Goal: Information Seeking & Learning: Learn about a topic

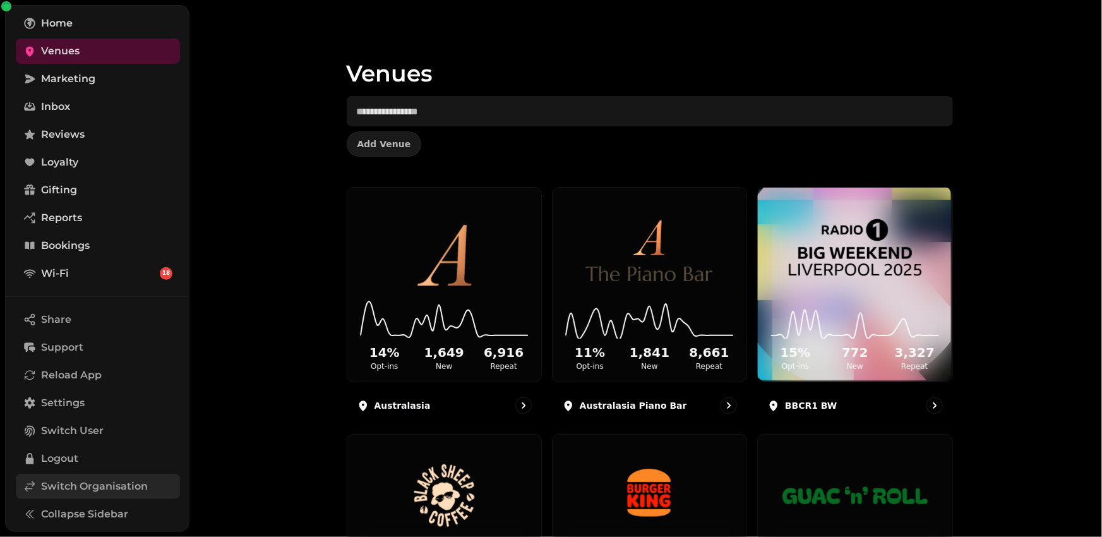
click at [61, 489] on span "Switch Organisation" at bounding box center [94, 486] width 107 height 15
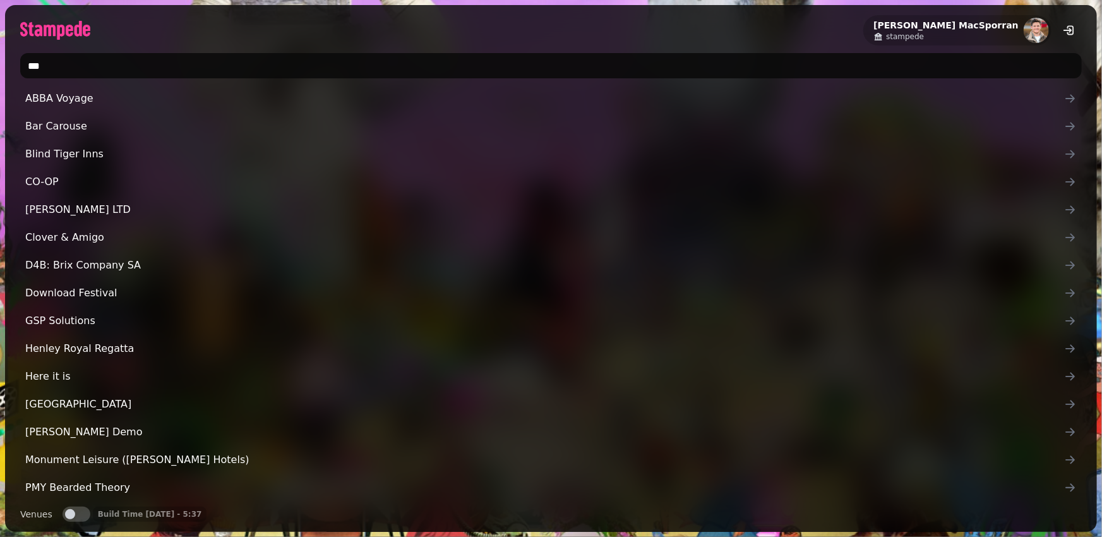
type input "****"
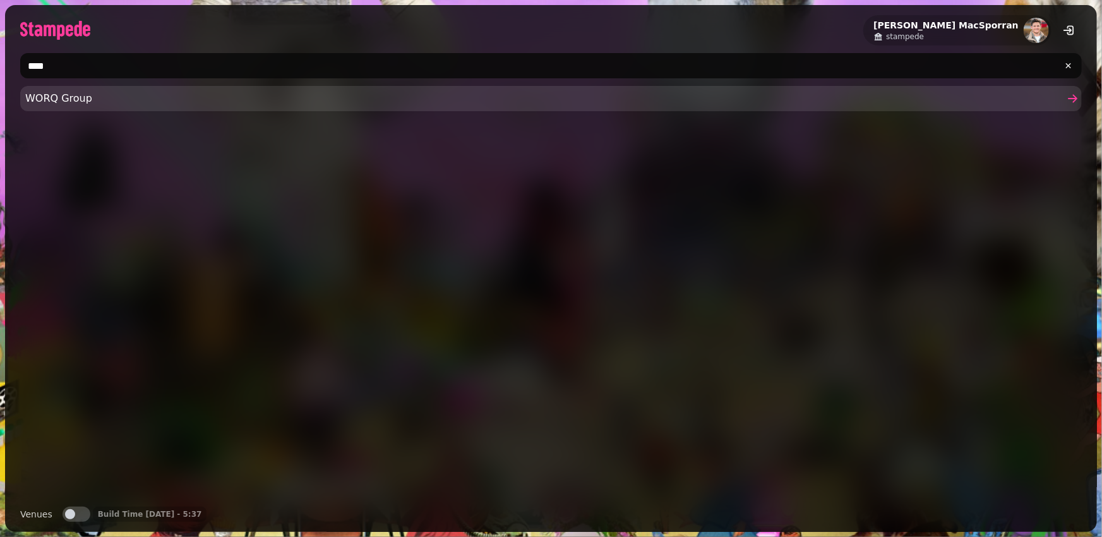
click at [106, 99] on span "WORQ Group" at bounding box center [544, 98] width 1039 height 15
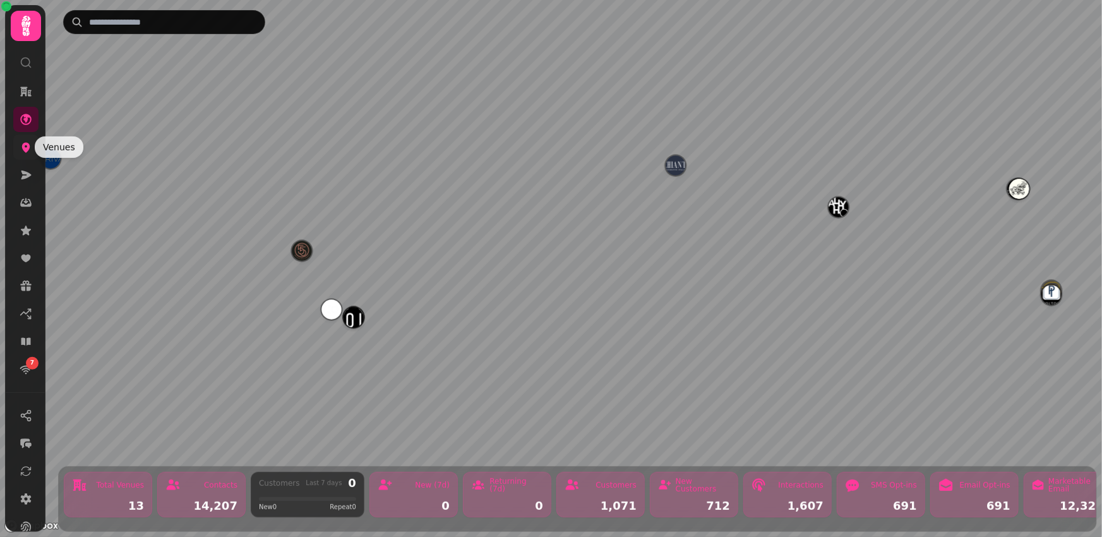
click at [27, 152] on icon at bounding box center [26, 147] width 13 height 13
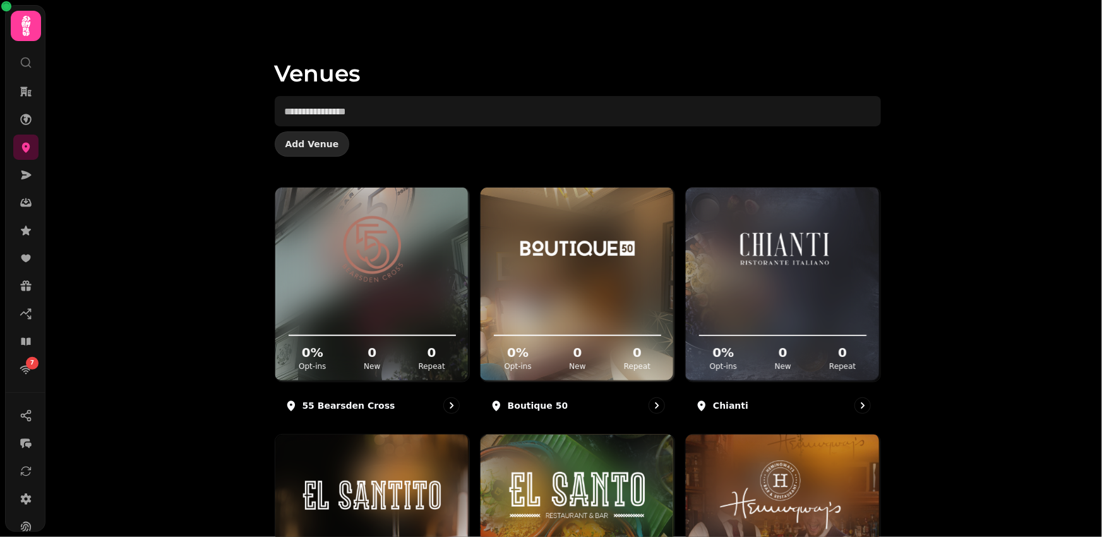
click at [311, 152] on button "Add Venue" at bounding box center [312, 143] width 75 height 25
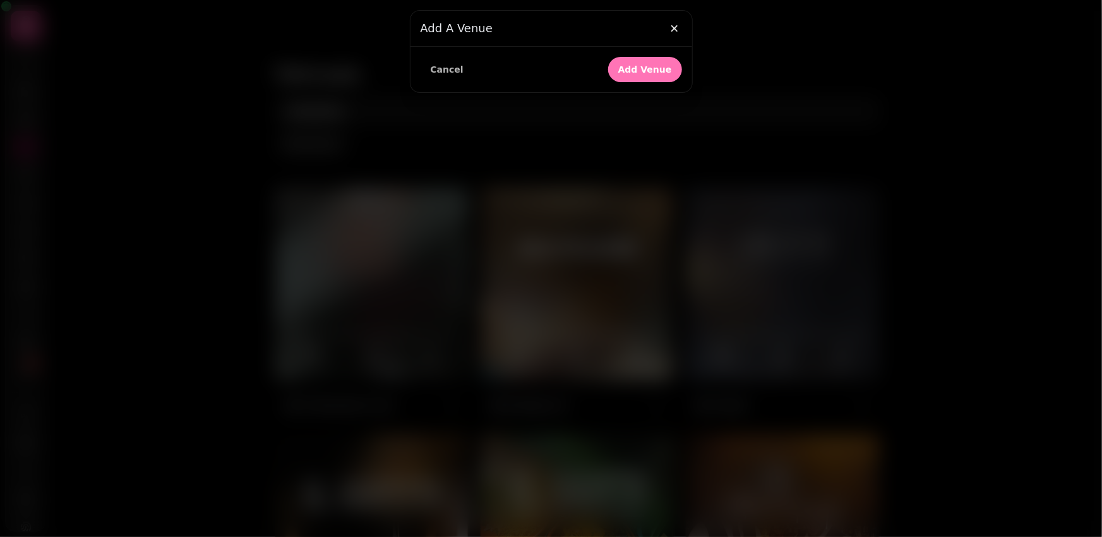
click at [649, 66] on span "Add Venue" at bounding box center [645, 69] width 54 height 9
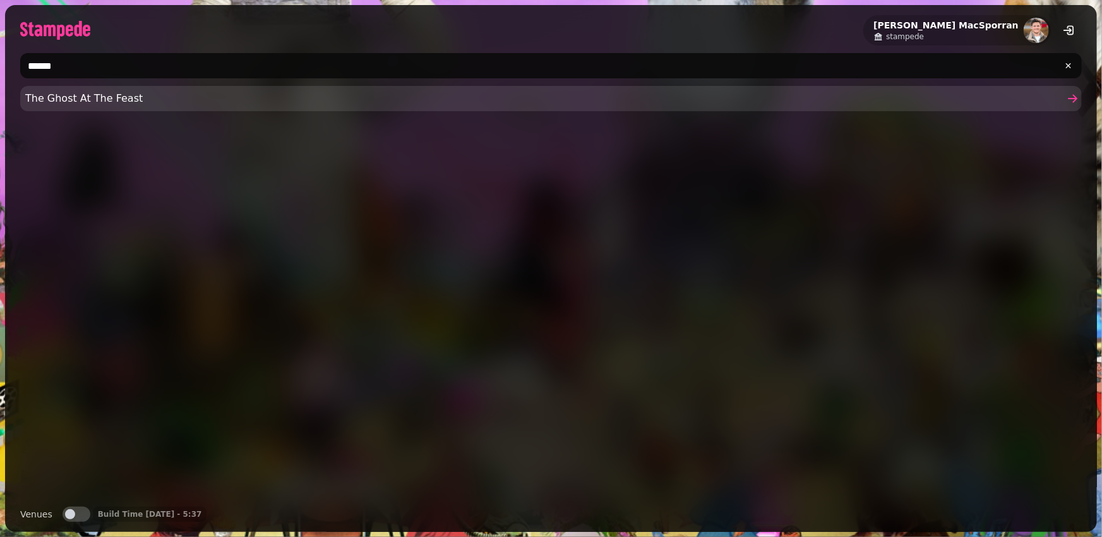
type input "******"
click at [78, 98] on span "The Ghost At The Feast" at bounding box center [544, 98] width 1039 height 15
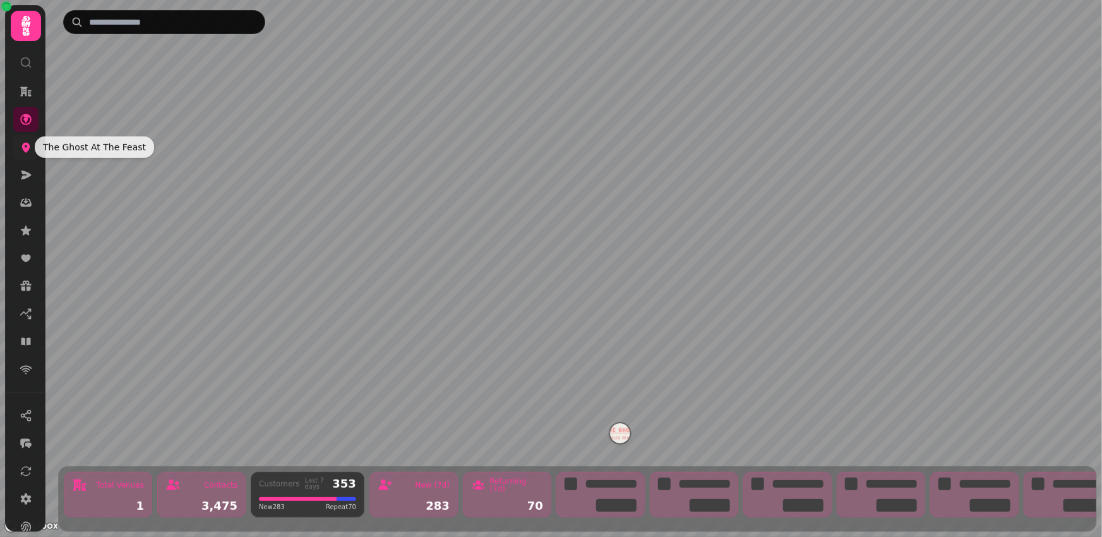
click at [21, 143] on icon at bounding box center [26, 147] width 13 height 13
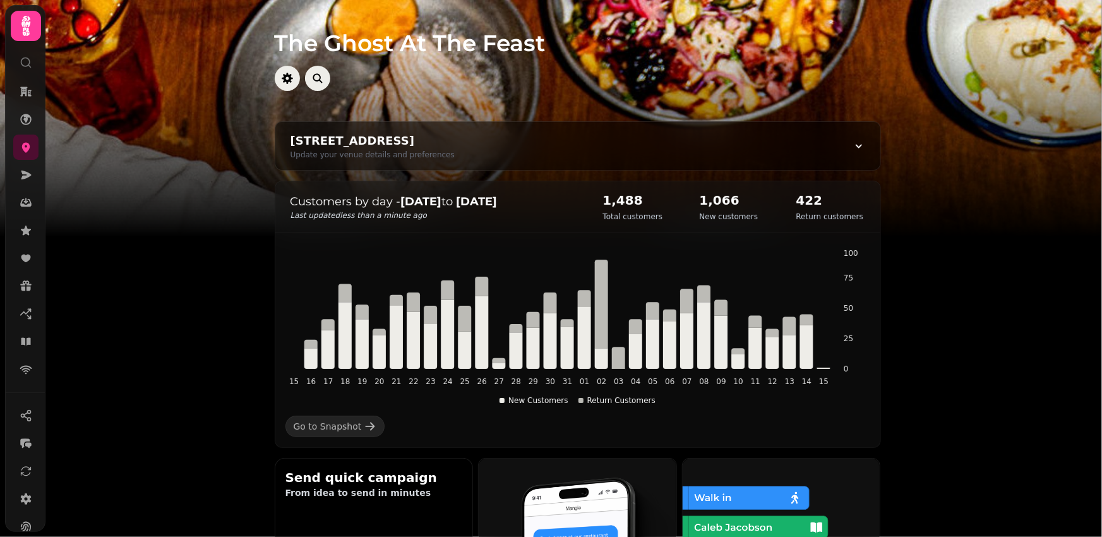
click at [27, 260] on icon at bounding box center [25, 258] width 9 height 8
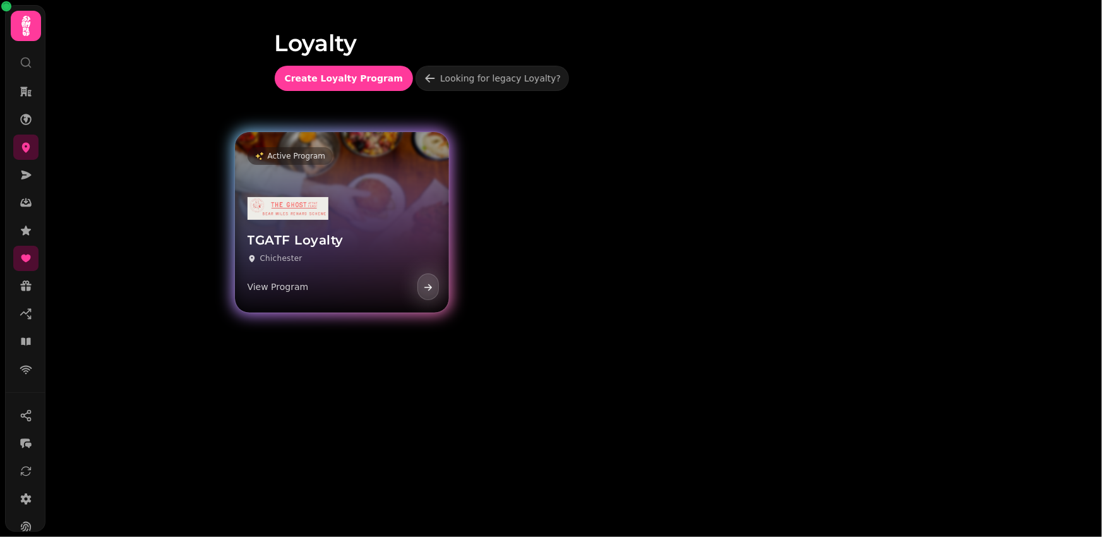
click at [357, 242] on h3 "TGATF Loyalty" at bounding box center [342, 240] width 189 height 16
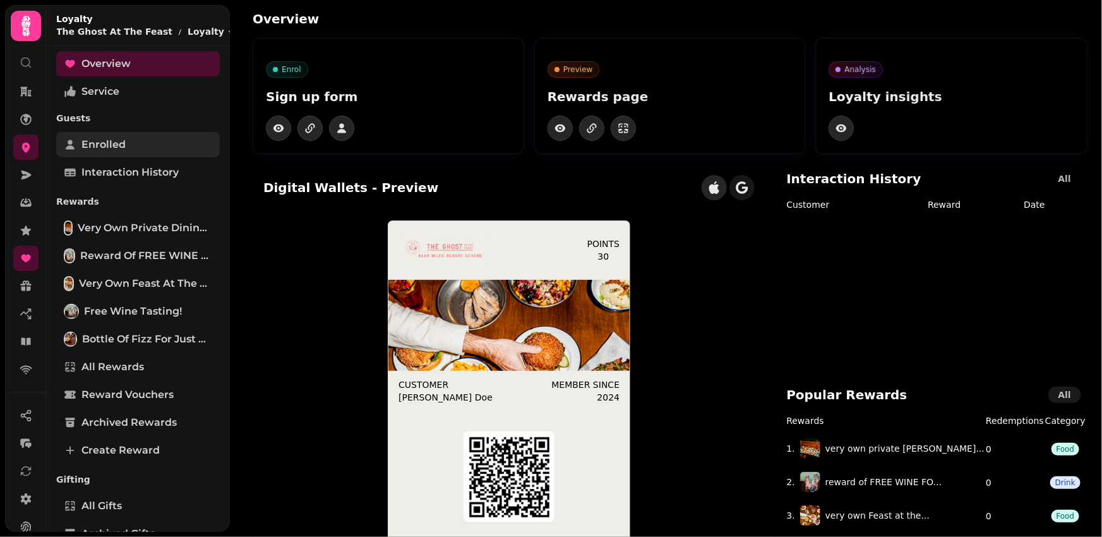
click at [140, 146] on link "Enrolled" at bounding box center [138, 144] width 164 height 25
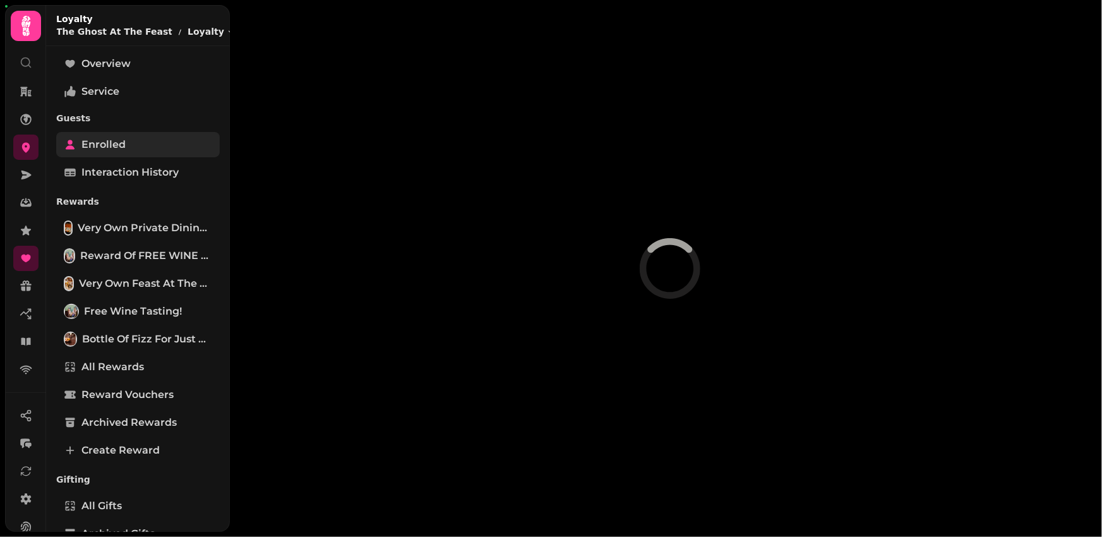
select select "**"
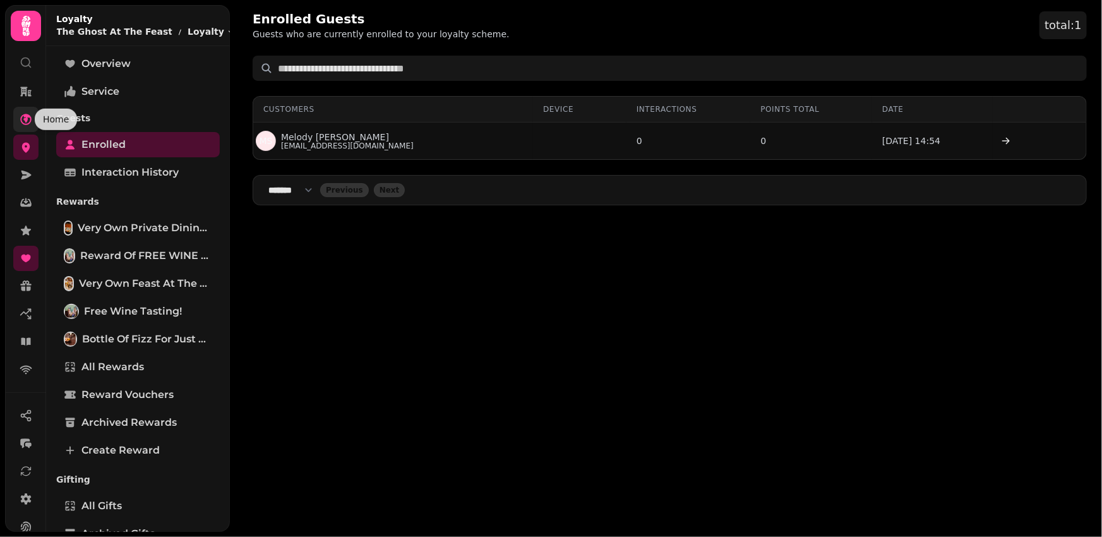
click at [20, 116] on icon at bounding box center [26, 119] width 13 height 13
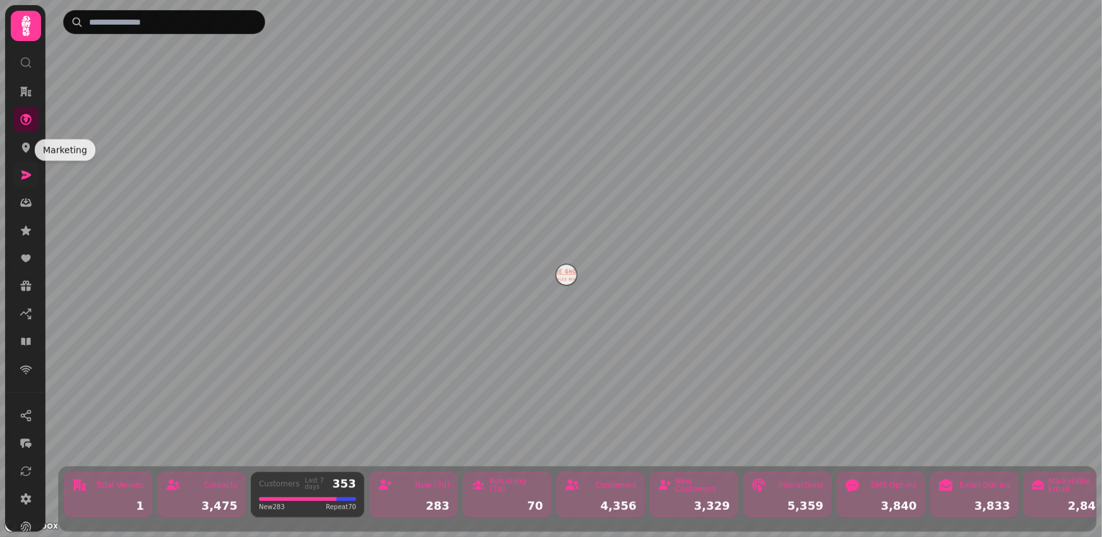
scroll to position [104, 0]
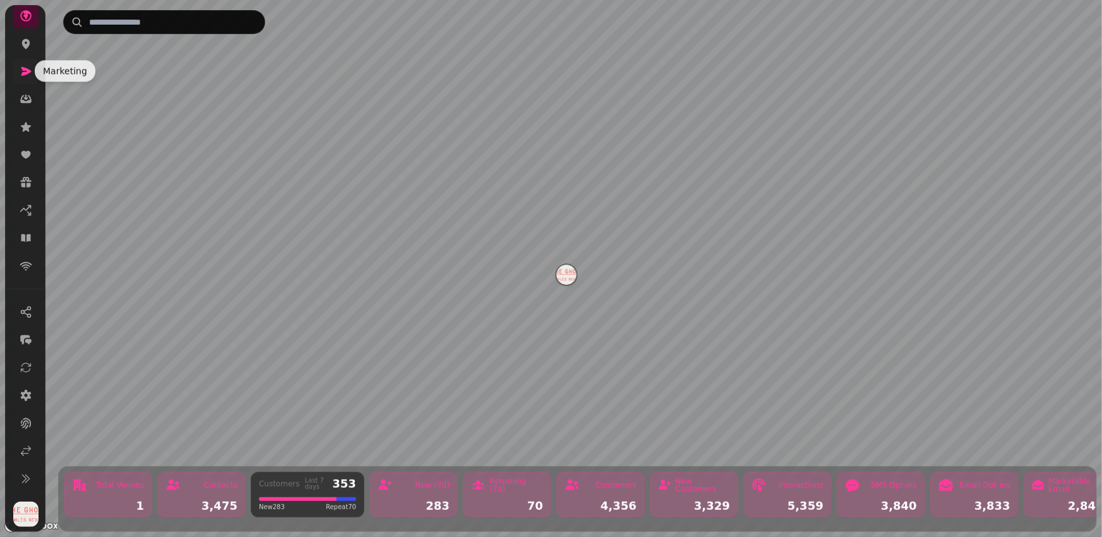
click at [26, 66] on icon at bounding box center [26, 71] width 13 height 13
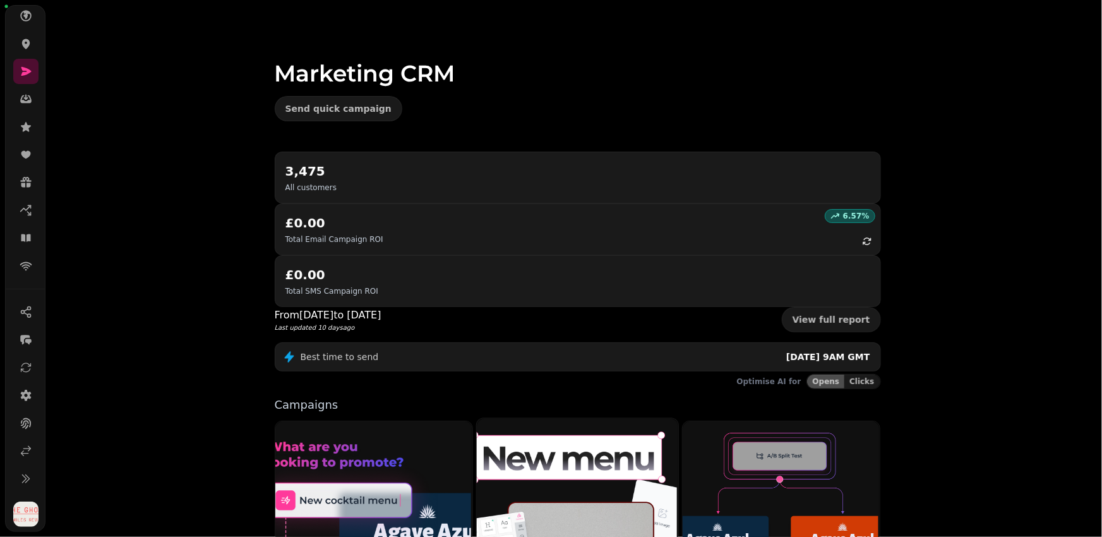
click at [545, 417] on img at bounding box center [575, 542] width 201 height 251
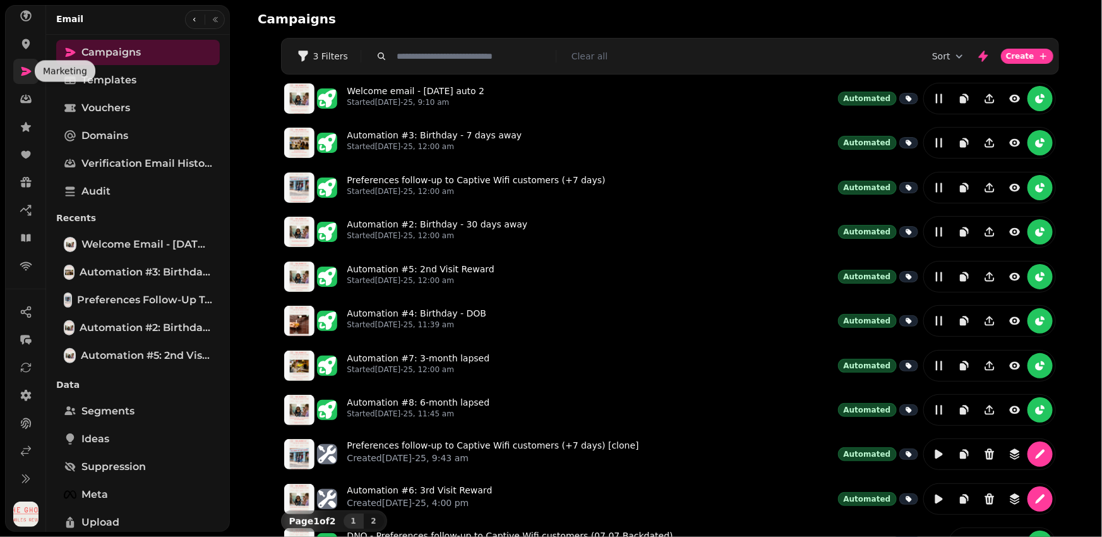
click at [27, 75] on icon at bounding box center [26, 71] width 13 height 13
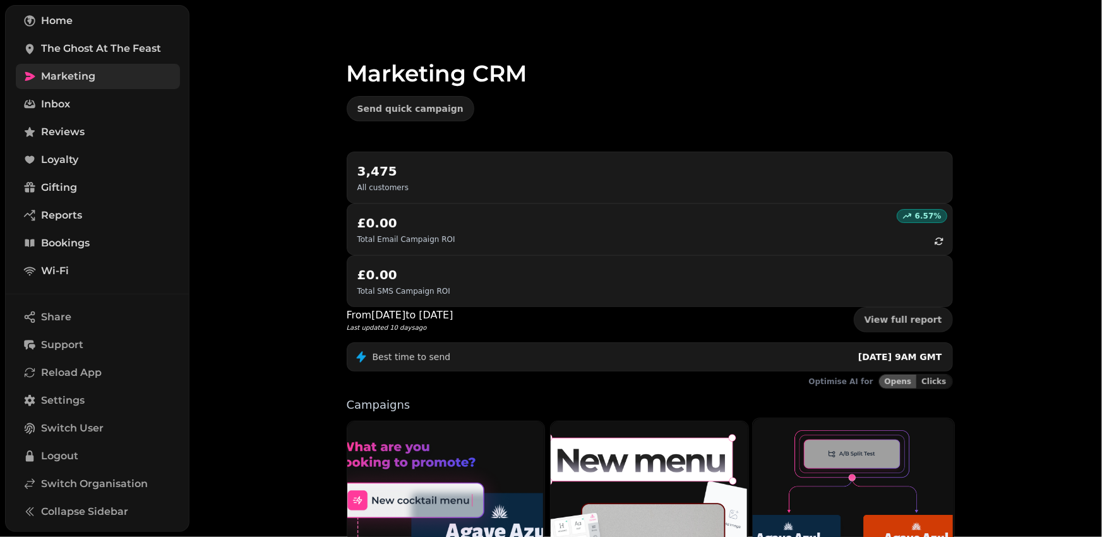
scroll to position [251, 0]
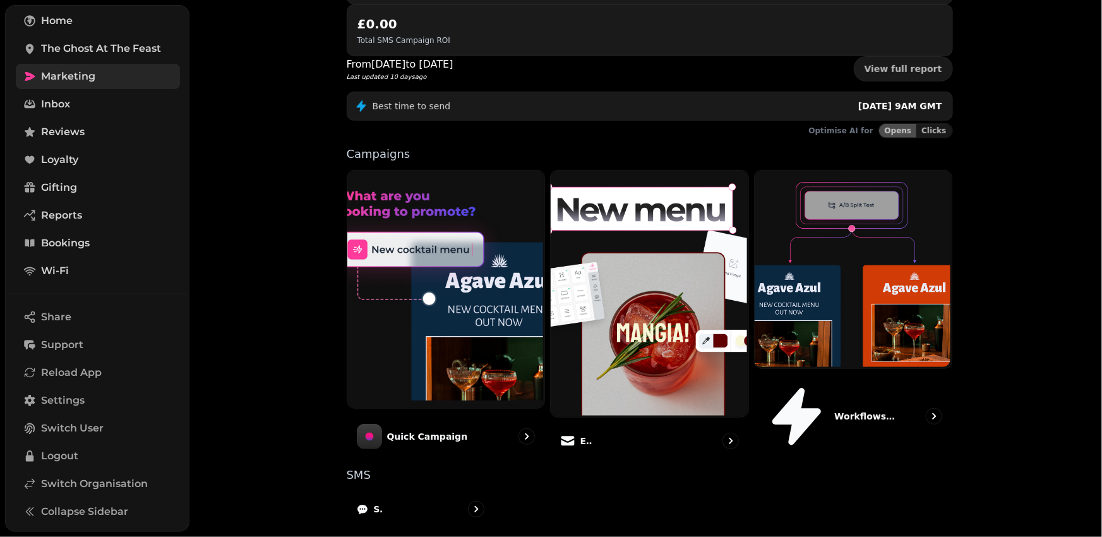
select select "**"
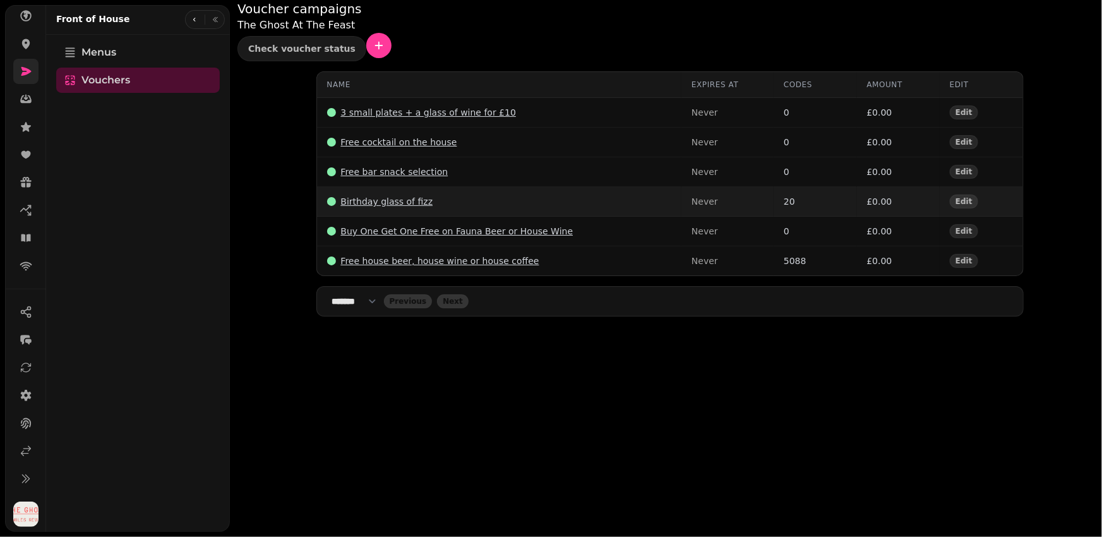
click at [395, 195] on p "Birthday glass of fizz" at bounding box center [387, 201] width 92 height 13
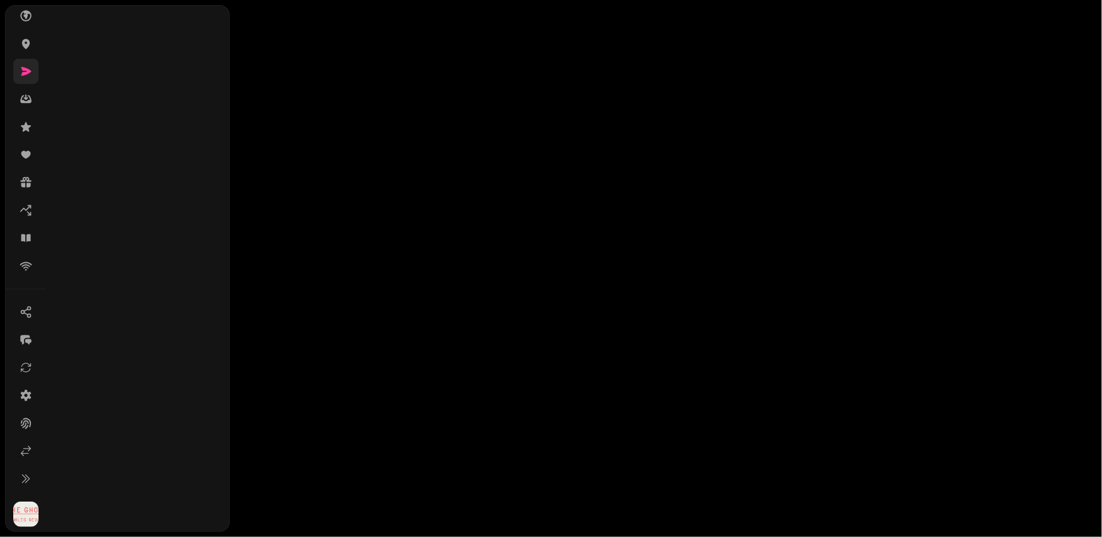
select select "**"
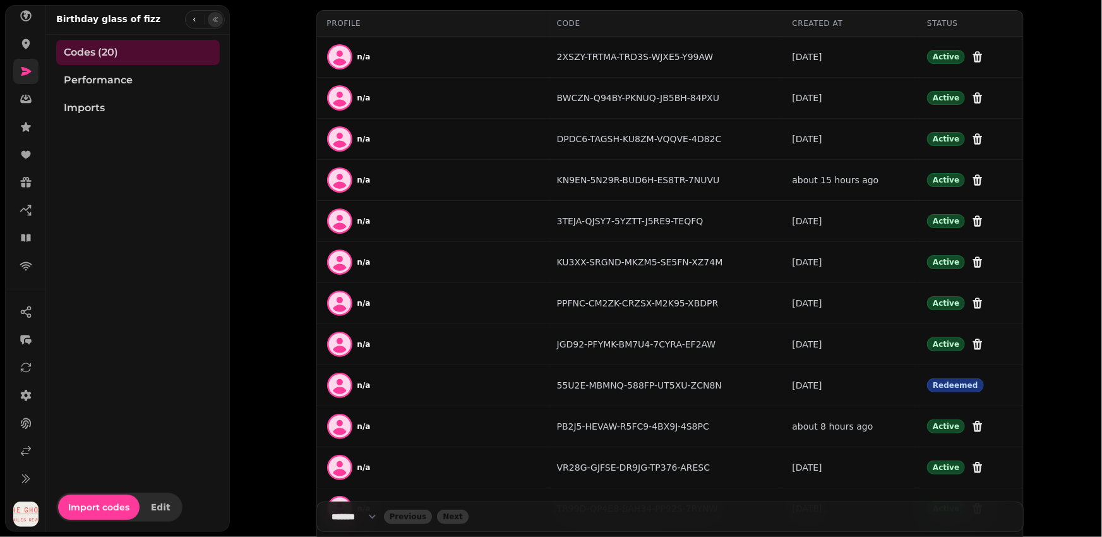
click at [214, 20] on icon "button" at bounding box center [216, 20] width 8 height 8
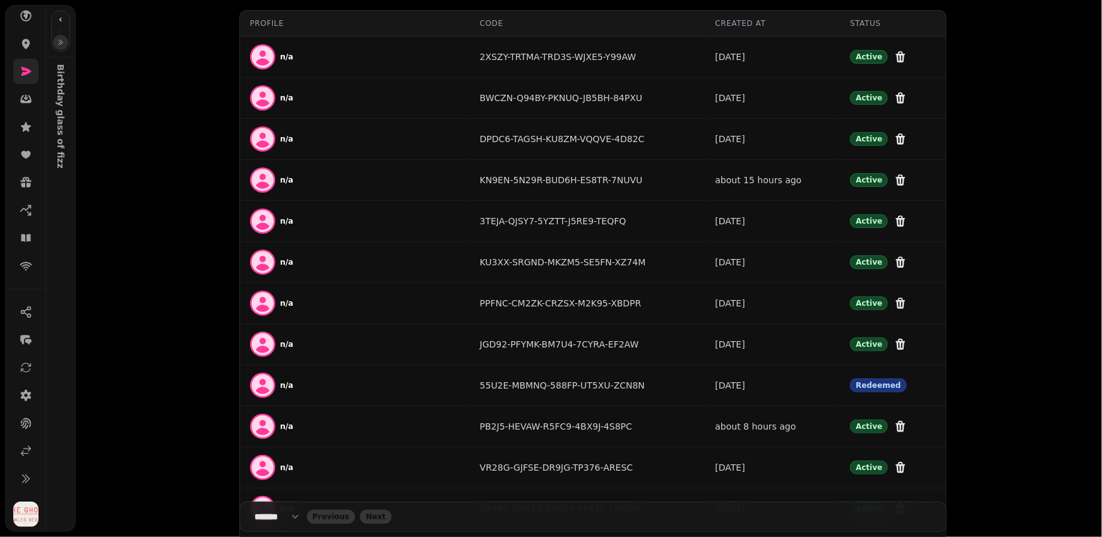
click at [61, 43] on icon "button" at bounding box center [61, 42] width 4 height 5
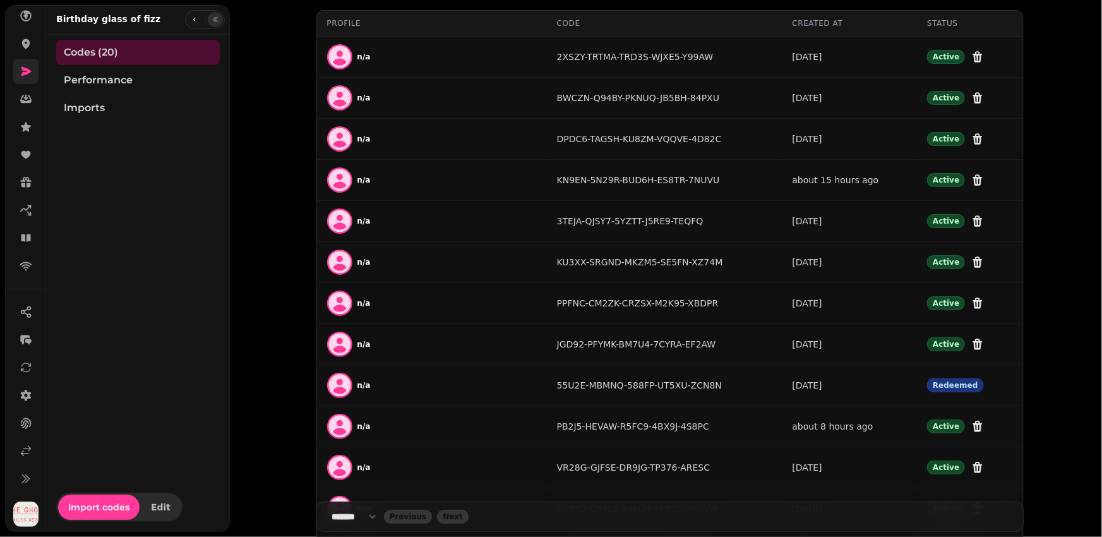
click at [218, 19] on icon "button" at bounding box center [216, 20] width 8 height 8
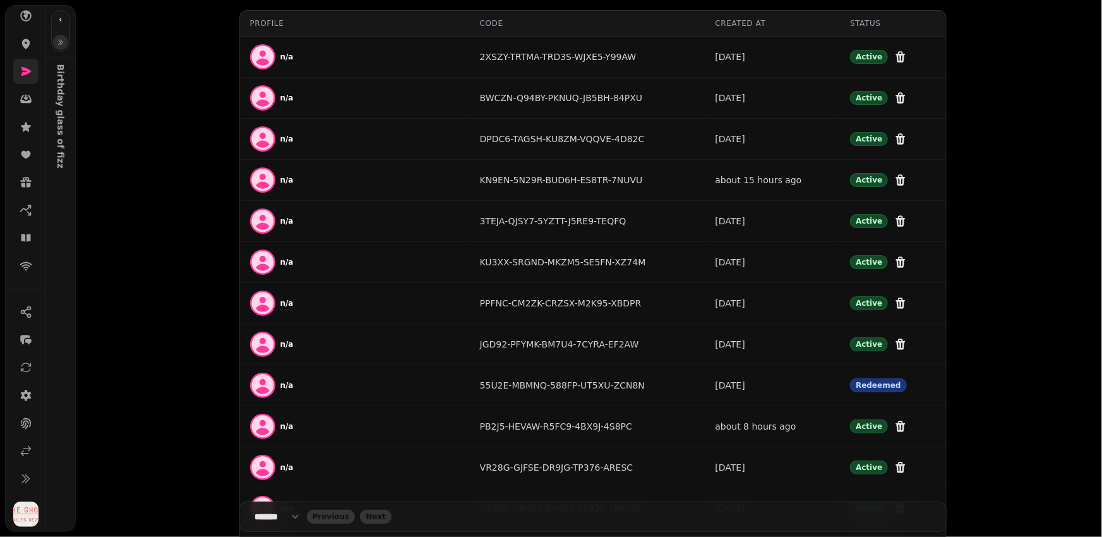
click at [61, 42] on icon "button" at bounding box center [61, 42] width 4 height 5
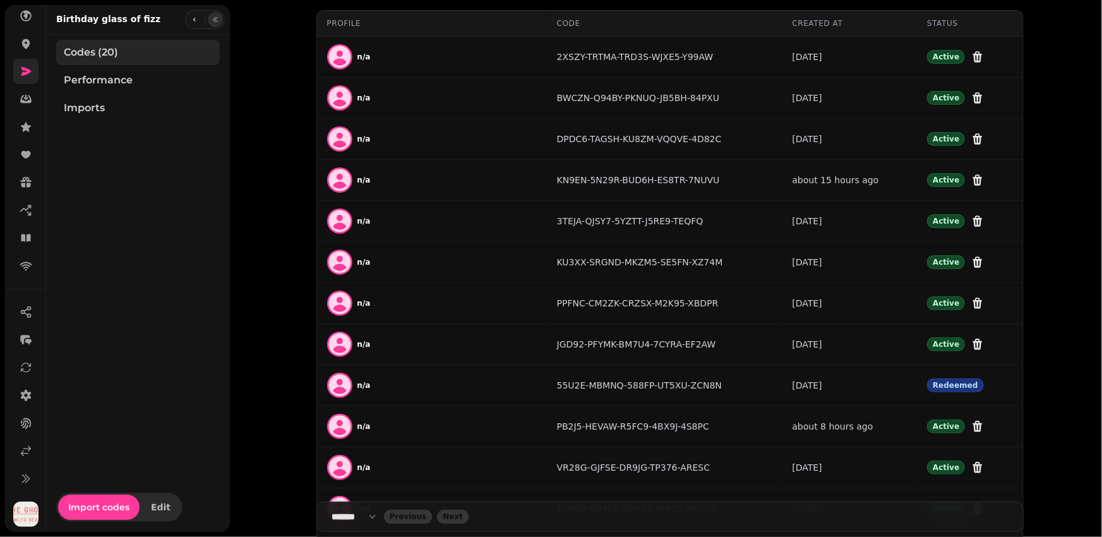
click at [128, 61] on link "Codes (20)" at bounding box center [138, 52] width 164 height 25
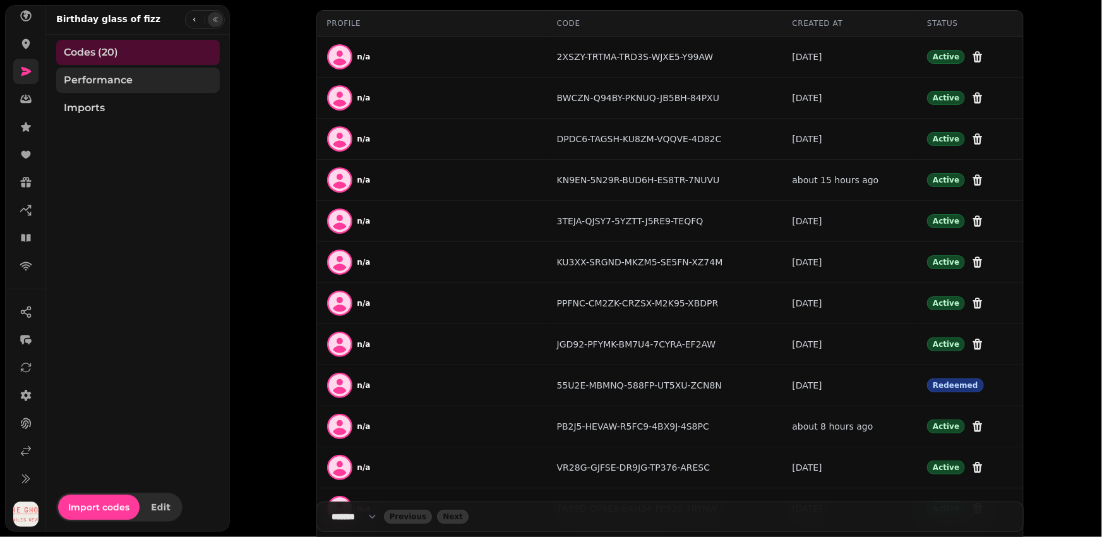
click at [126, 80] on span "Performance" at bounding box center [98, 80] width 69 height 15
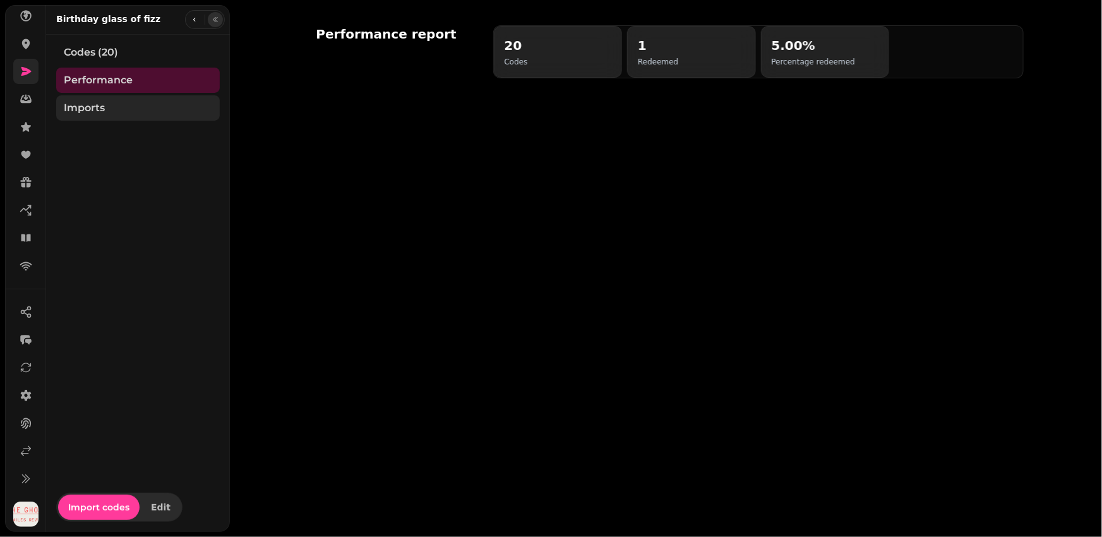
click at [127, 102] on link "Imports" at bounding box center [138, 107] width 164 height 25
select select "**"
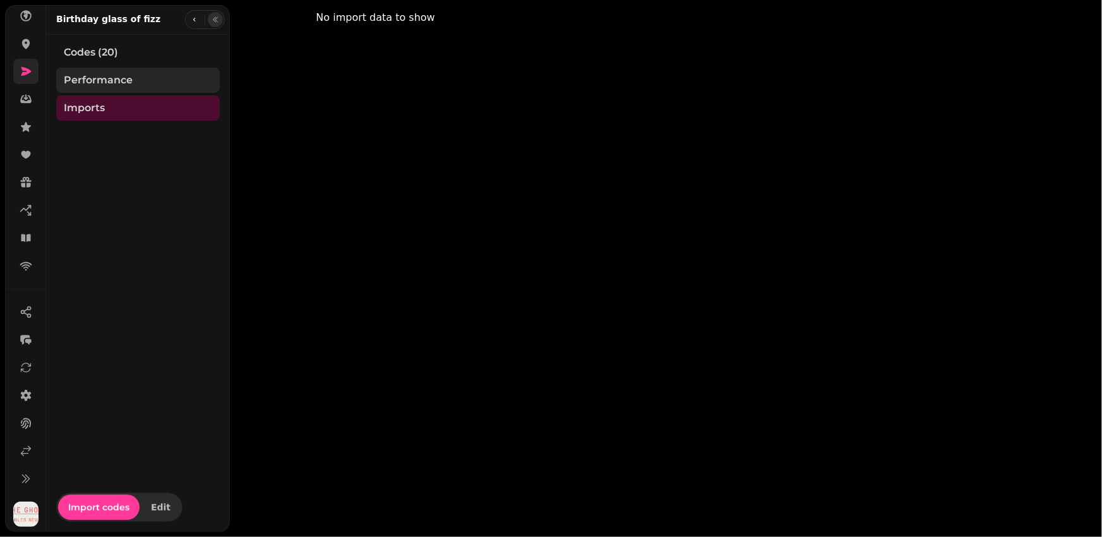
click at [128, 82] on span "Performance" at bounding box center [98, 80] width 69 height 15
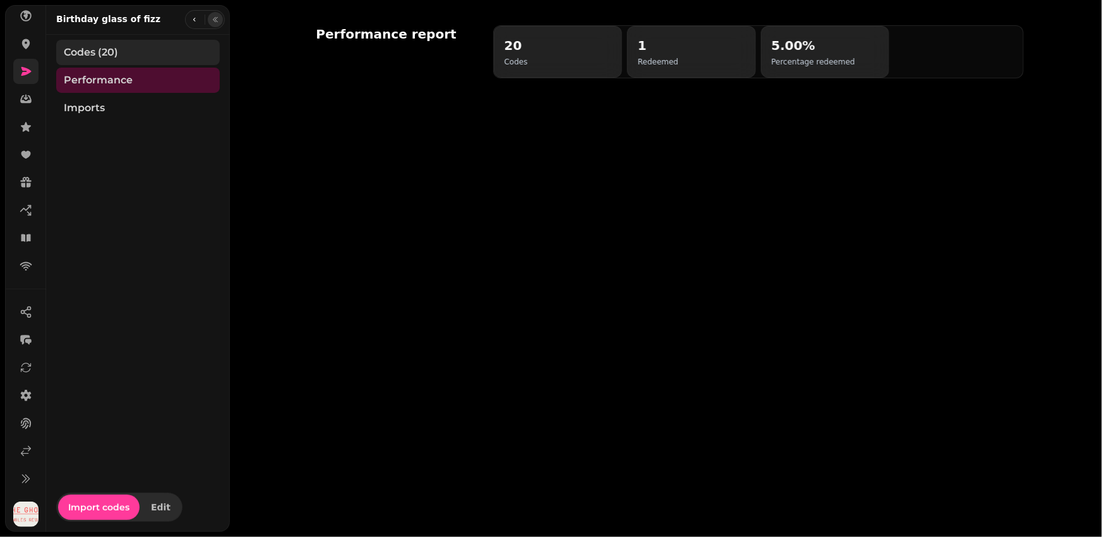
click at [128, 51] on link "Codes (20)" at bounding box center [138, 52] width 164 height 25
select select "**"
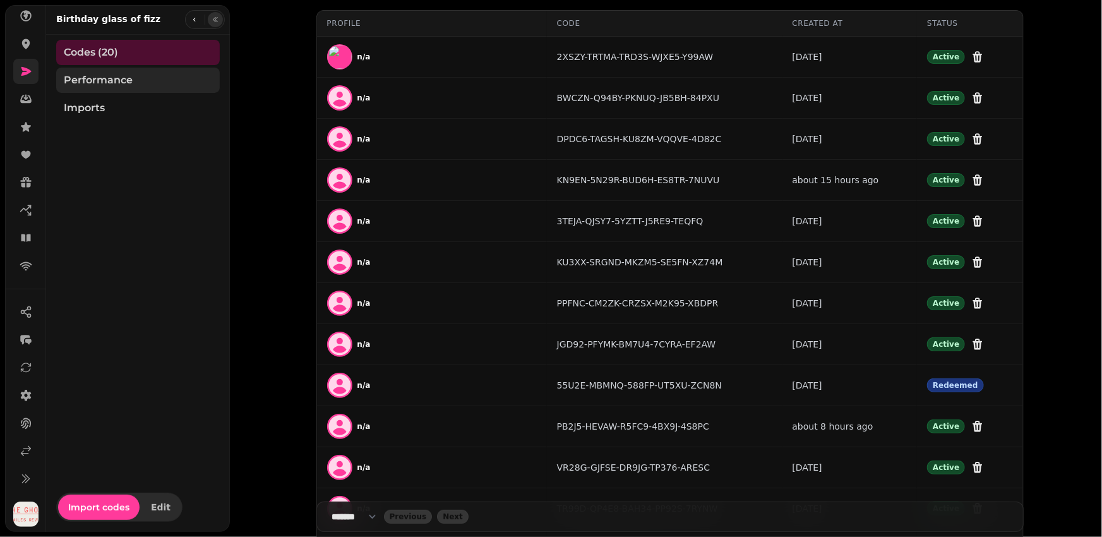
click at [107, 78] on span "Performance" at bounding box center [98, 80] width 69 height 15
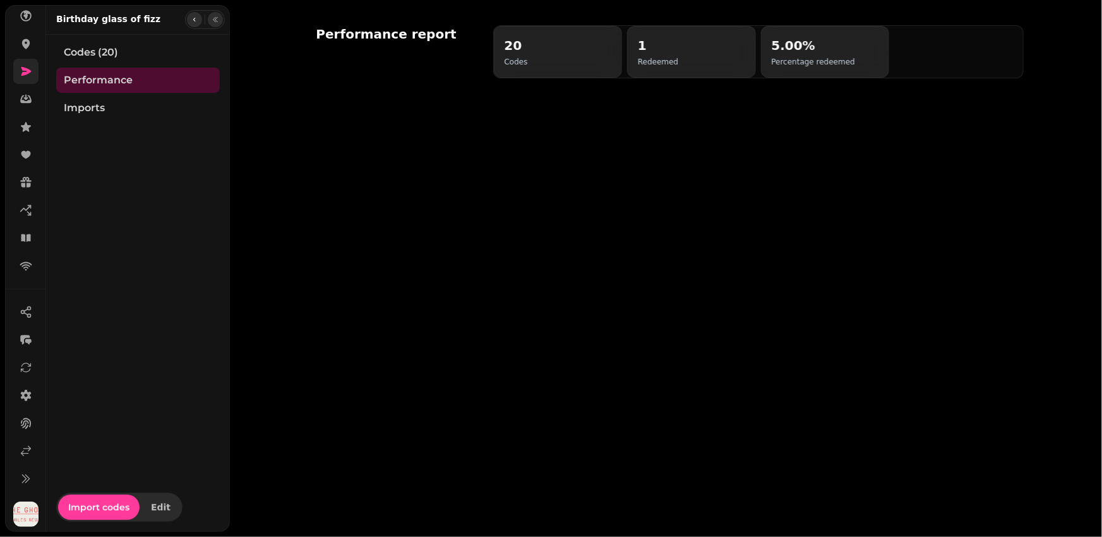
click at [194, 19] on icon "button" at bounding box center [195, 20] width 8 height 8
select select "**"
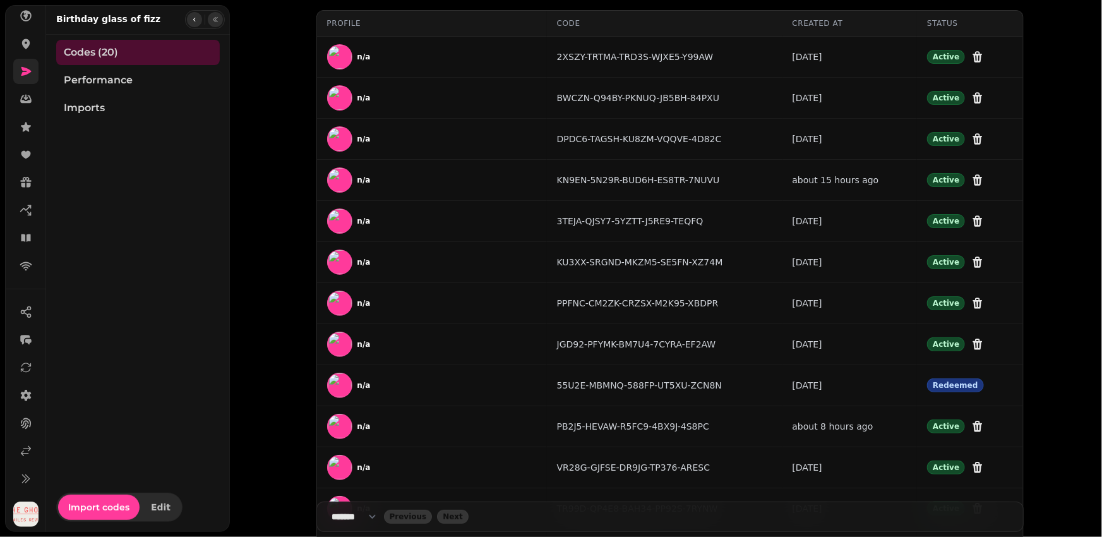
click at [193, 22] on icon "button" at bounding box center [195, 20] width 8 height 8
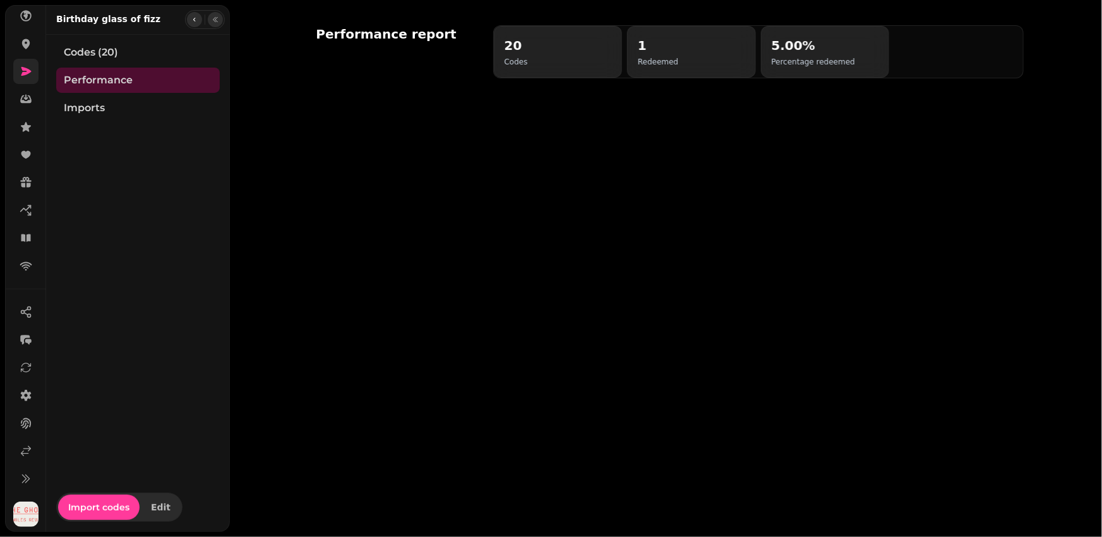
click at [193, 22] on icon "button" at bounding box center [195, 20] width 8 height 8
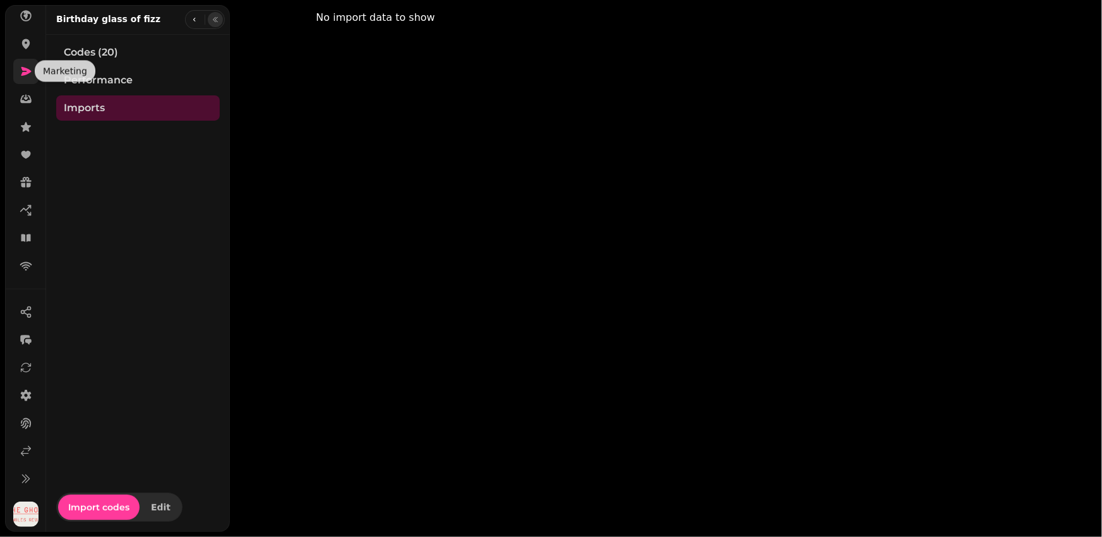
click at [28, 75] on icon at bounding box center [26, 71] width 13 height 13
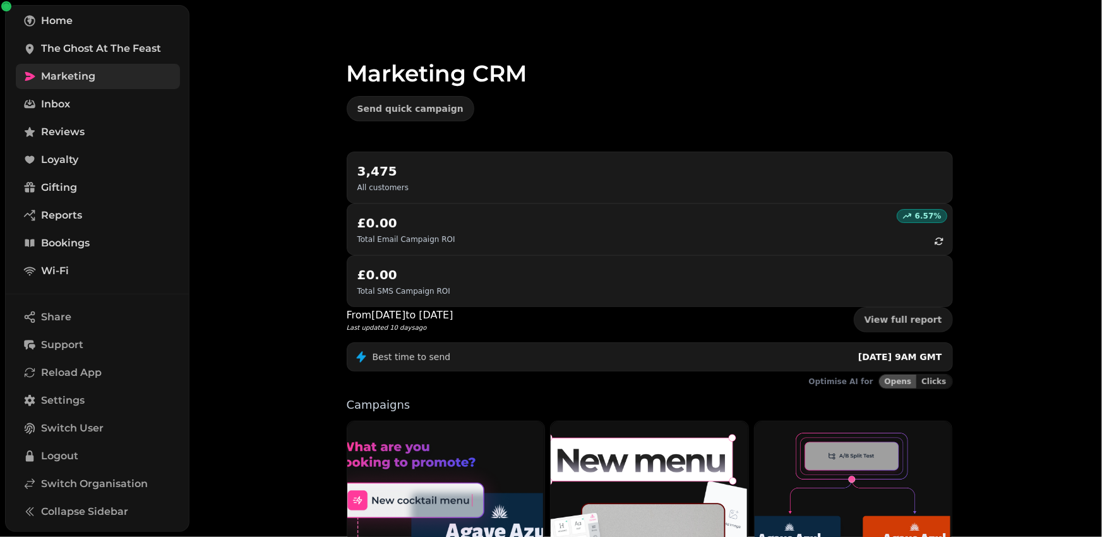
scroll to position [251, 0]
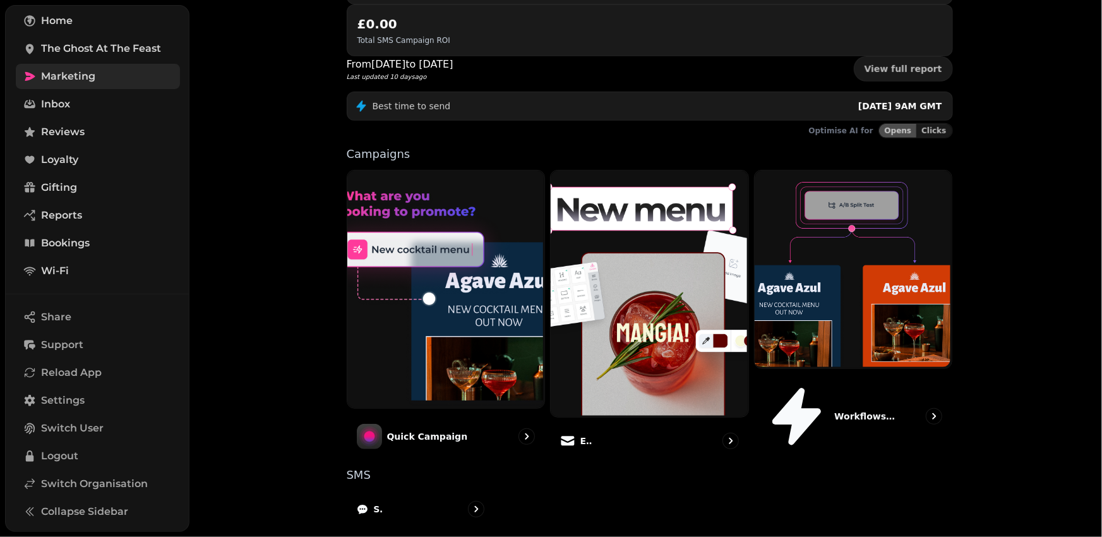
select select "**"
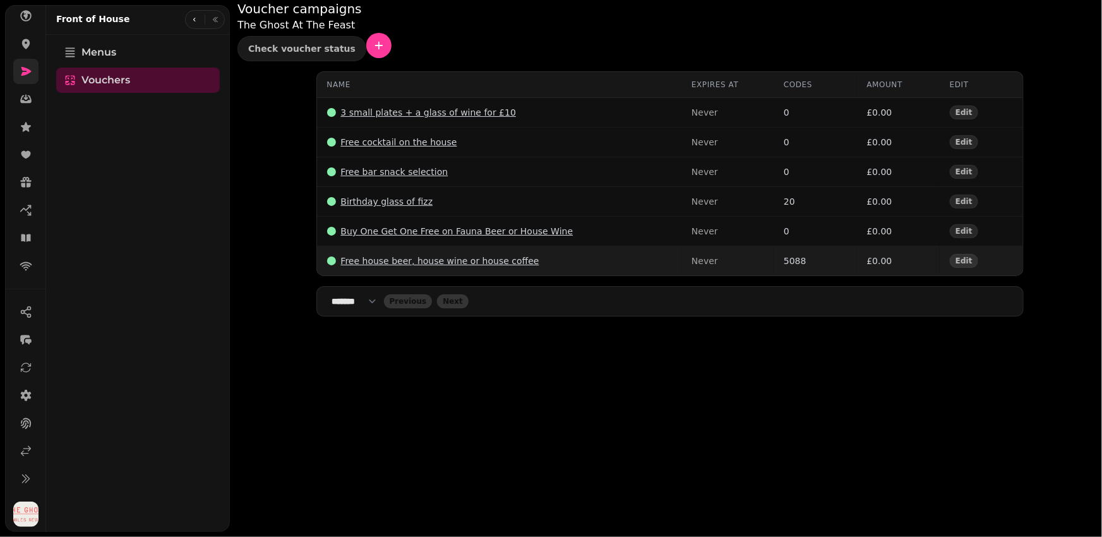
click at [383, 254] on p "Free house beer, house wine or house coffee" at bounding box center [440, 260] width 198 height 13
select select "**"
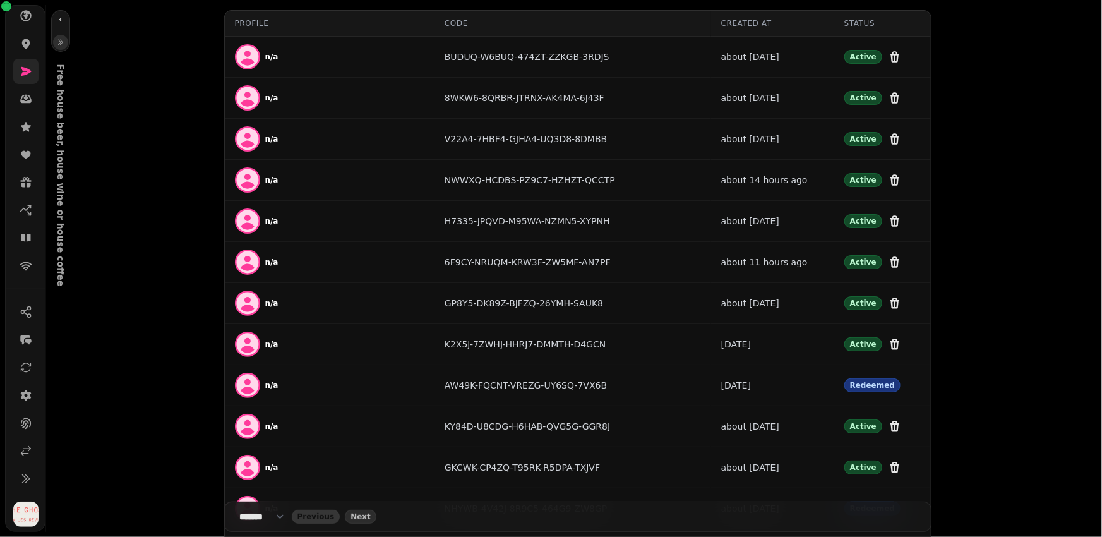
click at [61, 45] on icon "button" at bounding box center [61, 43] width 8 height 8
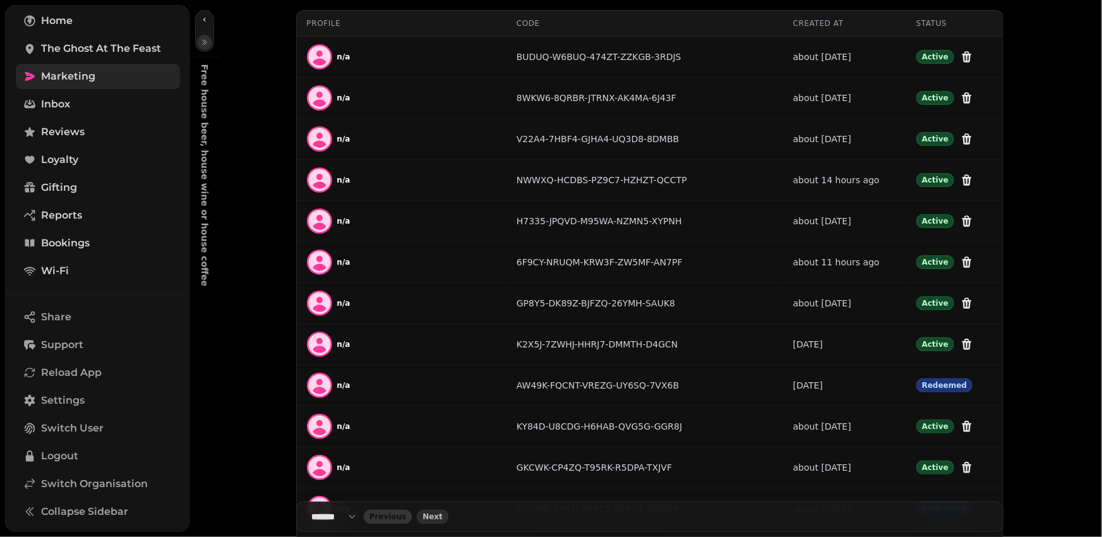
click at [201, 42] on icon "button" at bounding box center [205, 43] width 8 height 8
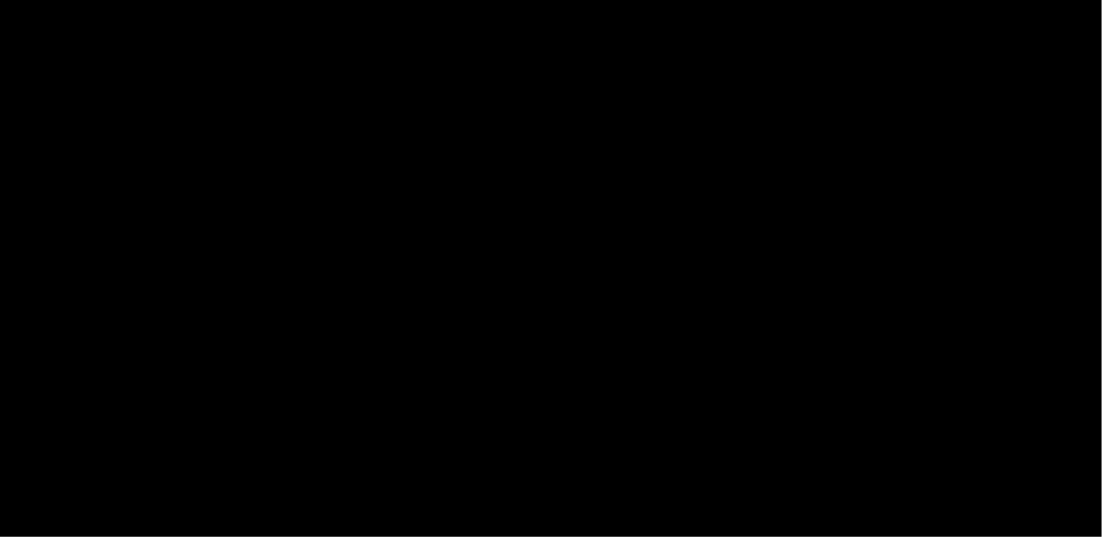
select select "**"
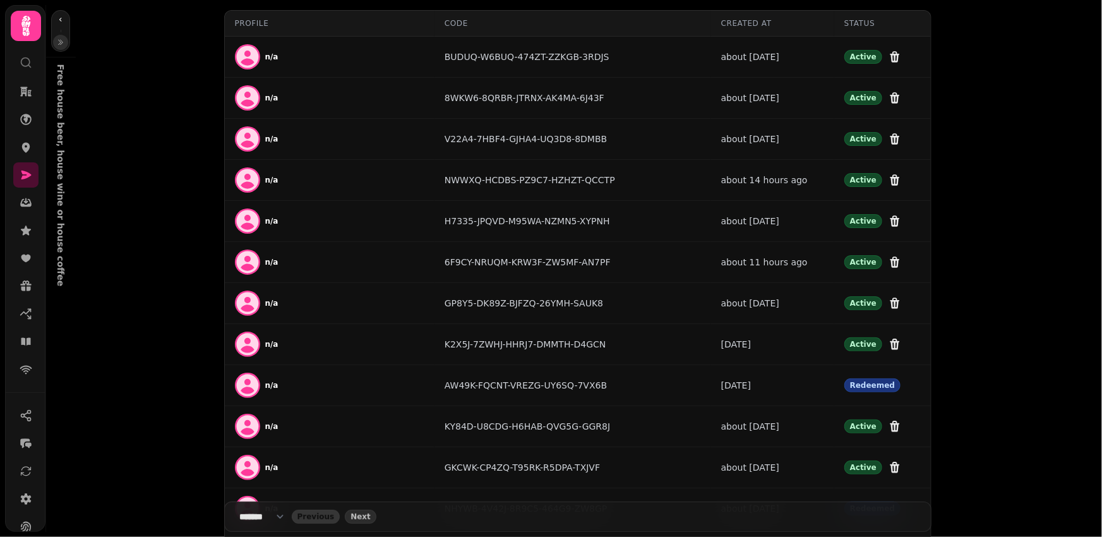
click at [60, 44] on icon "button" at bounding box center [61, 43] width 8 height 8
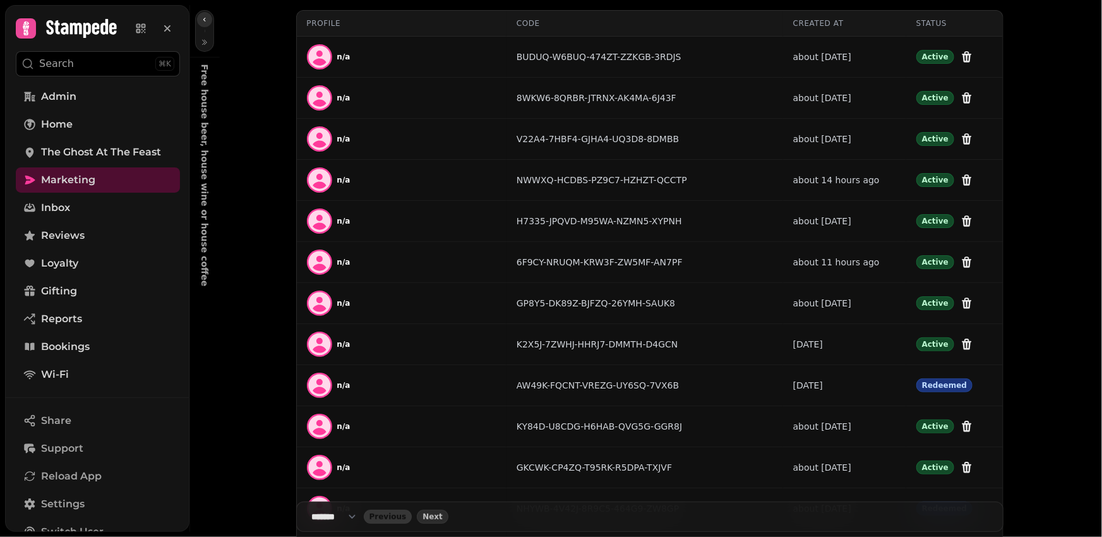
click at [208, 17] on icon "button" at bounding box center [205, 20] width 8 height 8
select select "**"
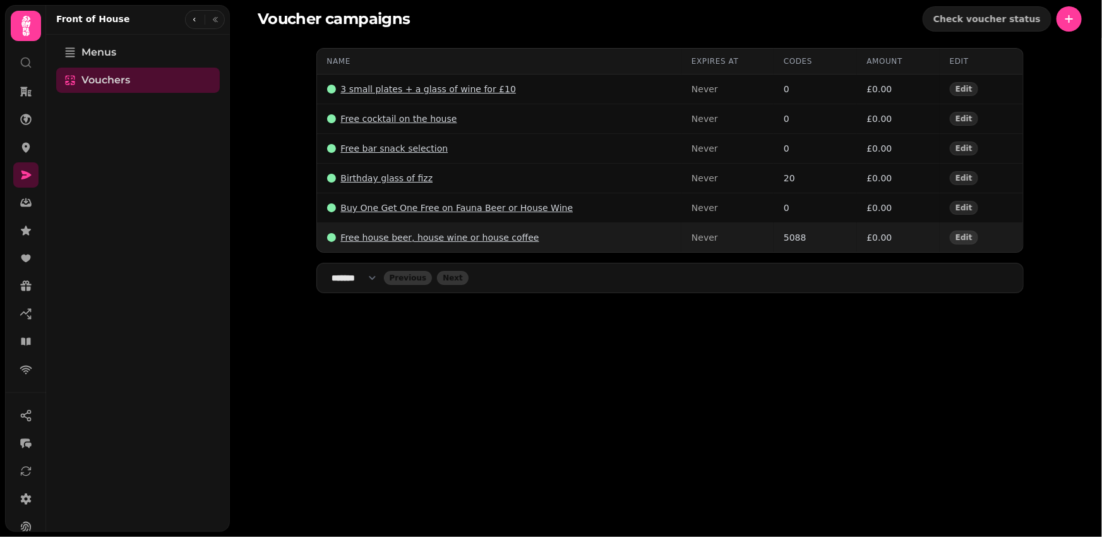
click at [399, 239] on p "Free house beer, house wine or house coffee" at bounding box center [440, 237] width 198 height 13
select select "**"
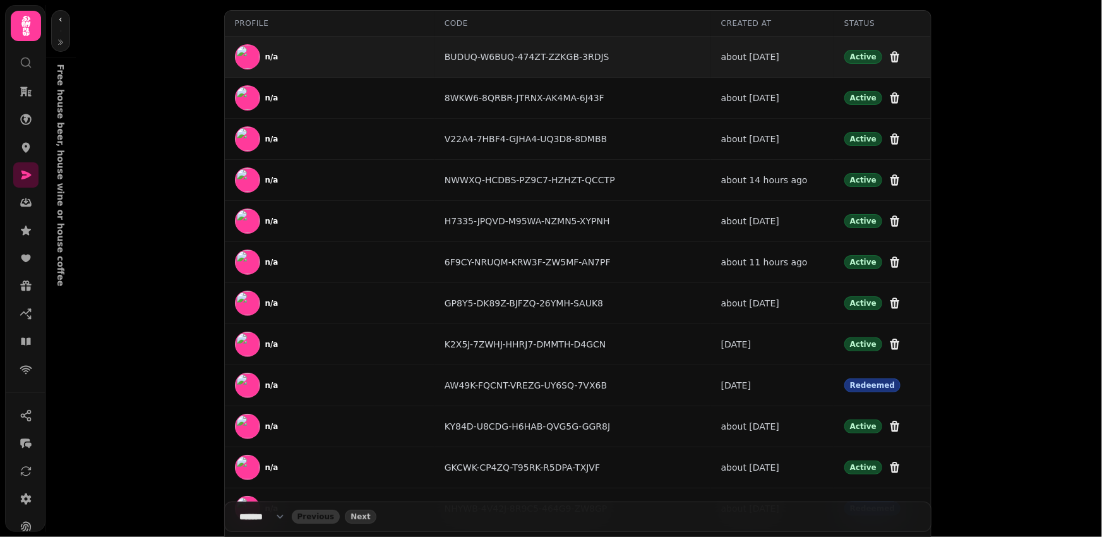
click at [556, 54] on div "BUDUQ-W6BUQ-474ZT-ZZKGB-3RDJS" at bounding box center [573, 57] width 256 height 13
copy div "BUDUQ-W6BUQ-474ZT-ZZKGB-3RDJS"
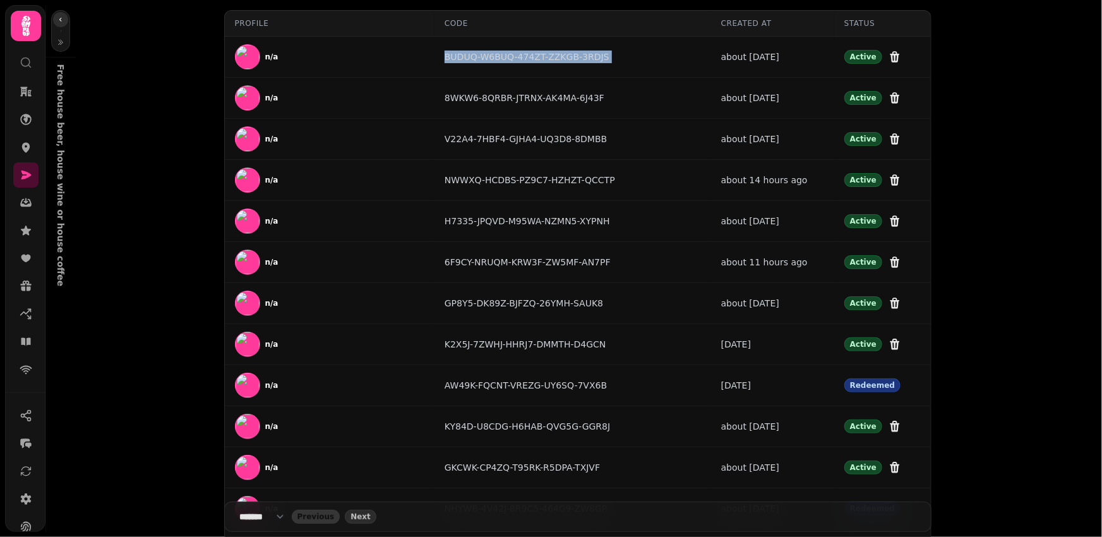
click at [59, 19] on icon "button" at bounding box center [60, 20] width 3 height 4
select select "**"
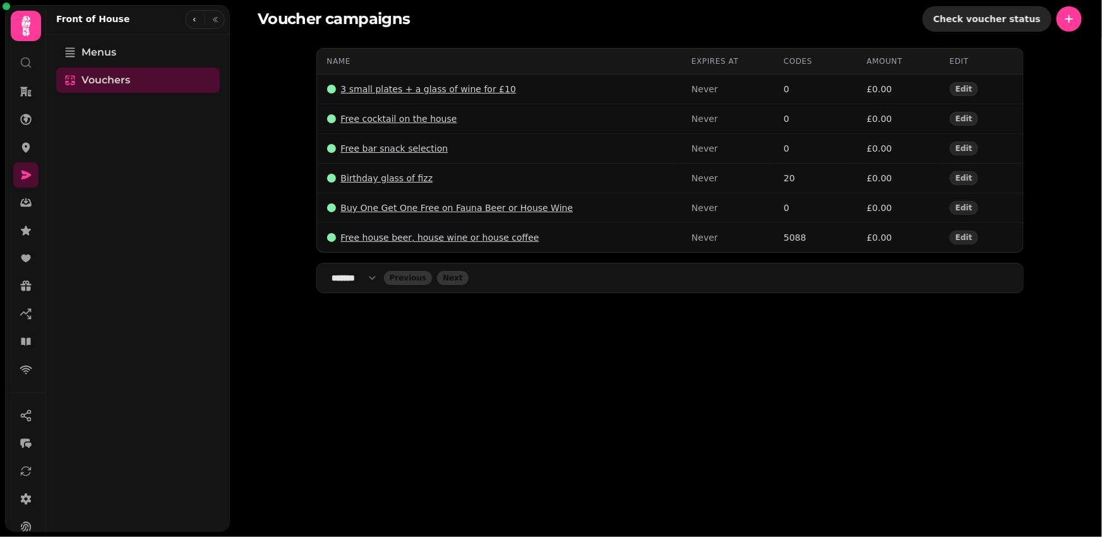
click at [1001, 15] on span "Check voucher status" at bounding box center [986, 19] width 107 height 9
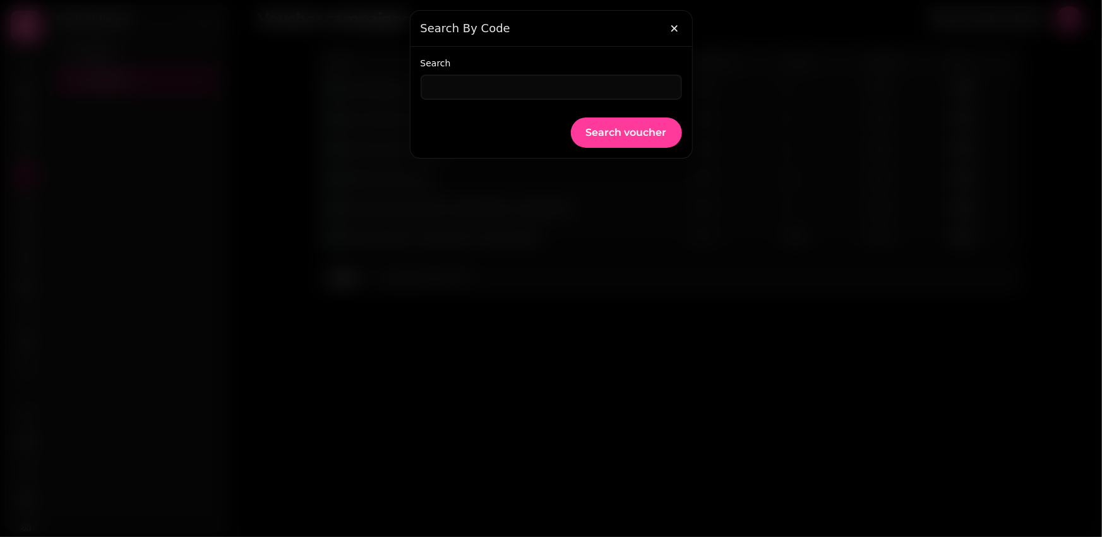
click at [575, 73] on div "Search" at bounding box center [551, 78] width 261 height 43
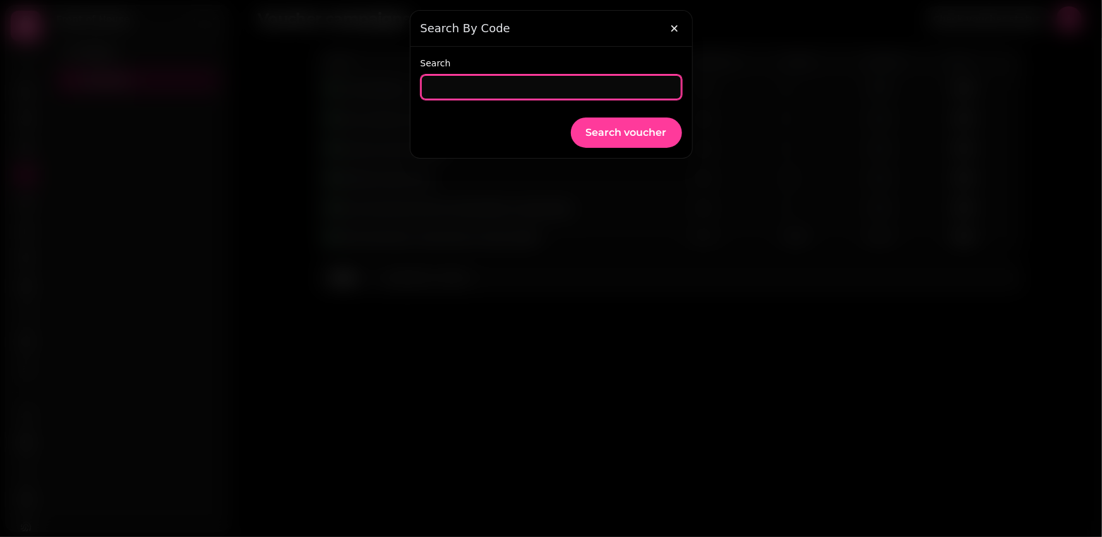
click at [575, 80] on input "Search" at bounding box center [551, 87] width 261 height 25
paste input "**********"
type input "**********"
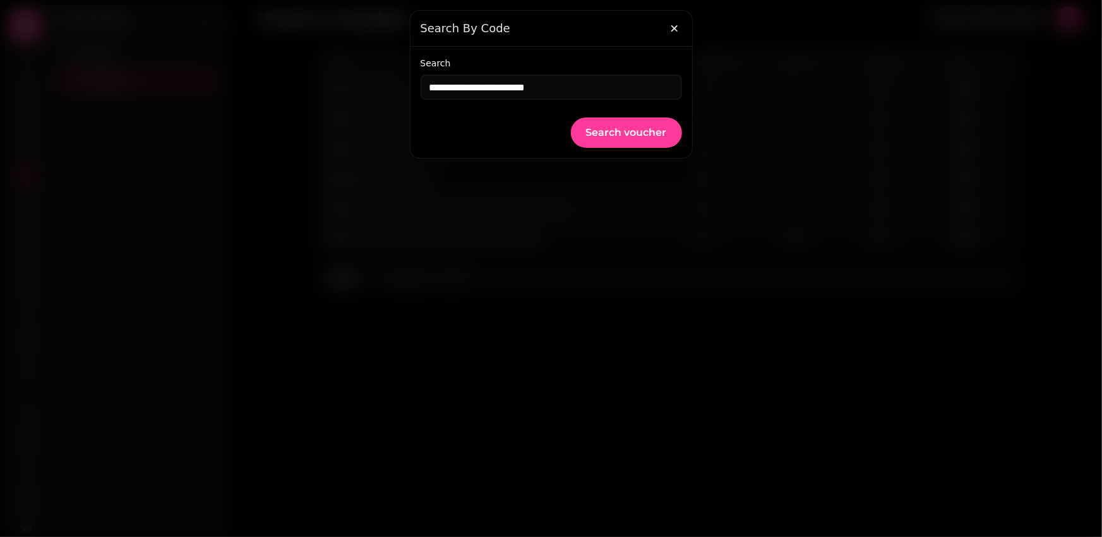
click at [631, 116] on div "**********" at bounding box center [551, 102] width 261 height 91
click at [631, 137] on span "Search voucher" at bounding box center [626, 133] width 81 height 10
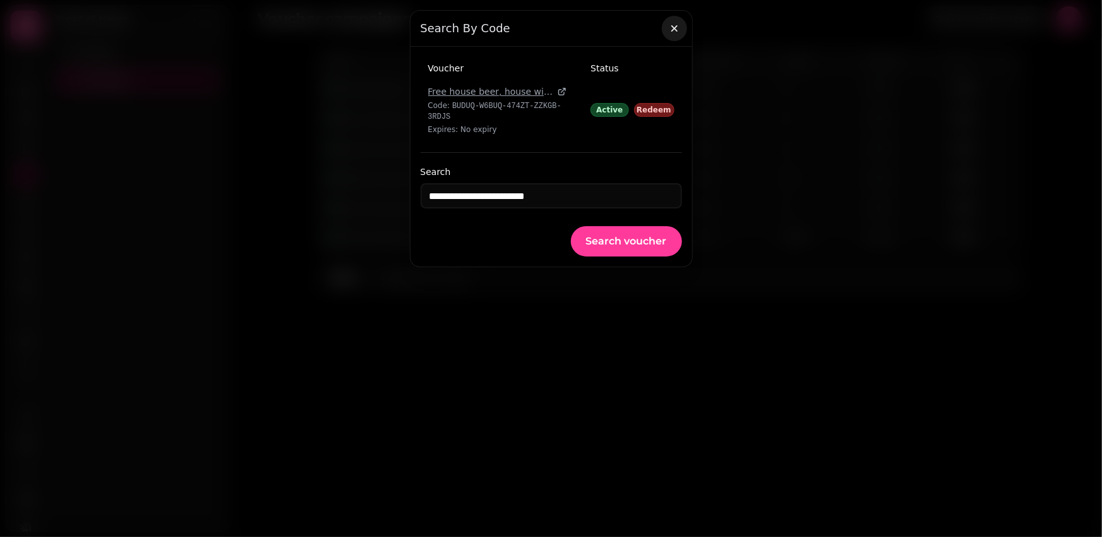
click at [676, 31] on icon "button" at bounding box center [674, 28] width 13 height 13
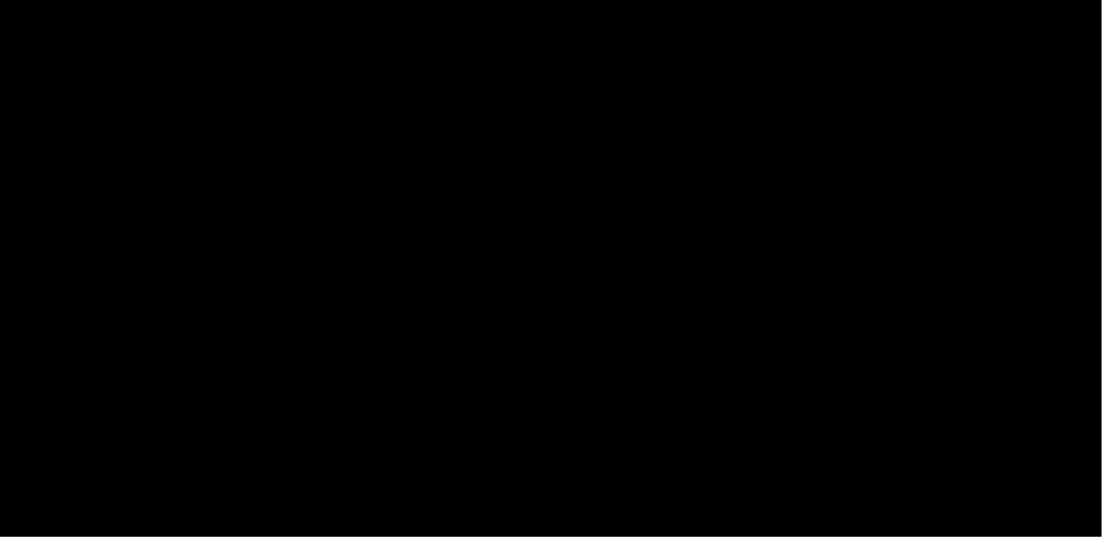
select select "**"
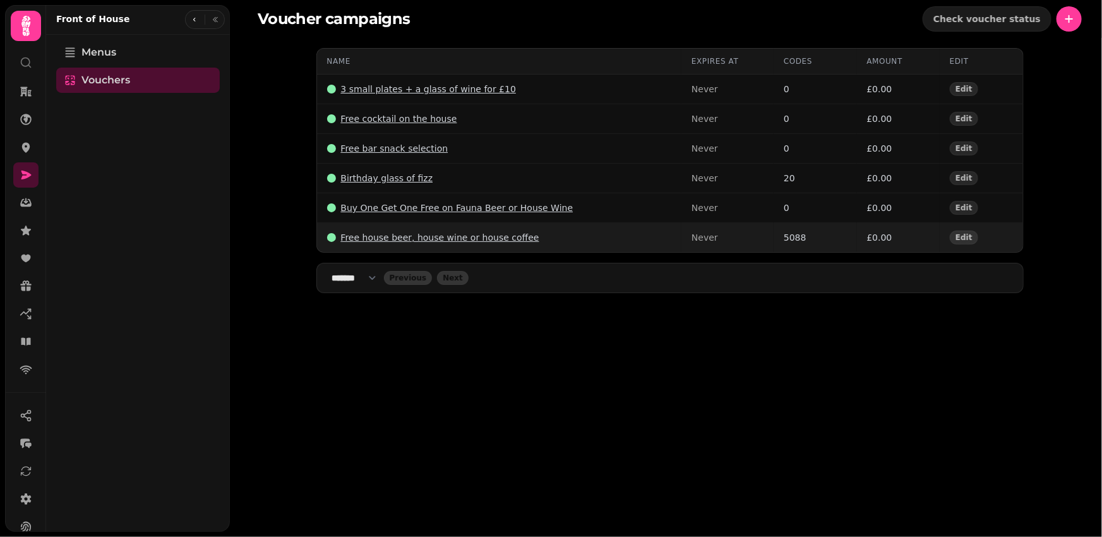
click at [397, 239] on p "Free house beer, house wine or house coffee" at bounding box center [440, 237] width 198 height 13
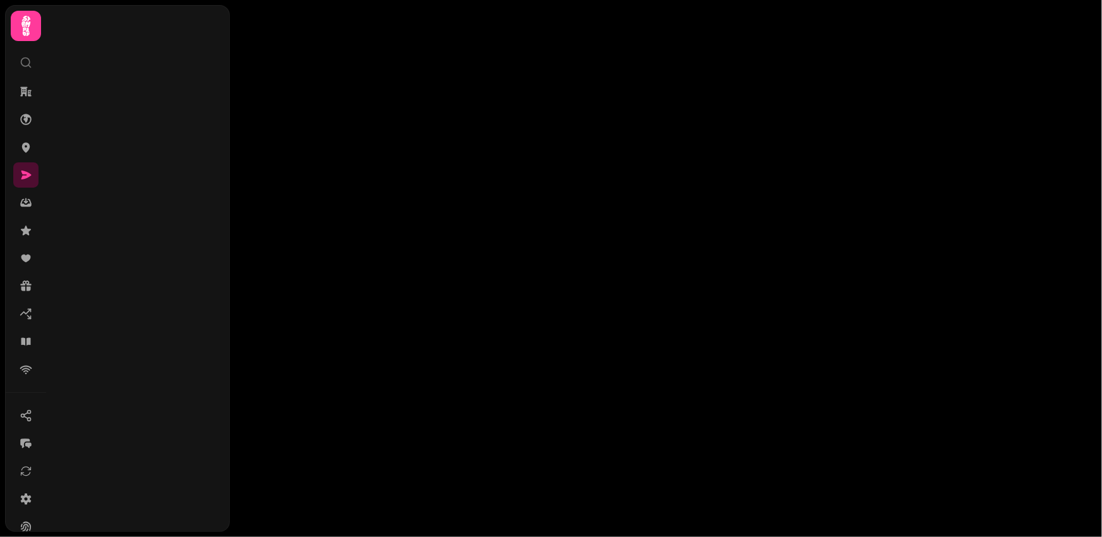
select select "**"
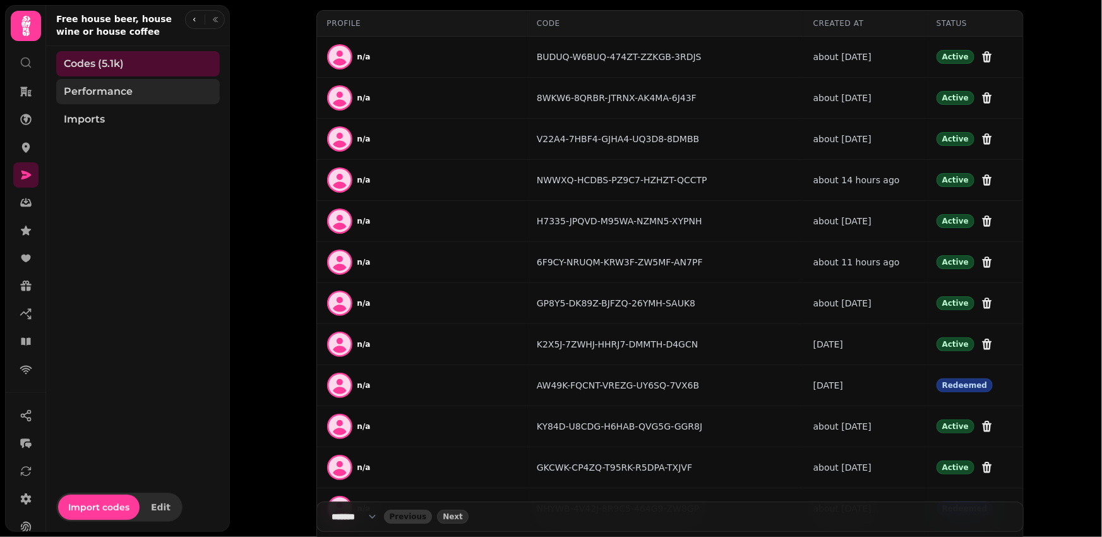
click at [143, 100] on link "Performance" at bounding box center [138, 91] width 164 height 25
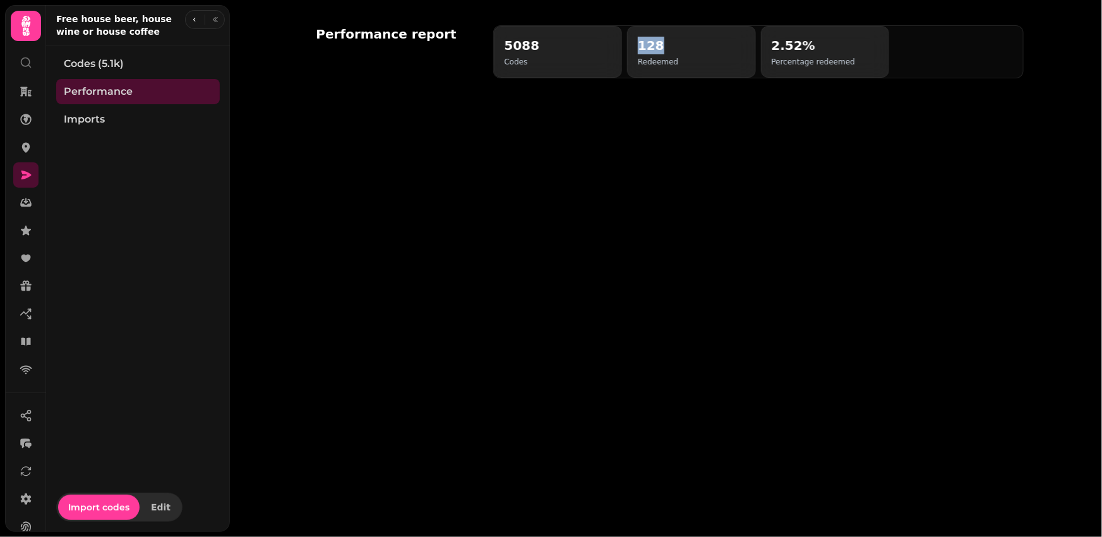
drag, startPoint x: 640, startPoint y: 49, endPoint x: 673, endPoint y: 49, distance: 32.8
click at [673, 49] on h2 "128" at bounding box center [658, 46] width 40 height 18
click at [543, 103] on div "Performance report 5088 Codes 128 Redeemed 2.52% Percentage redeemed" at bounding box center [669, 52] width 727 height 104
click at [27, 148] on icon at bounding box center [26, 148] width 8 height 10
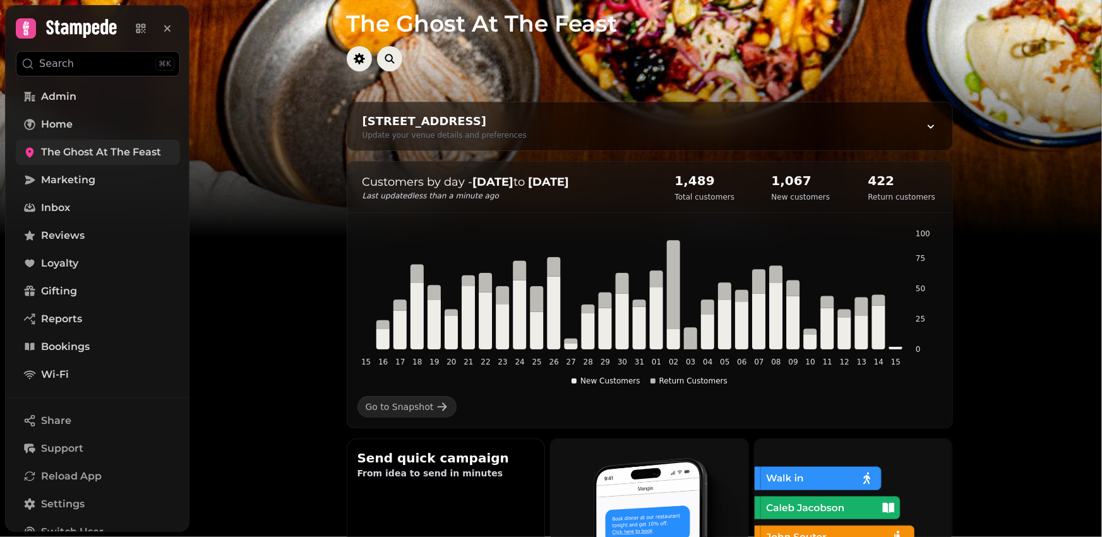
scroll to position [35, 0]
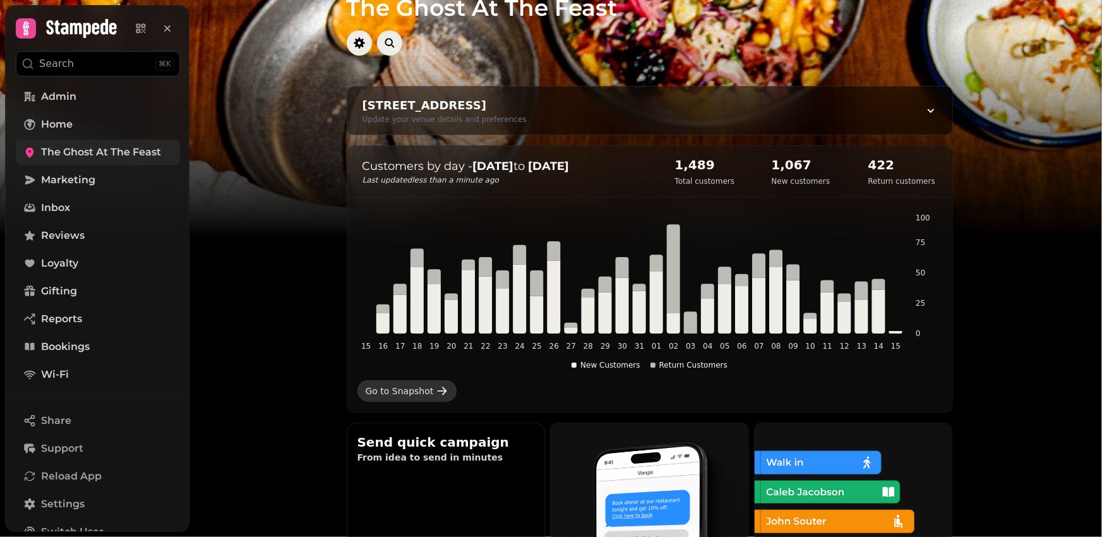
click at [427, 394] on div "Go to Snapshot" at bounding box center [400, 391] width 68 height 13
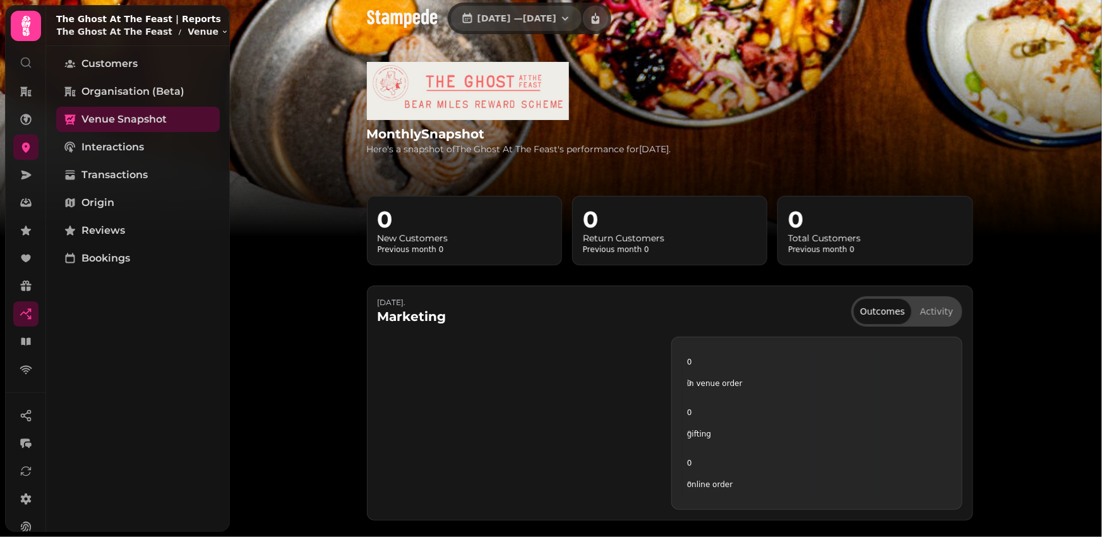
click at [540, 22] on span "1 Jul, 2025 — 31 Jul, 2025" at bounding box center [516, 18] width 79 height 9
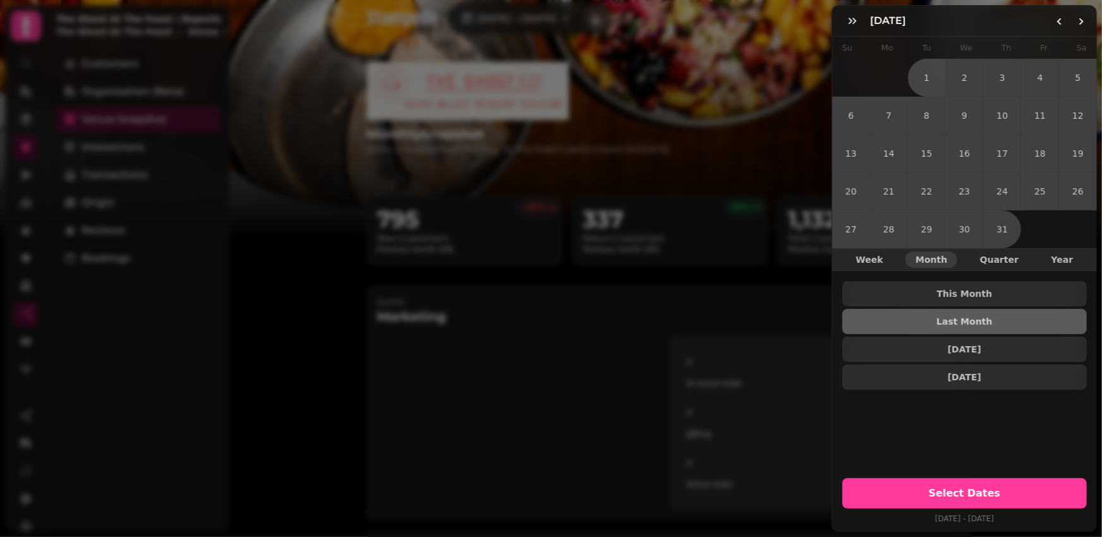
click at [732, 22] on div "July 25 July 2025 Su Mo Tu We Th Fr Sa 1 2 3 4 5 6 7 8 9 10 11 12 13 14 15 16 1…" at bounding box center [551, 278] width 1102 height 517
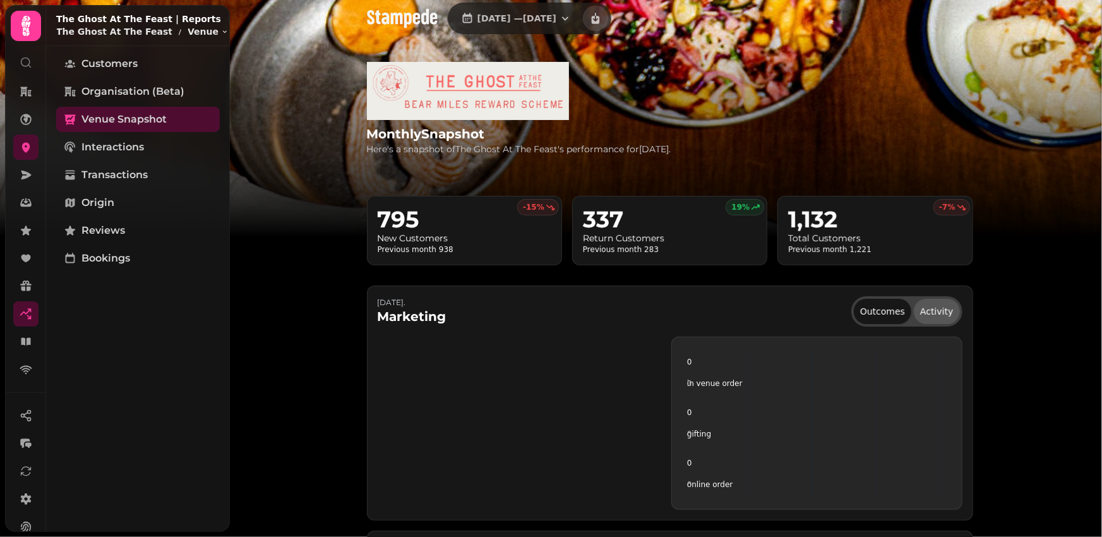
click at [934, 309] on button "Activity" at bounding box center [936, 311] width 45 height 25
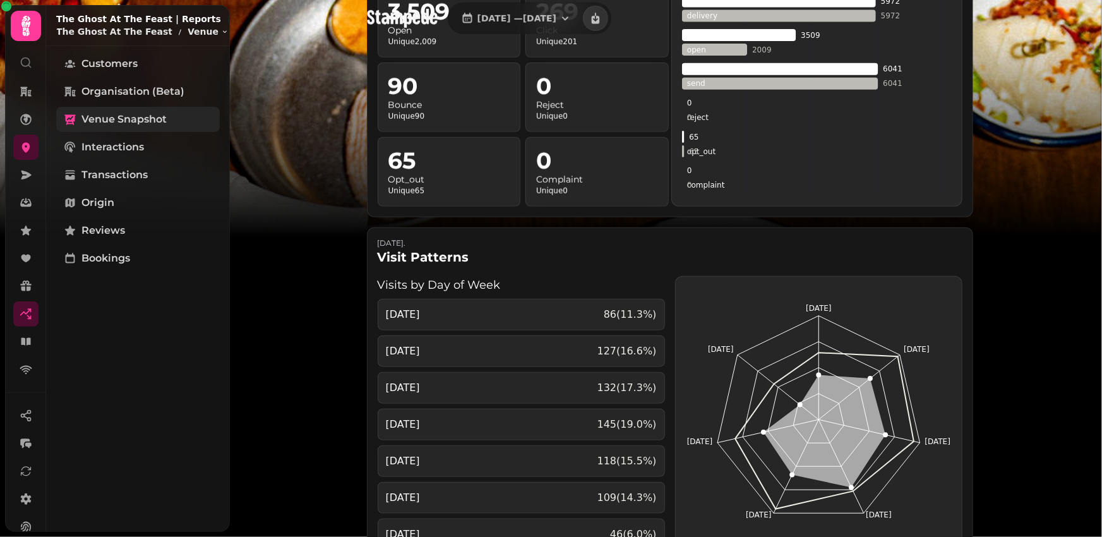
scroll to position [366, 0]
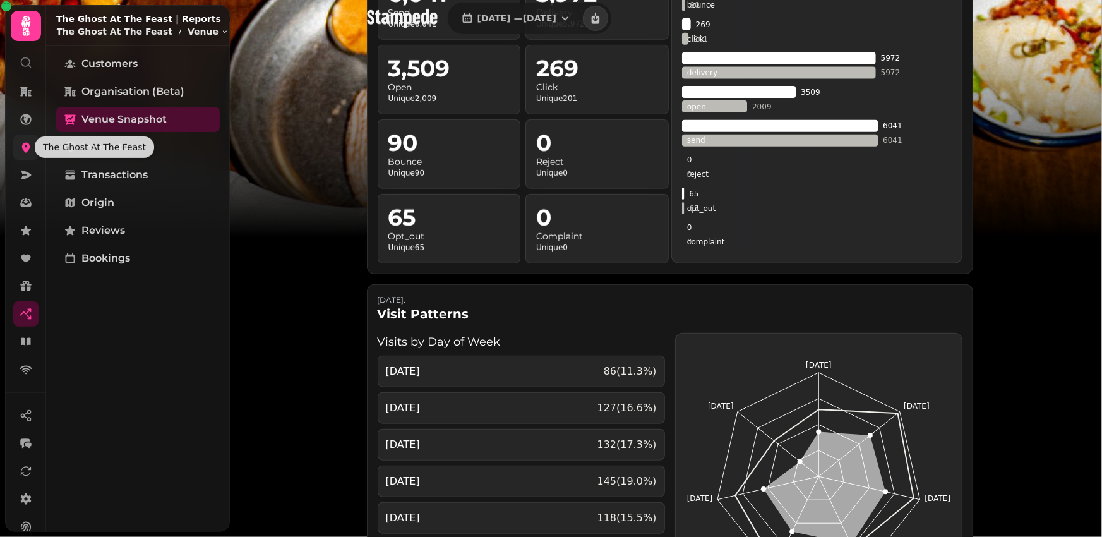
click at [25, 143] on icon at bounding box center [26, 148] width 8 height 10
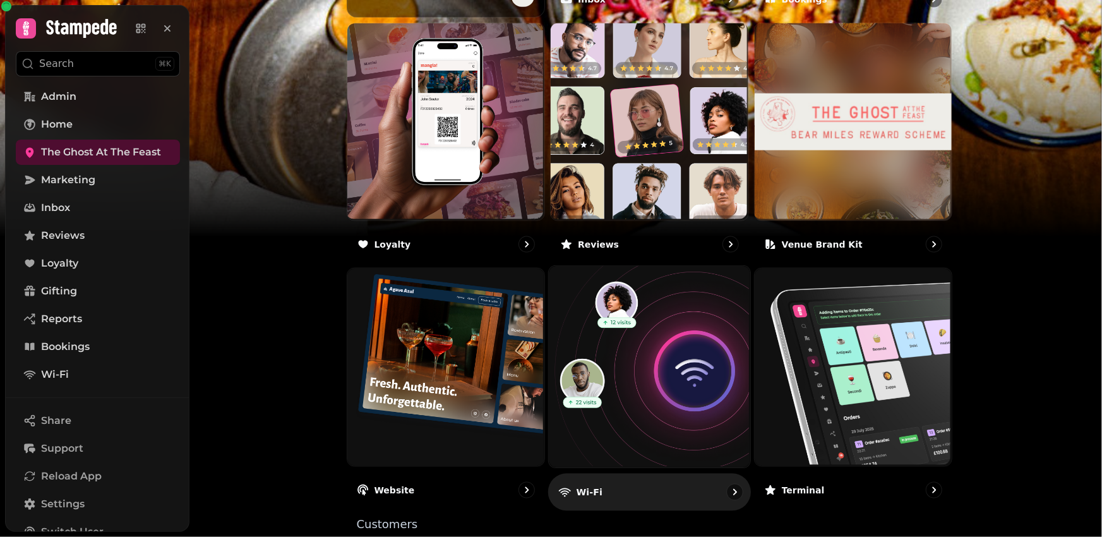
scroll to position [722, 0]
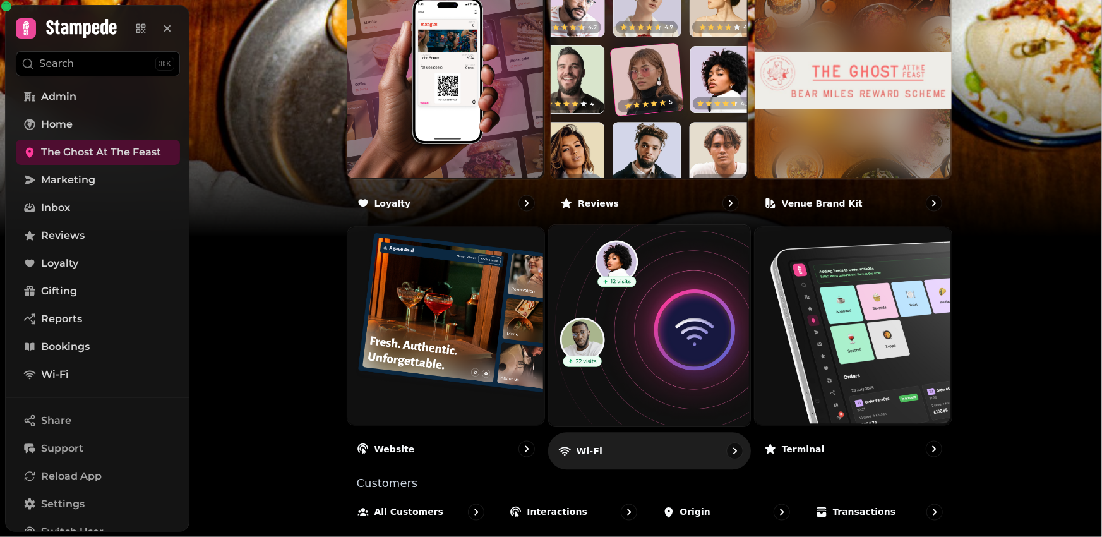
click at [631, 347] on img at bounding box center [647, 324] width 201 height 201
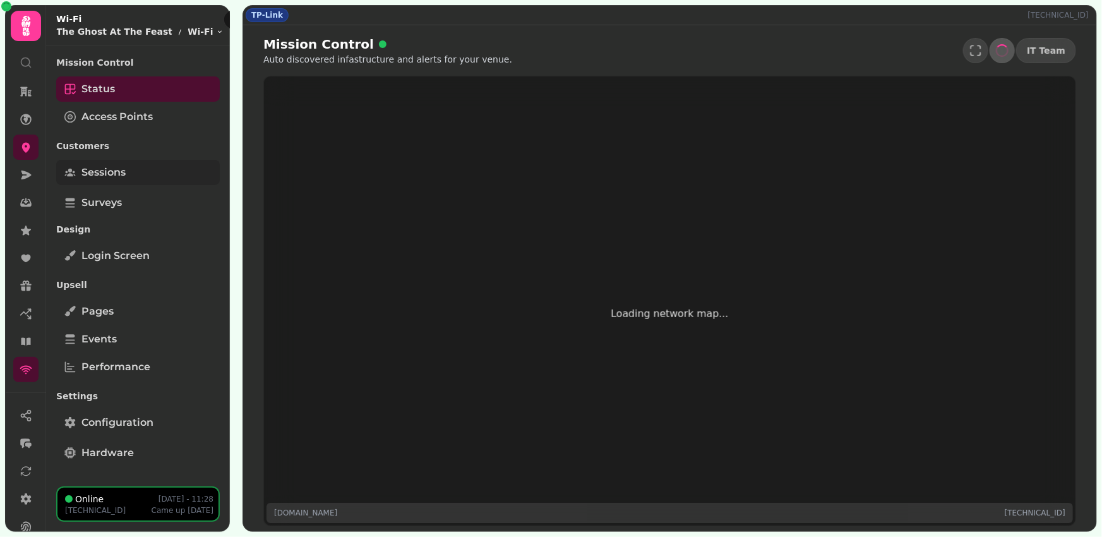
click at [124, 172] on span "Sessions" at bounding box center [103, 172] width 44 height 15
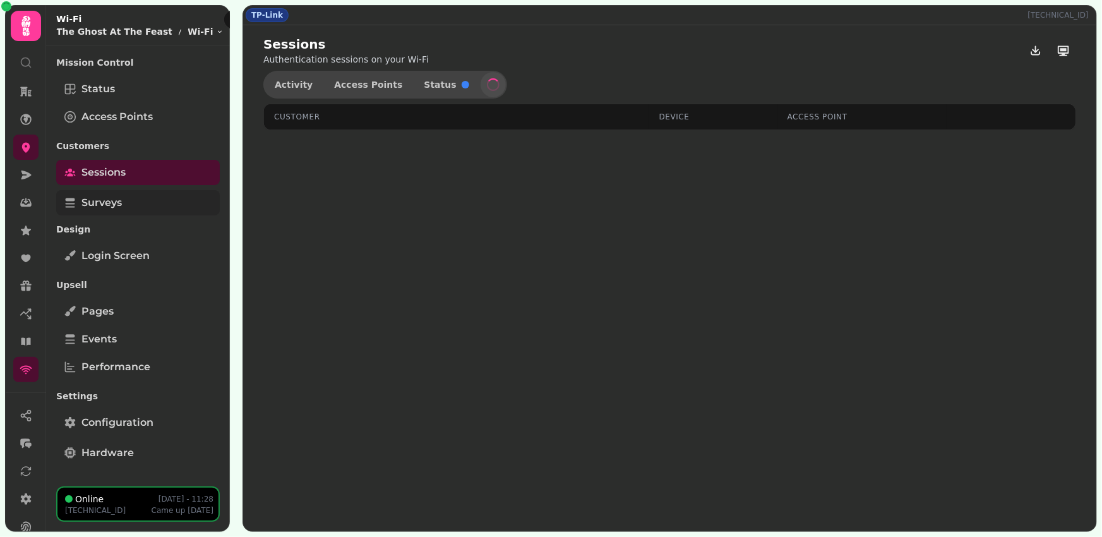
select select "**"
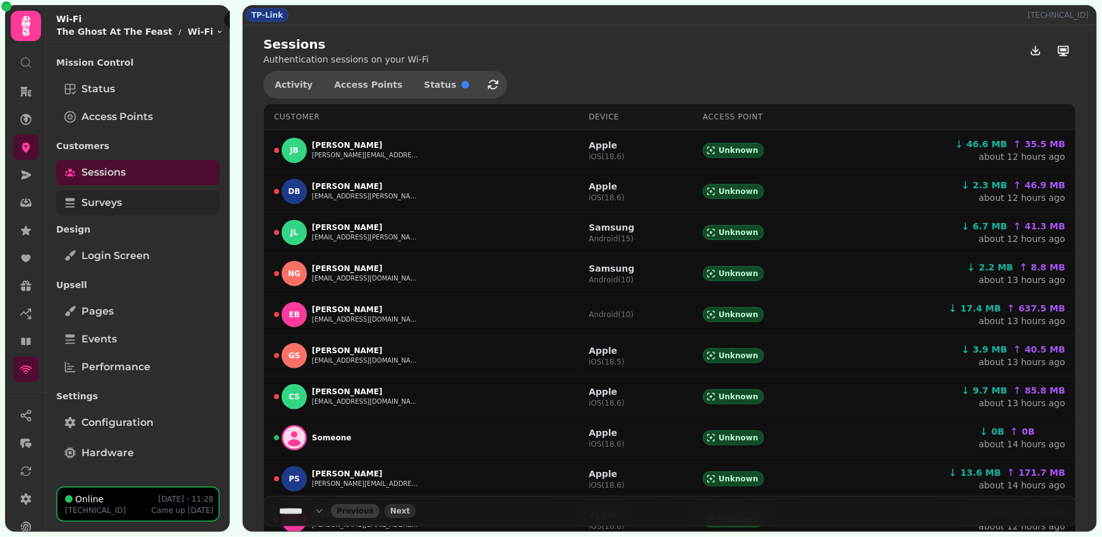
click at [120, 208] on span "Surveys" at bounding box center [101, 202] width 40 height 15
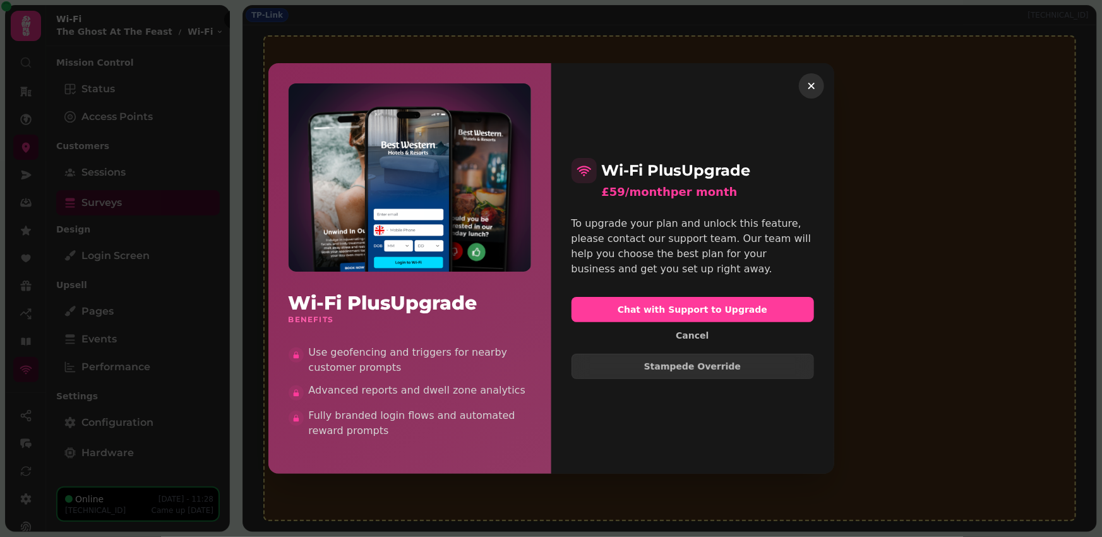
click at [811, 84] on icon "button" at bounding box center [811, 86] width 6 height 6
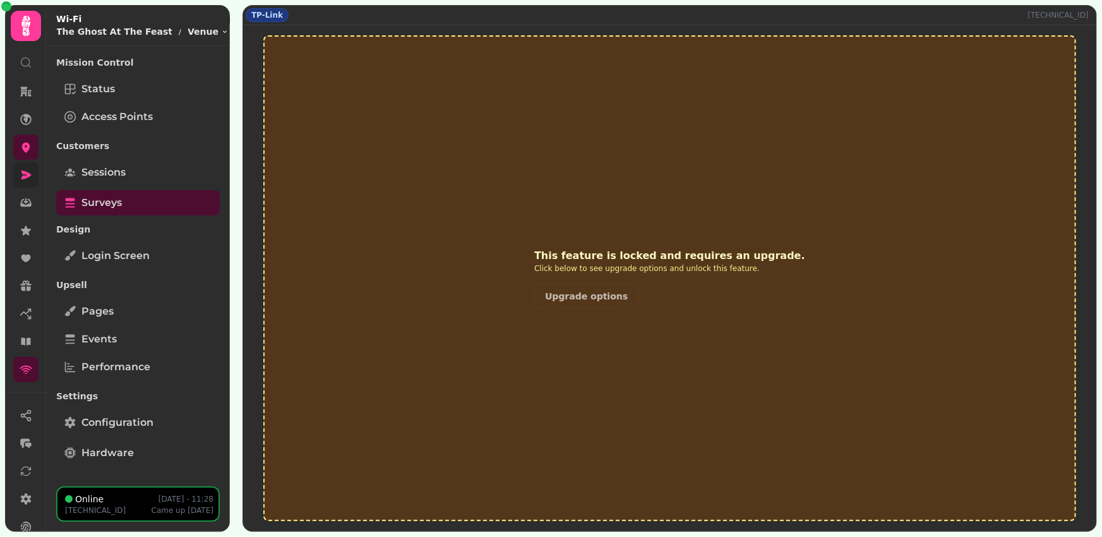
click at [22, 182] on link at bounding box center [25, 174] width 25 height 25
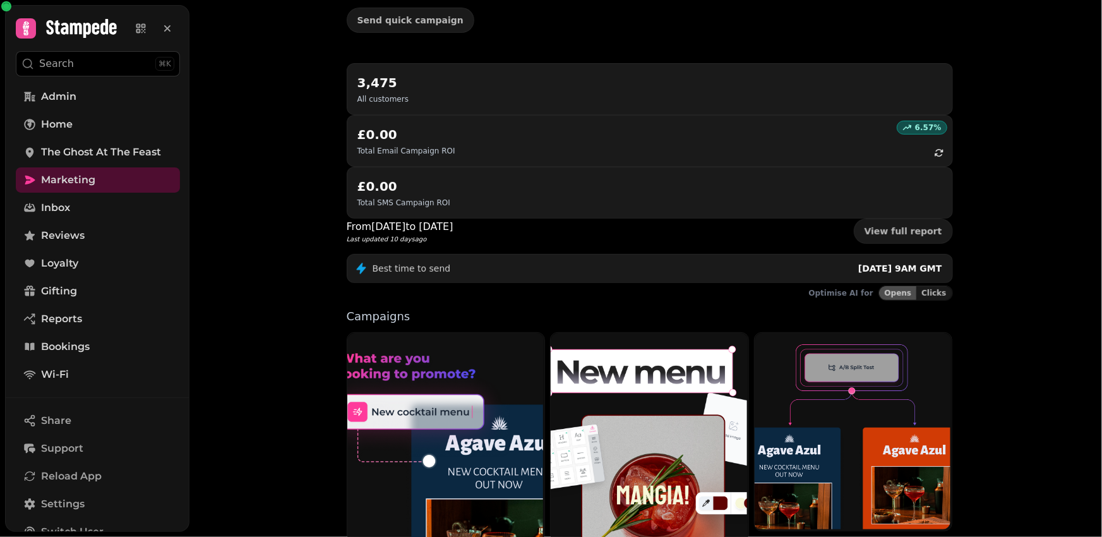
scroll to position [251, 0]
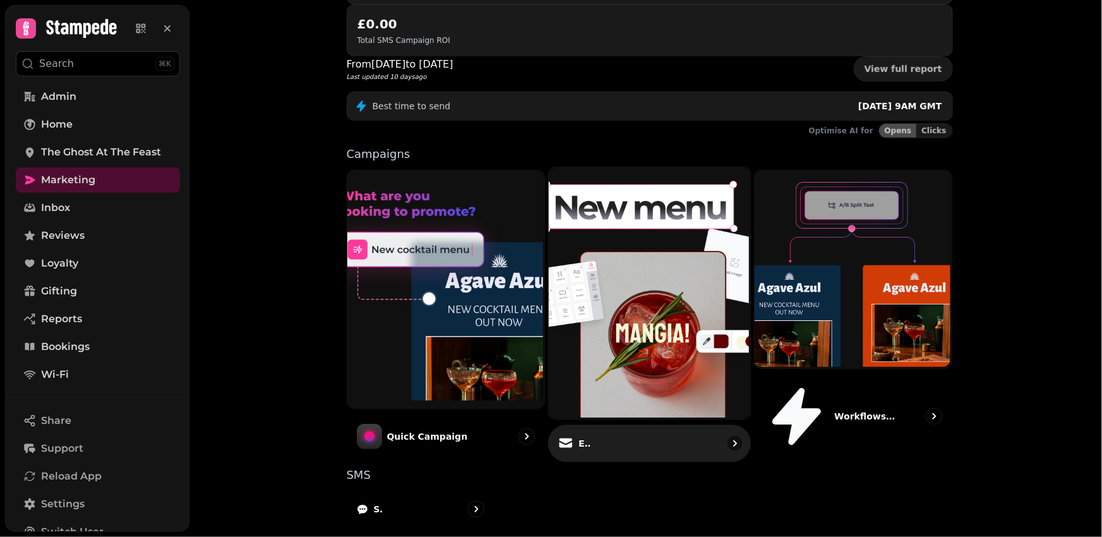
click at [621, 189] on img at bounding box center [647, 291] width 201 height 251
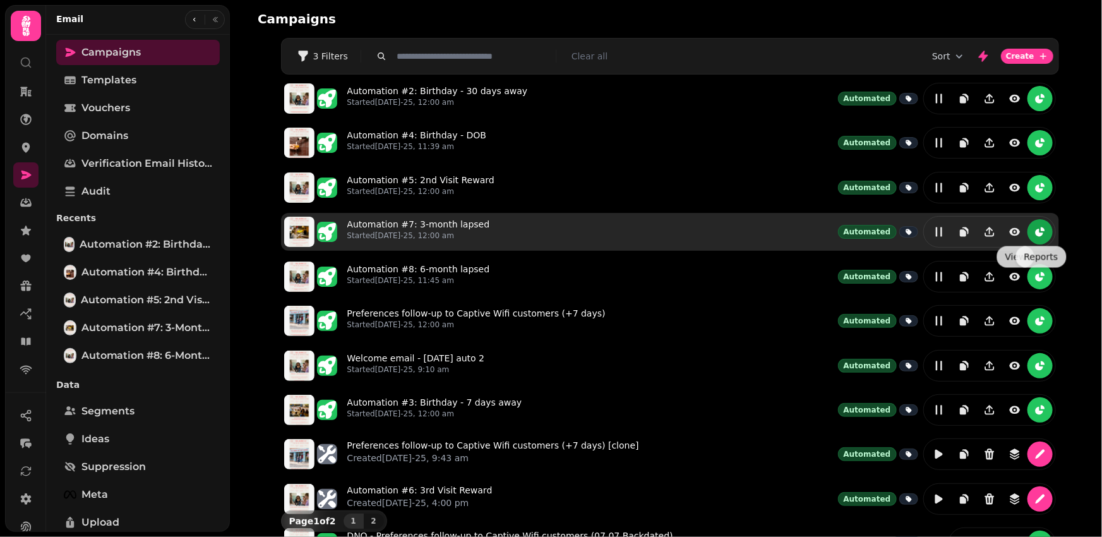
click at [1046, 240] on button "reports" at bounding box center [1039, 231] width 25 height 25
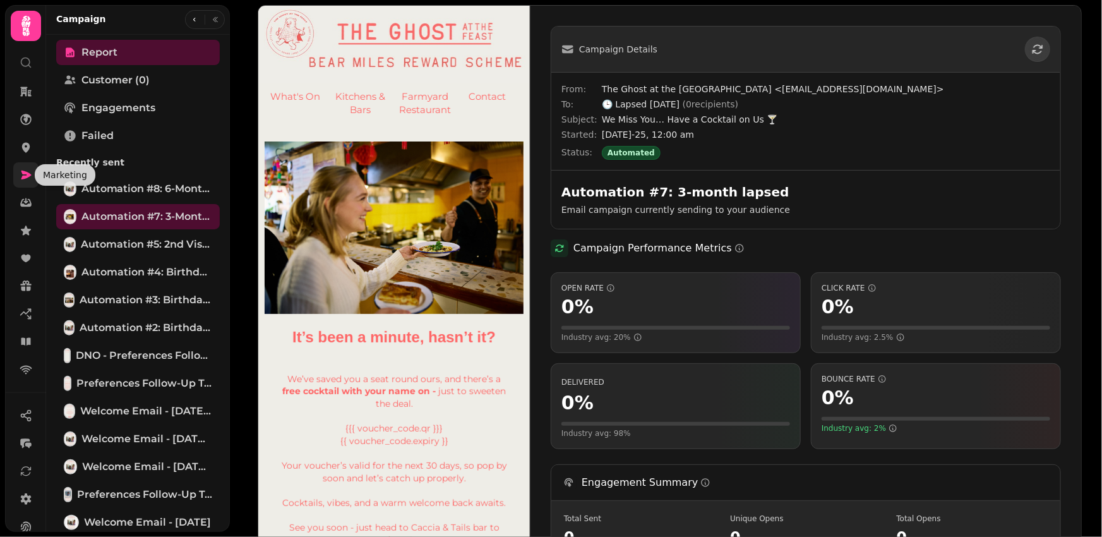
click at [25, 173] on icon at bounding box center [26, 174] width 10 height 9
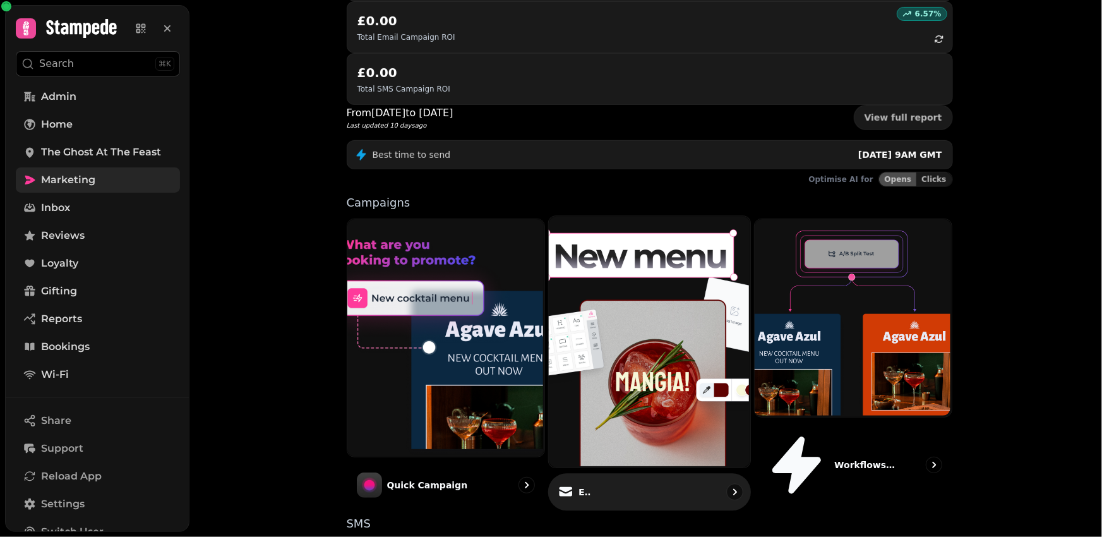
scroll to position [251, 0]
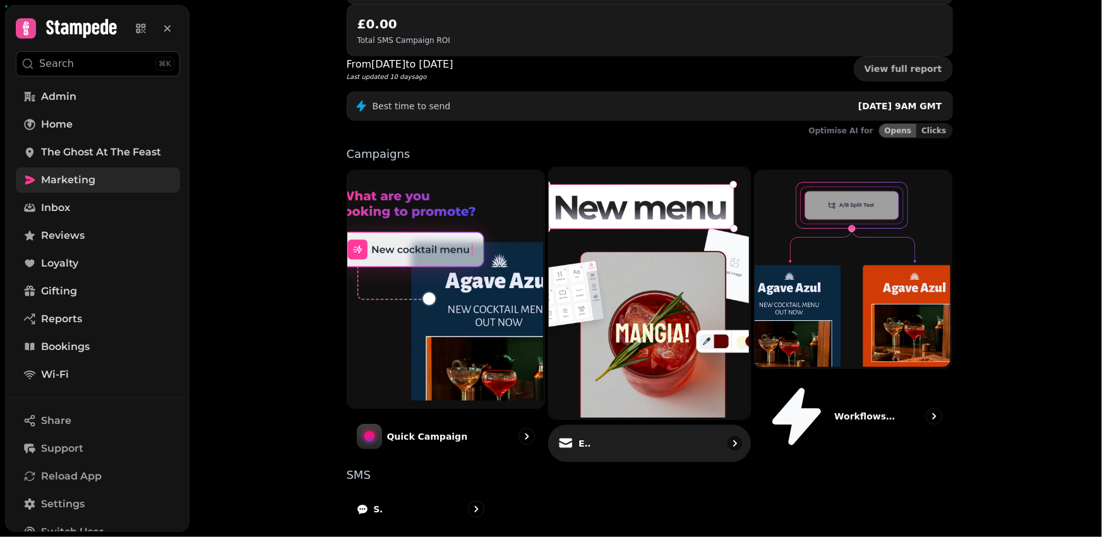
click at [626, 271] on img at bounding box center [647, 291] width 201 height 251
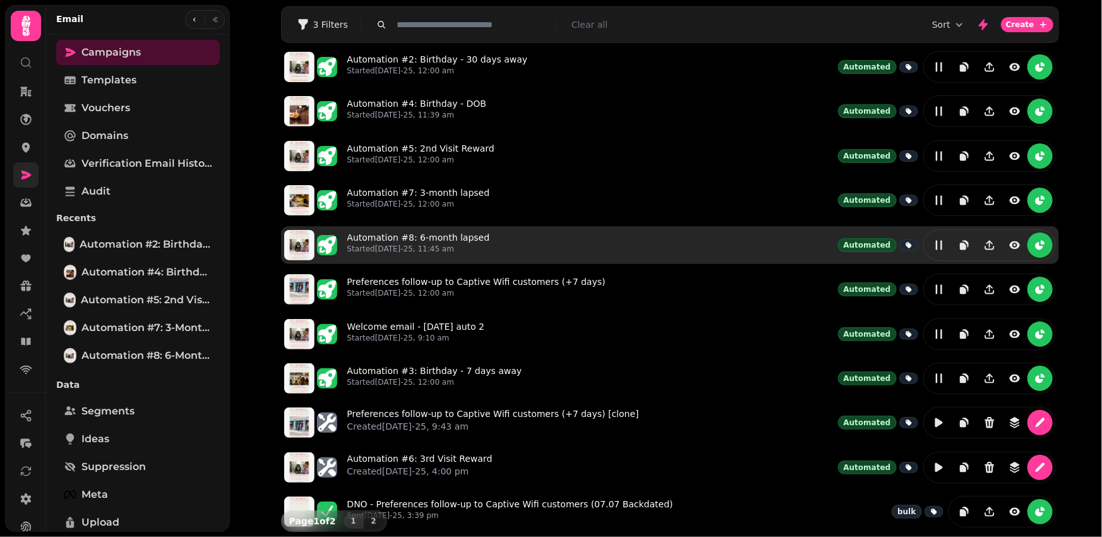
scroll to position [32, 0]
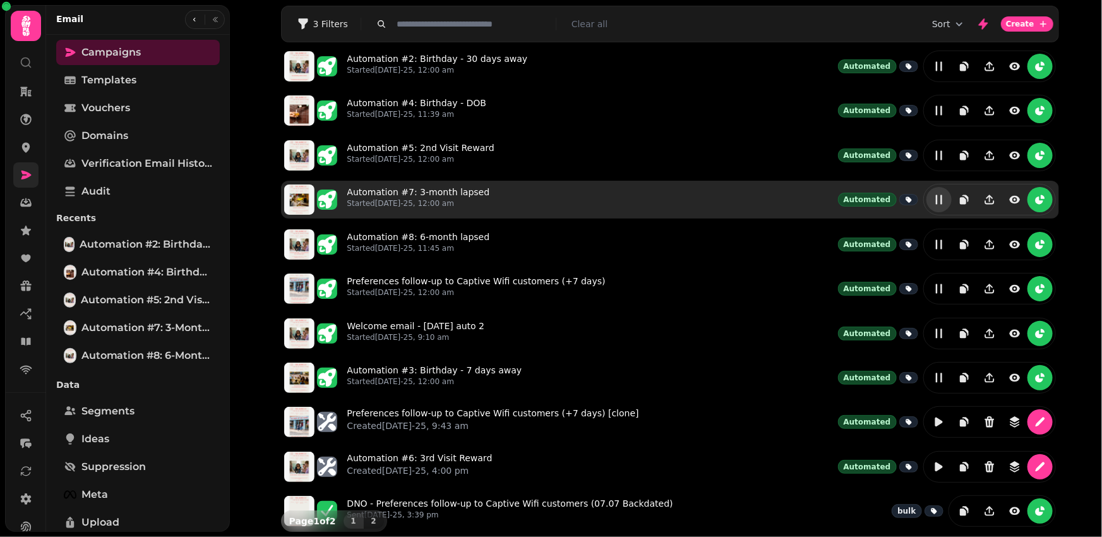
click at [942, 197] on icon "edit" at bounding box center [939, 199] width 6 height 9
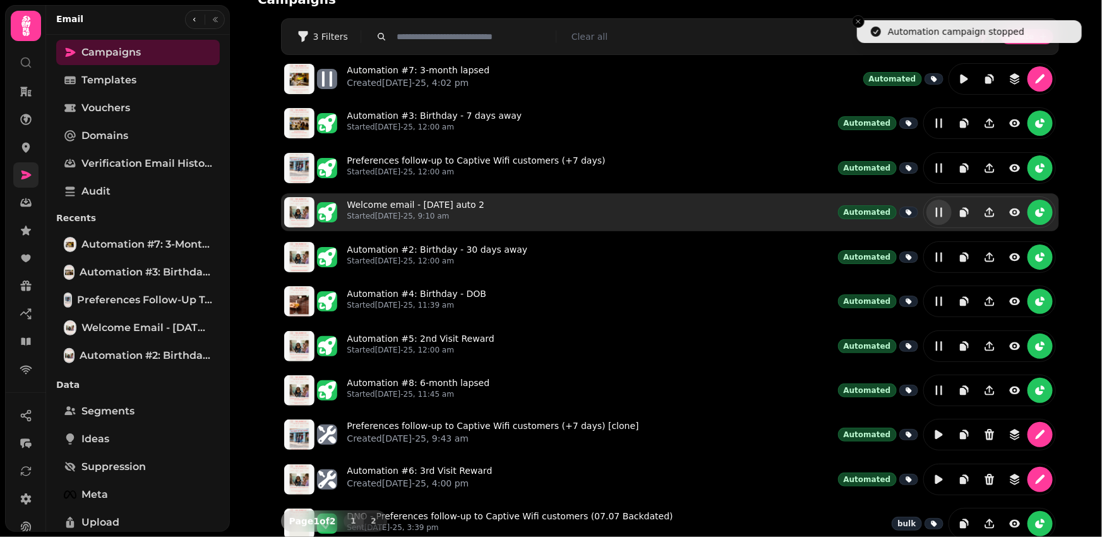
scroll to position [13, 0]
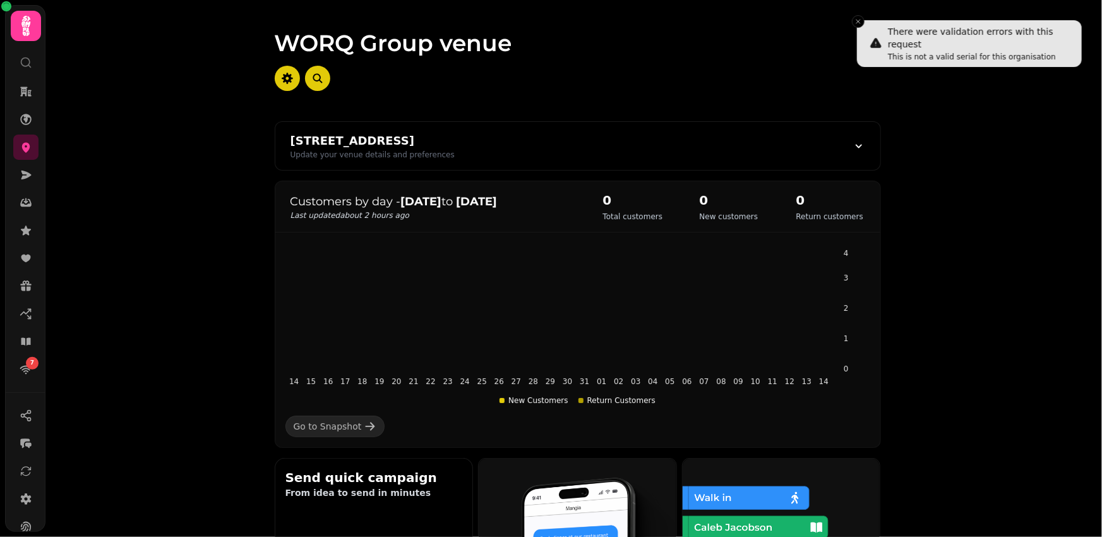
scroll to position [104, 0]
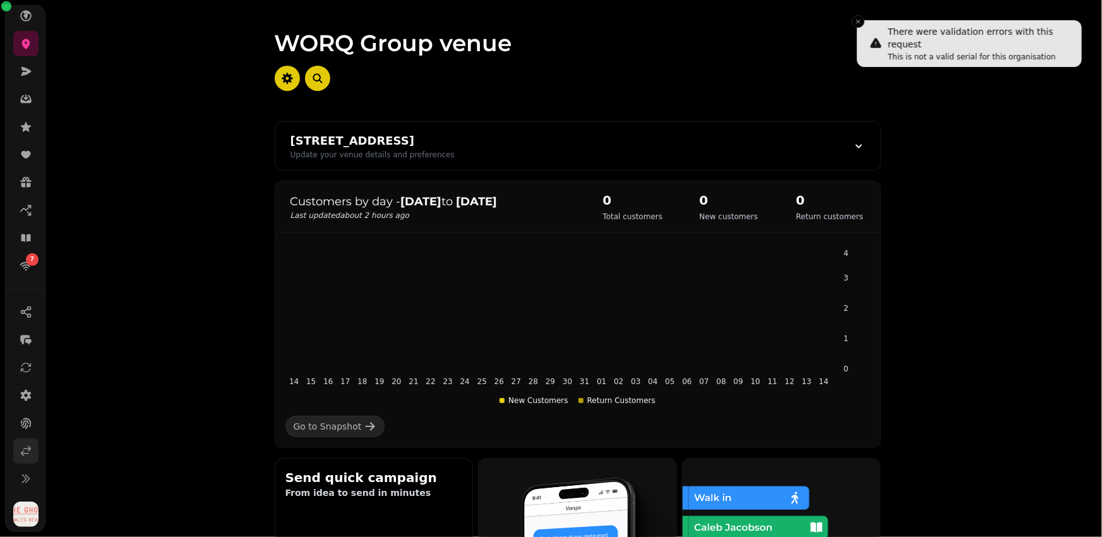
click at [28, 450] on icon at bounding box center [26, 451] width 13 height 13
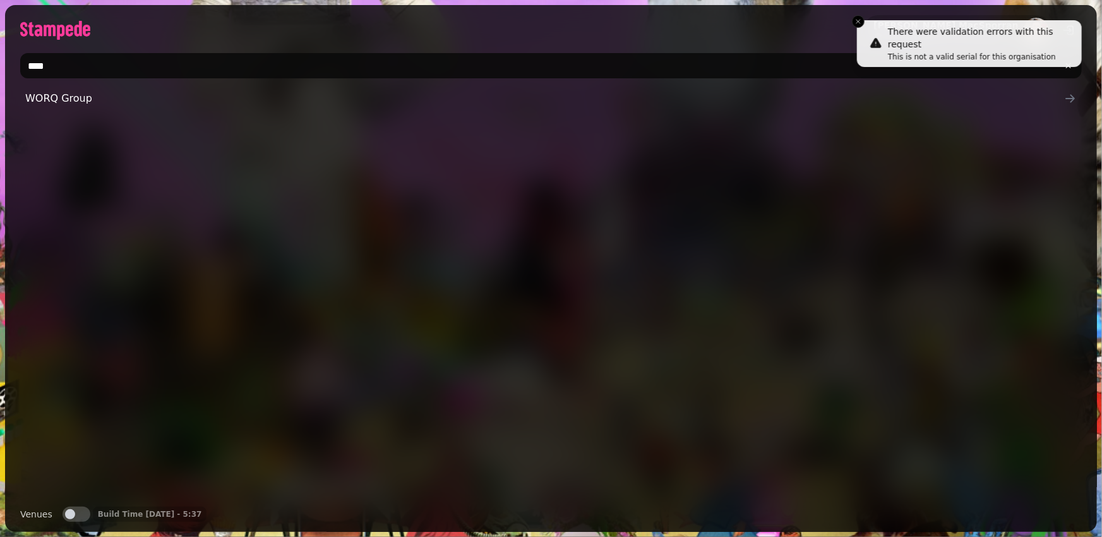
click at [69, 72] on input "****" at bounding box center [550, 65] width 1061 height 25
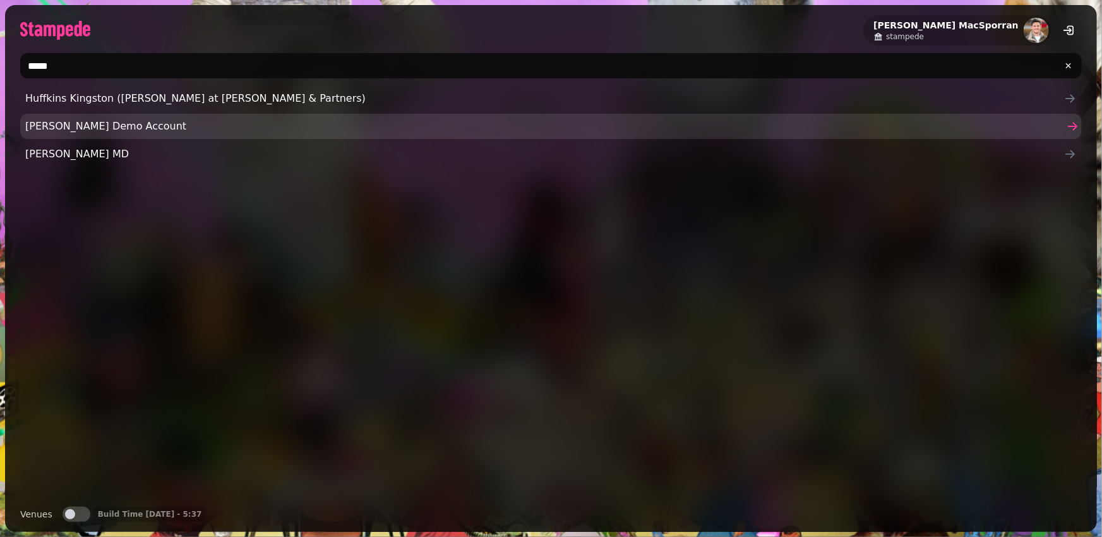
type input "*****"
click at [75, 131] on span "[PERSON_NAME] Demo Account" at bounding box center [544, 126] width 1039 height 15
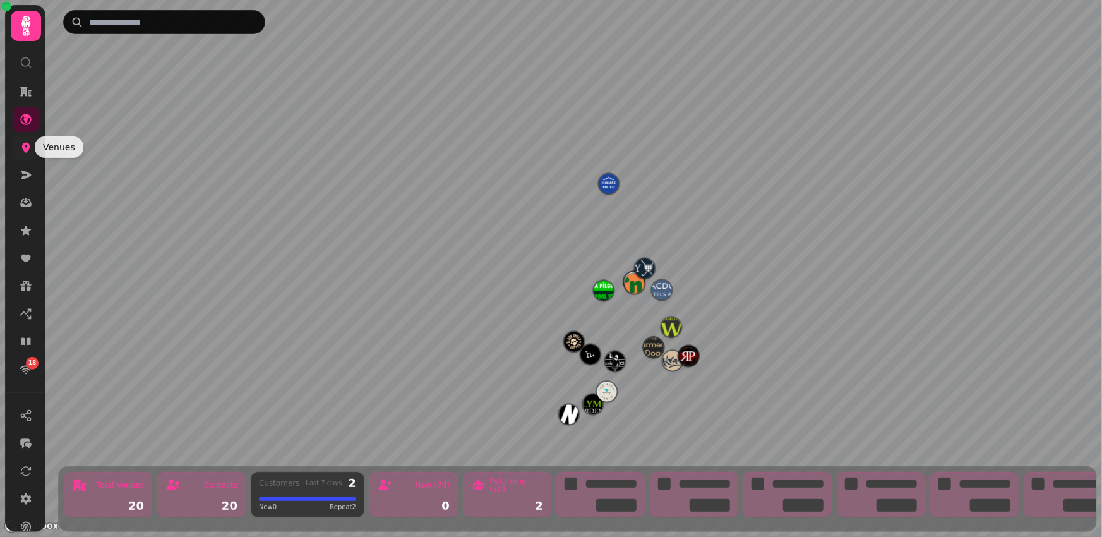
click at [27, 148] on icon at bounding box center [26, 148] width 8 height 10
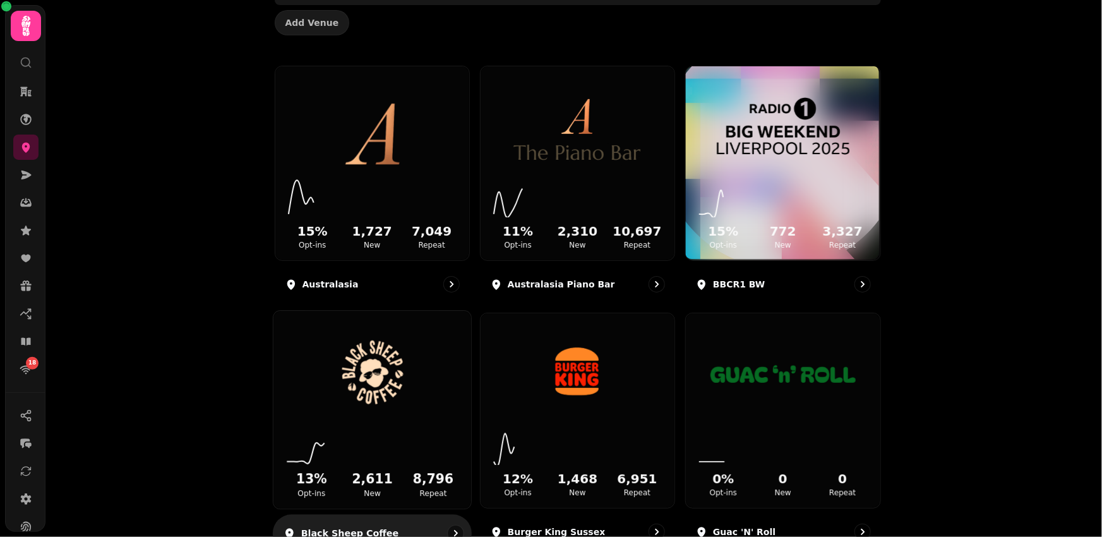
scroll to position [165, 0]
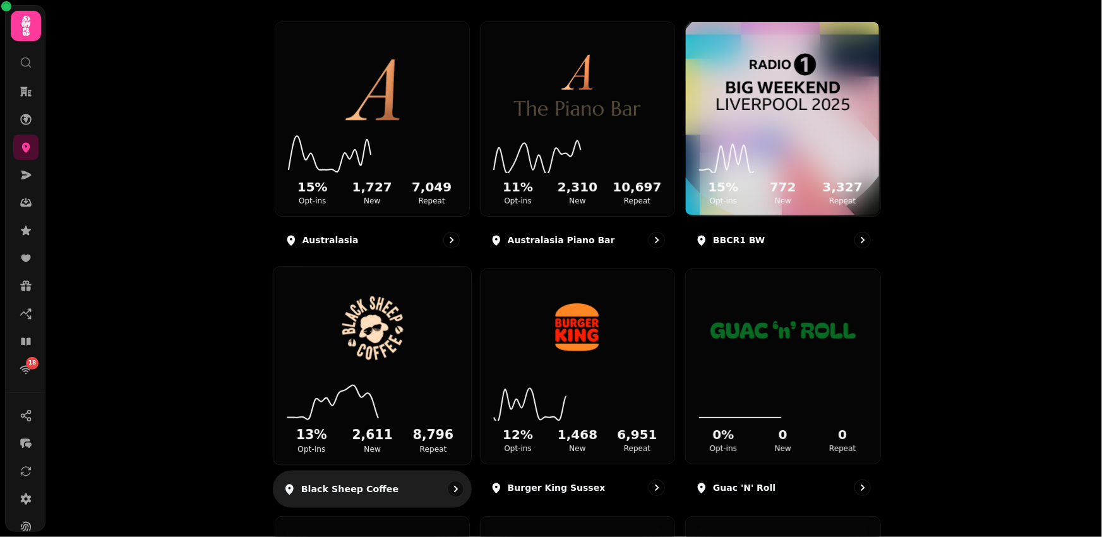
click at [384, 378] on div "13 % Opt-ins 2,611 New 8,796 Repeat" at bounding box center [372, 416] width 198 height 95
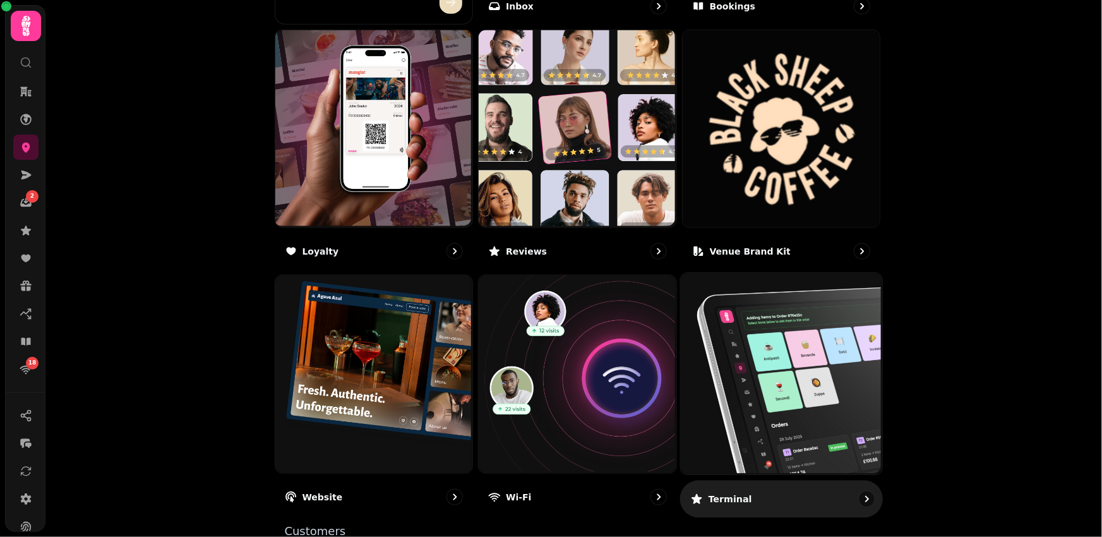
scroll to position [722, 0]
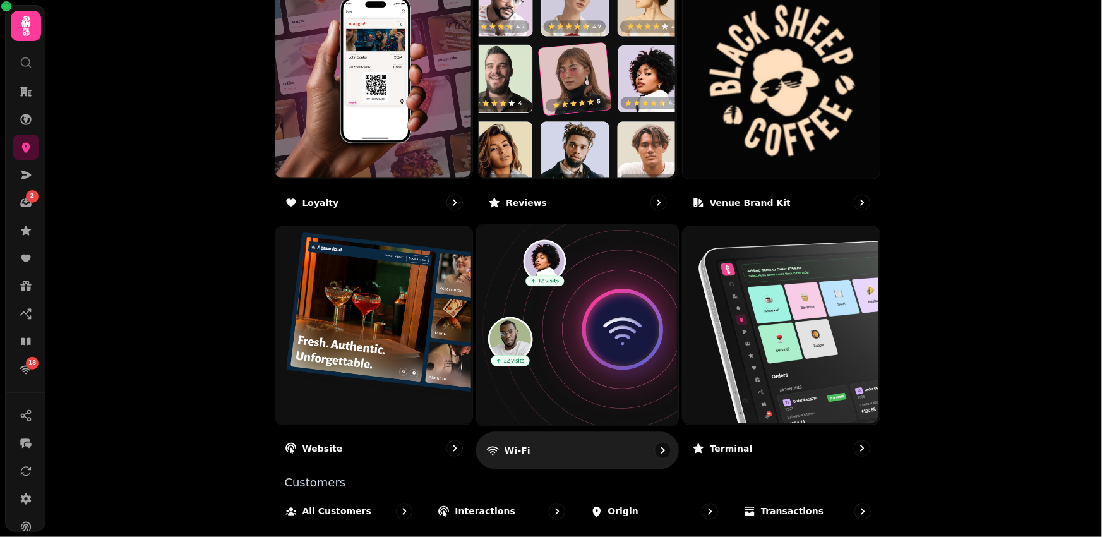
click at [587, 332] on img at bounding box center [575, 324] width 201 height 201
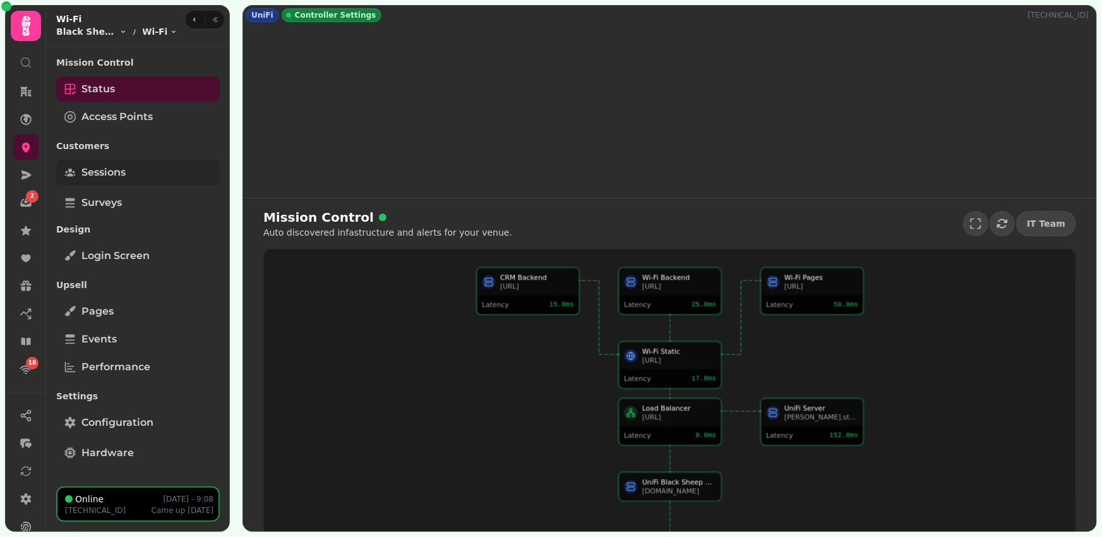
click at [113, 170] on span "Sessions" at bounding box center [103, 172] width 44 height 15
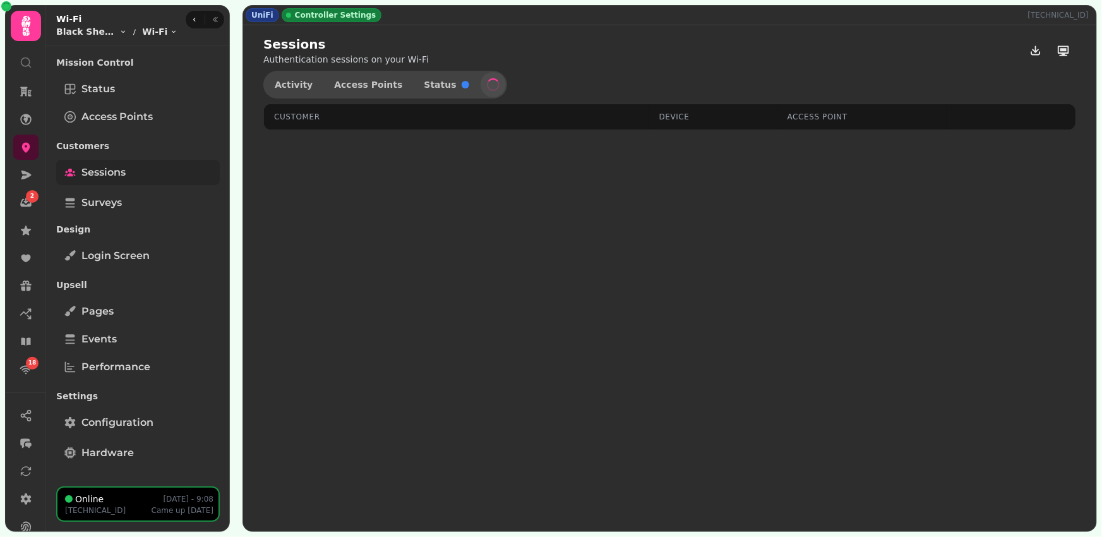
select select "**"
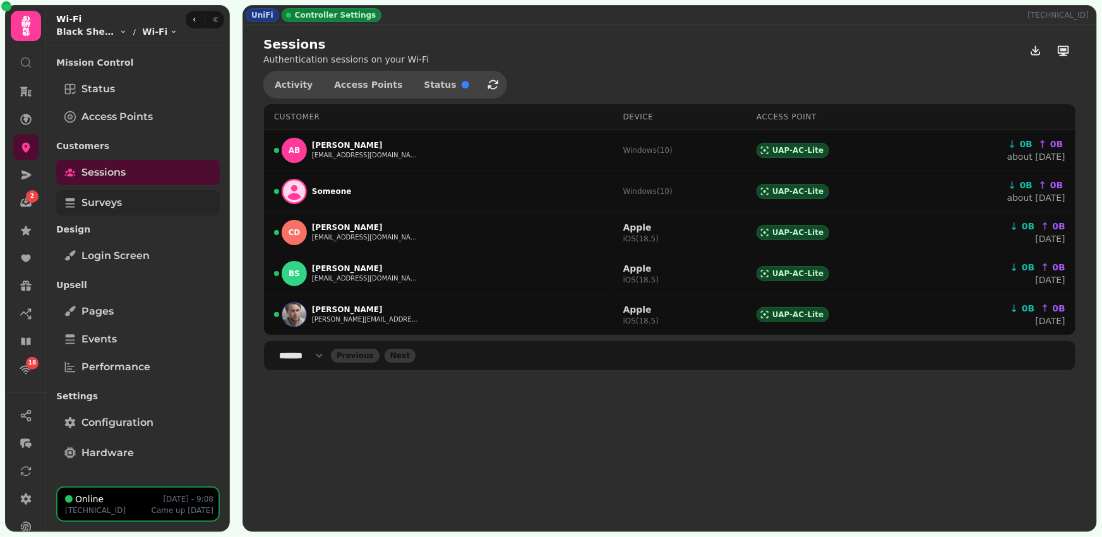
click at [160, 202] on link "Surveys" at bounding box center [138, 202] width 164 height 25
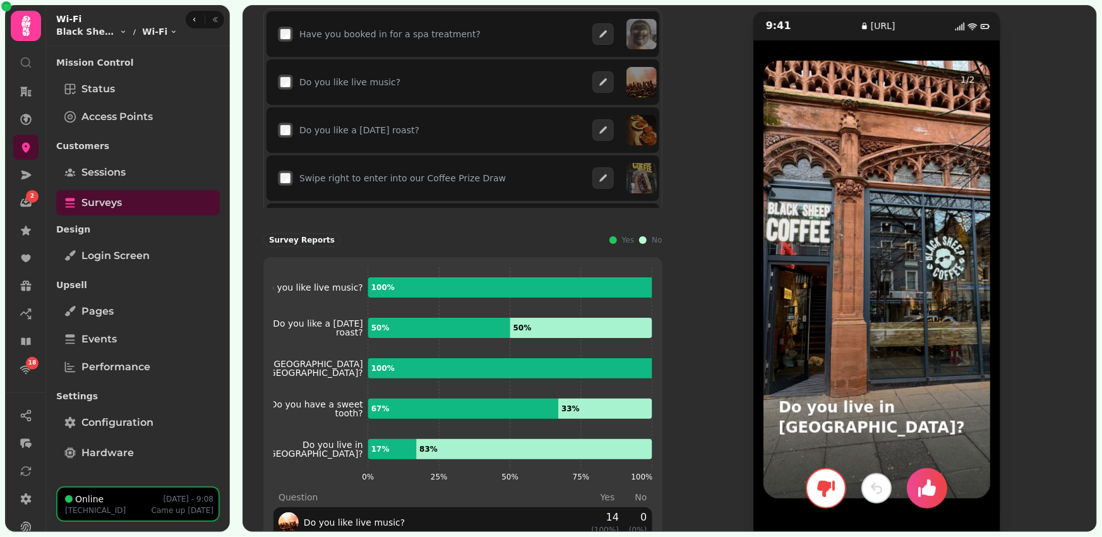
scroll to position [210, 0]
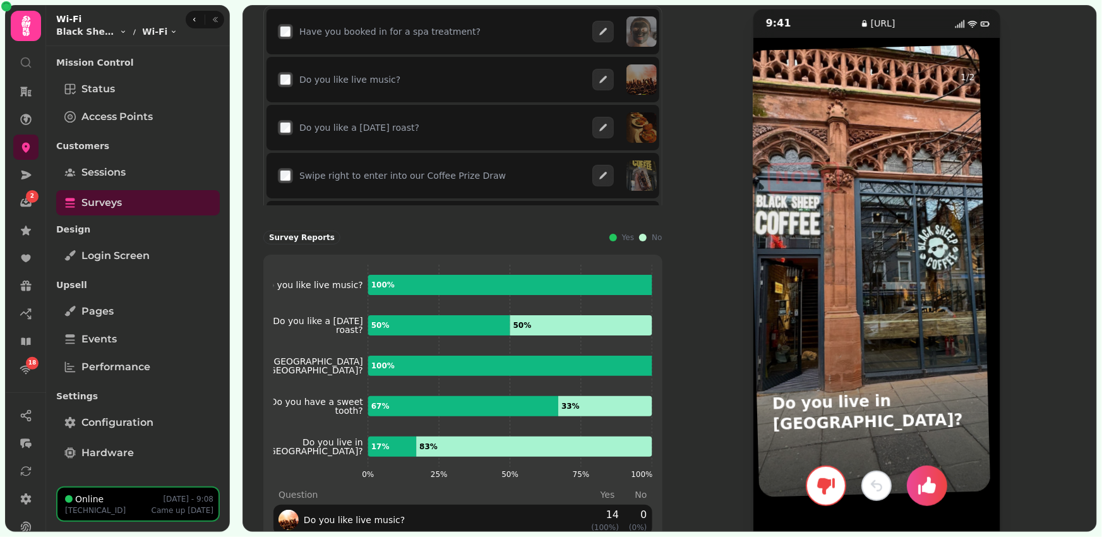
drag, startPoint x: 923, startPoint y: 311, endPoint x: 904, endPoint y: 306, distance: 19.8
click at [904, 306] on div at bounding box center [869, 271] width 242 height 452
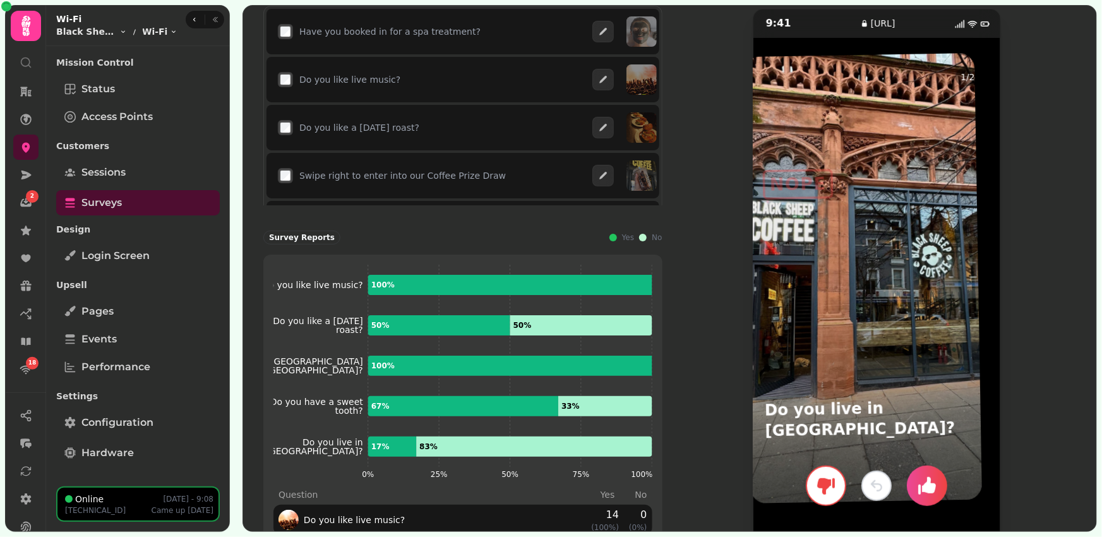
drag, startPoint x: 872, startPoint y: 301, endPoint x: 852, endPoint y: 303, distance: 20.3
click at [852, 303] on div at bounding box center [862, 278] width 239 height 450
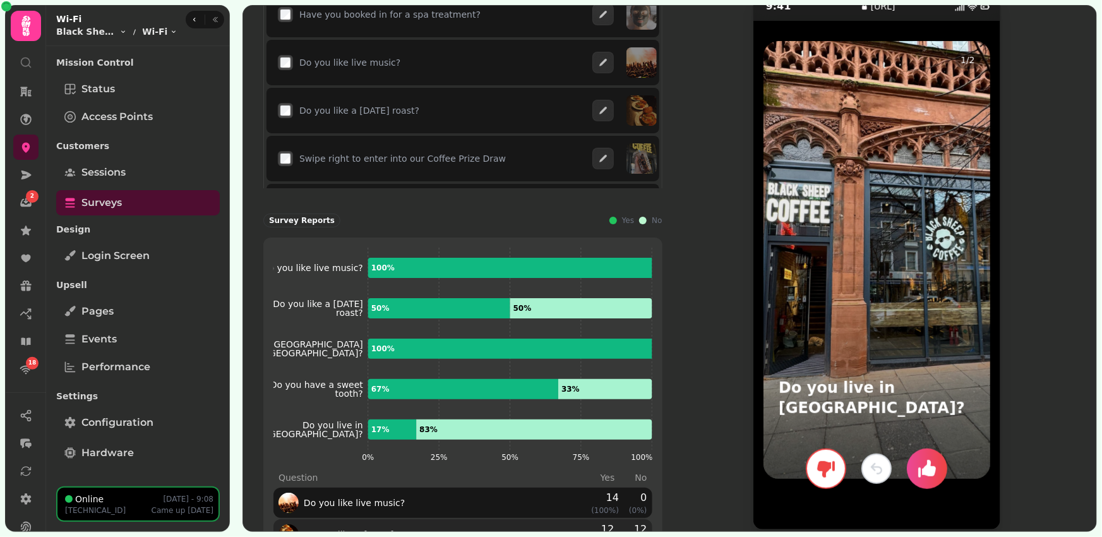
scroll to position [234, 0]
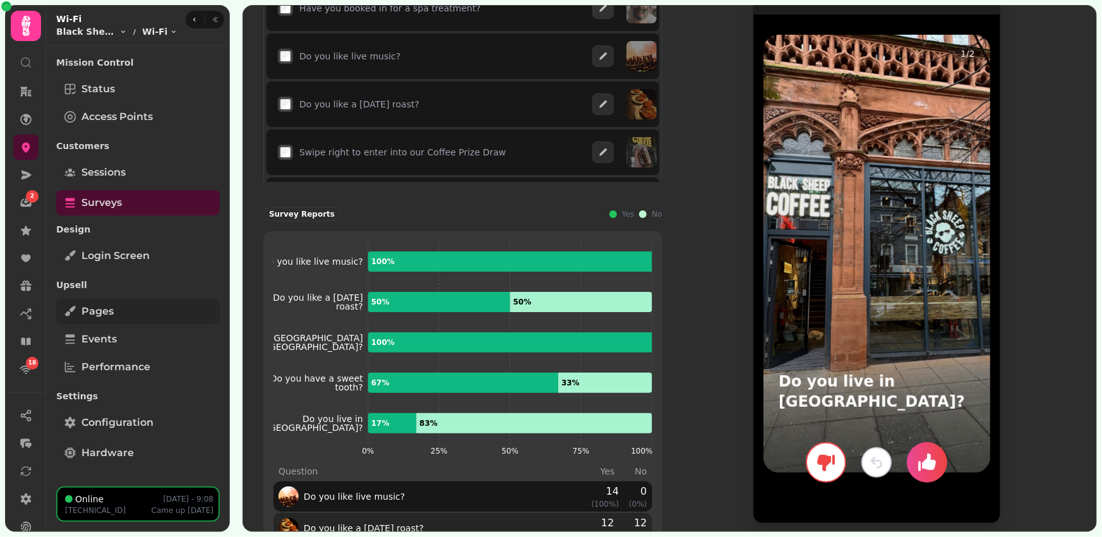
click at [139, 306] on link "Pages" at bounding box center [138, 311] width 164 height 25
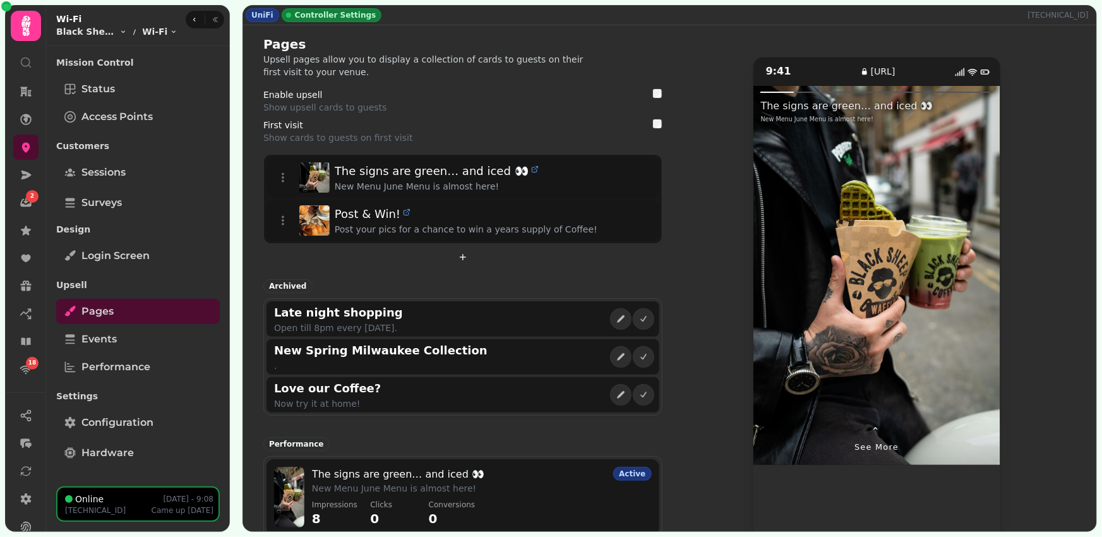
click at [976, 299] on div at bounding box center [938, 275] width 124 height 379
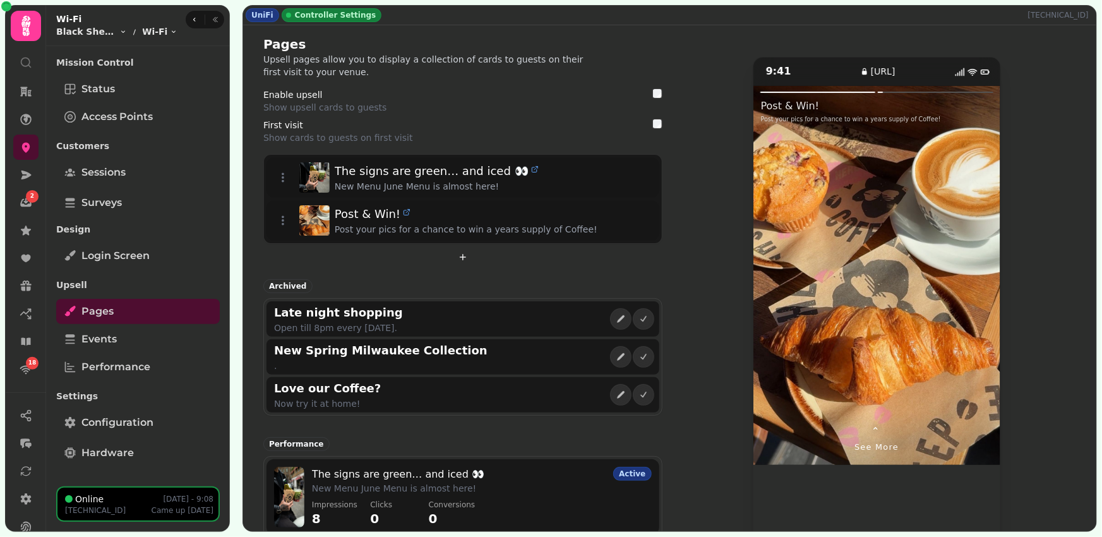
click at [976, 299] on div at bounding box center [938, 275] width 124 height 379
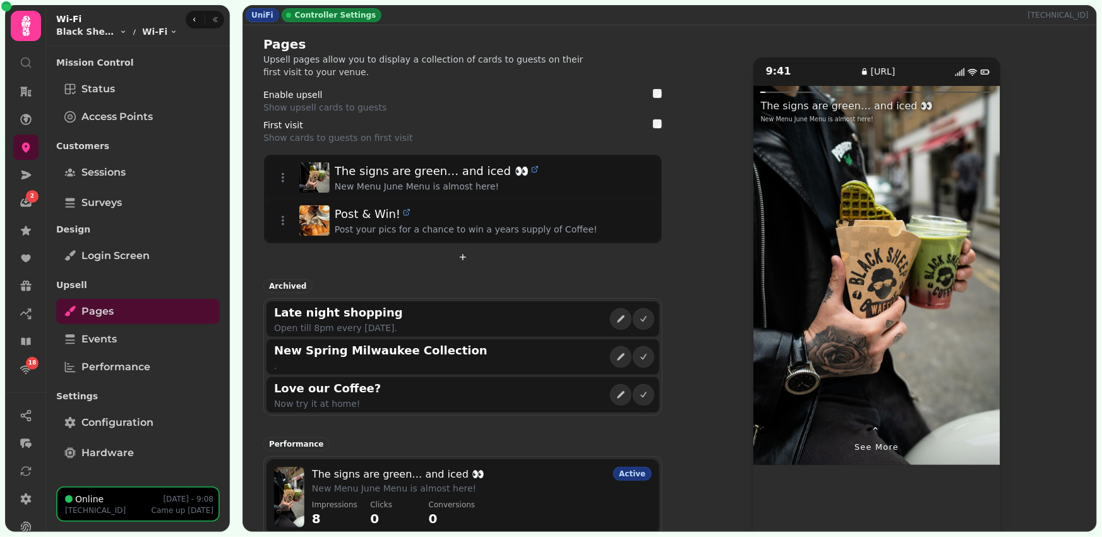
click at [976, 299] on div at bounding box center [938, 275] width 124 height 379
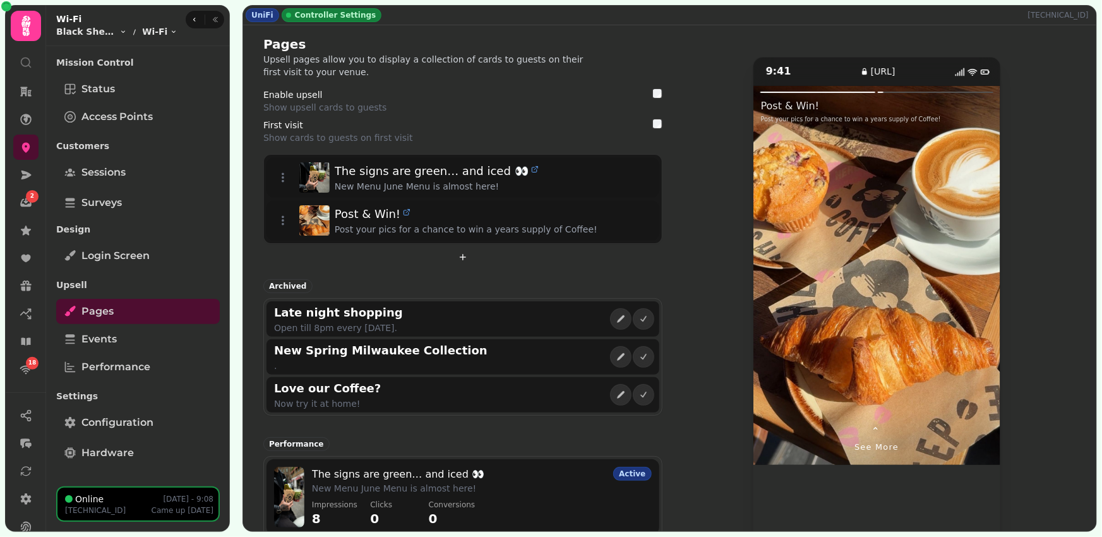
click at [976, 299] on div at bounding box center [938, 275] width 124 height 379
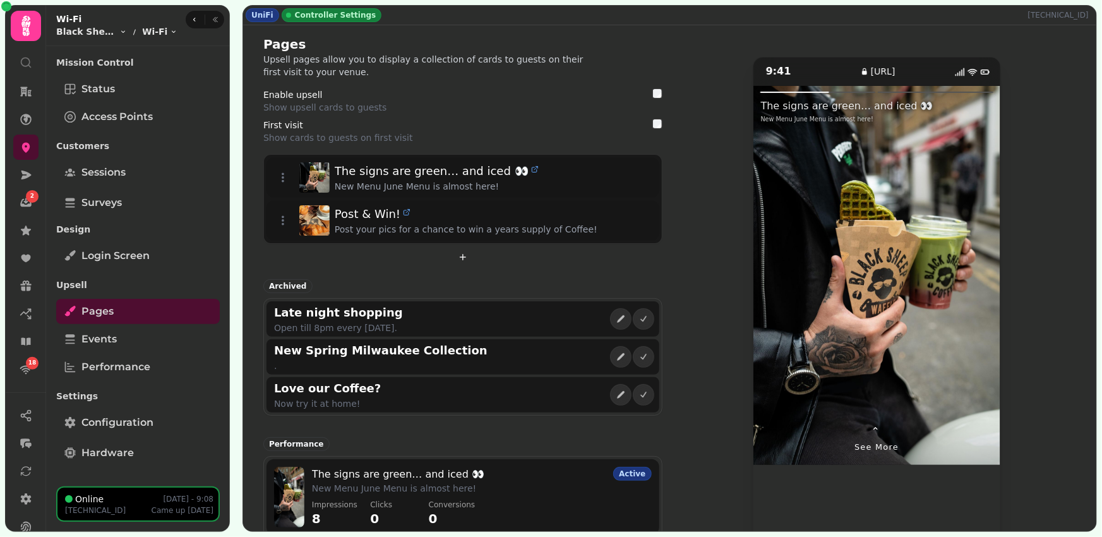
click at [878, 431] on span "⌃" at bounding box center [876, 431] width 11 height 15
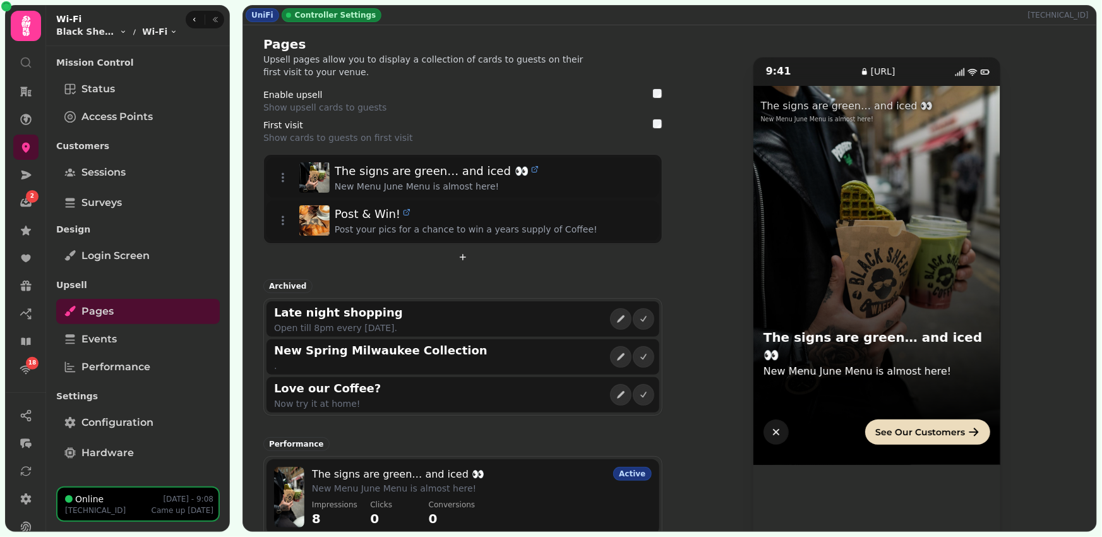
click at [775, 439] on button "button" at bounding box center [775, 431] width 25 height 25
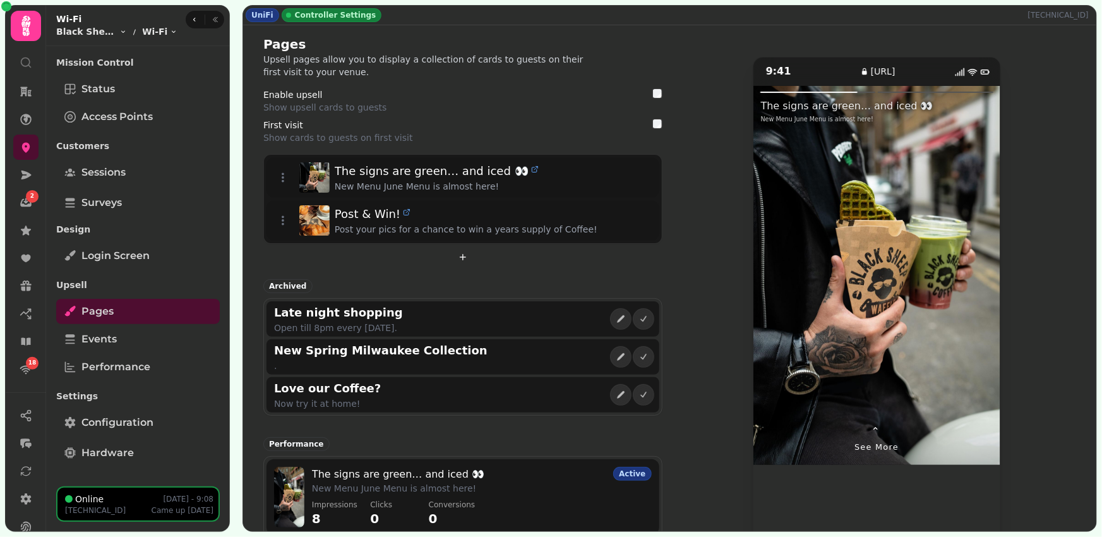
click at [960, 319] on div at bounding box center [938, 275] width 124 height 379
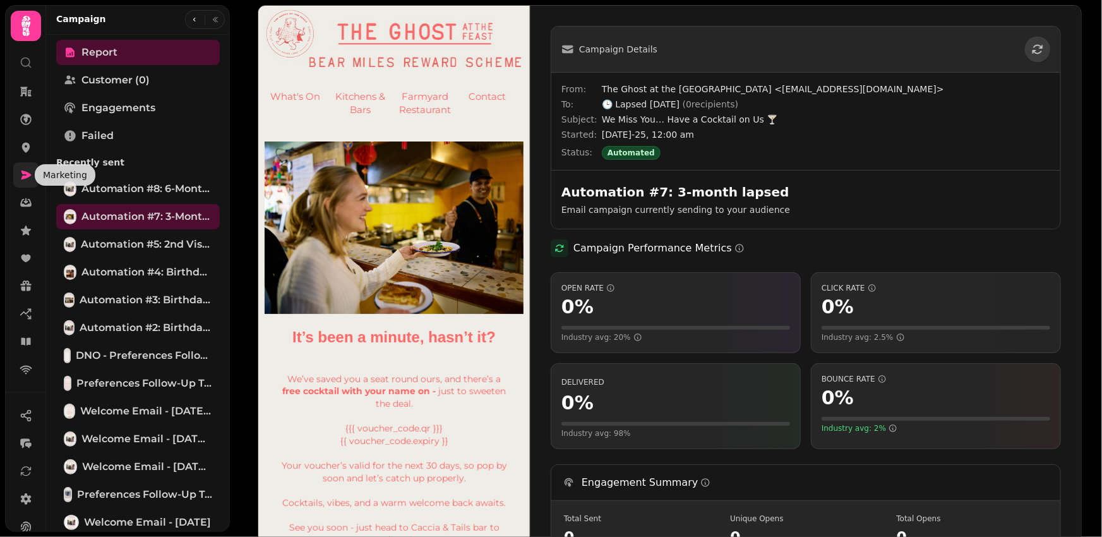
click at [28, 177] on icon at bounding box center [26, 175] width 13 height 13
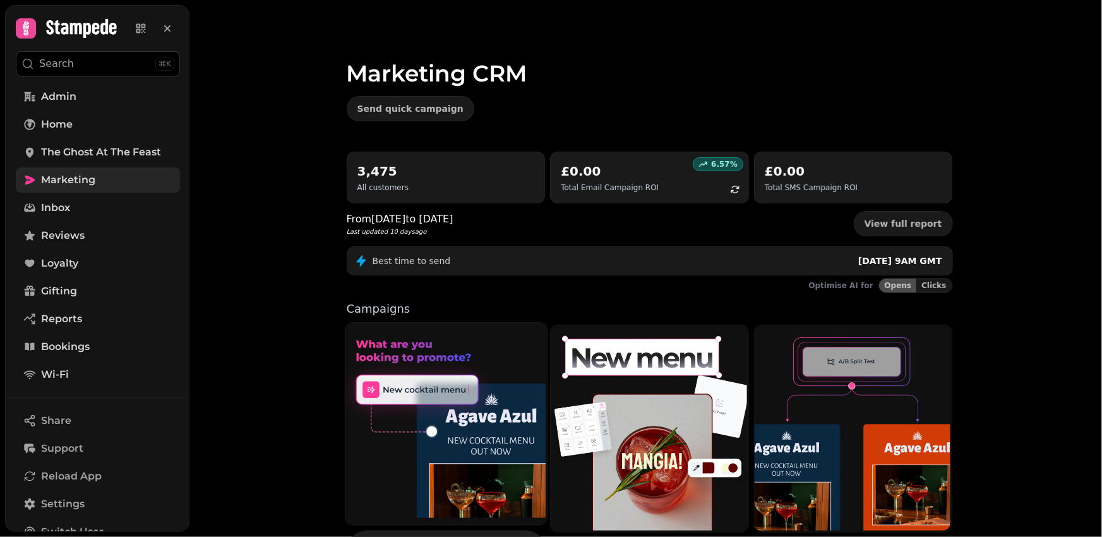
scroll to position [251, 0]
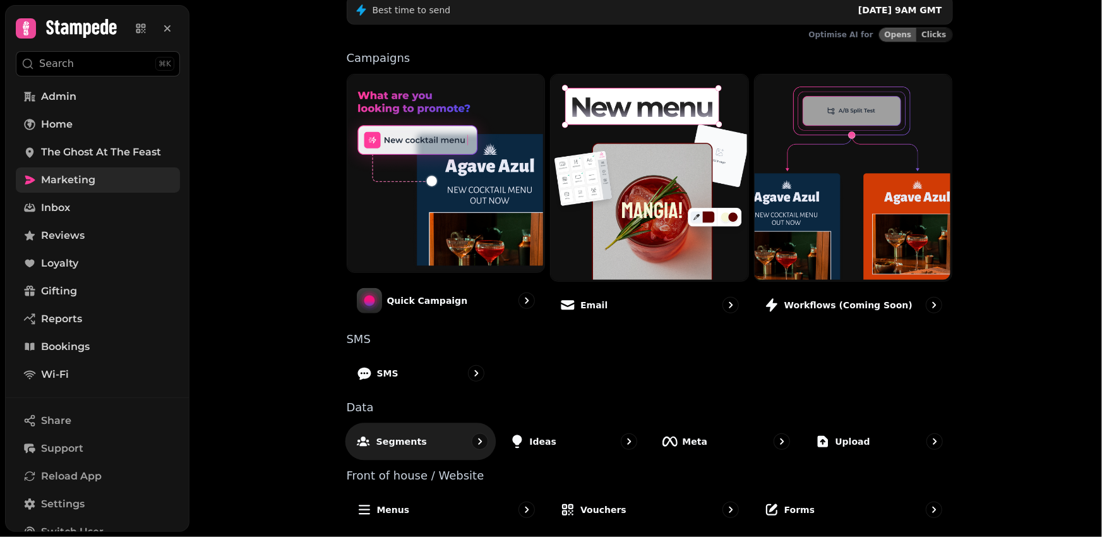
click at [402, 448] on div "Segments" at bounding box center [420, 440] width 151 height 37
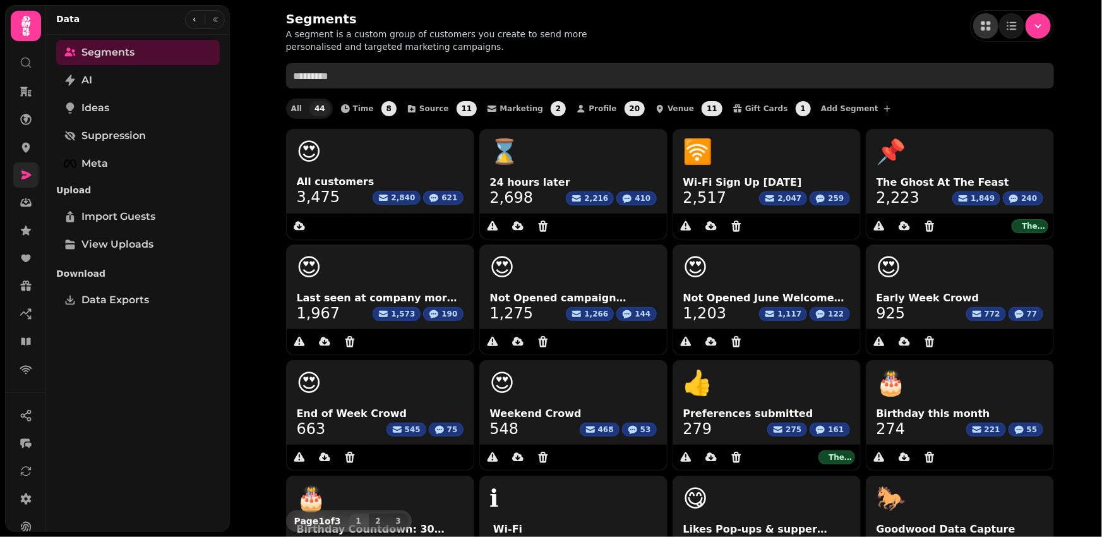
click at [438, 78] on input "text" at bounding box center [670, 75] width 768 height 25
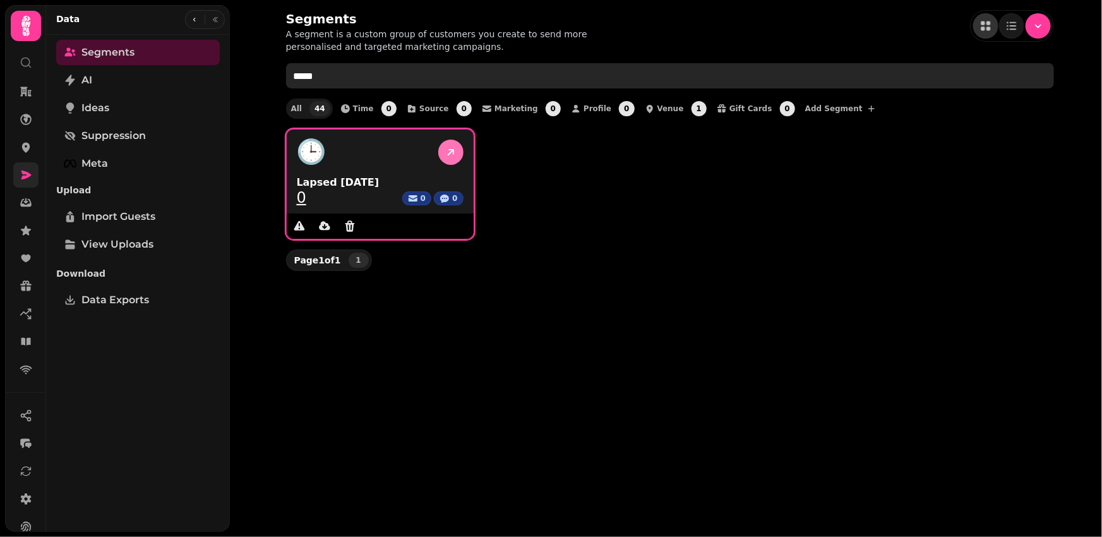
type input "*****"
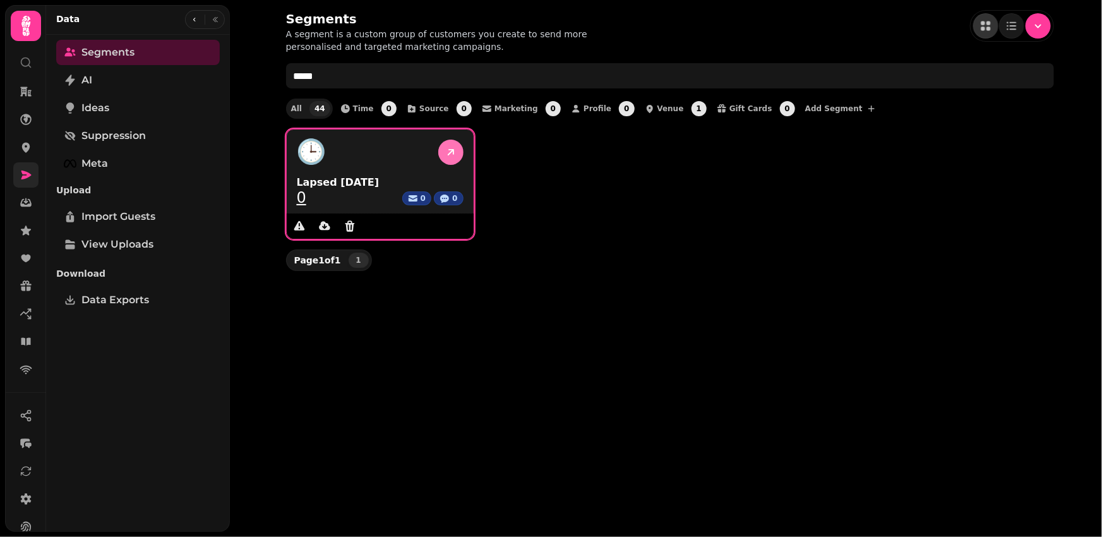
click at [455, 151] on icon at bounding box center [451, 152] width 13 height 13
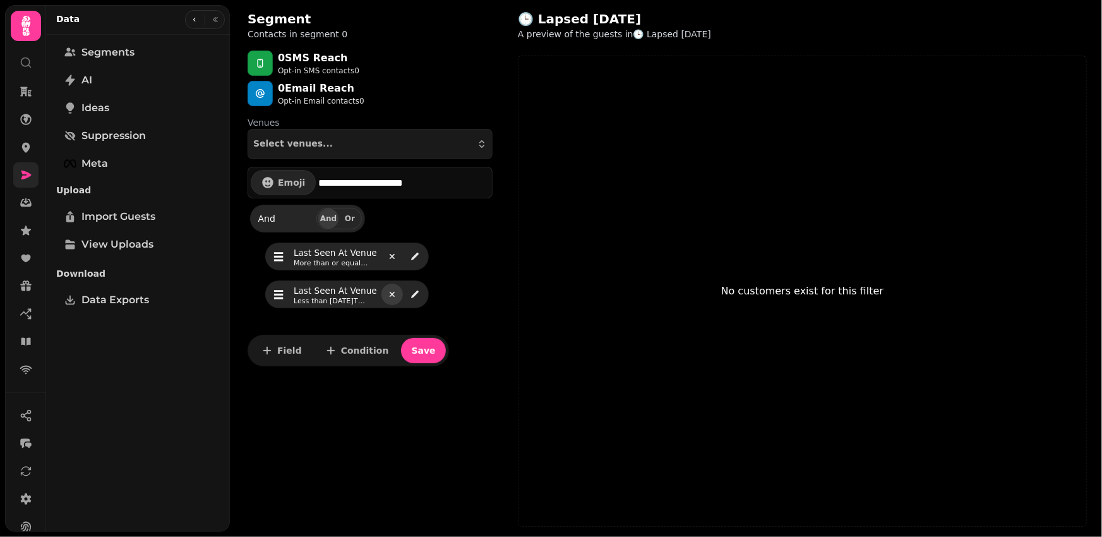
click at [390, 294] on icon "remove" at bounding box center [392, 294] width 5 height 5
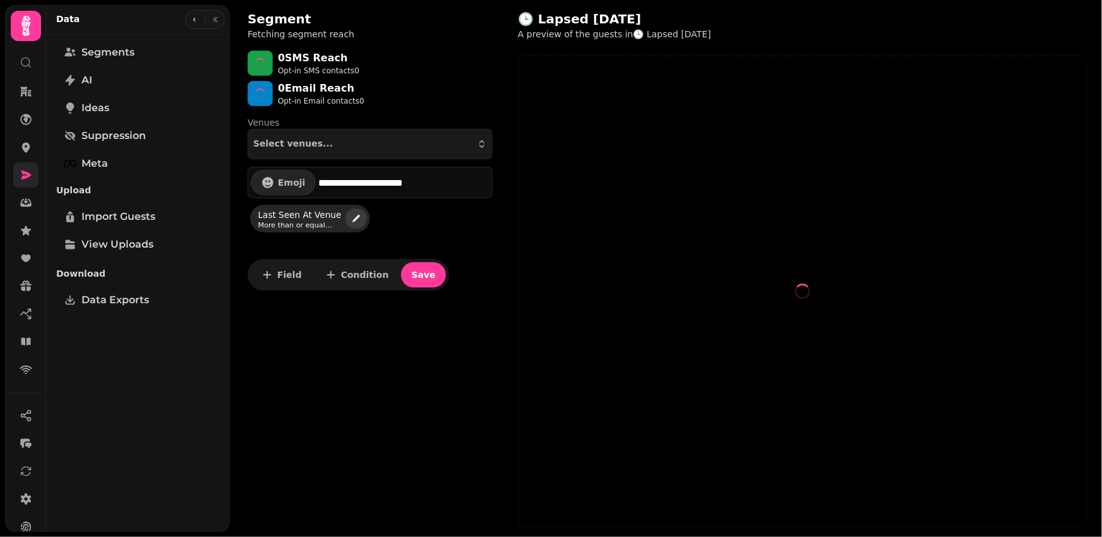
select select "**"
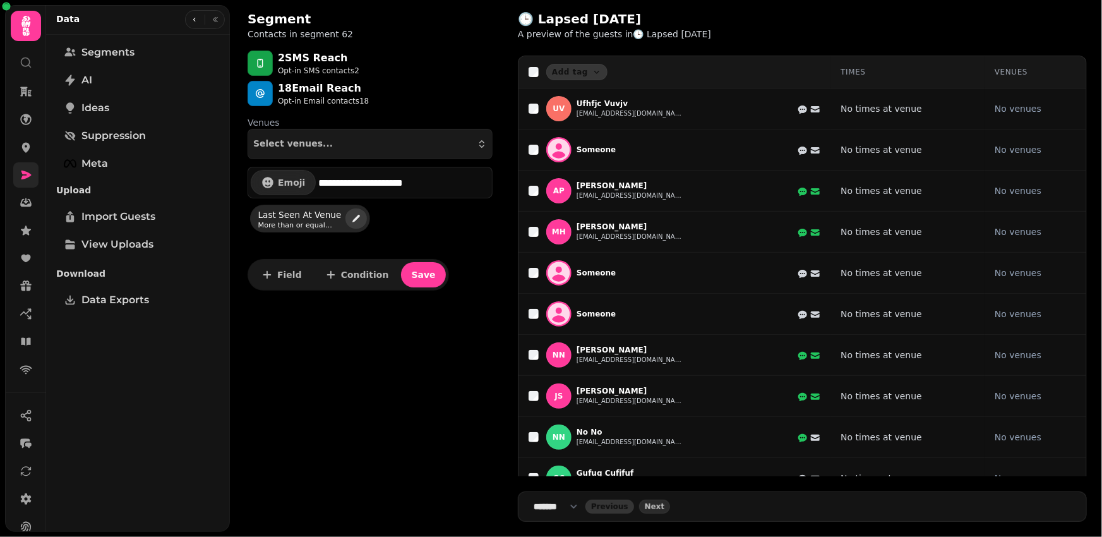
click at [354, 217] on icon "edit" at bounding box center [357, 219] width 8 height 8
select select "**********"
select select "**"
select select "**********"
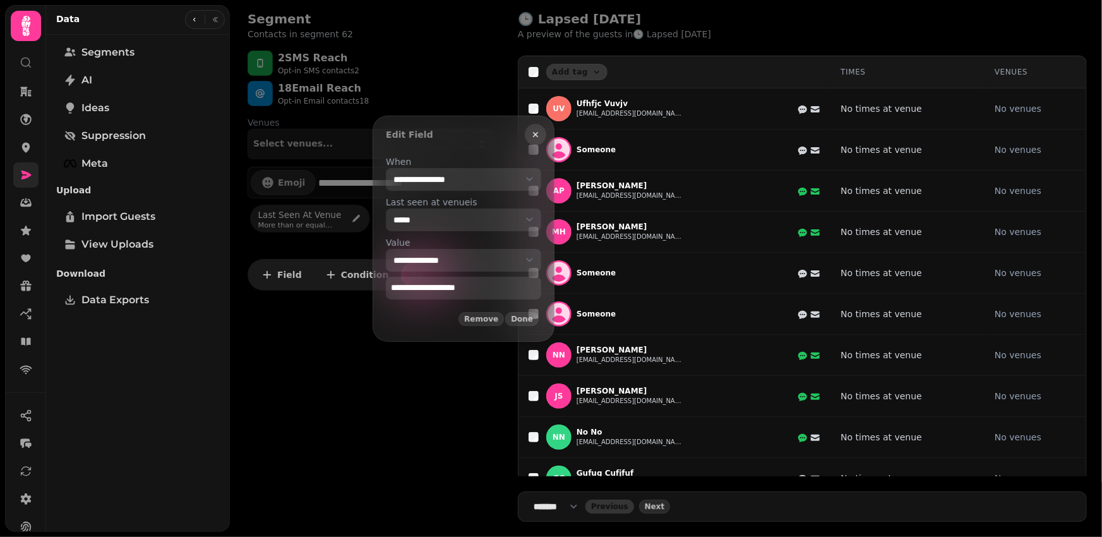
click at [546, 133] on button "button" at bounding box center [535, 134] width 21 height 21
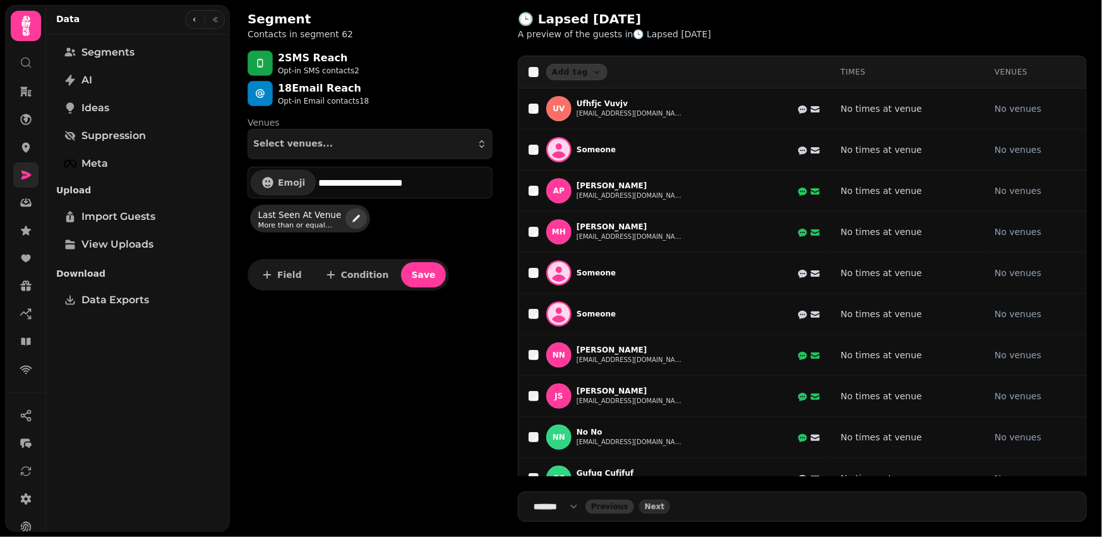
click at [355, 220] on icon "edit" at bounding box center [356, 218] width 10 height 10
select select "**********"
select select "**"
select select "**********"
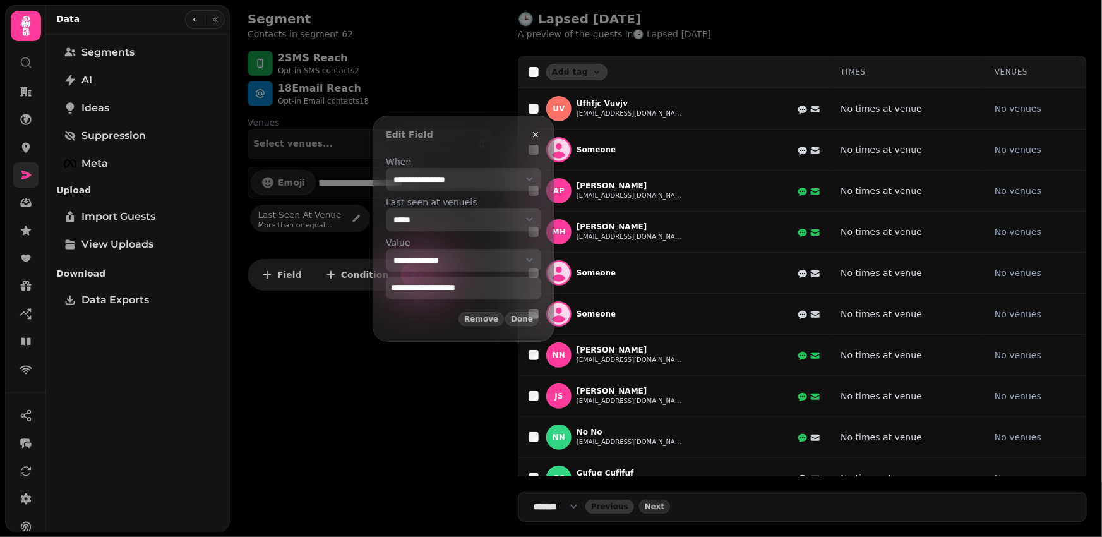
click at [417, 186] on select "**********" at bounding box center [463, 179] width 155 height 23
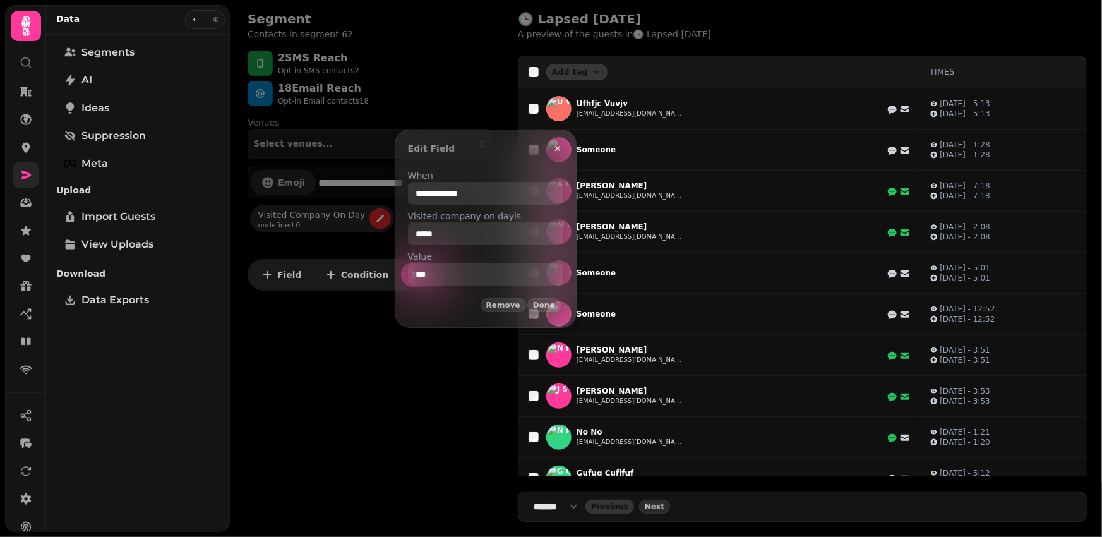
click at [451, 205] on select "**********" at bounding box center [485, 193] width 155 height 23
click at [462, 198] on select "**********" at bounding box center [485, 193] width 155 height 23
select select "**********"
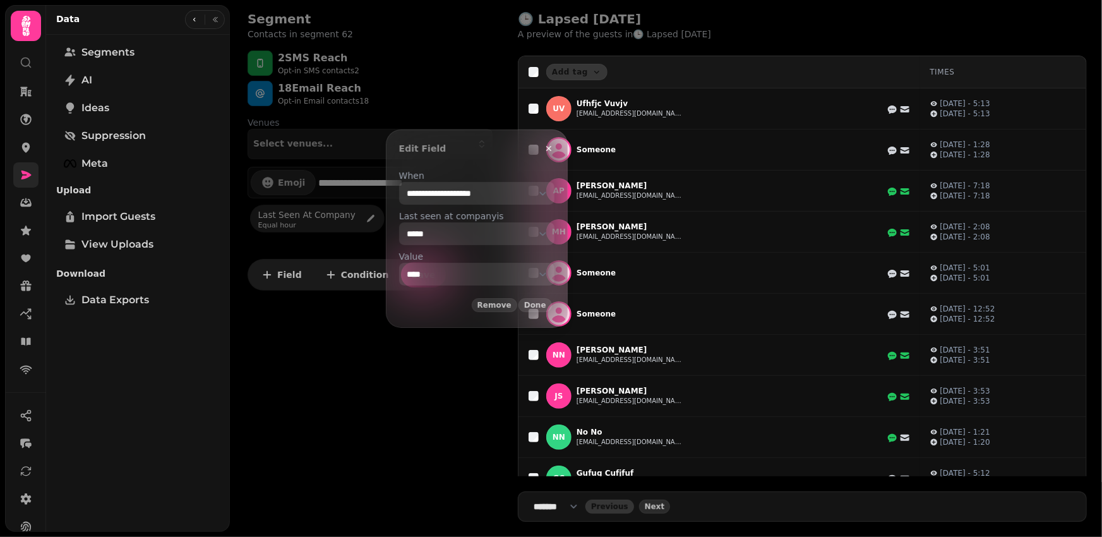
click at [462, 205] on select "**********" at bounding box center [476, 193] width 155 height 23
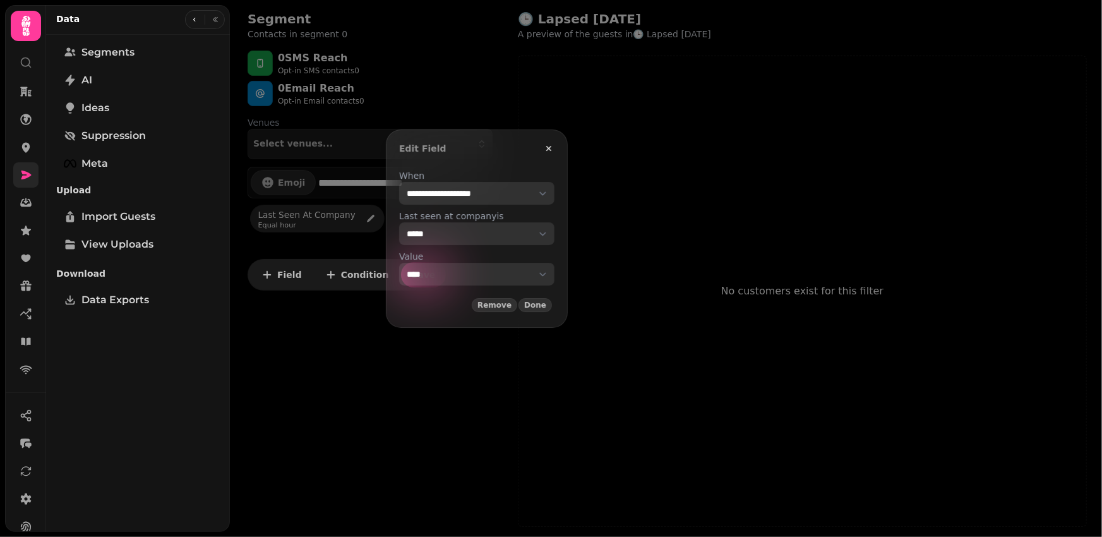
click at [431, 205] on select "**********" at bounding box center [476, 193] width 155 height 23
select select "**"
click at [439, 277] on select "**********" at bounding box center [476, 274] width 155 height 23
select select "**"
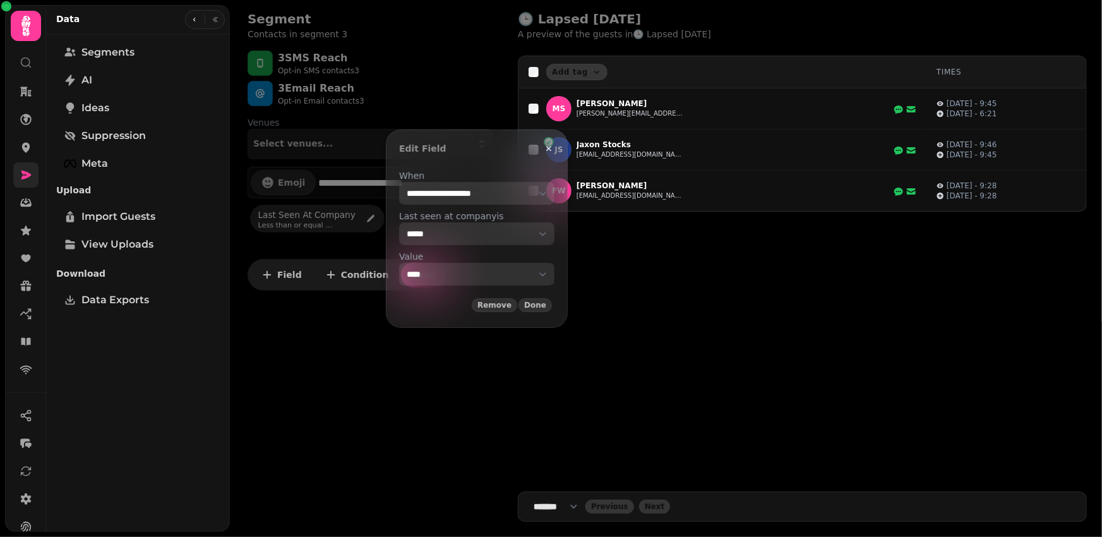
select select "*******"
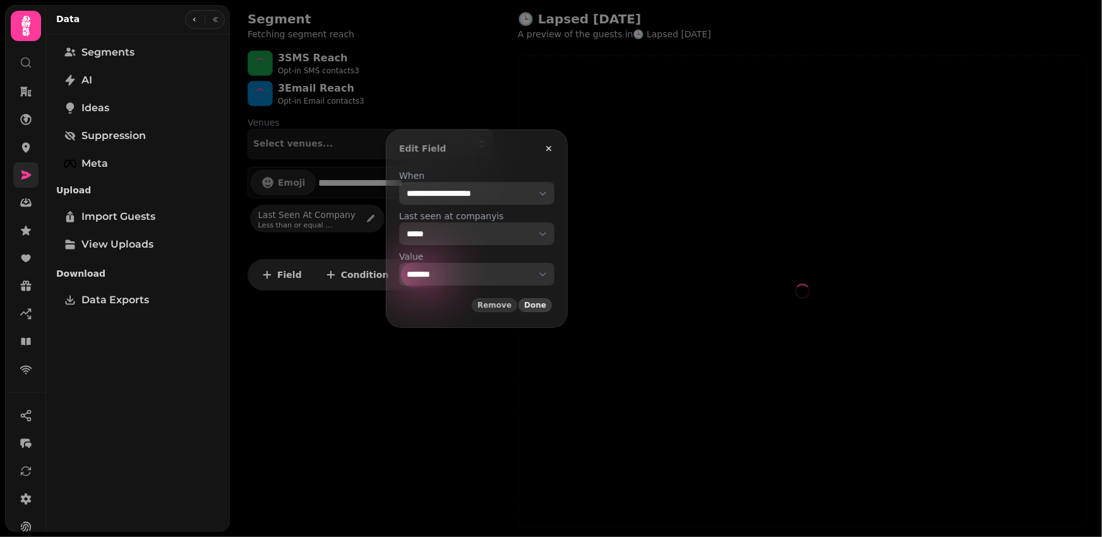
select select "**"
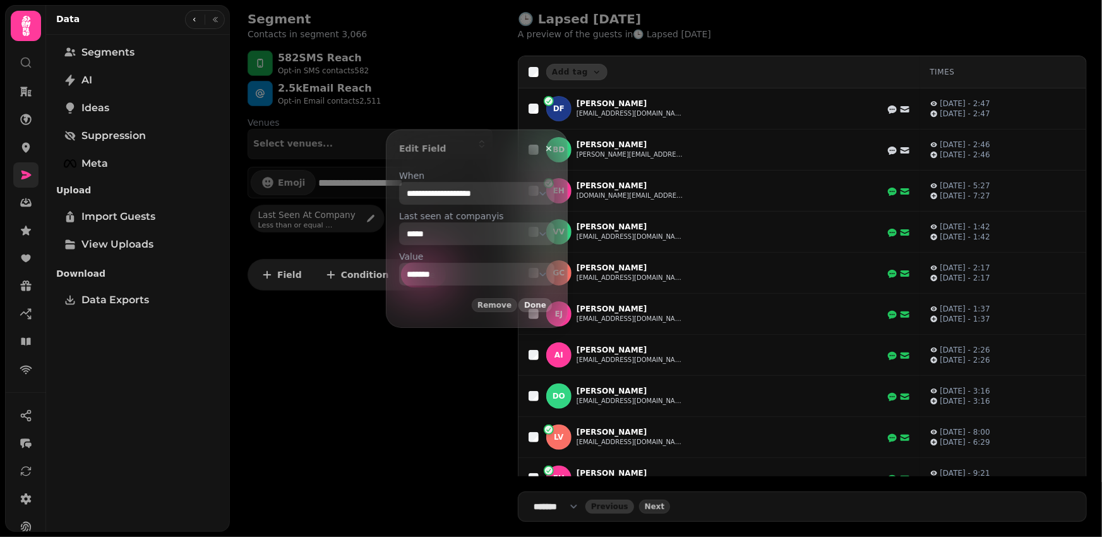
click at [546, 304] on span "Done" at bounding box center [535, 305] width 22 height 8
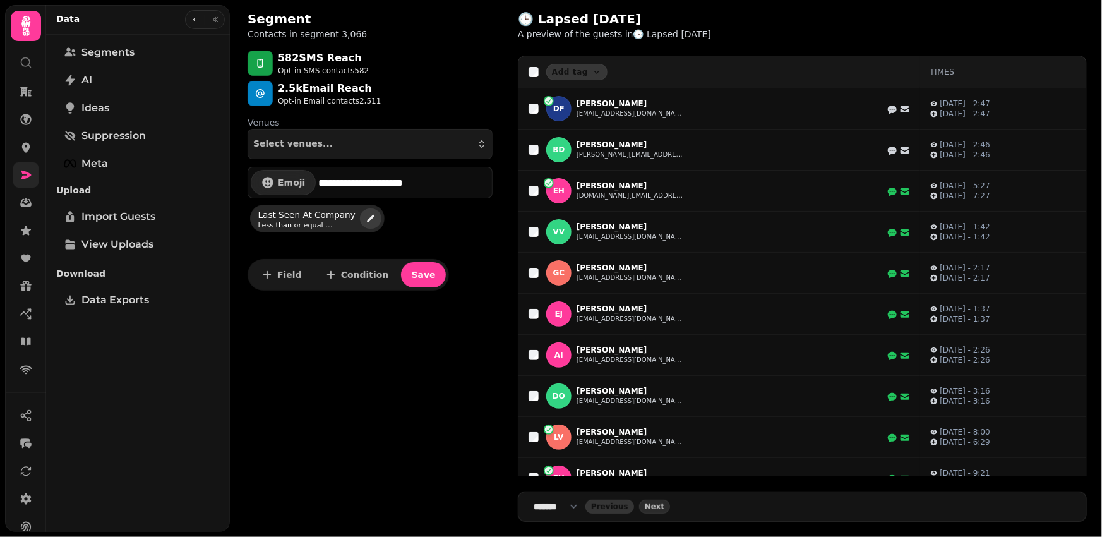
click at [367, 217] on icon "edit" at bounding box center [371, 219] width 8 height 8
select select "**********"
select select "**"
select select "*******"
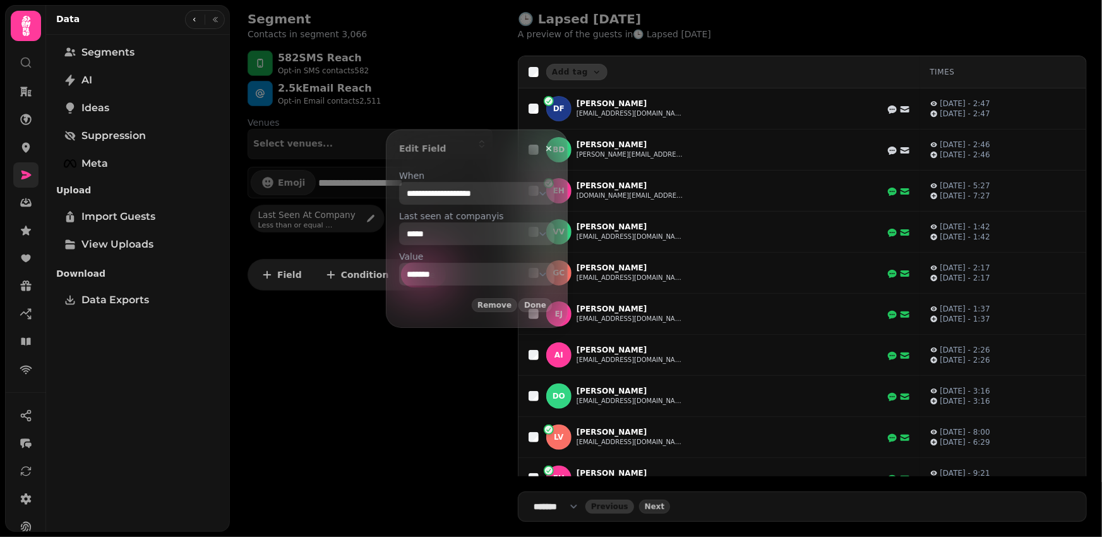
click at [443, 205] on select "**********" at bounding box center [476, 193] width 155 height 23
click at [485, 205] on select "**********" at bounding box center [476, 193] width 155 height 23
select select "*"
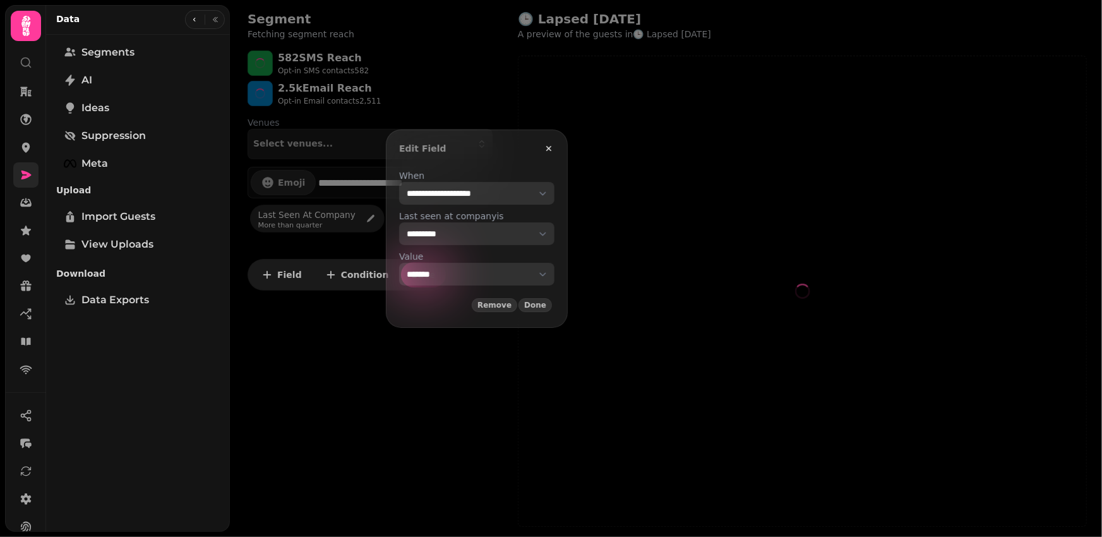
select select "**"
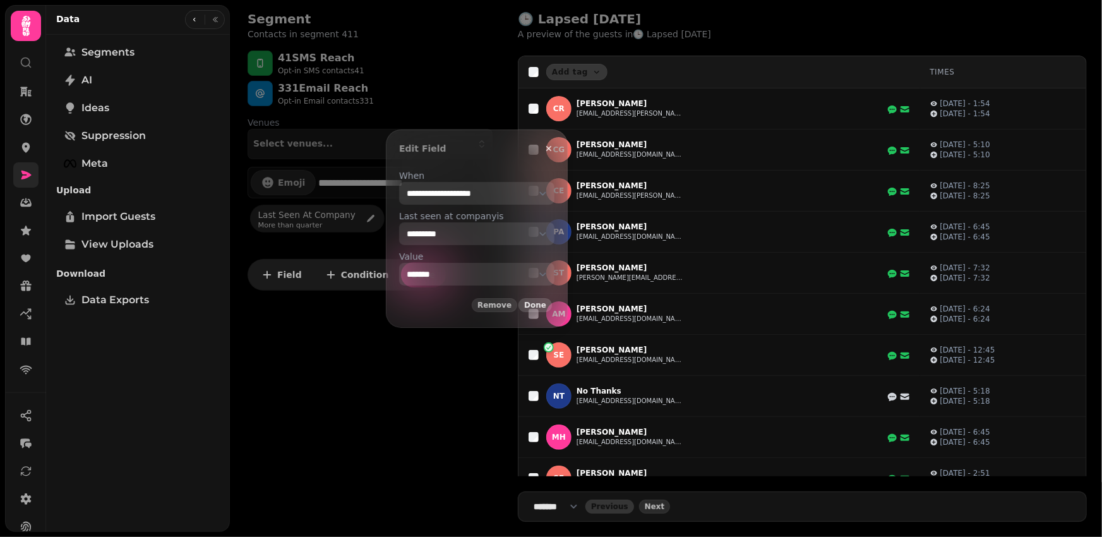
click at [546, 306] on span "Done" at bounding box center [535, 305] width 22 height 8
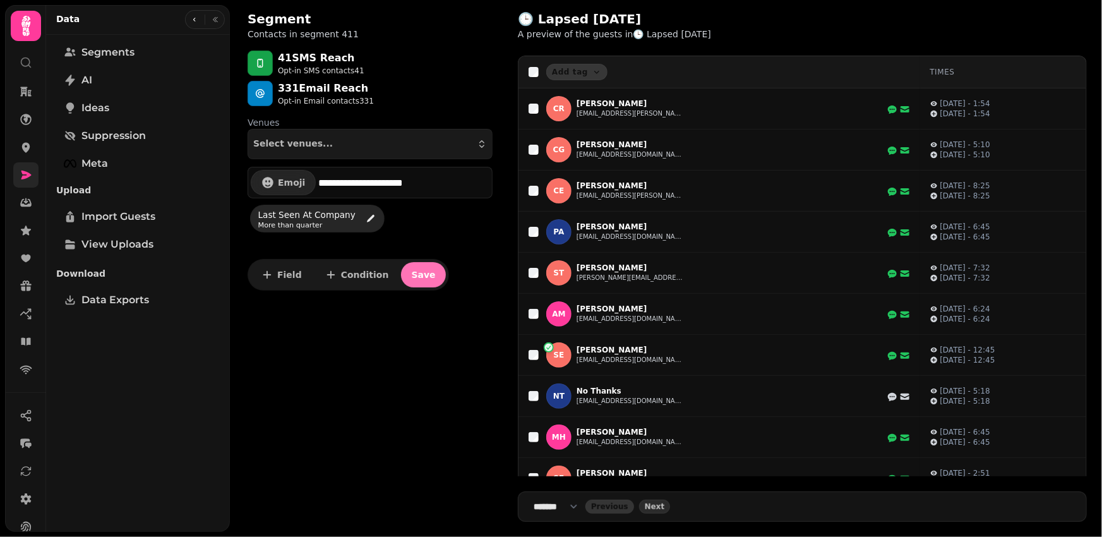
click at [416, 273] on span "Save" at bounding box center [423, 274] width 24 height 9
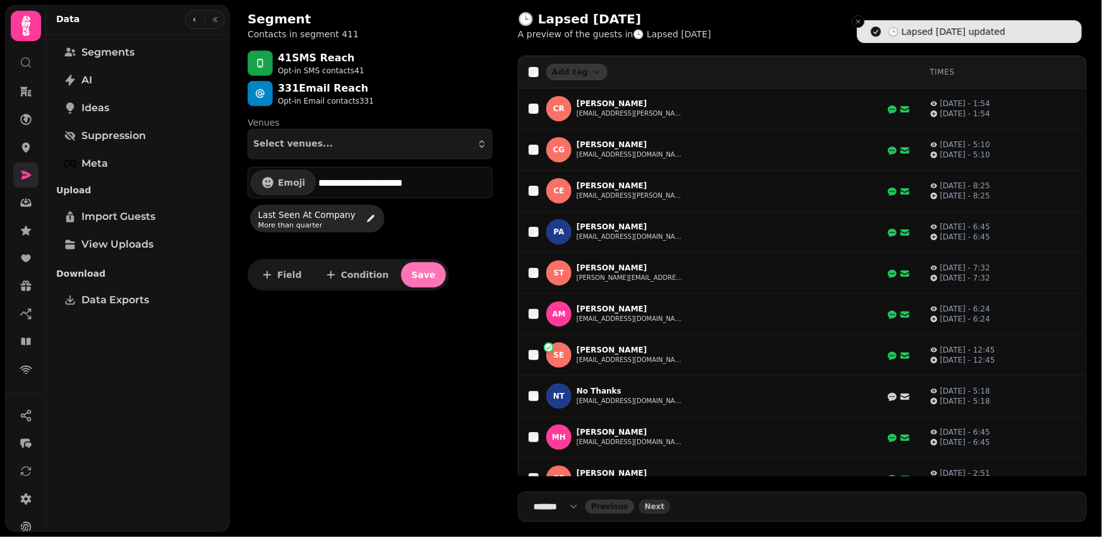
click at [416, 273] on span "Save" at bounding box center [423, 274] width 24 height 9
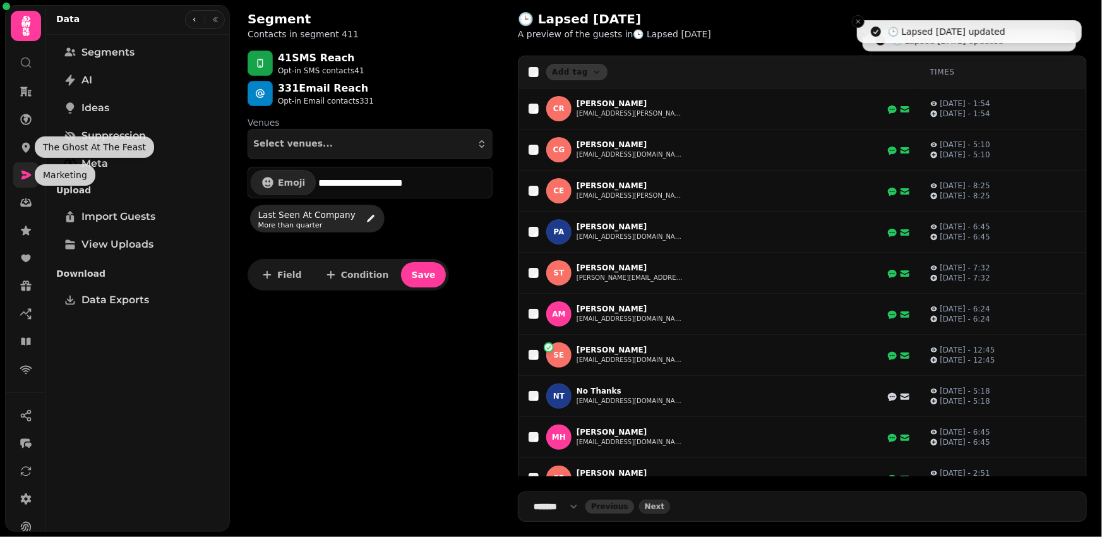
click at [28, 172] on icon at bounding box center [26, 174] width 10 height 9
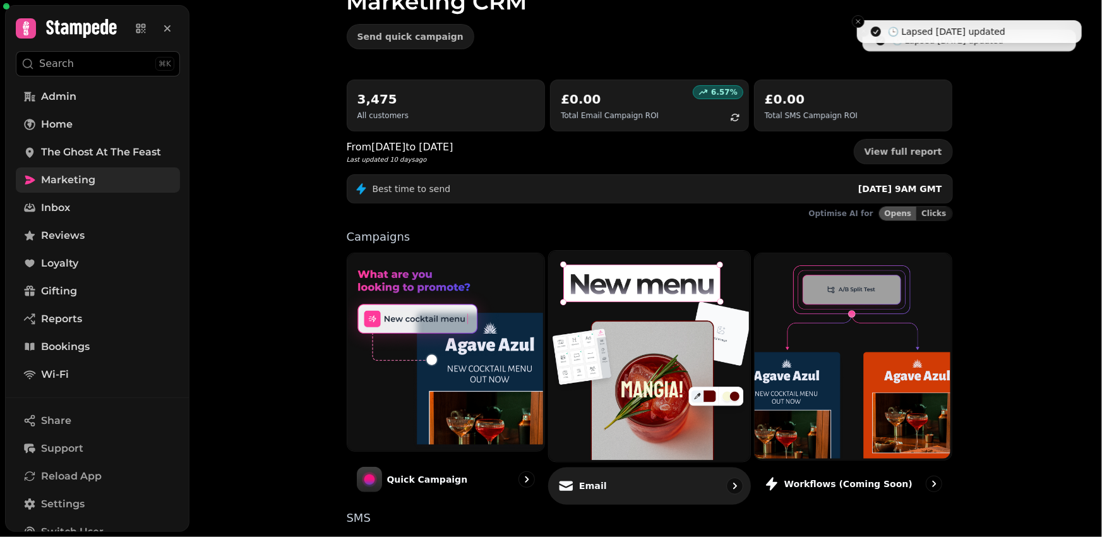
scroll to position [225, 0]
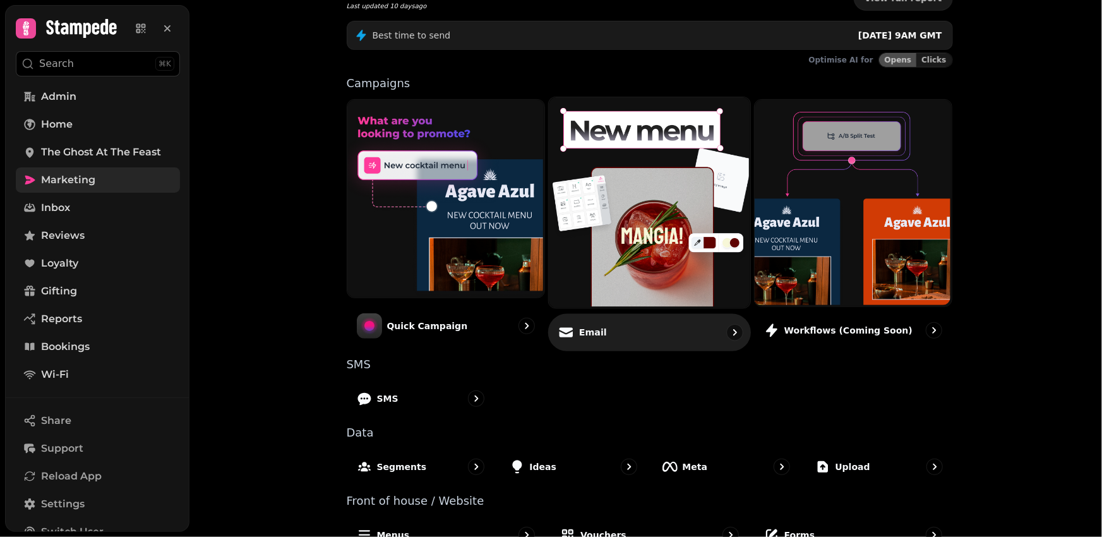
click at [628, 261] on img at bounding box center [647, 201] width 201 height 210
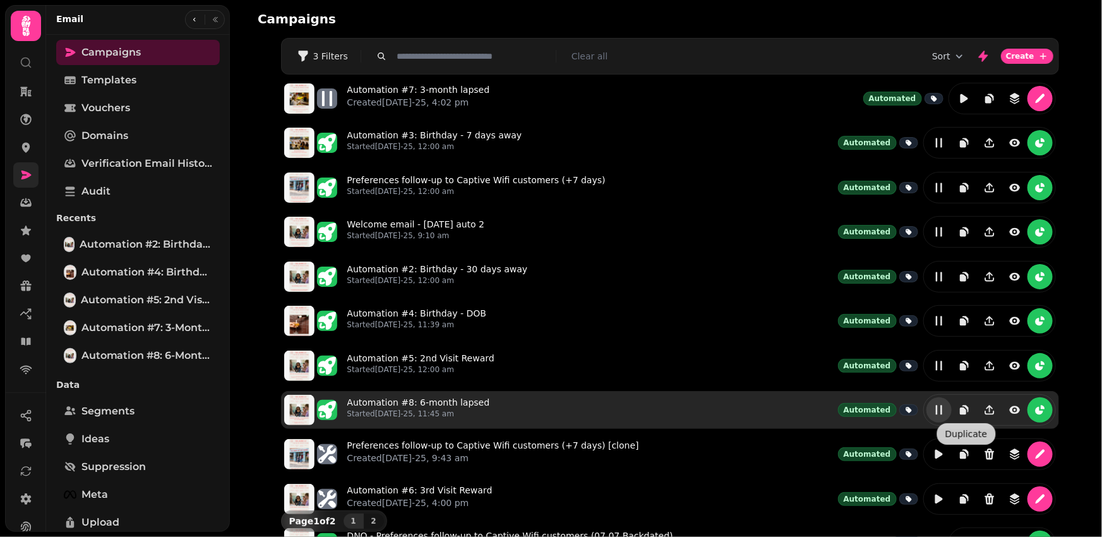
click at [940, 409] on icon "edit" at bounding box center [939, 410] width 13 height 13
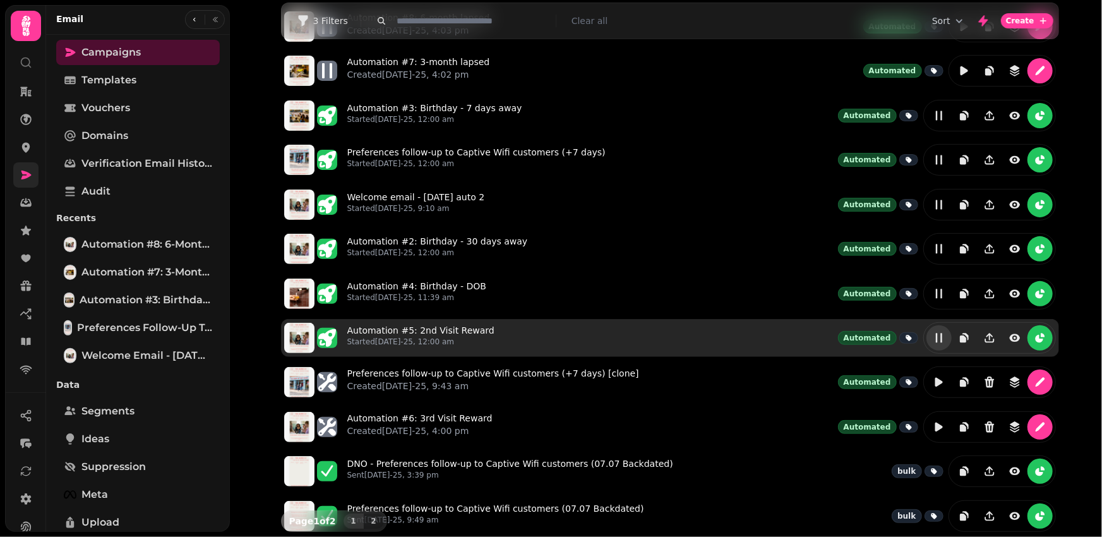
scroll to position [83, 0]
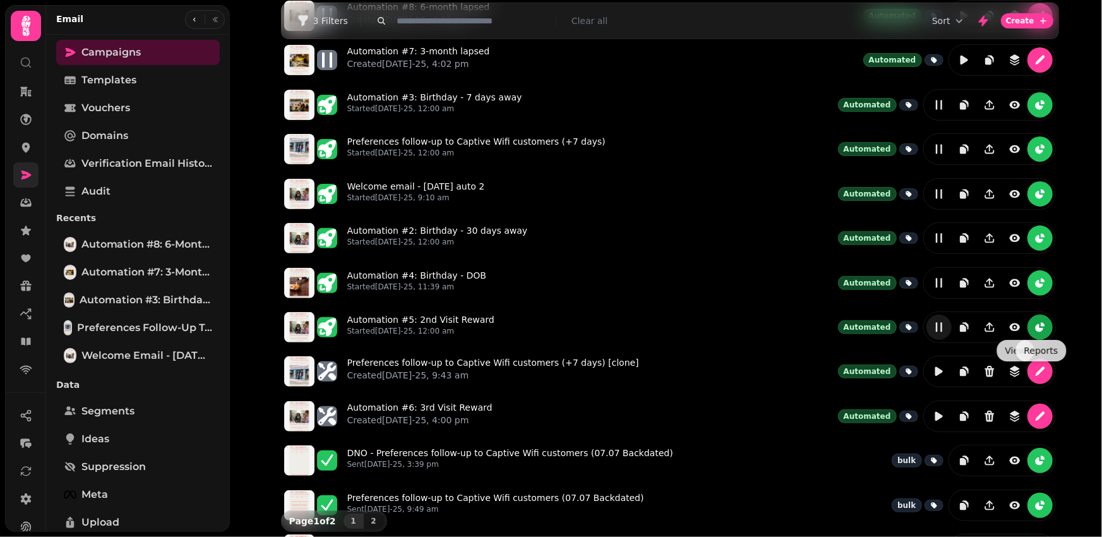
click at [1045, 324] on icon "reports" at bounding box center [1040, 327] width 13 height 13
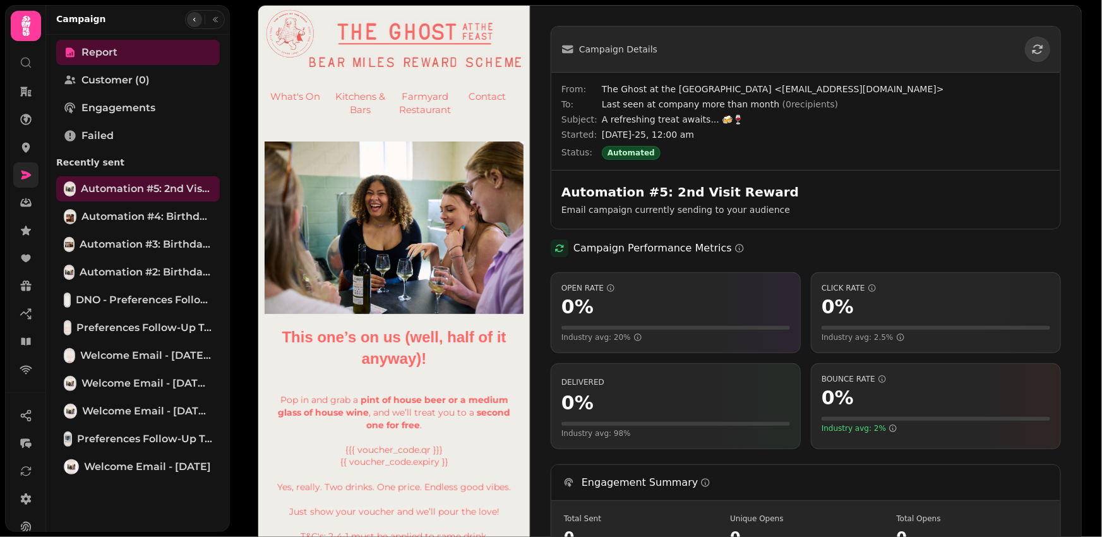
click at [194, 23] on icon "button" at bounding box center [195, 20] width 8 height 8
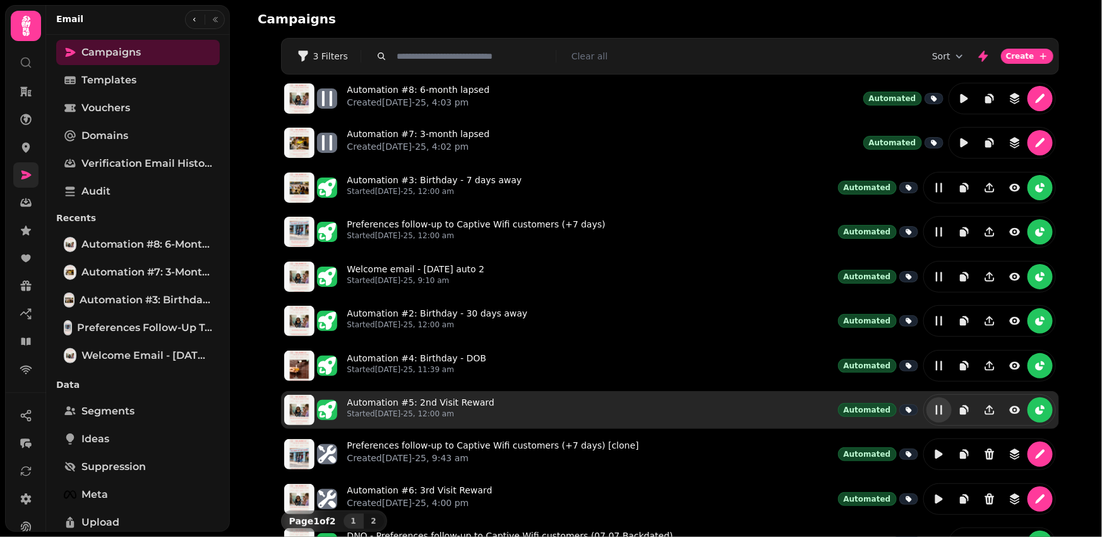
click at [938, 412] on icon "edit" at bounding box center [939, 410] width 13 height 13
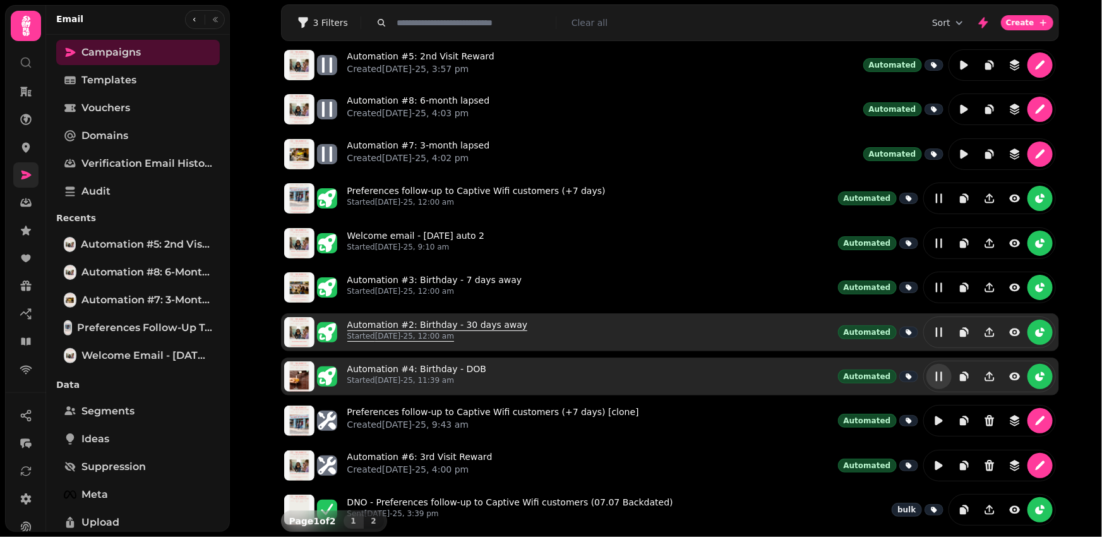
scroll to position [44, 0]
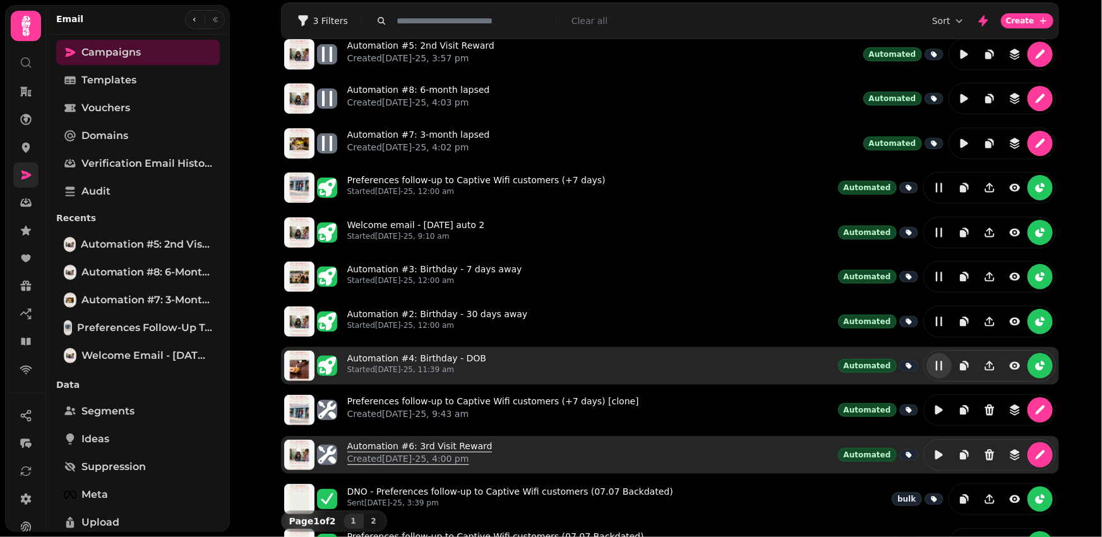
click at [440, 447] on link "Automation #6: 3rd Visit Reward Created 21st Jul-25, 4:00 pm" at bounding box center [419, 454] width 145 height 30
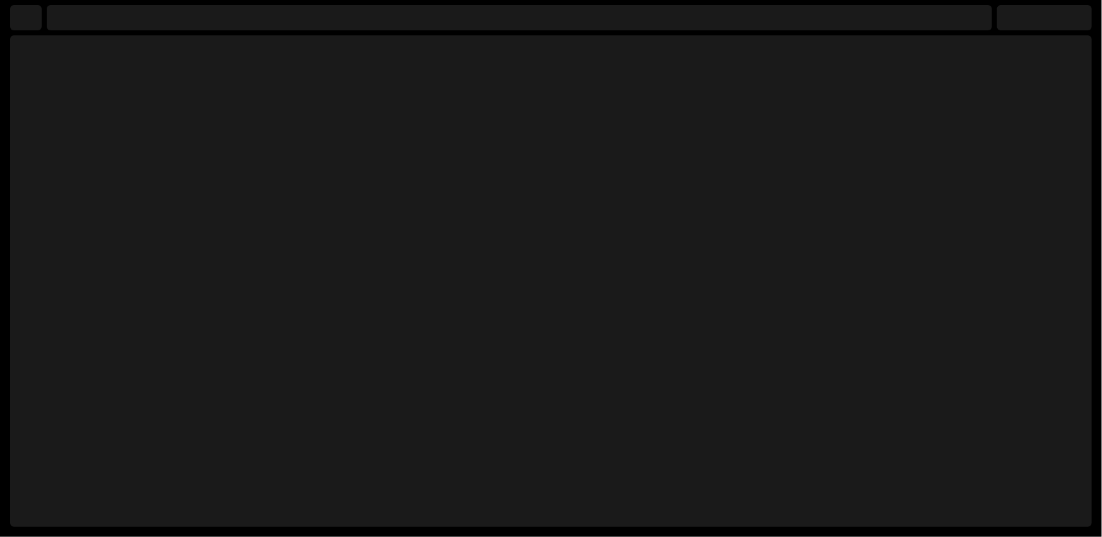
select select "**********"
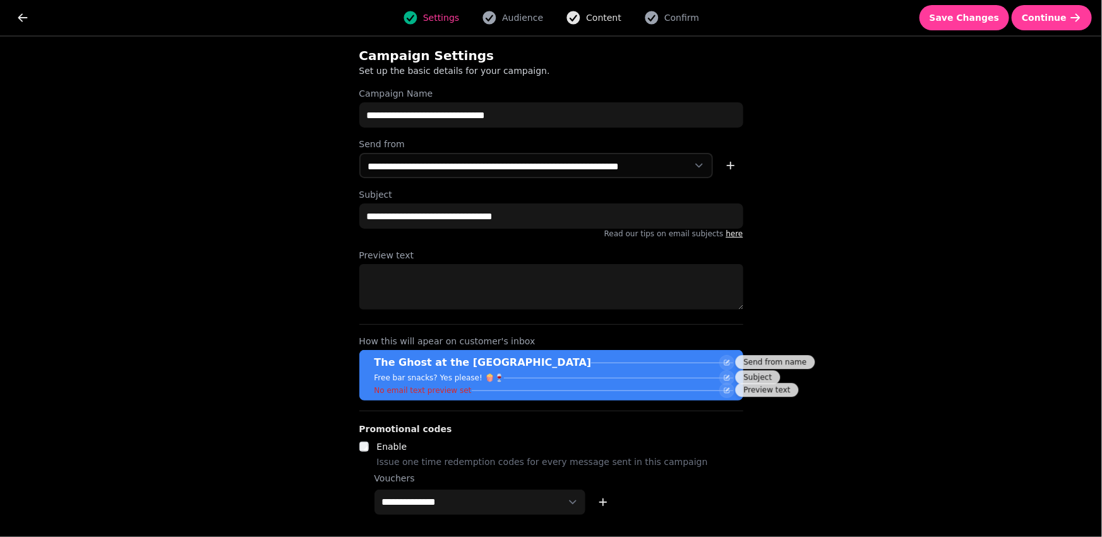
click at [592, 20] on span "Content" at bounding box center [603, 17] width 35 height 13
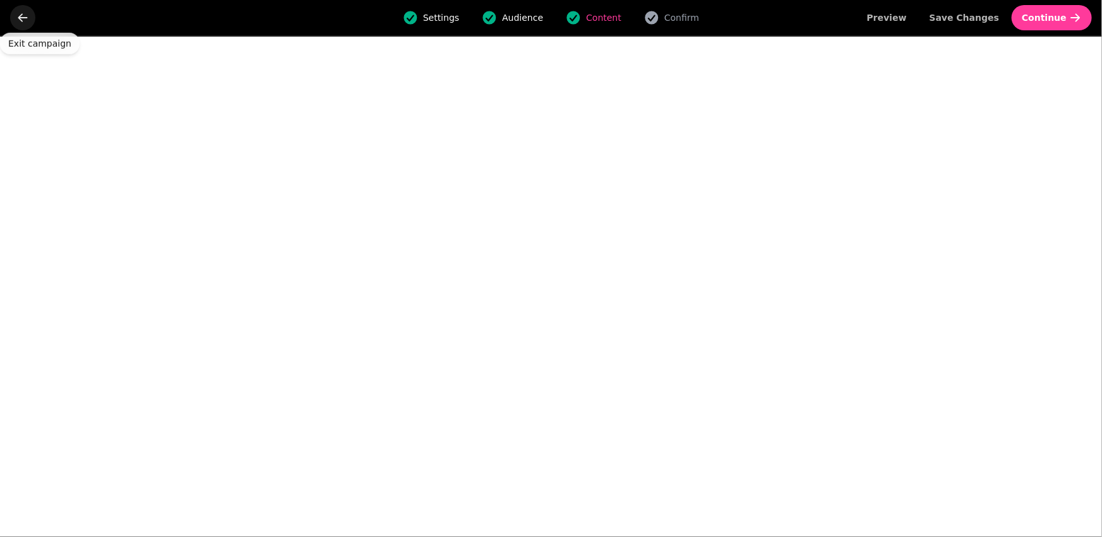
click at [20, 19] on icon "go back" at bounding box center [22, 17] width 9 height 8
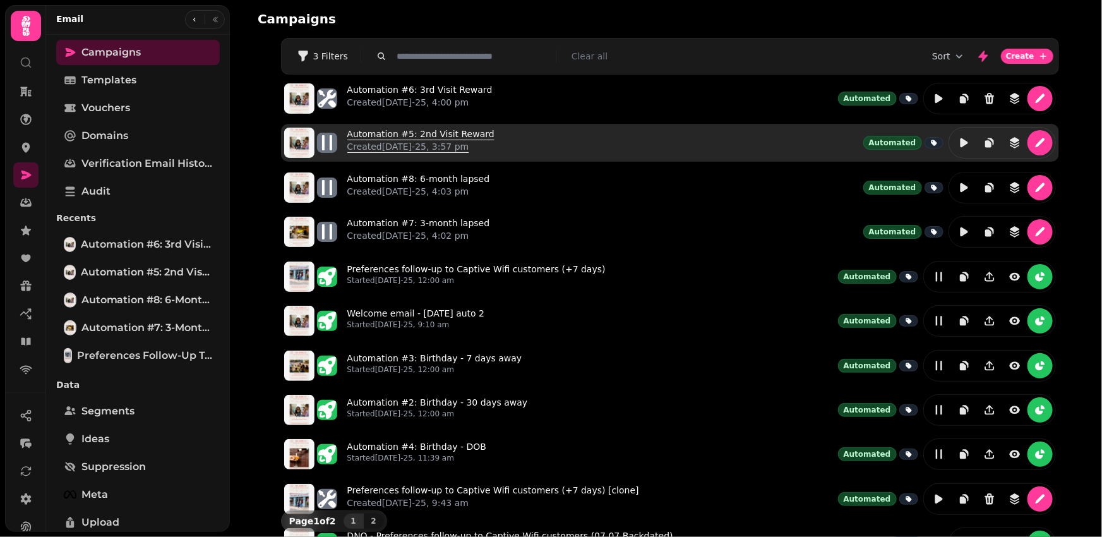
click at [385, 140] on p "Created 21st Jul-25, 3:57 pm" at bounding box center [420, 146] width 147 height 13
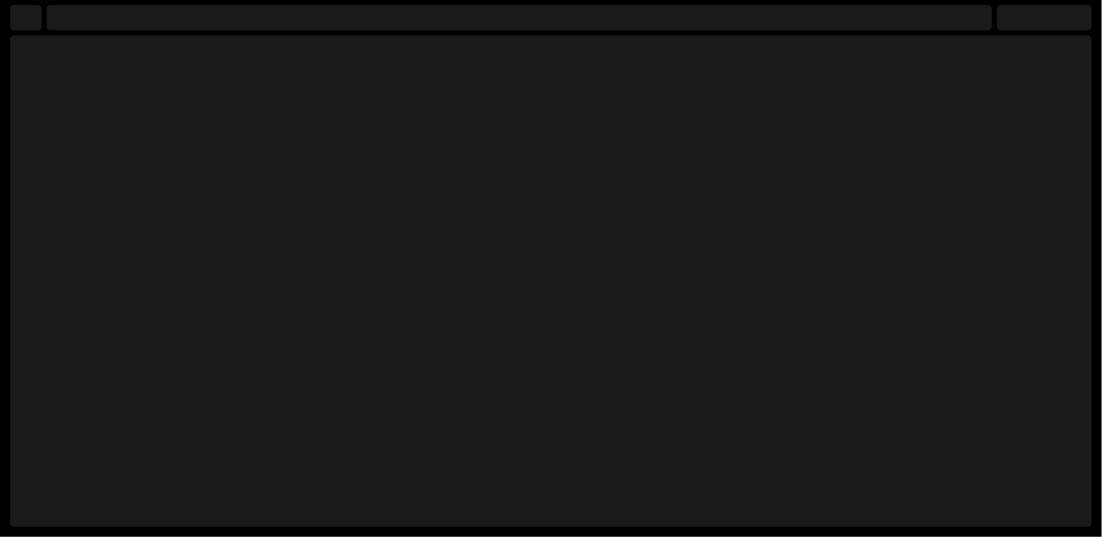
select select "**********"
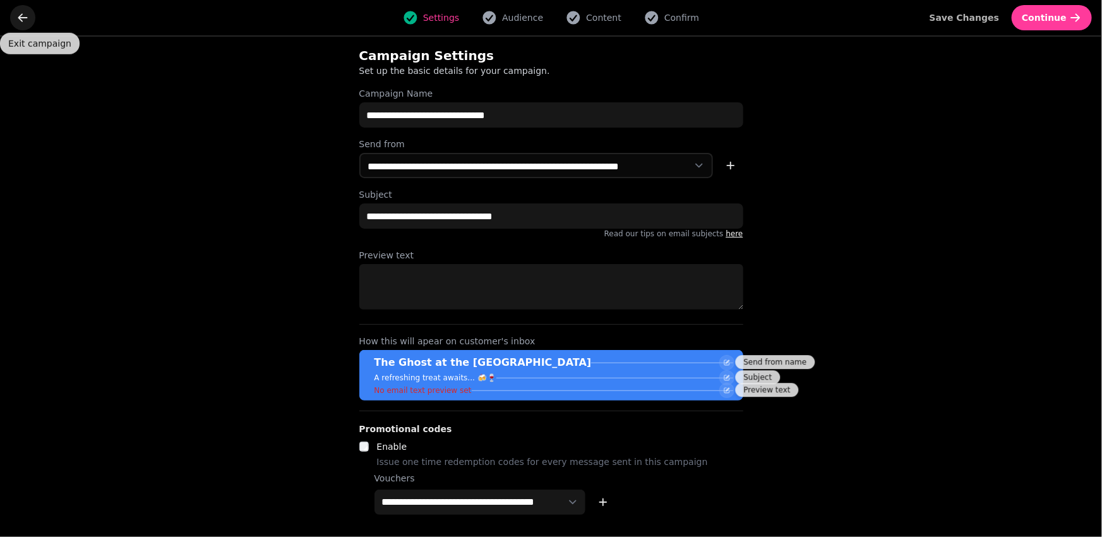
click at [30, 27] on button "go back" at bounding box center [22, 17] width 25 height 25
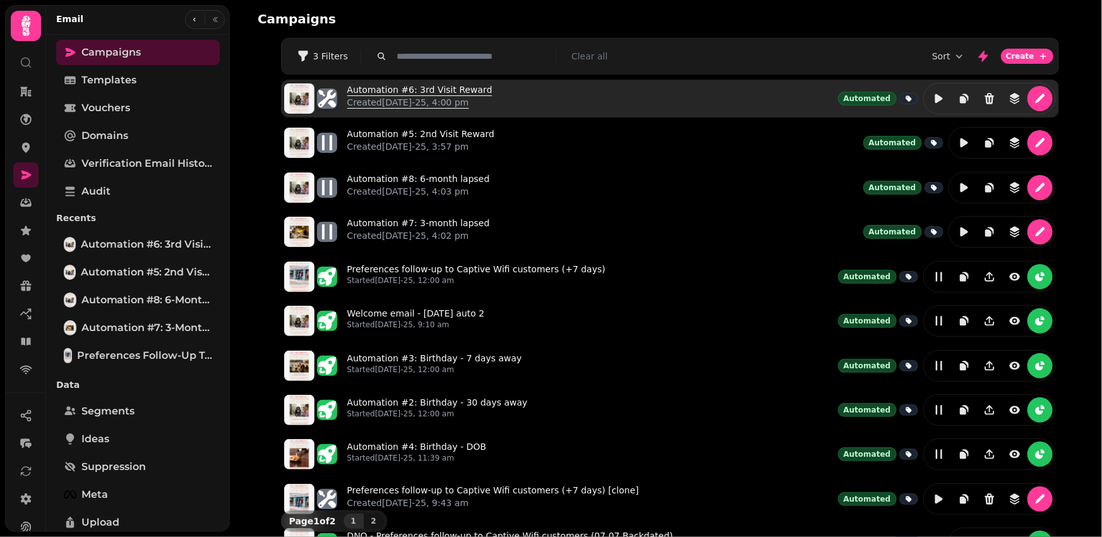
click at [432, 90] on link "Automation #6: 3rd Visit Reward Created 21st Jul-25, 4:00 pm" at bounding box center [419, 98] width 145 height 30
select select "**********"
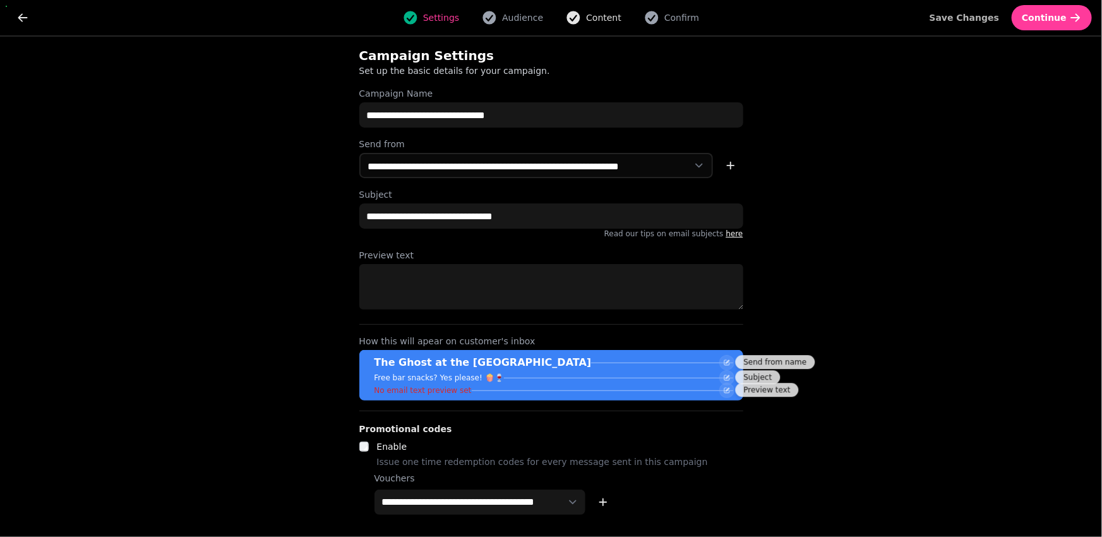
click at [600, 17] on span "Content" at bounding box center [603, 17] width 35 height 13
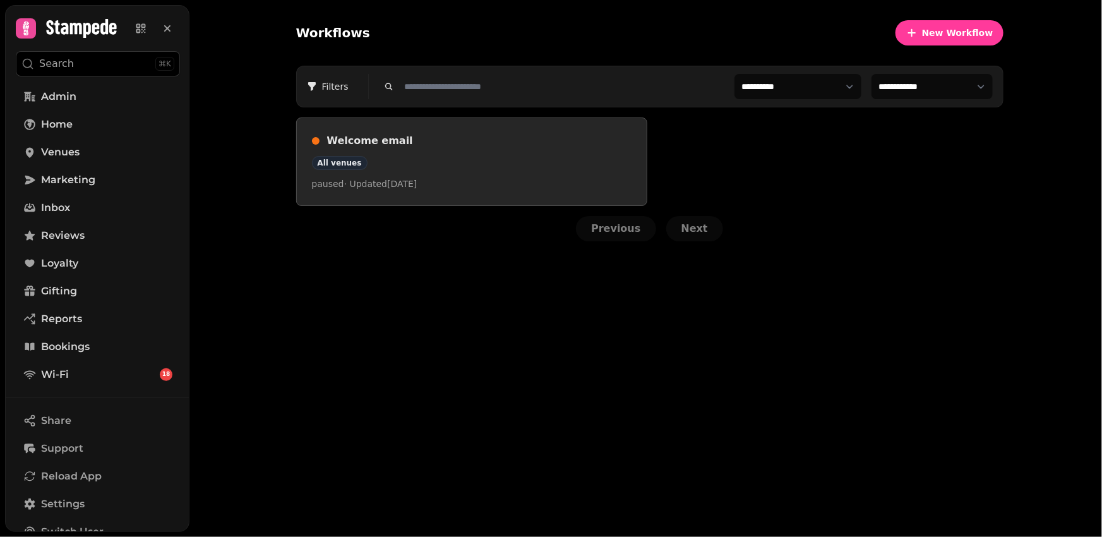
click at [451, 160] on div "All venues" at bounding box center [472, 163] width 320 height 14
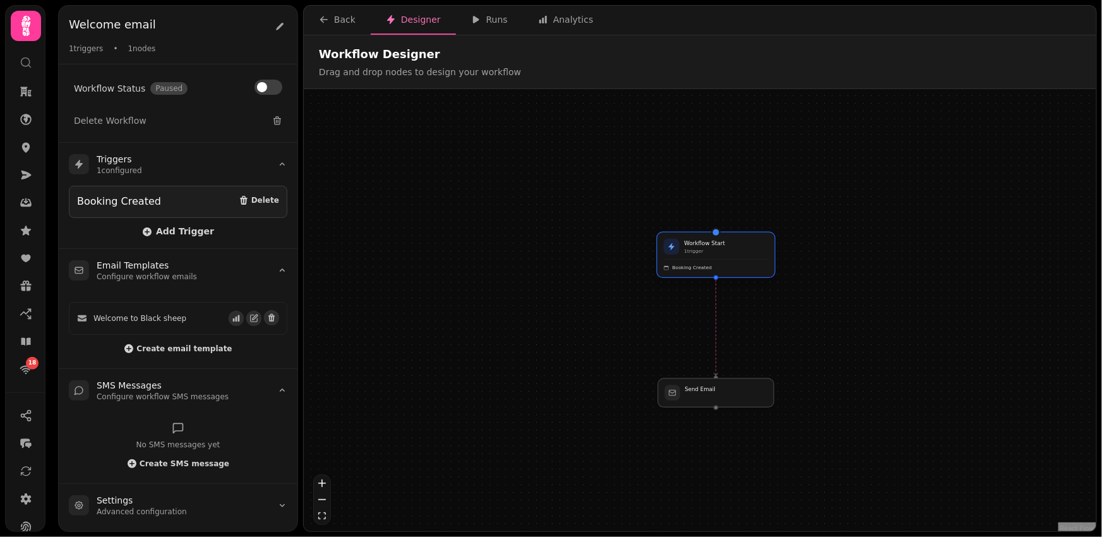
drag, startPoint x: 735, startPoint y: 320, endPoint x: 736, endPoint y: 256, distance: 63.1
click at [736, 256] on div "Workflow Start 1 trigger Booking Created" at bounding box center [715, 254] width 117 height 45
drag, startPoint x: 734, startPoint y: 397, endPoint x: 734, endPoint y: 338, distance: 58.7
click at [734, 338] on div at bounding box center [716, 335] width 118 height 30
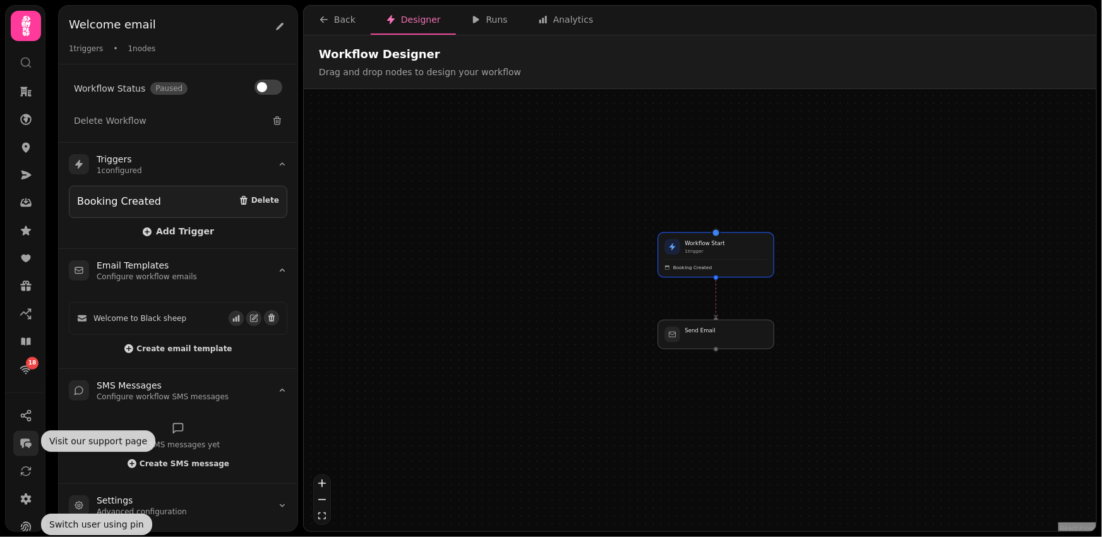
scroll to position [68, 0]
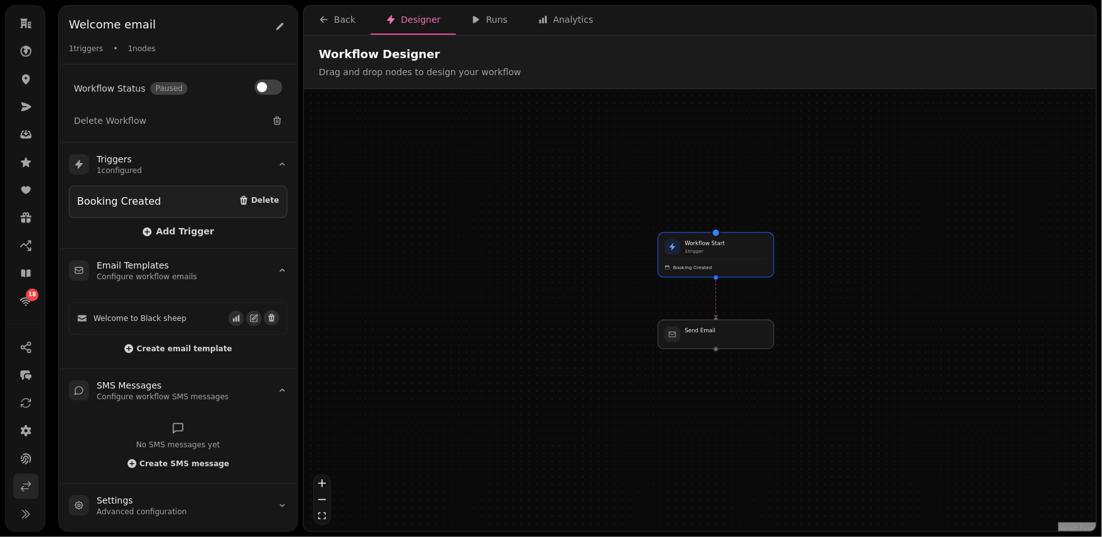
click at [26, 487] on icon at bounding box center [26, 486] width 13 height 13
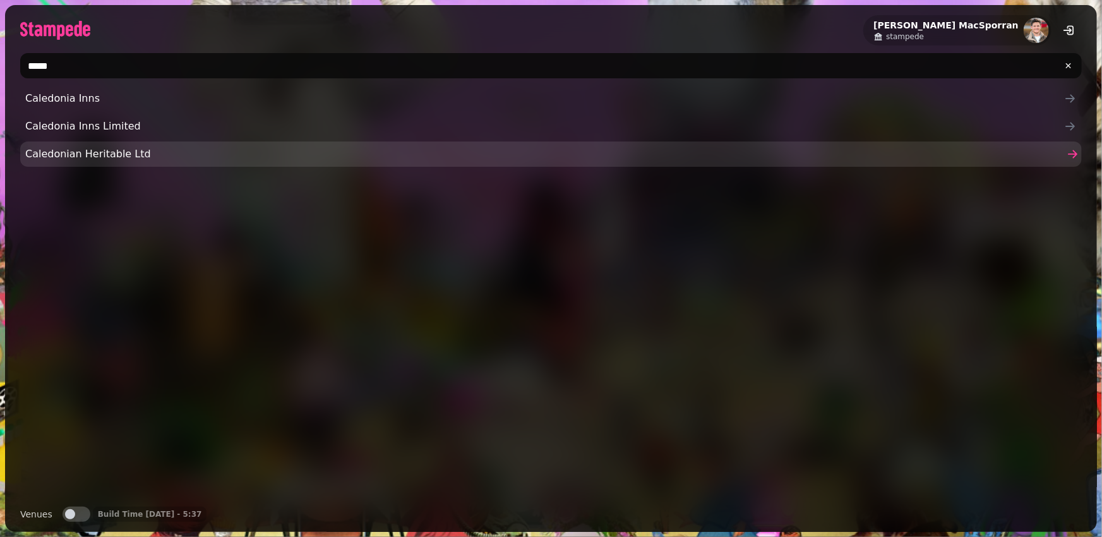
type input "*****"
click at [64, 149] on span "Caledonian Heritable Ltd" at bounding box center [544, 153] width 1039 height 15
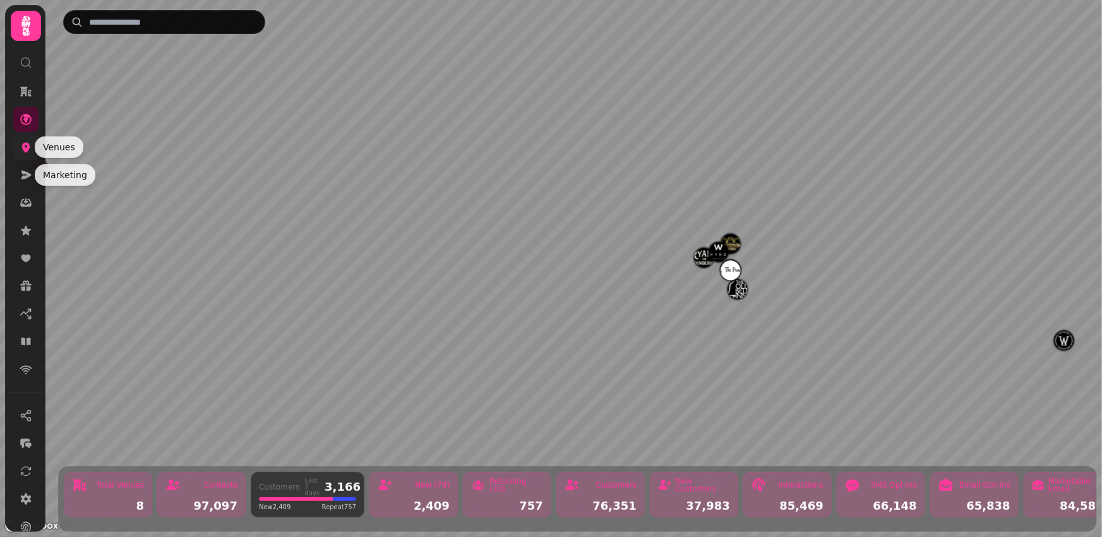
click at [22, 152] on icon at bounding box center [26, 147] width 13 height 13
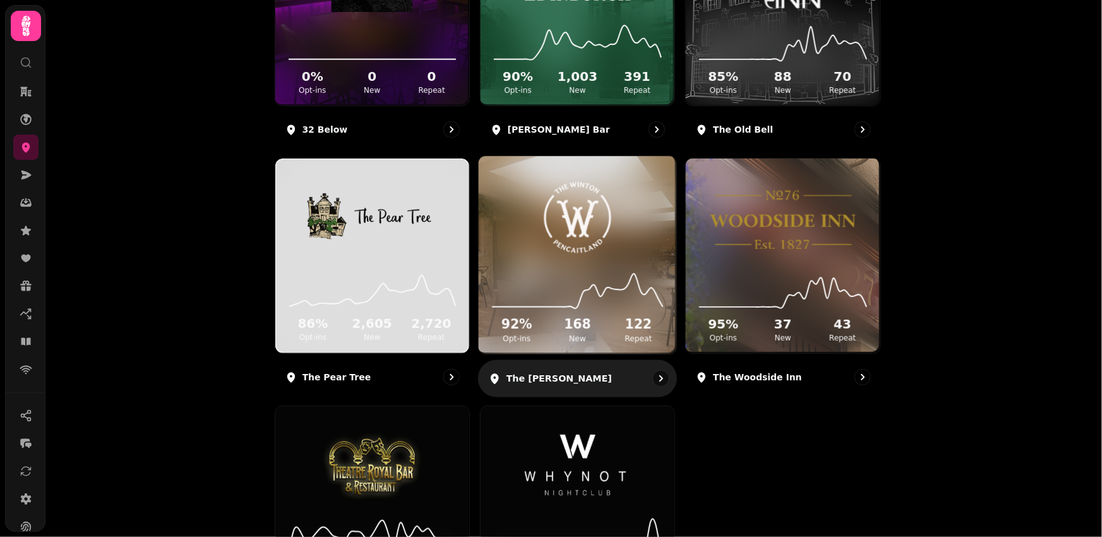
scroll to position [411, 0]
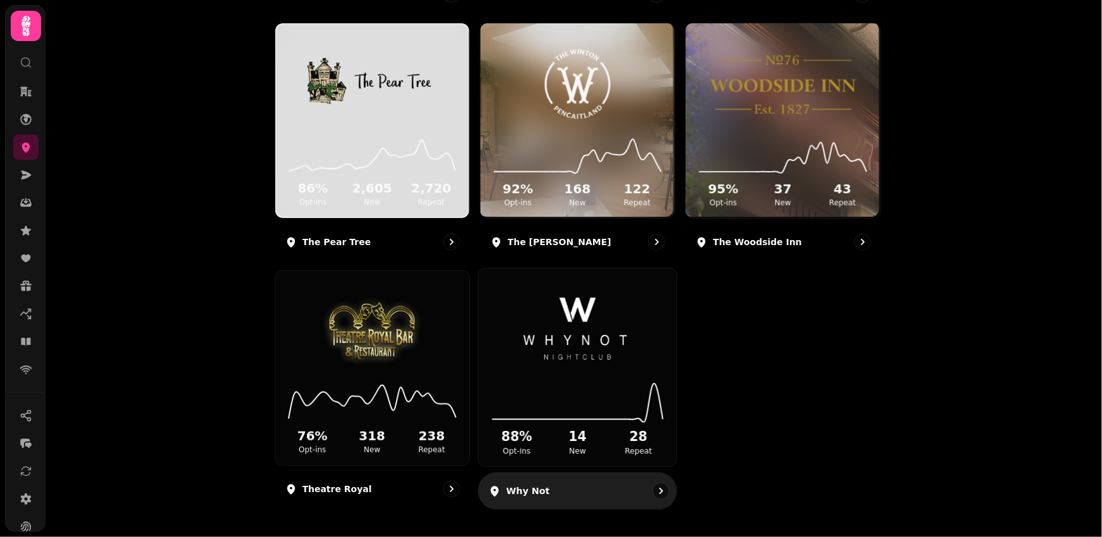
click at [601, 333] on img at bounding box center [577, 330] width 148 height 83
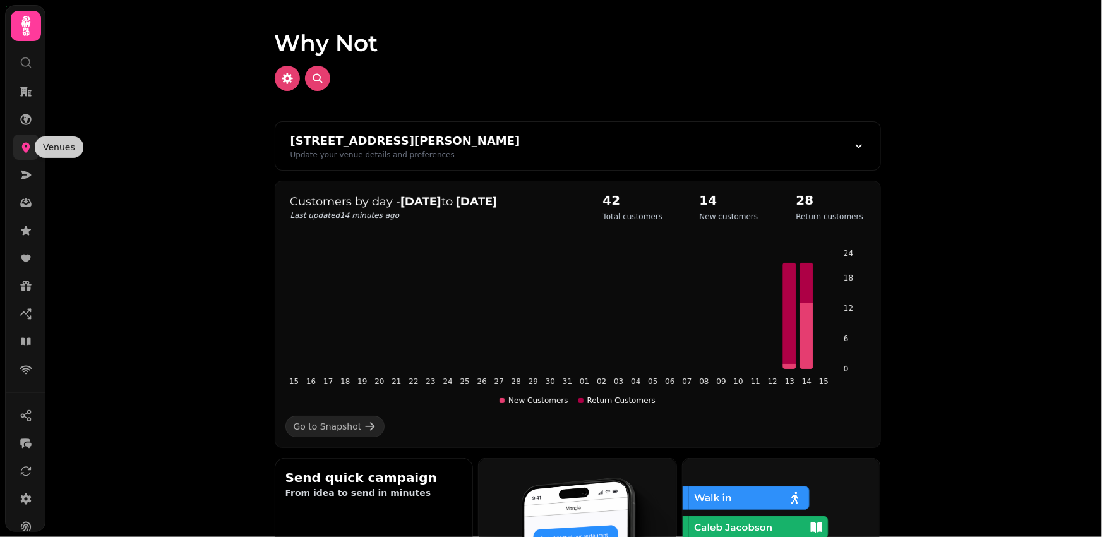
click at [25, 146] on icon at bounding box center [26, 147] width 13 height 13
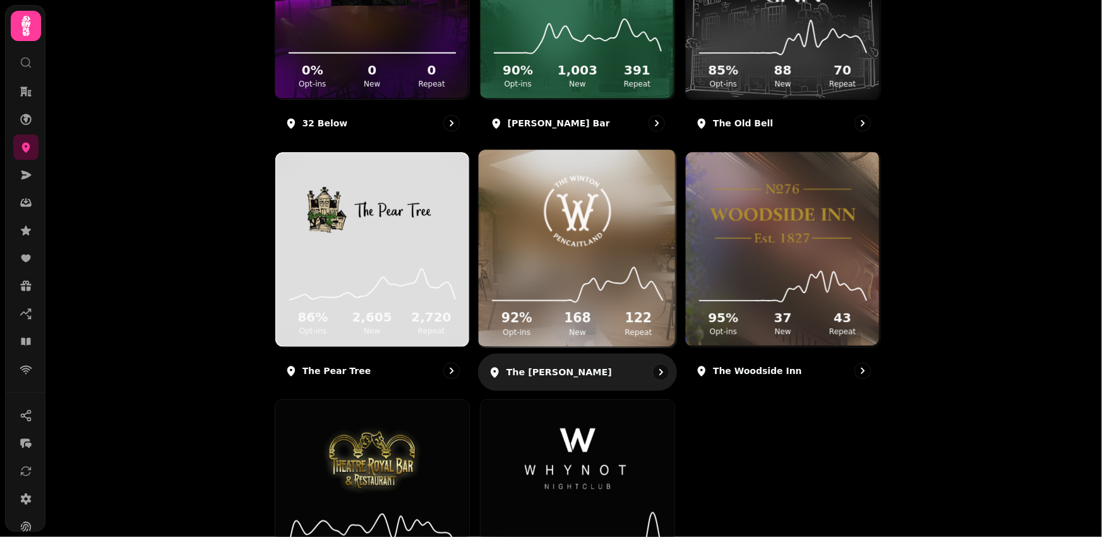
scroll to position [411, 0]
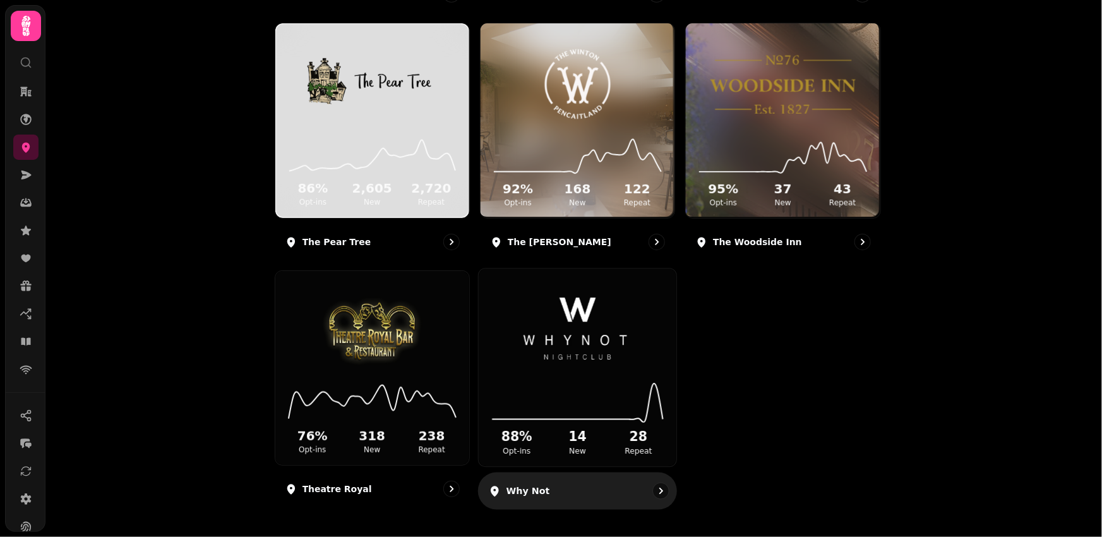
click at [566, 350] on img at bounding box center [577, 330] width 148 height 83
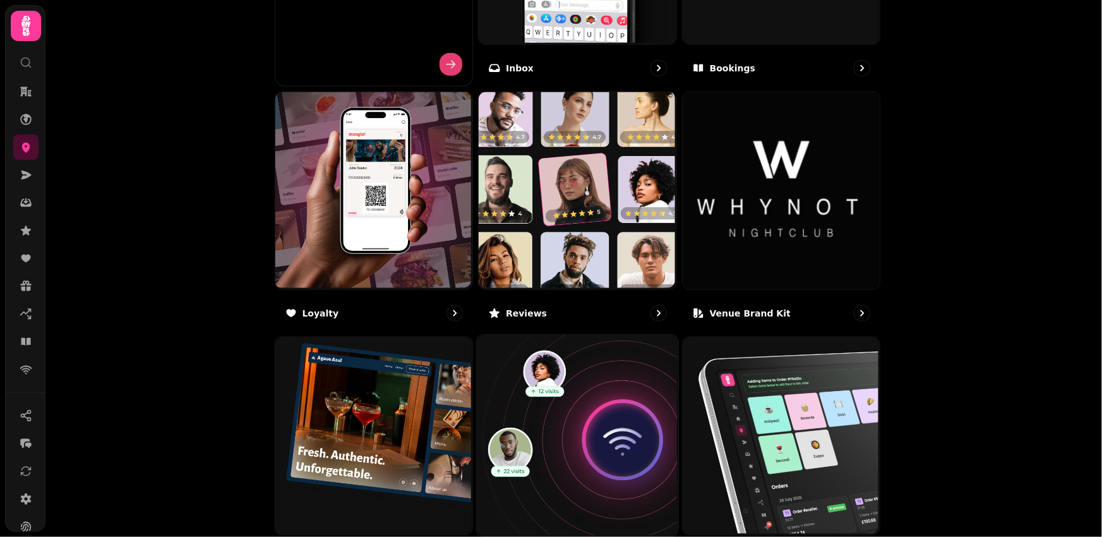
scroll to position [704, 0]
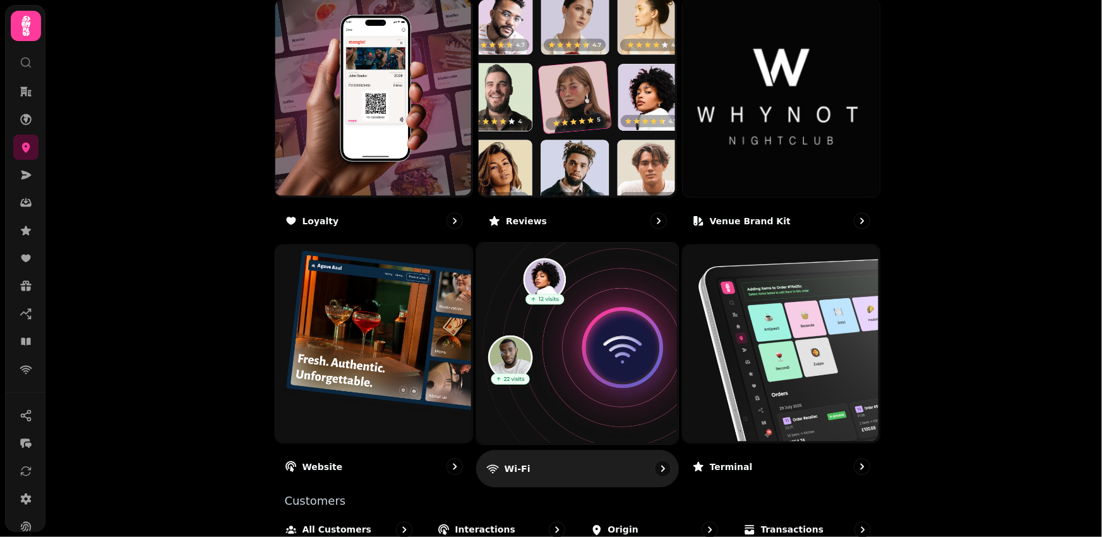
click at [587, 355] on img at bounding box center [575, 342] width 201 height 201
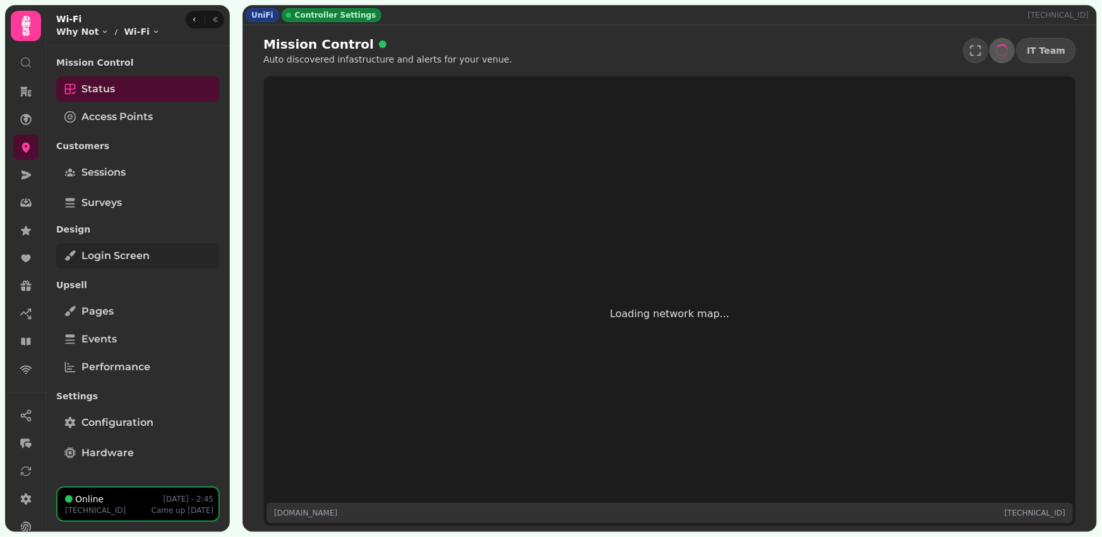
click at [129, 248] on link "Login screen" at bounding box center [138, 255] width 164 height 25
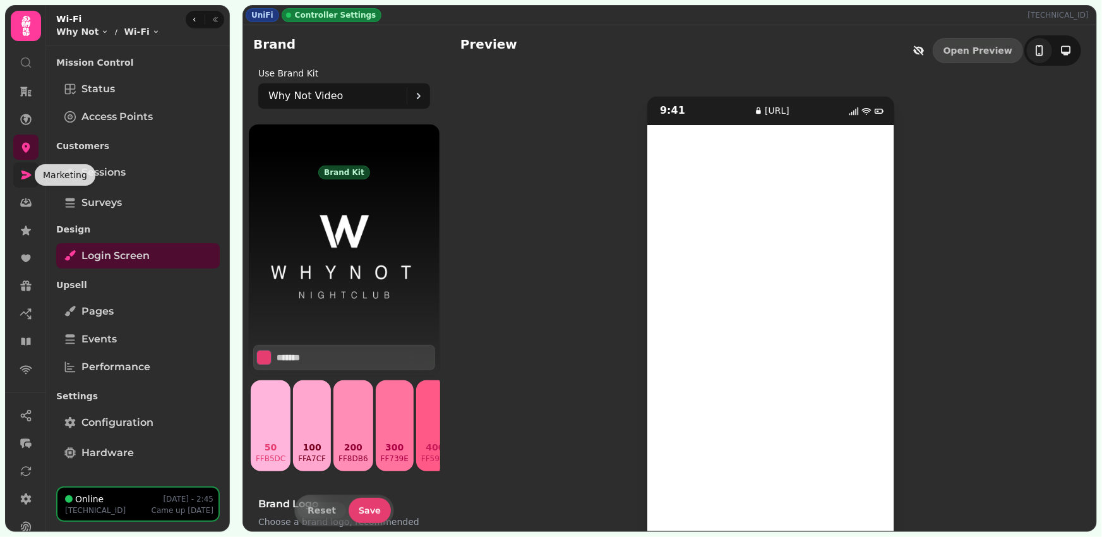
click at [28, 179] on icon at bounding box center [26, 175] width 13 height 13
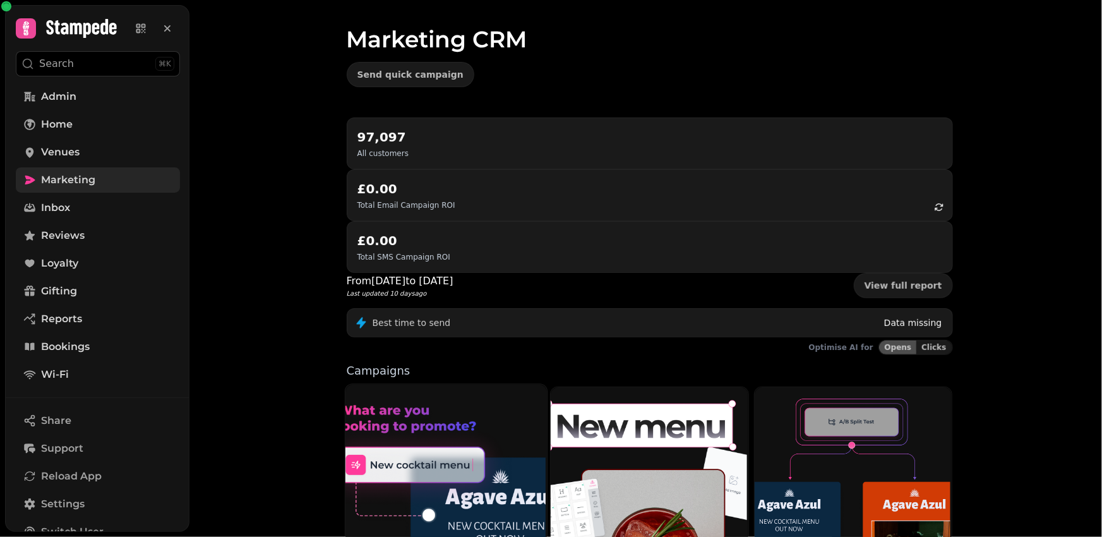
scroll to position [81, 0]
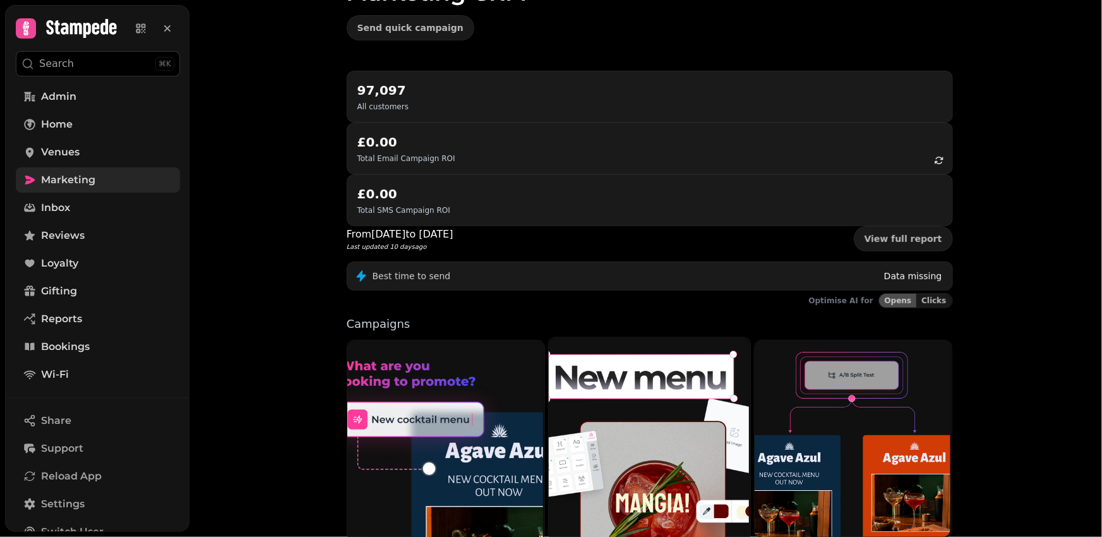
click at [607, 365] on img at bounding box center [647, 461] width 201 height 251
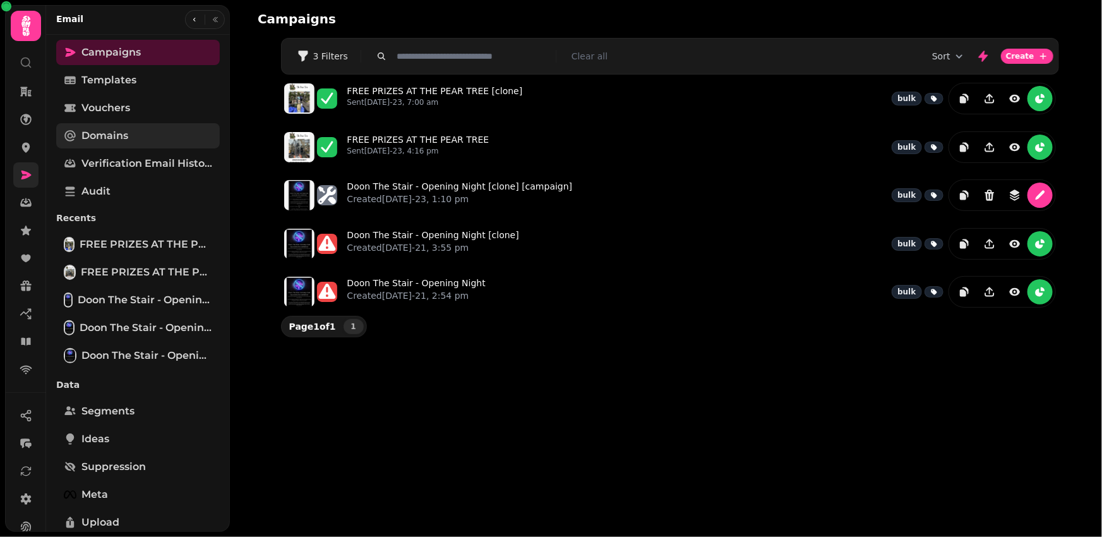
click at [106, 131] on span "Domains" at bounding box center [104, 135] width 47 height 15
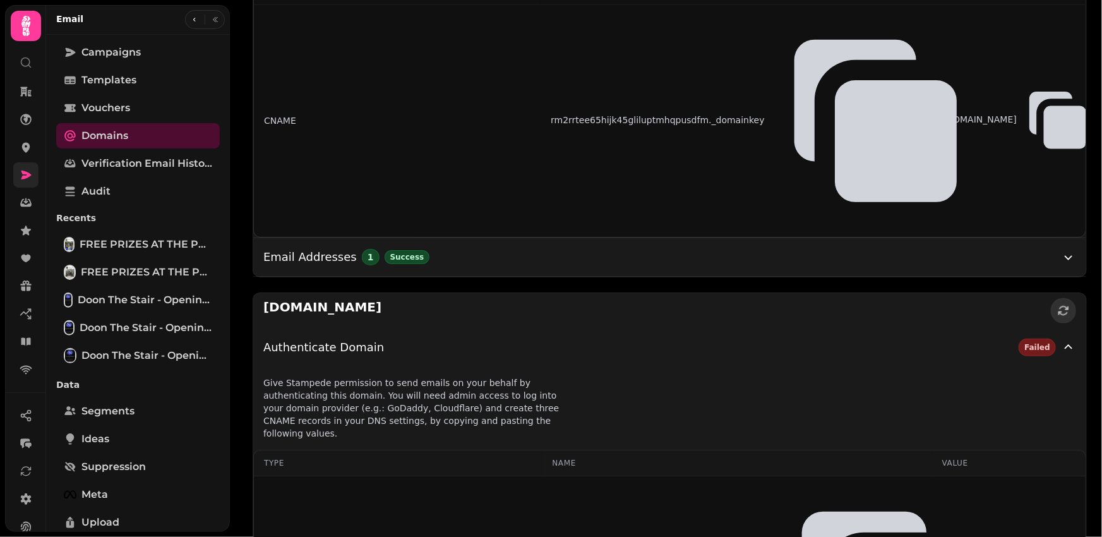
scroll to position [675, 0]
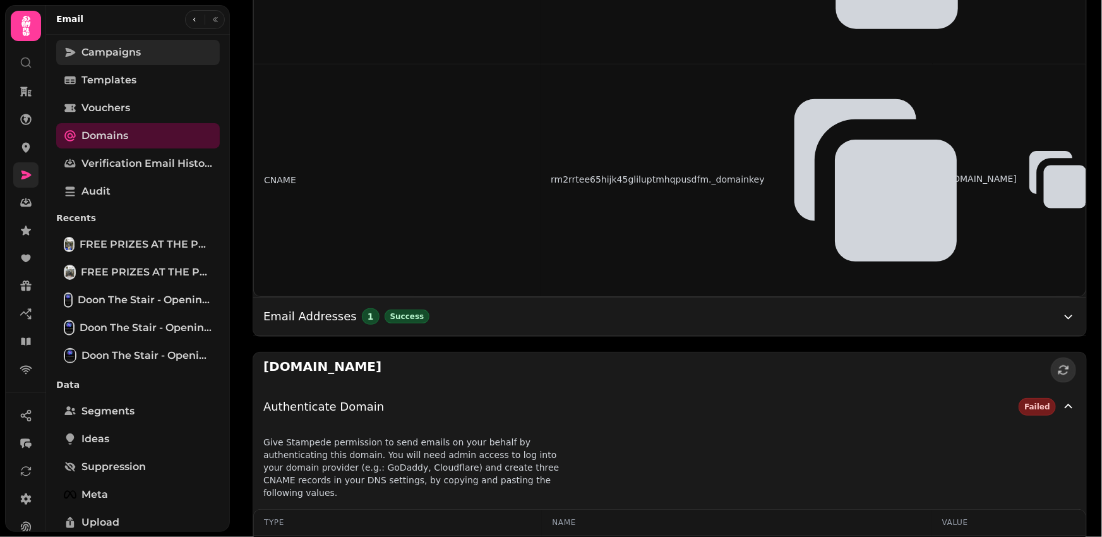
click at [102, 45] on span "Campaigns" at bounding box center [110, 52] width 59 height 15
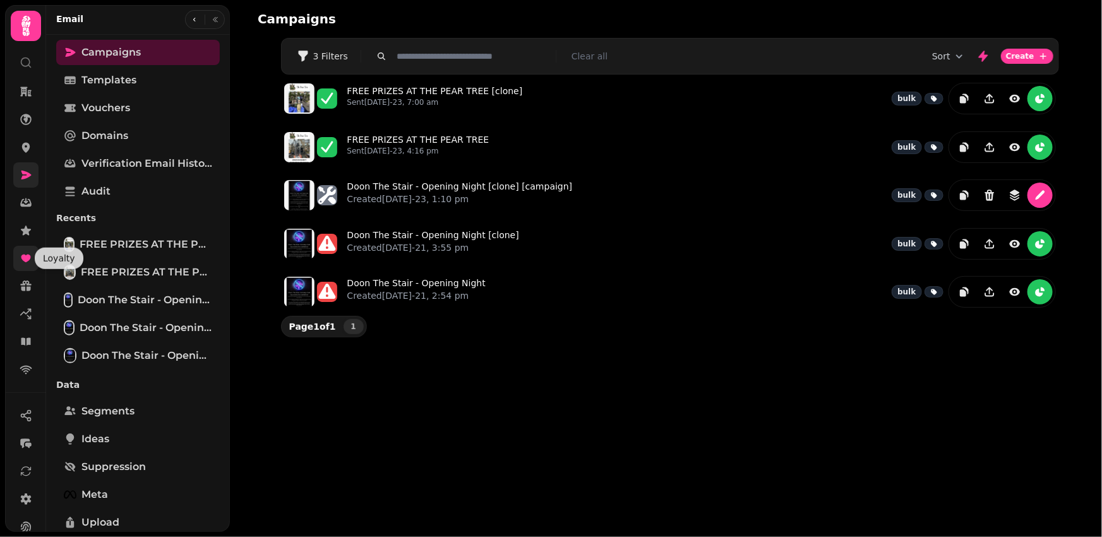
click at [31, 263] on icon at bounding box center [26, 258] width 13 height 13
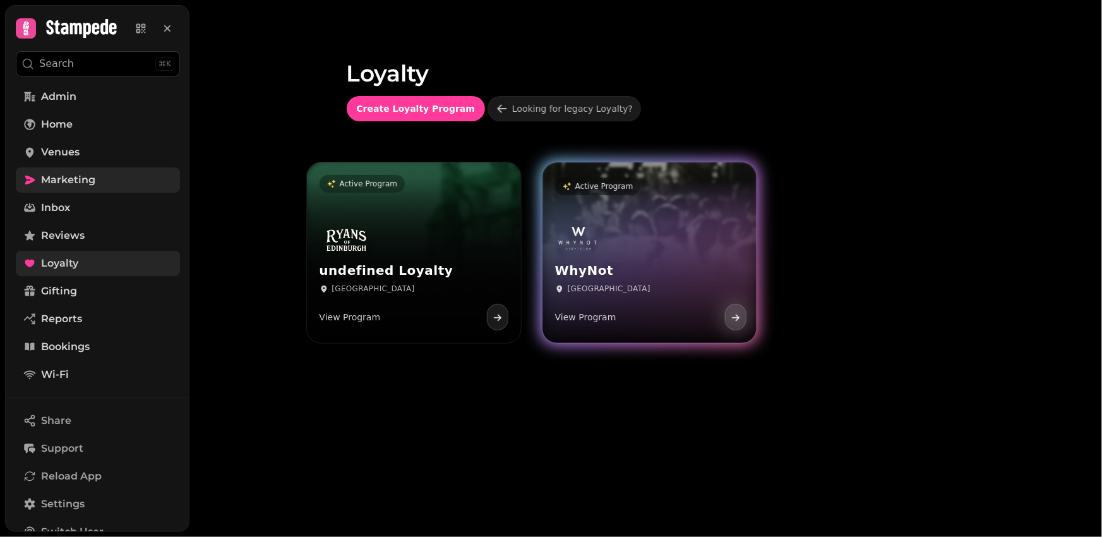
click at [671, 266] on h3 "WhyNot" at bounding box center [649, 271] width 189 height 16
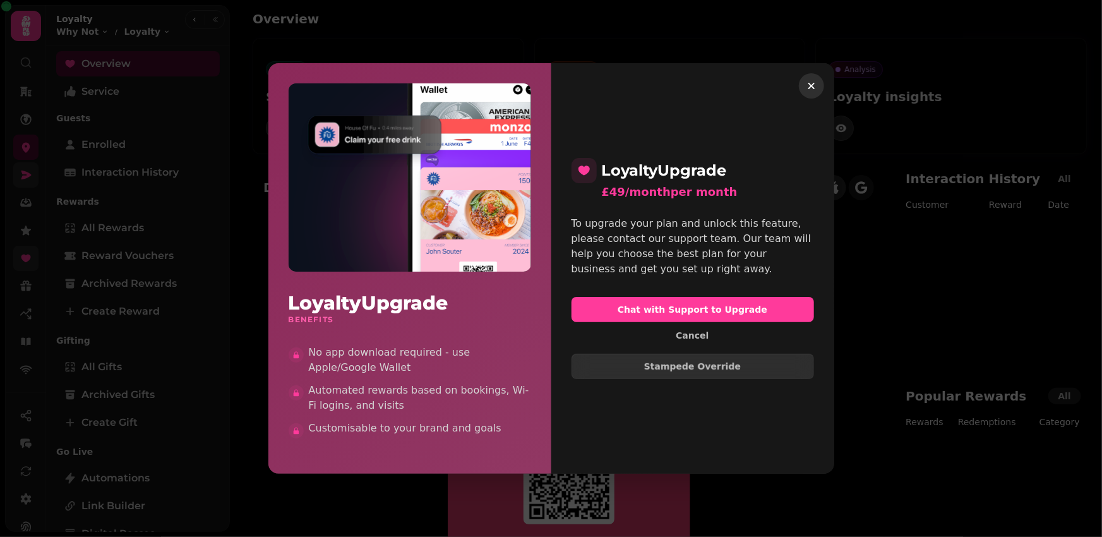
click at [814, 81] on icon "button" at bounding box center [811, 86] width 13 height 13
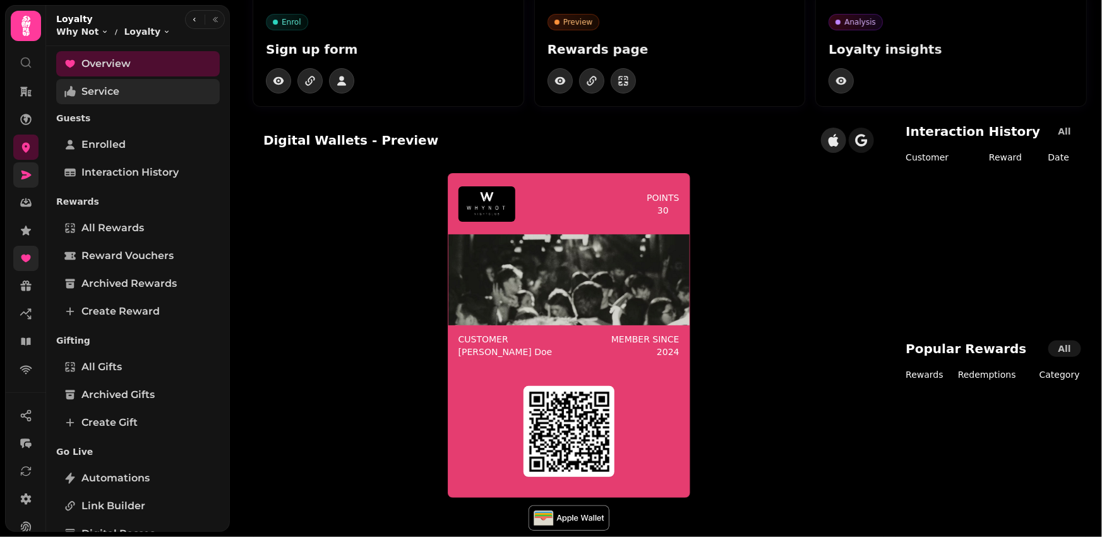
click at [97, 93] on span "Service" at bounding box center [100, 91] width 38 height 15
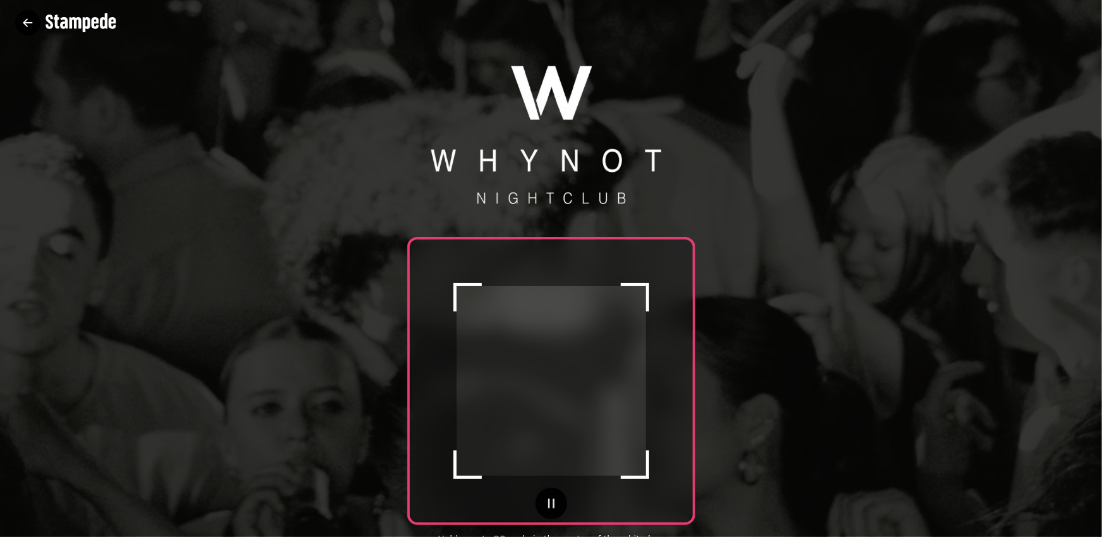
click at [29, 31] on button "button" at bounding box center [27, 22] width 25 height 25
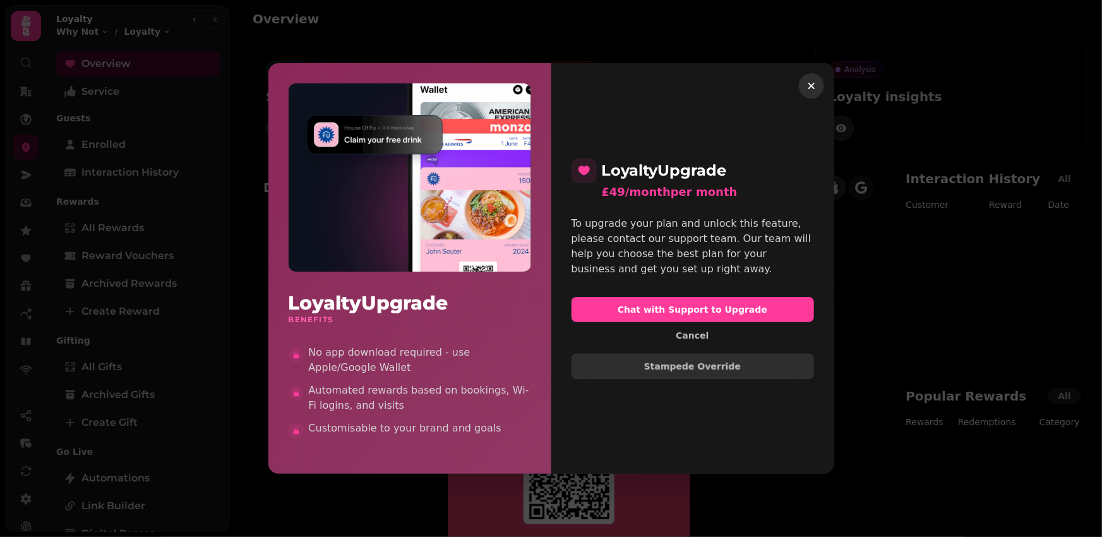
click at [806, 81] on icon "button" at bounding box center [811, 86] width 13 height 13
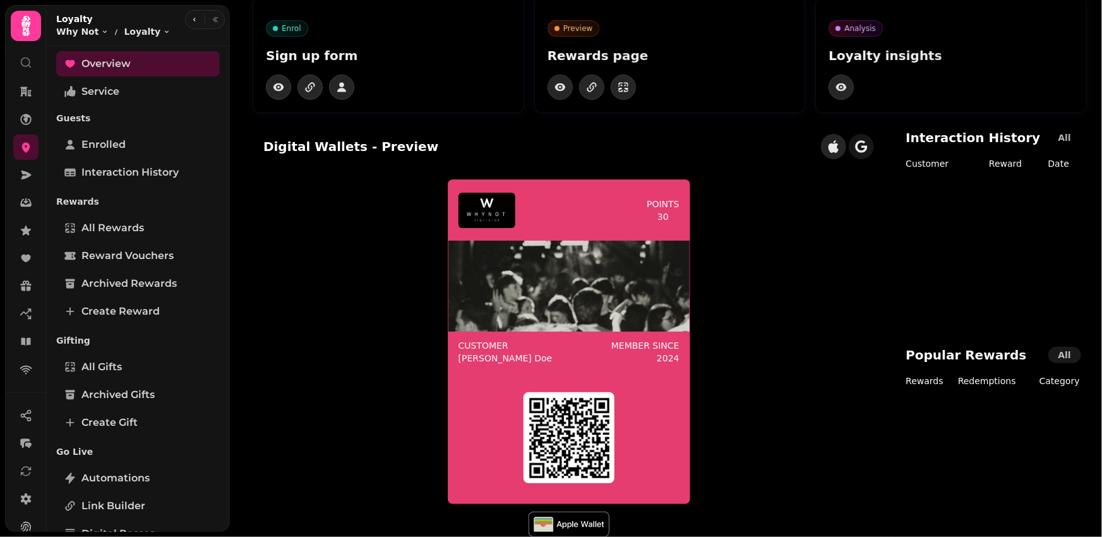
scroll to position [61, 0]
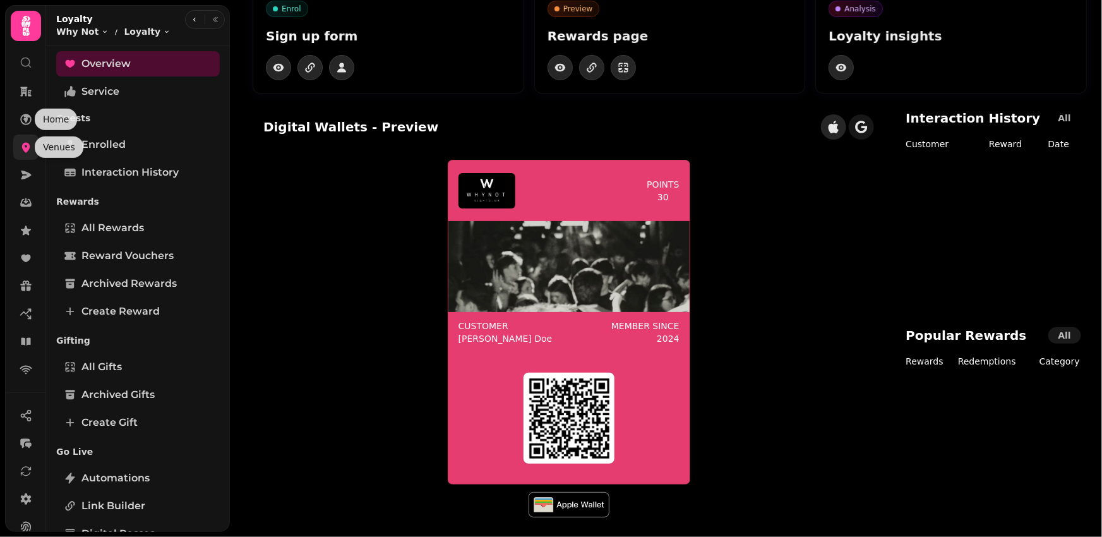
click at [28, 155] on link at bounding box center [25, 147] width 25 height 25
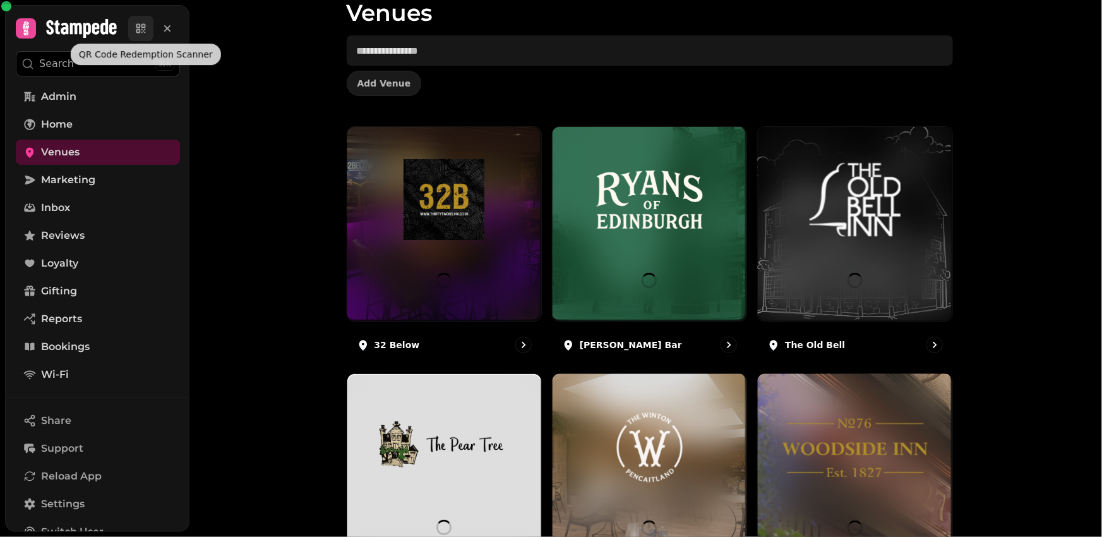
click at [142, 32] on icon at bounding box center [141, 28] width 13 height 13
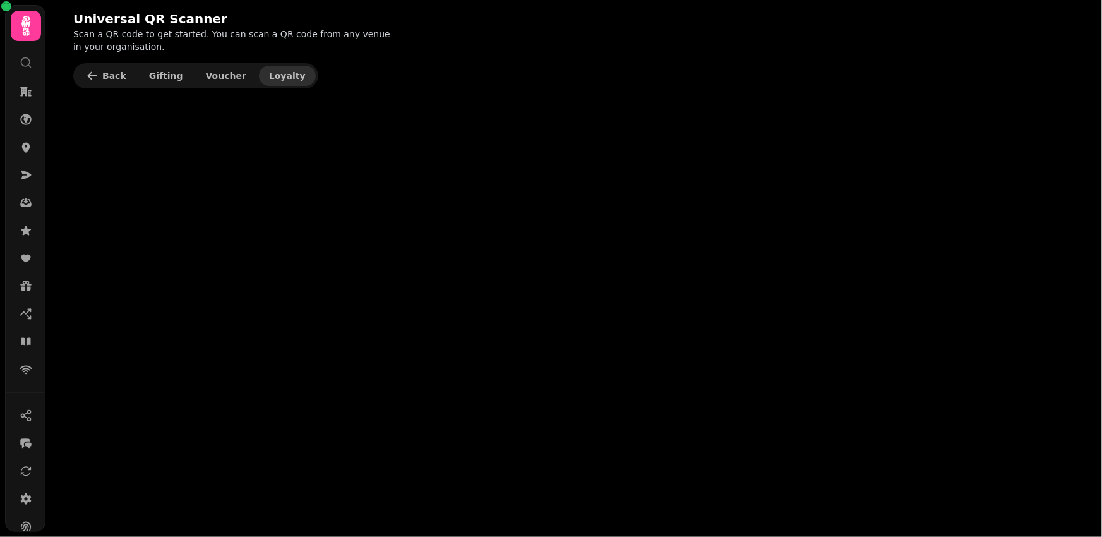
click at [278, 77] on span "Loyalty" at bounding box center [287, 75] width 37 height 9
select select "**********"
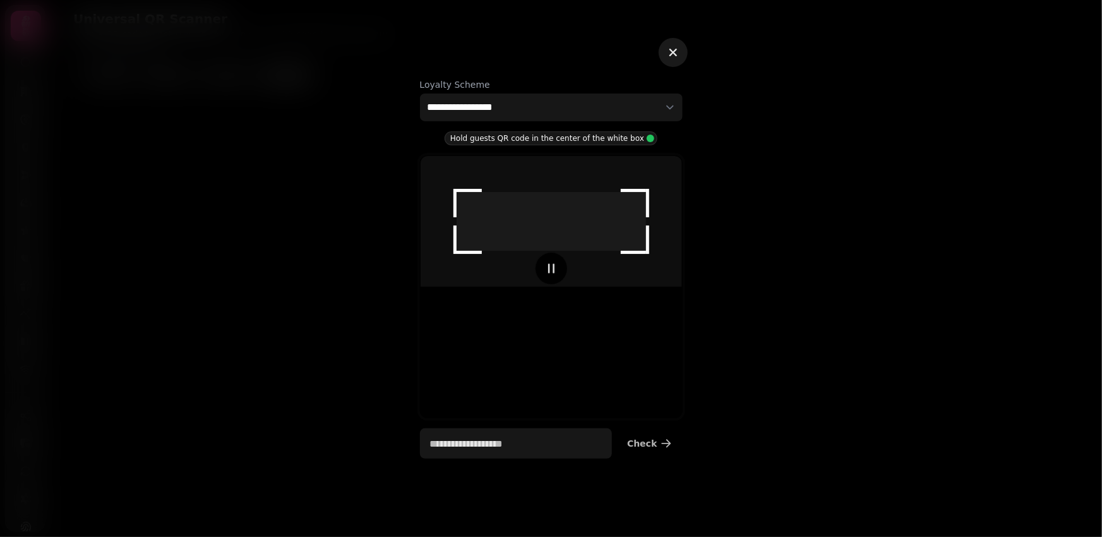
click at [673, 54] on icon "button" at bounding box center [673, 52] width 15 height 15
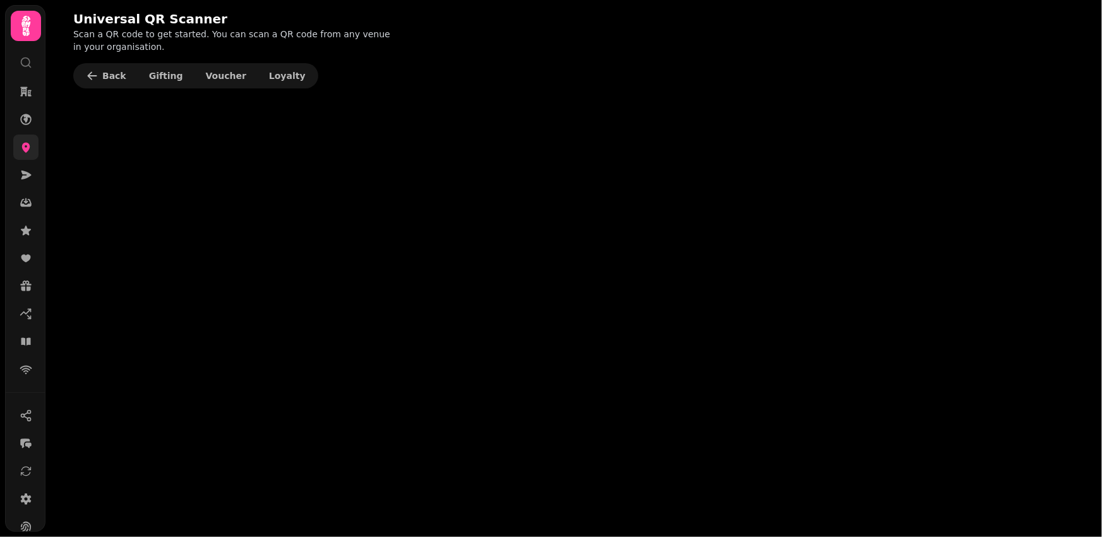
click at [24, 153] on link at bounding box center [25, 147] width 25 height 25
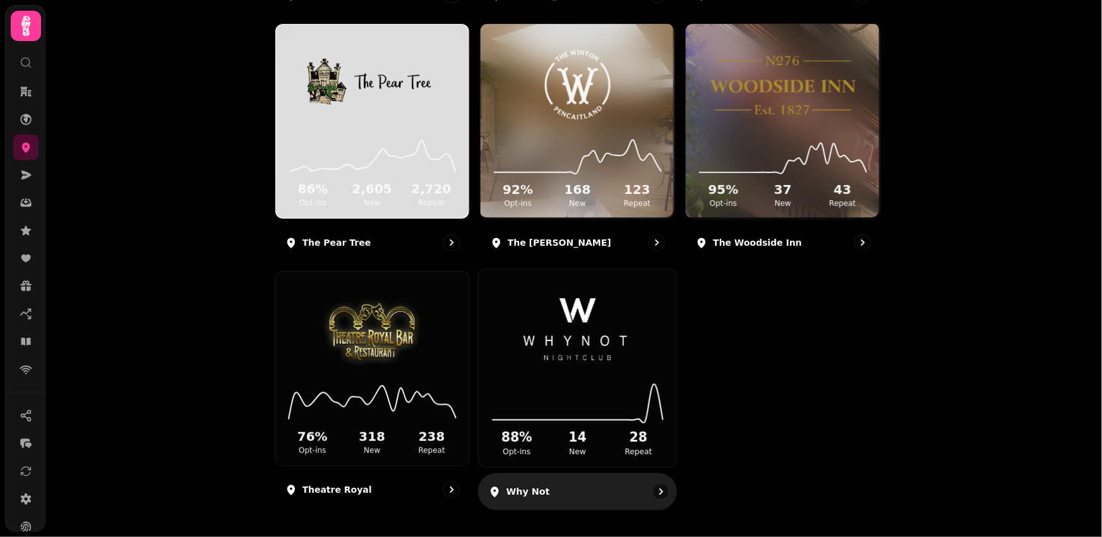
scroll to position [411, 0]
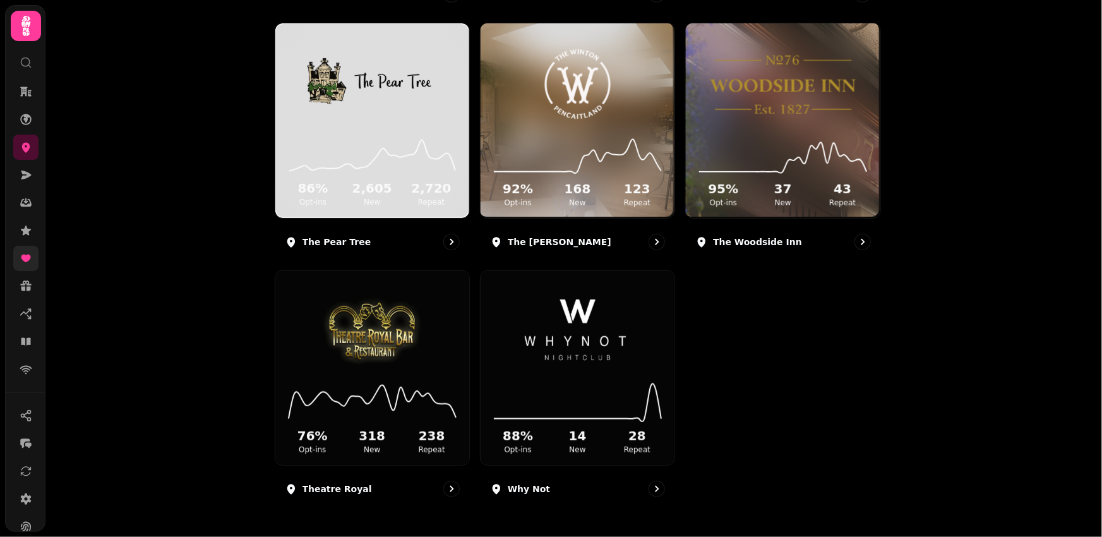
click at [32, 259] on link at bounding box center [25, 258] width 25 height 25
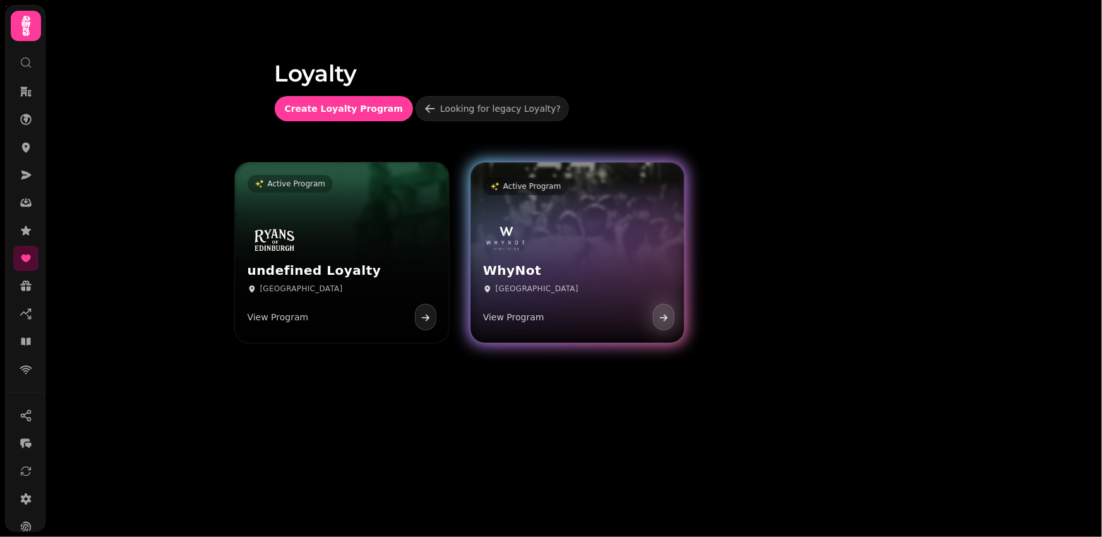
click at [566, 244] on div "WhyNot Edinburgh View Program" at bounding box center [577, 277] width 214 height 131
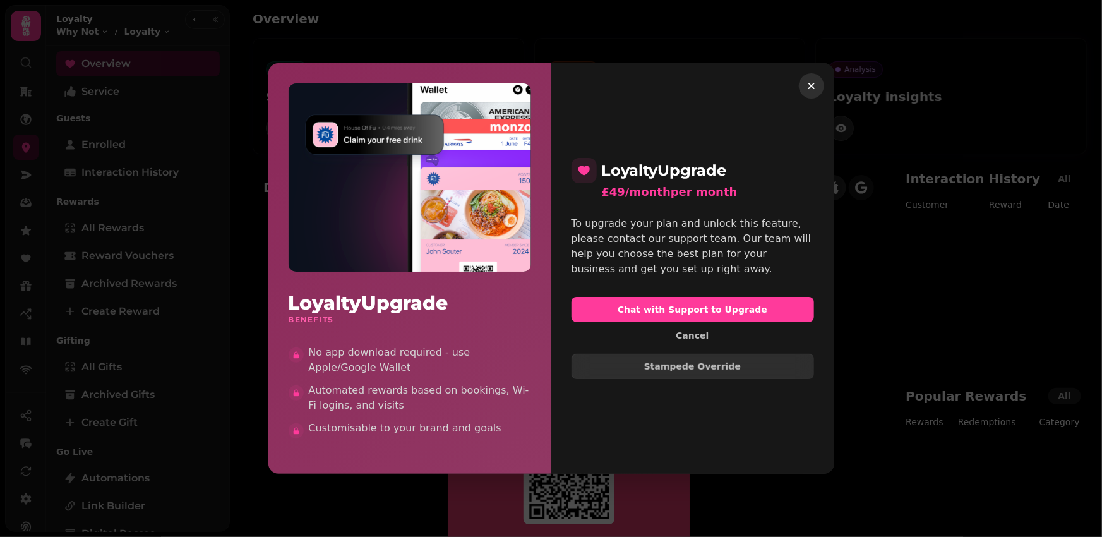
click at [815, 85] on icon "button" at bounding box center [811, 86] width 13 height 13
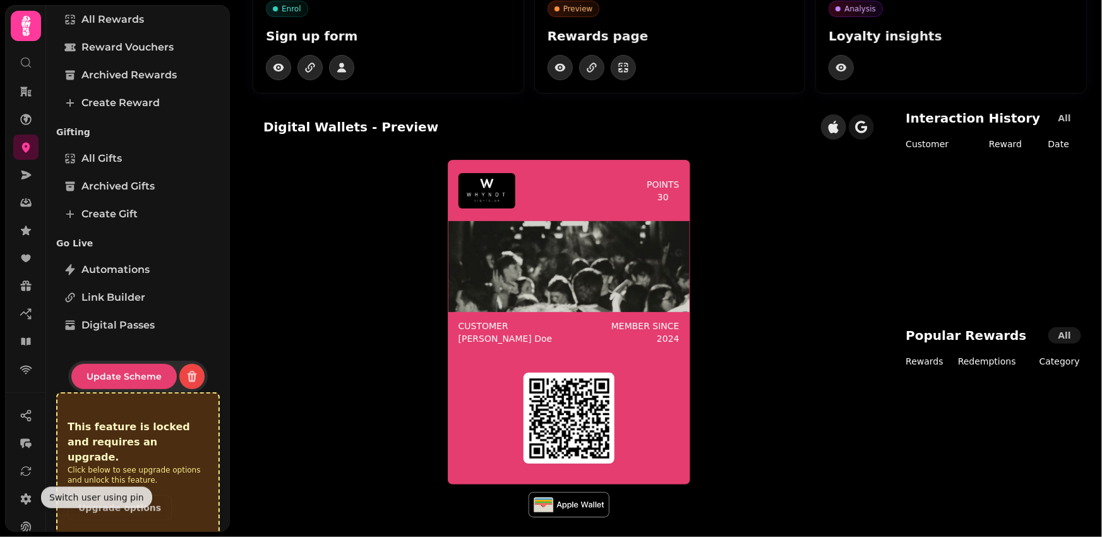
scroll to position [104, 0]
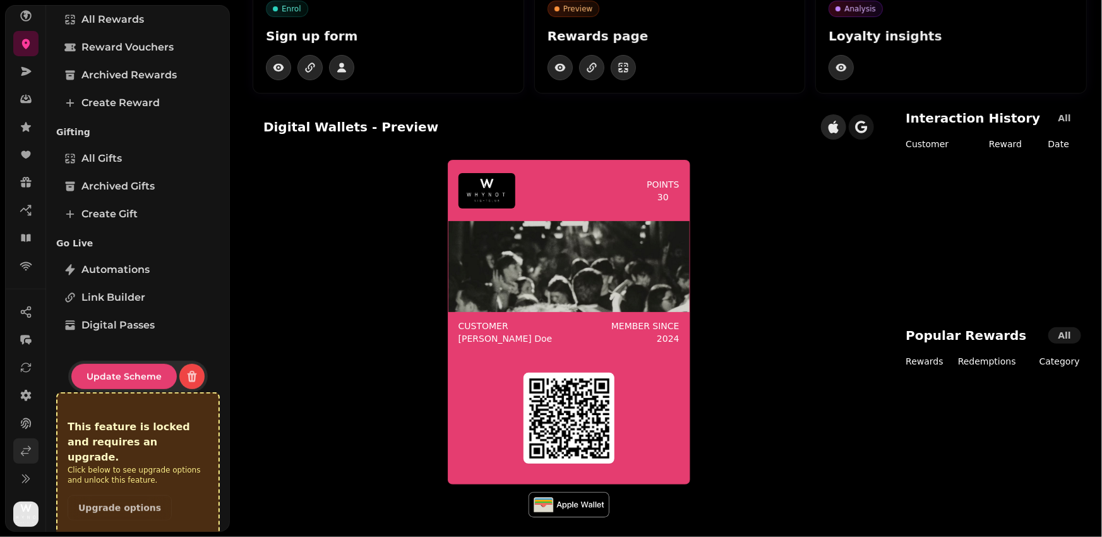
click at [27, 451] on icon at bounding box center [26, 451] width 13 height 13
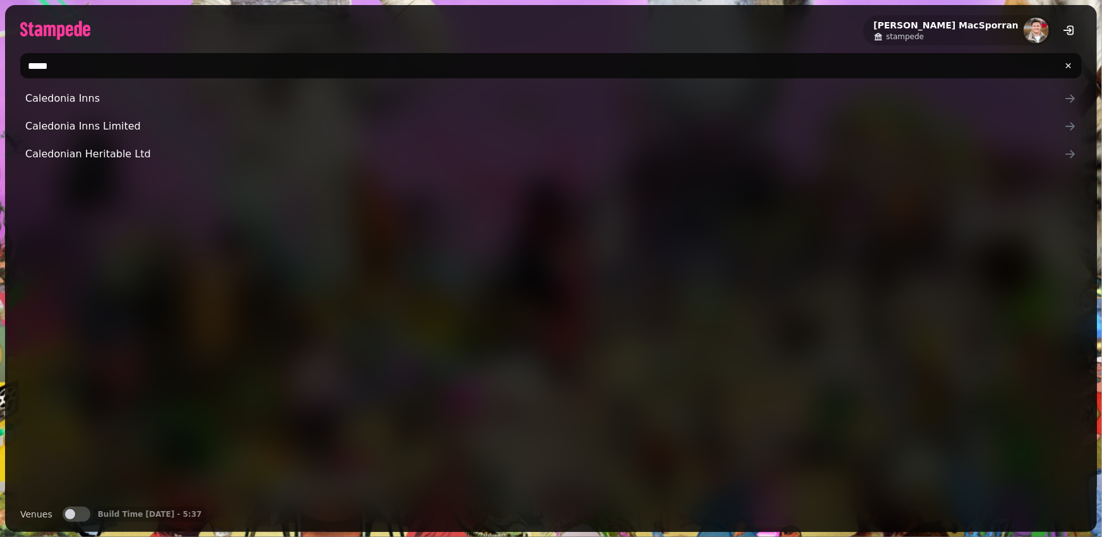
click at [64, 64] on input "*****" at bounding box center [550, 65] width 1061 height 25
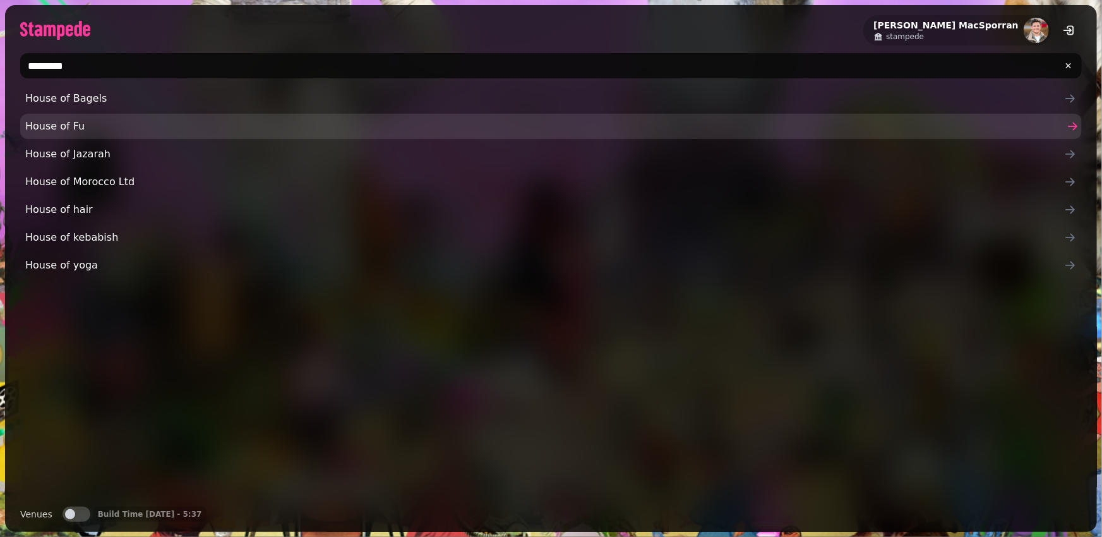
type input "********"
click at [56, 130] on span "House of Fu" at bounding box center [544, 126] width 1039 height 15
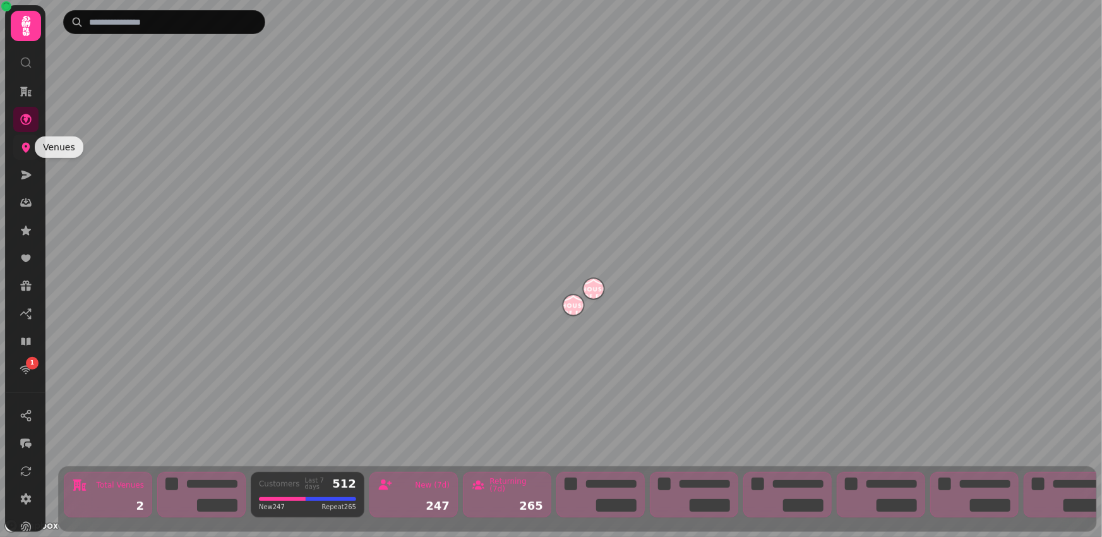
click at [21, 147] on icon at bounding box center [26, 147] width 13 height 13
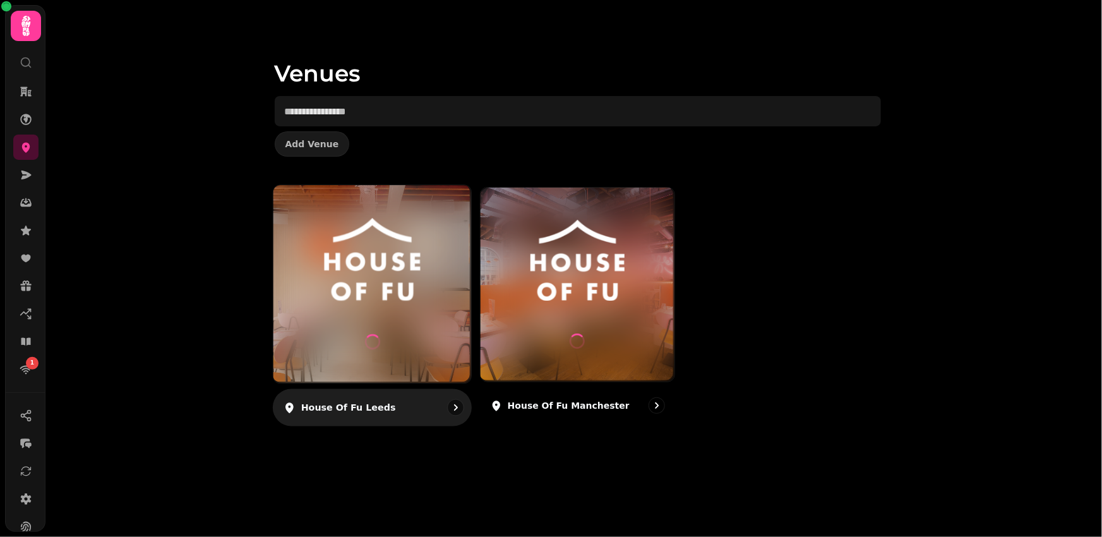
click at [380, 297] on img at bounding box center [372, 259] width 148 height 83
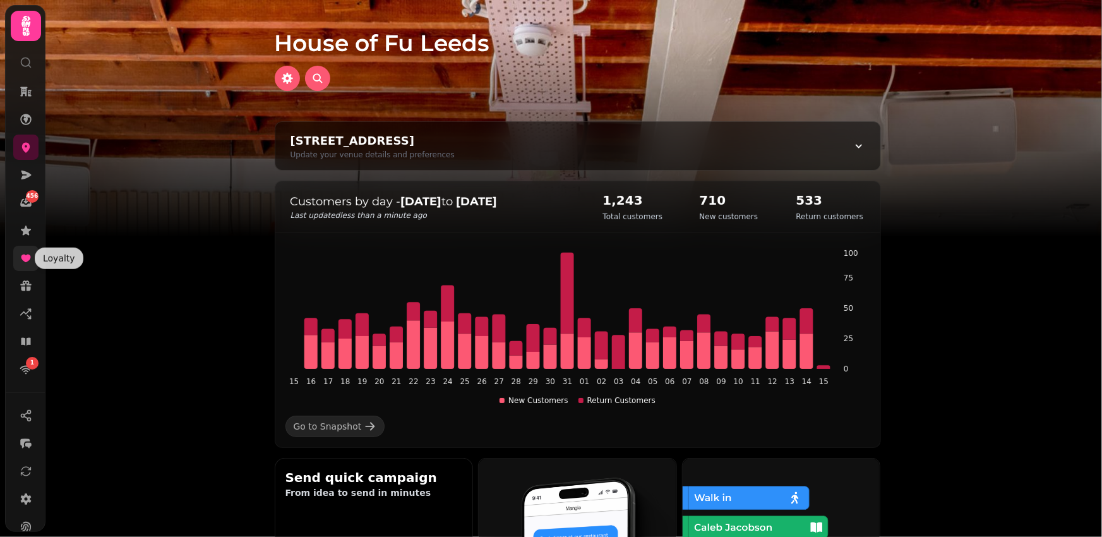
click at [25, 260] on icon at bounding box center [25, 258] width 9 height 8
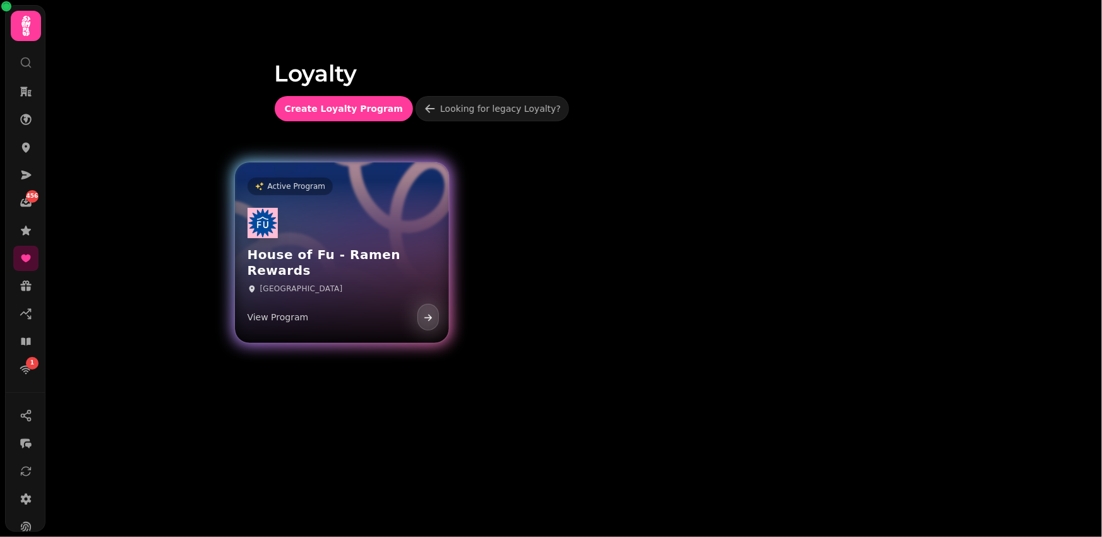
click at [357, 236] on div "House of Fu - Ramen Rewards Leeds View Program" at bounding box center [342, 269] width 214 height 146
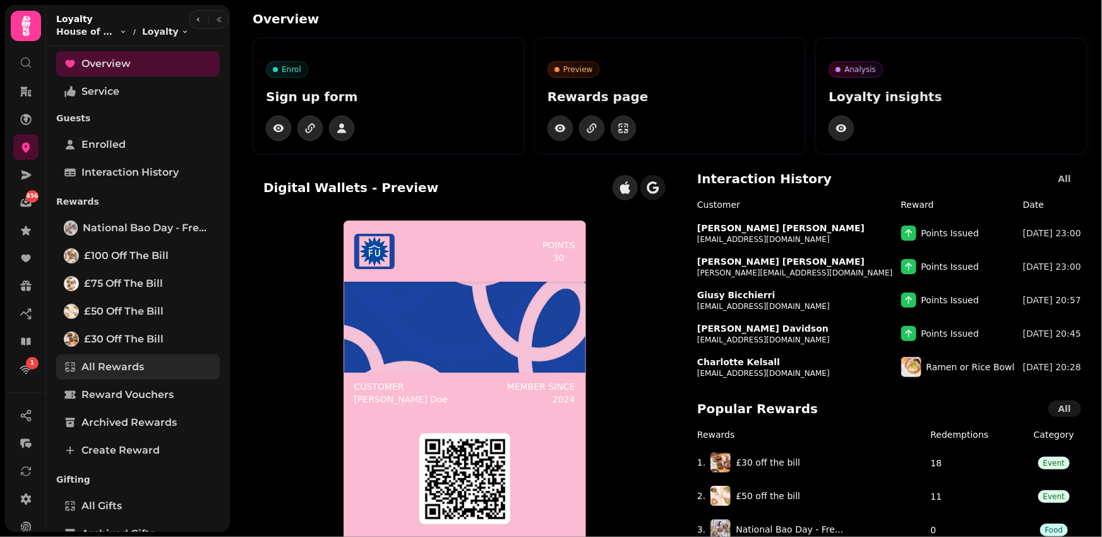
click at [132, 364] on span "All Rewards" at bounding box center [112, 366] width 63 height 15
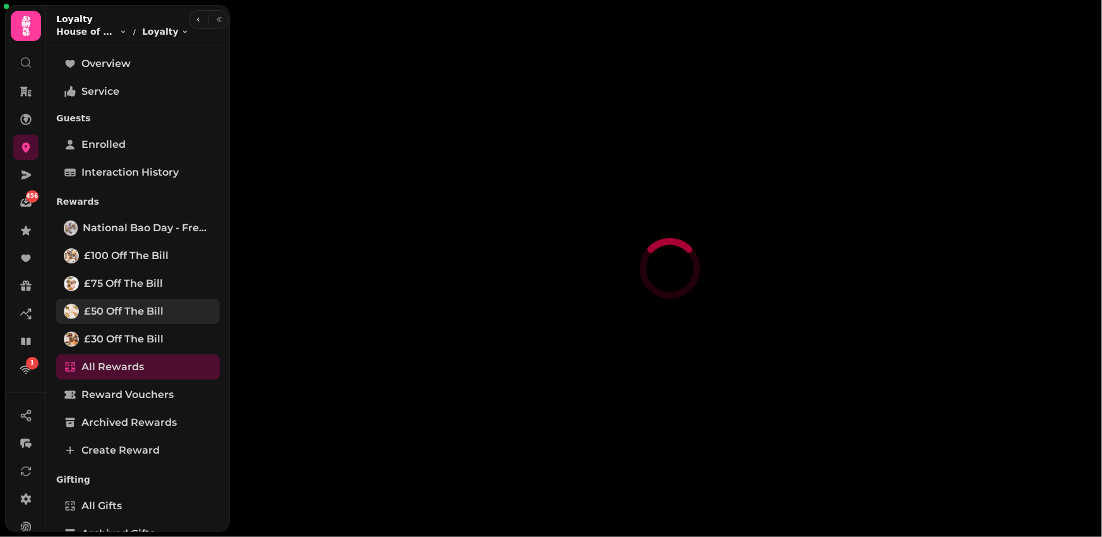
select select "**"
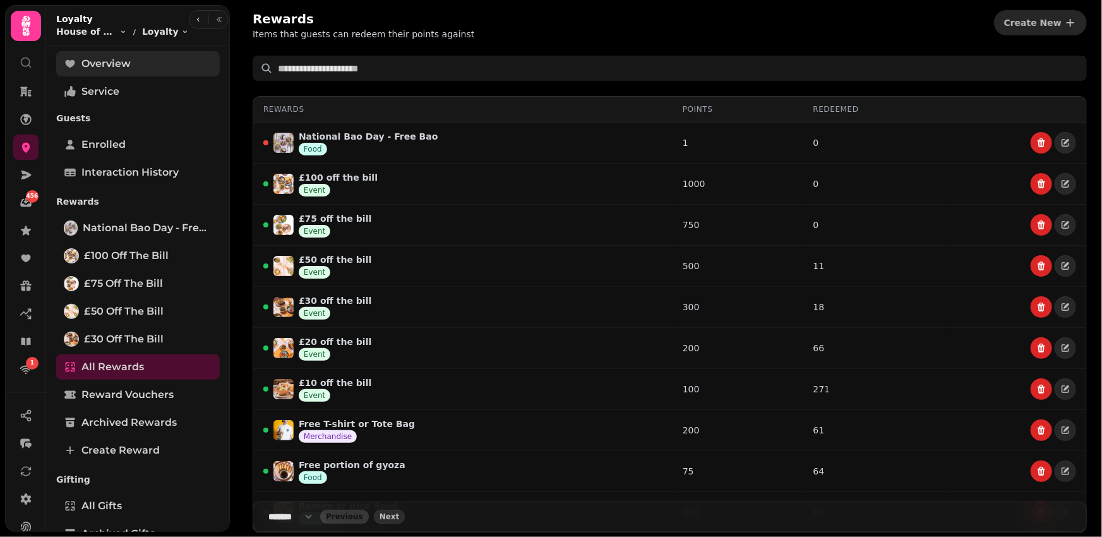
click at [119, 73] on link "Overview" at bounding box center [138, 63] width 164 height 25
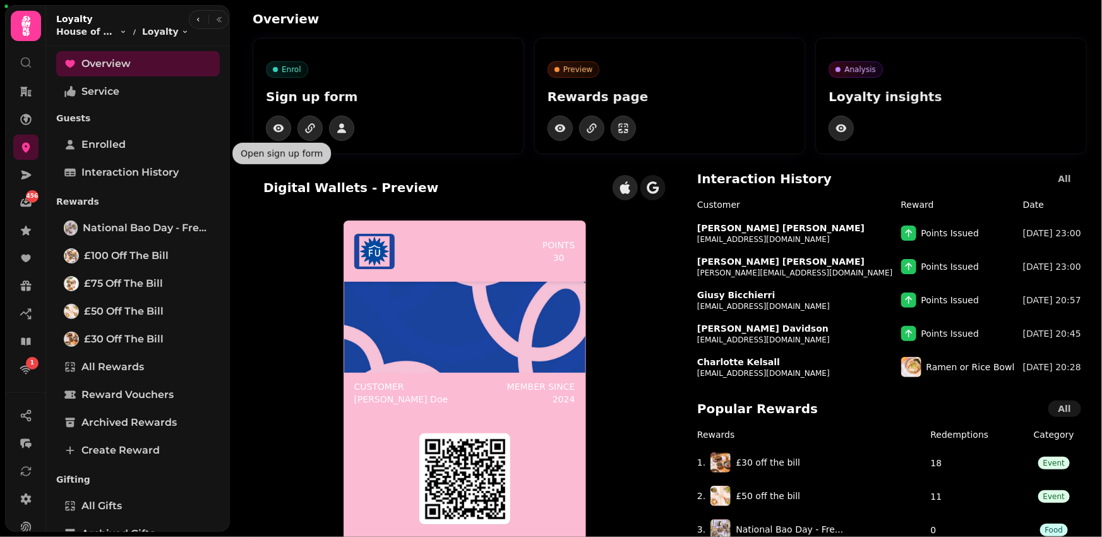
scroll to position [47, 0]
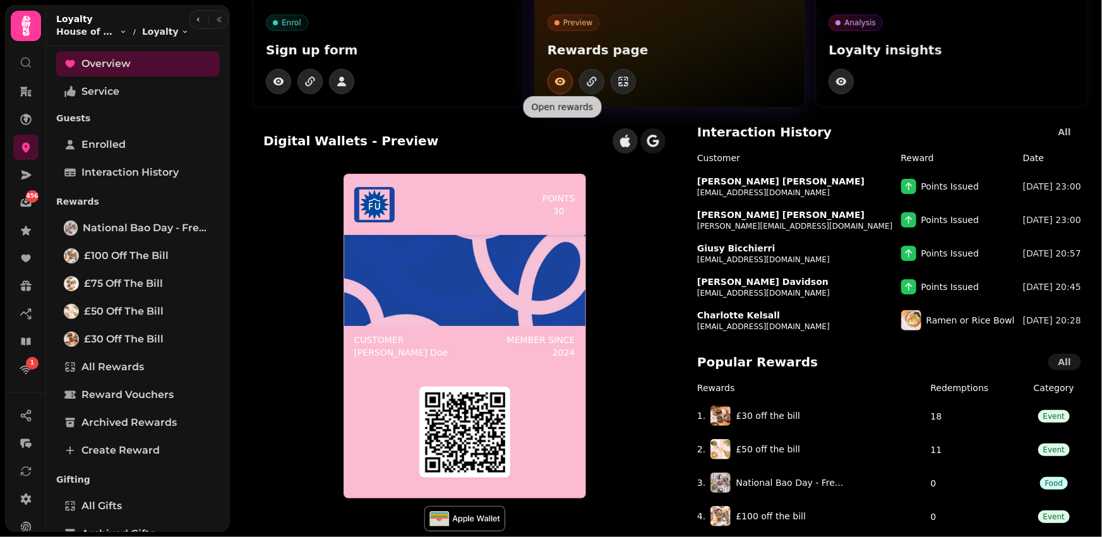
click at [558, 81] on icon "button" at bounding box center [560, 81] width 13 height 13
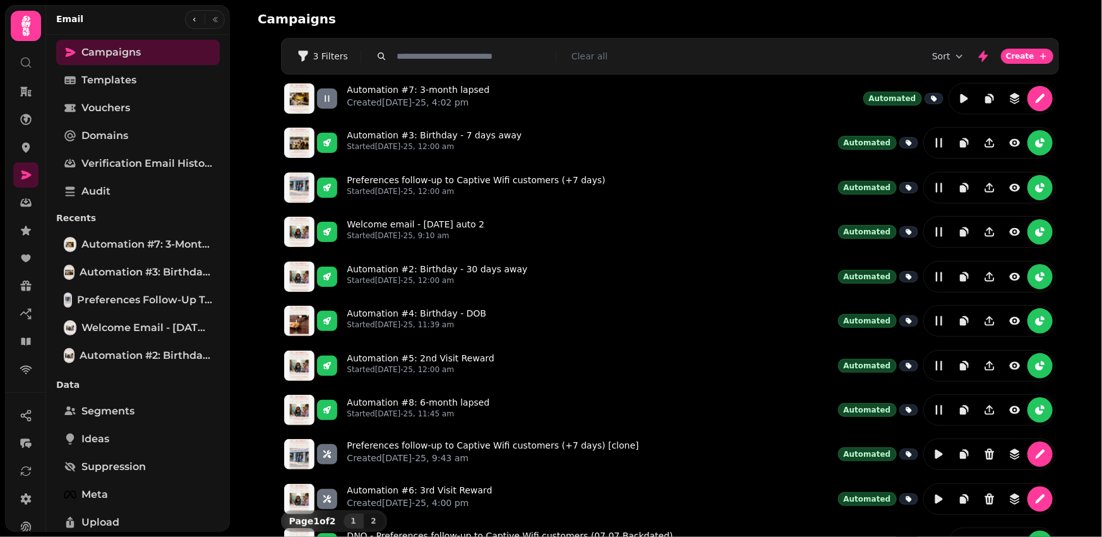
scroll to position [13, 0]
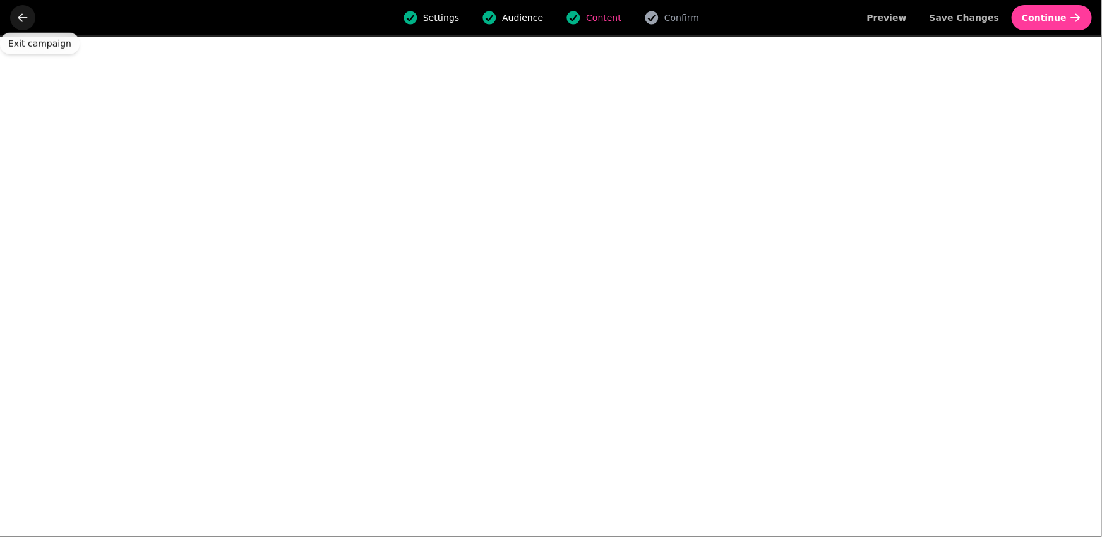
click at [25, 17] on icon "go back" at bounding box center [22, 17] width 9 height 8
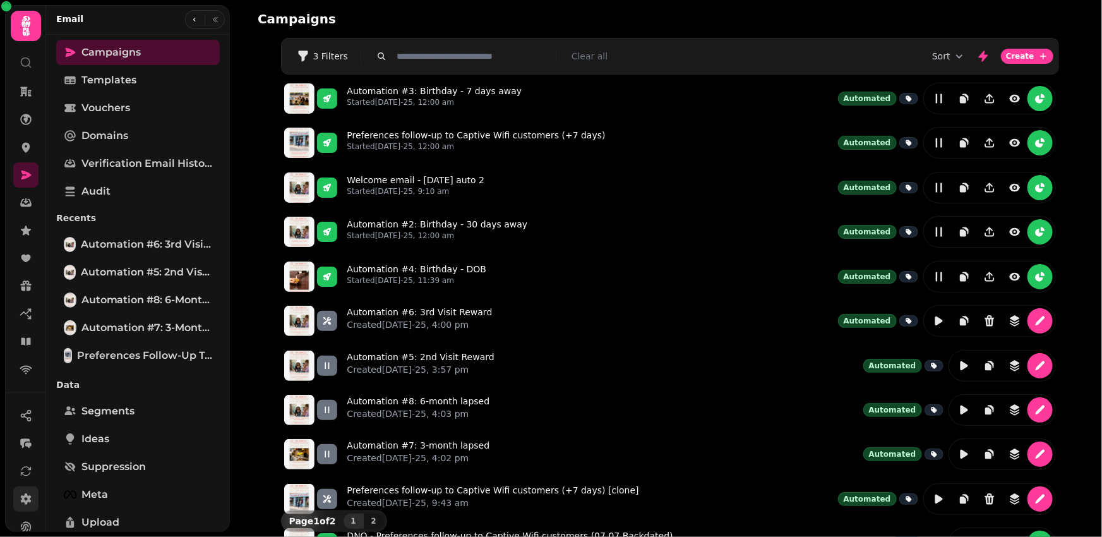
scroll to position [68, 0]
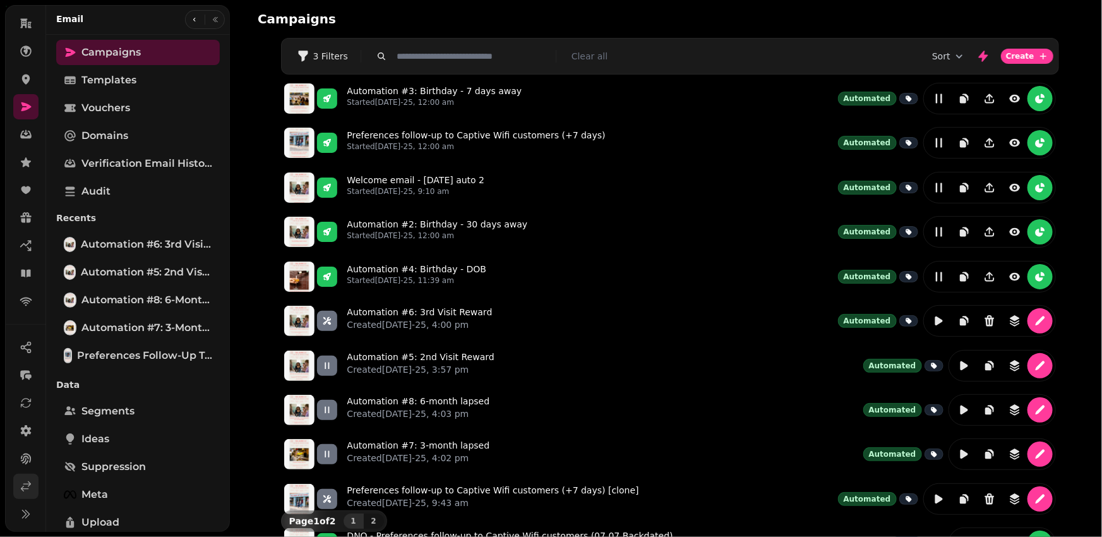
click at [25, 488] on icon at bounding box center [26, 486] width 13 height 13
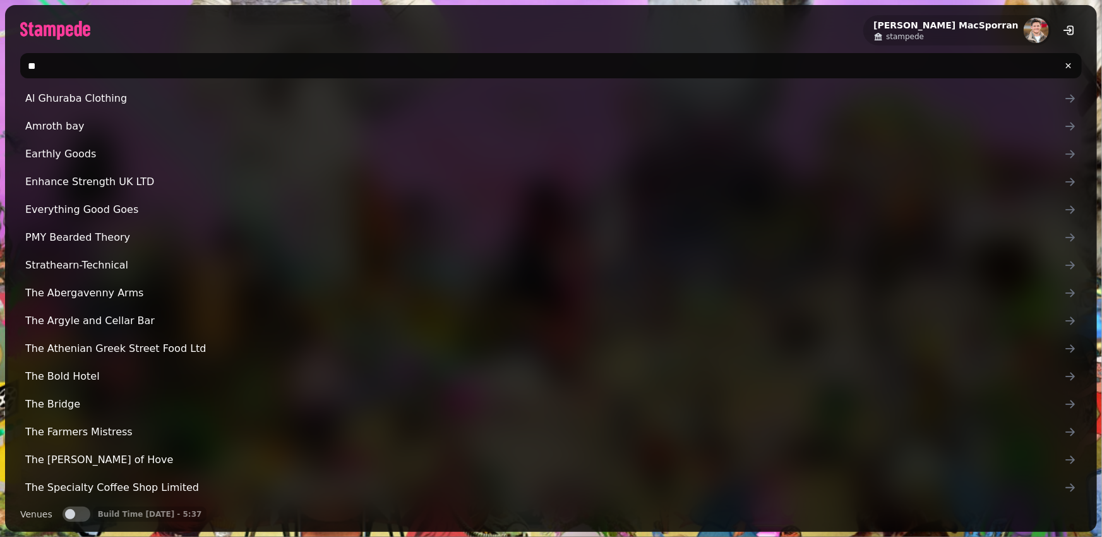
type input "*"
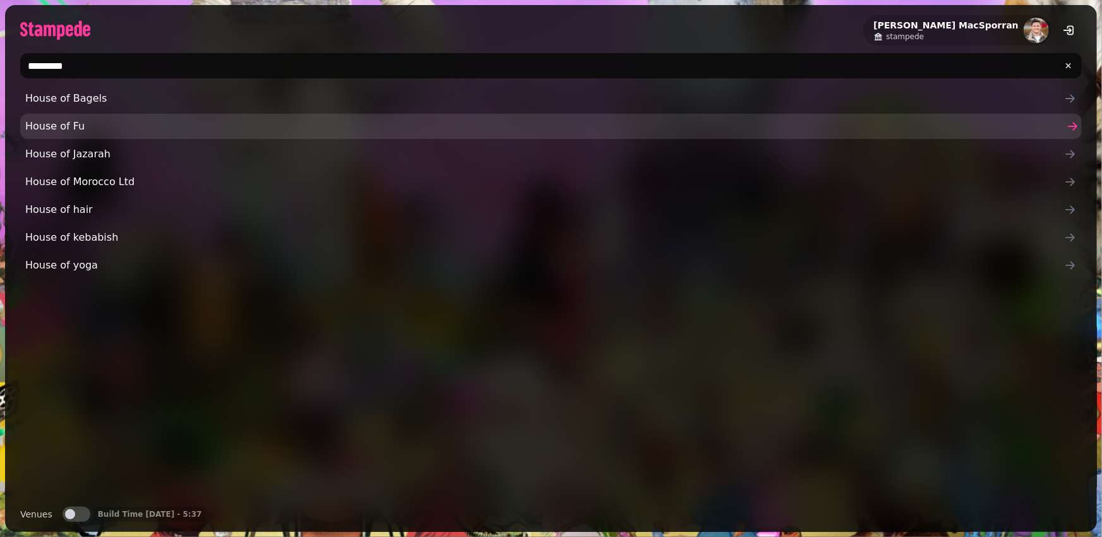
type input "********"
click at [56, 121] on span "House of Fu" at bounding box center [544, 126] width 1039 height 15
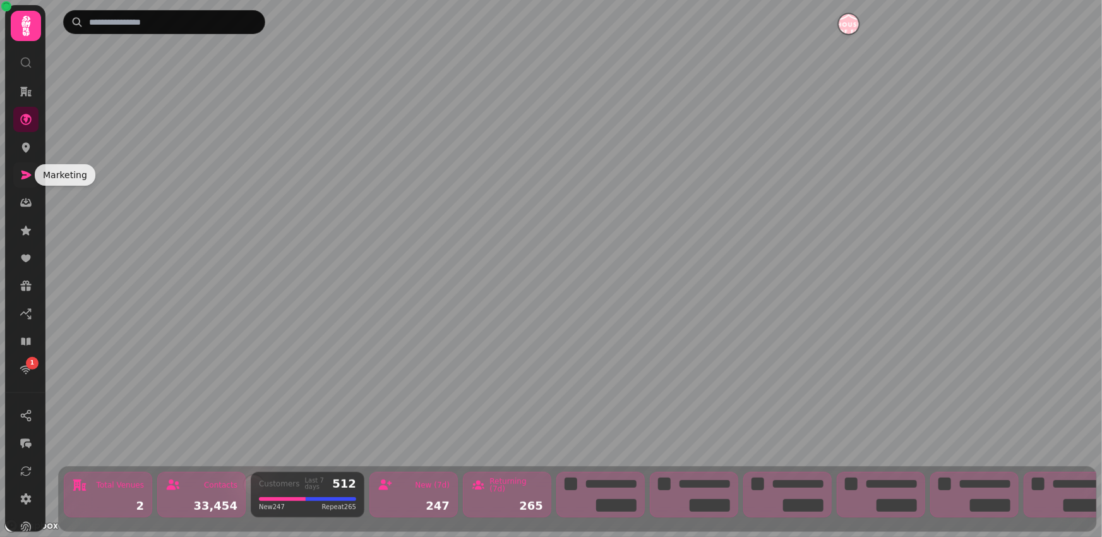
click at [21, 174] on icon at bounding box center [26, 175] width 13 height 13
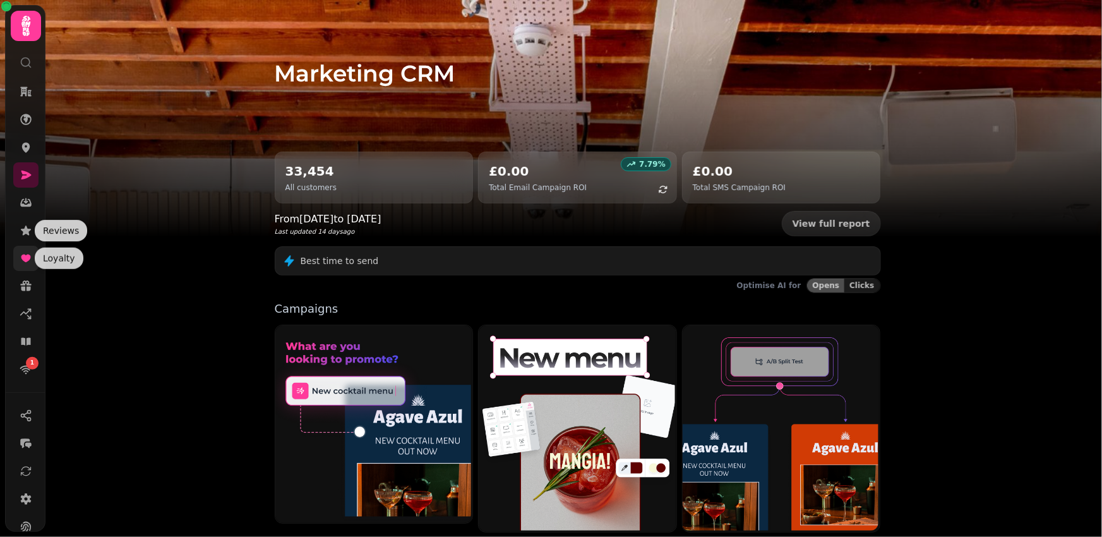
click at [27, 265] on link at bounding box center [25, 258] width 25 height 25
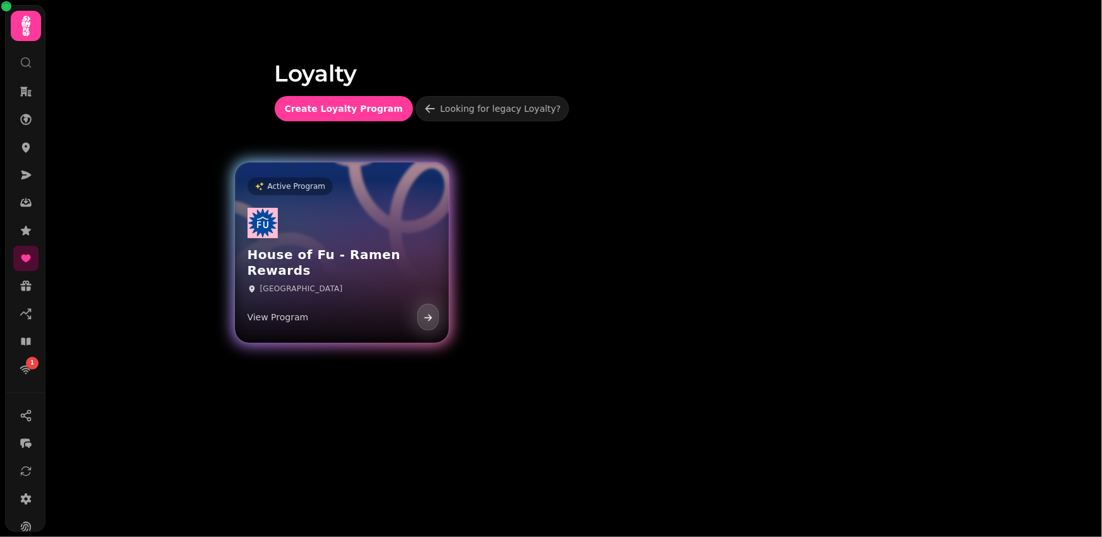
click at [336, 260] on div "House of Fu - Ramen Rewards Leeds View Program" at bounding box center [342, 269] width 214 height 146
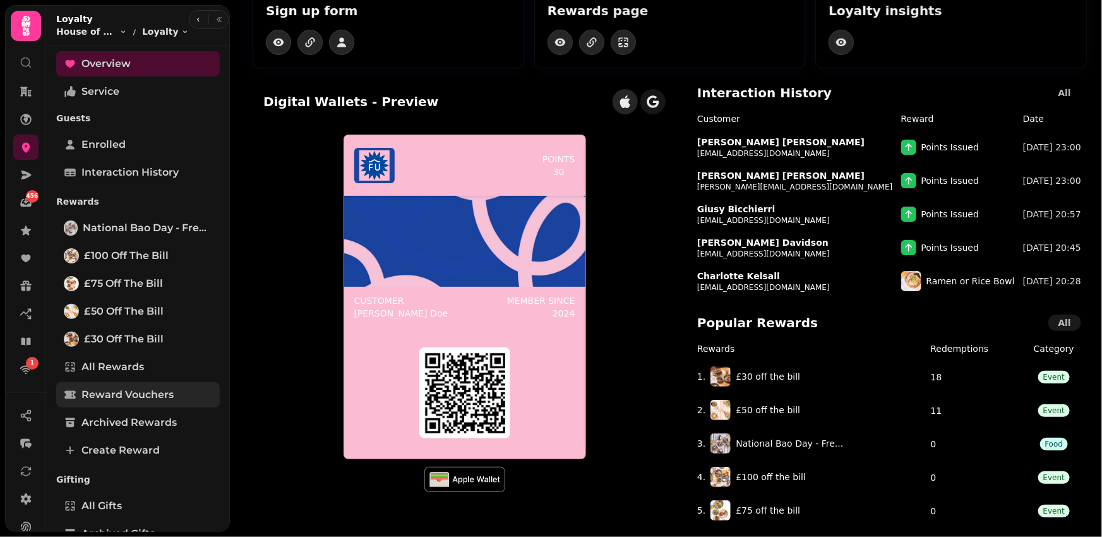
scroll to position [217, 0]
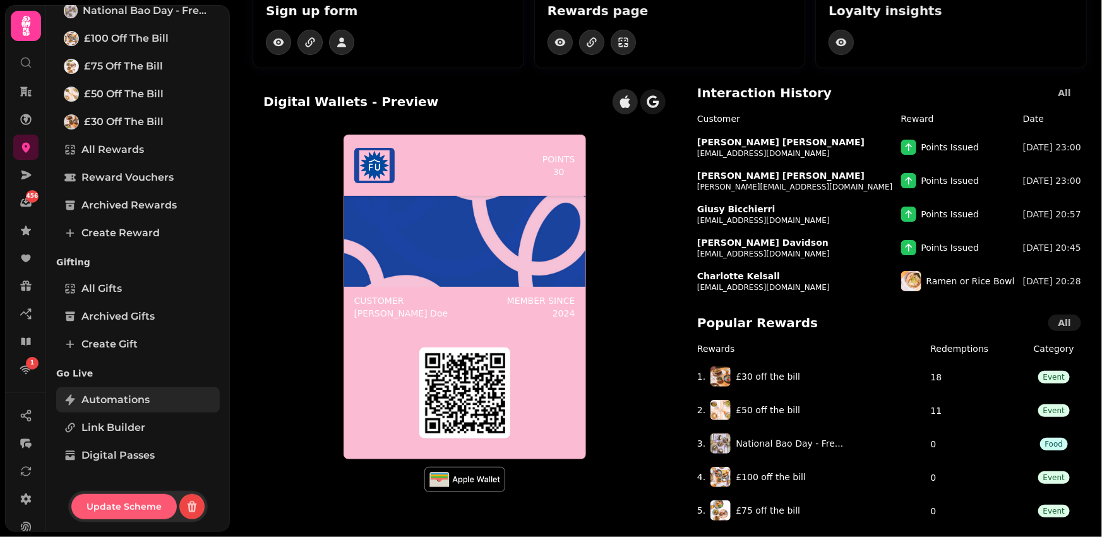
click at [135, 395] on span "Automations" at bounding box center [115, 399] width 68 height 15
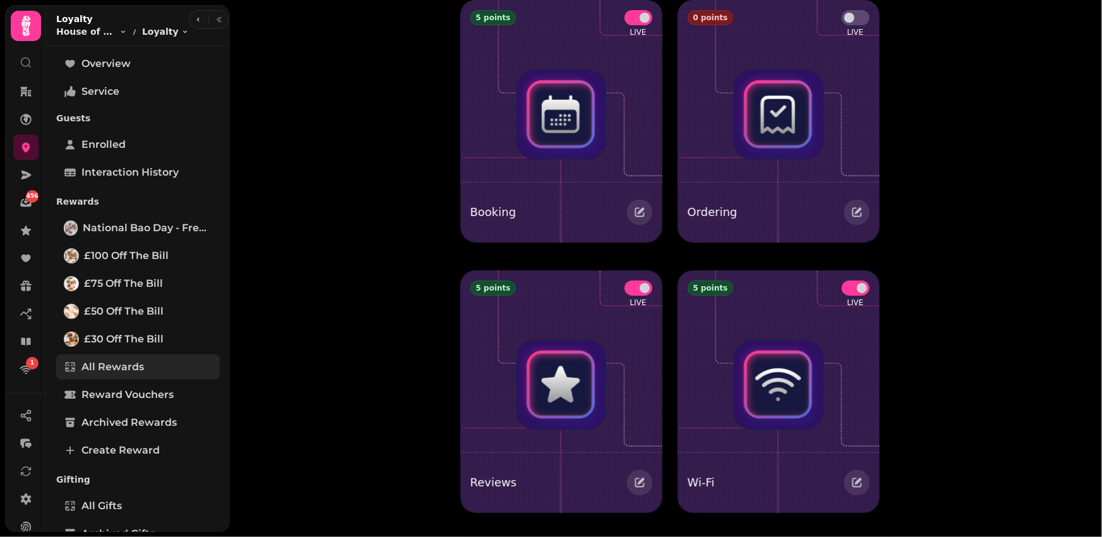
click at [114, 362] on span "All Rewards" at bounding box center [112, 366] width 63 height 15
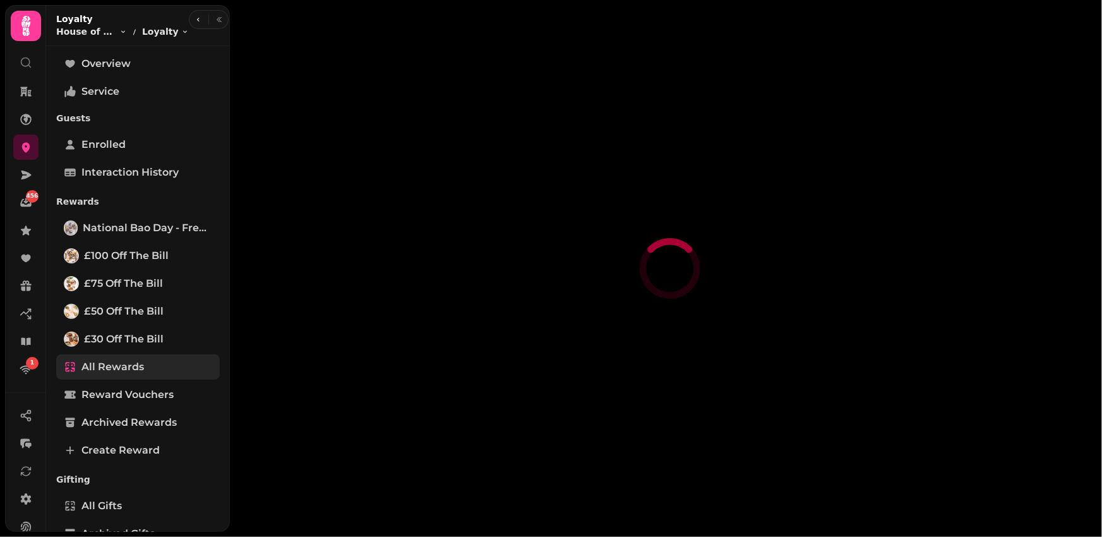
select select "**"
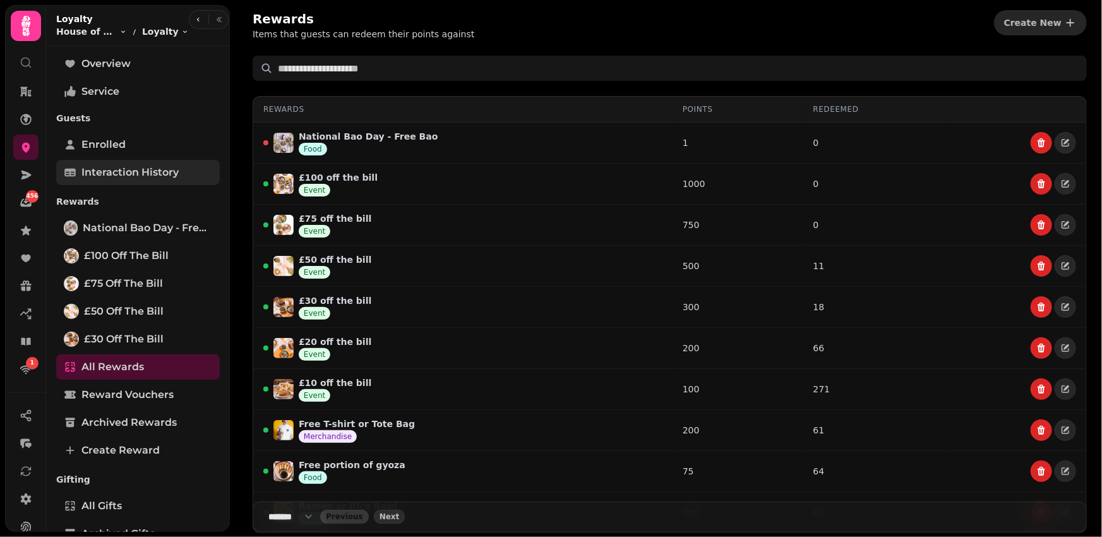
click at [130, 179] on span "Interaction History" at bounding box center [129, 172] width 97 height 15
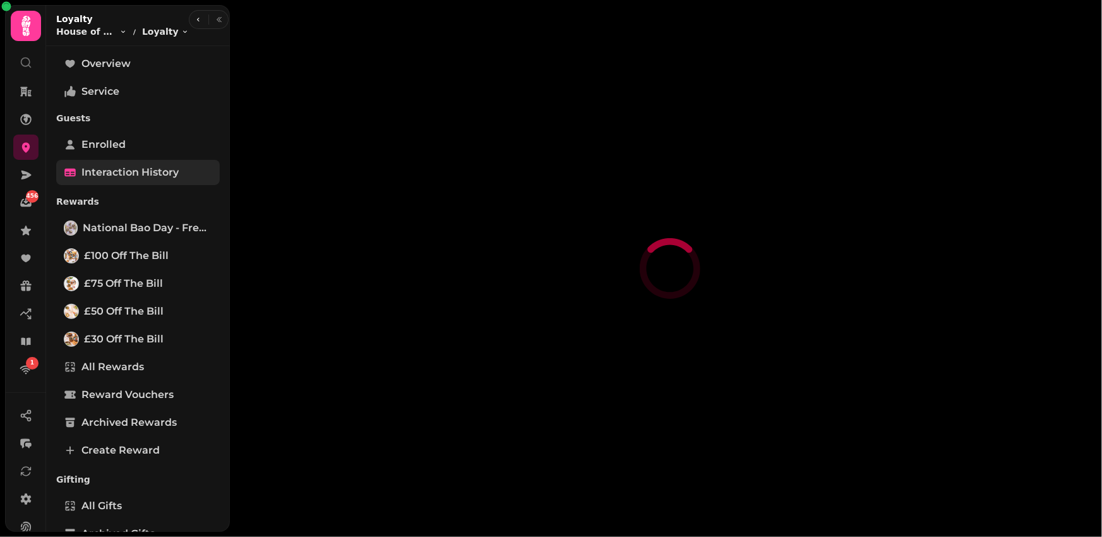
select select "**"
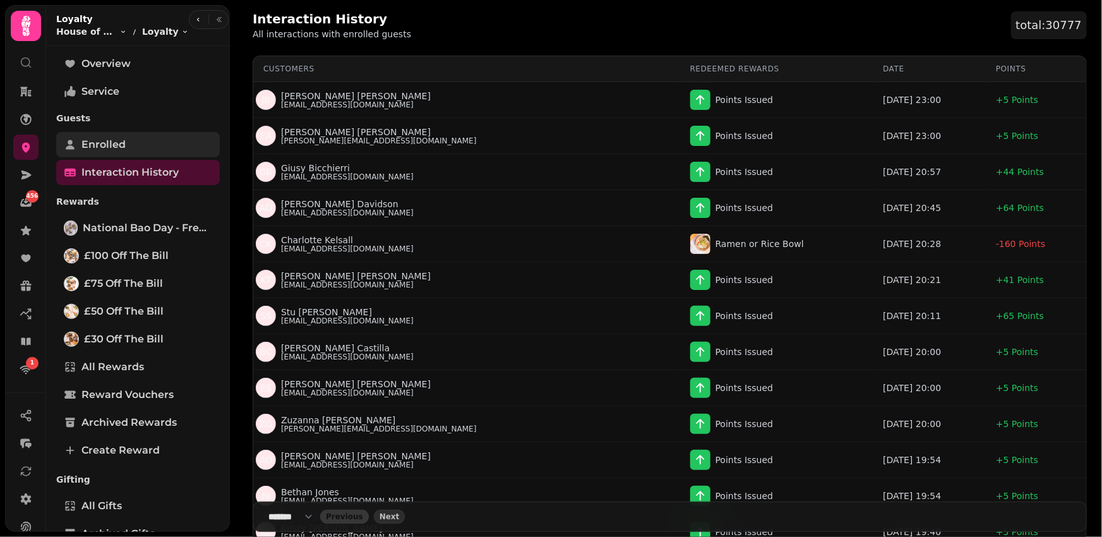
click at [141, 143] on link "Enrolled" at bounding box center [138, 144] width 164 height 25
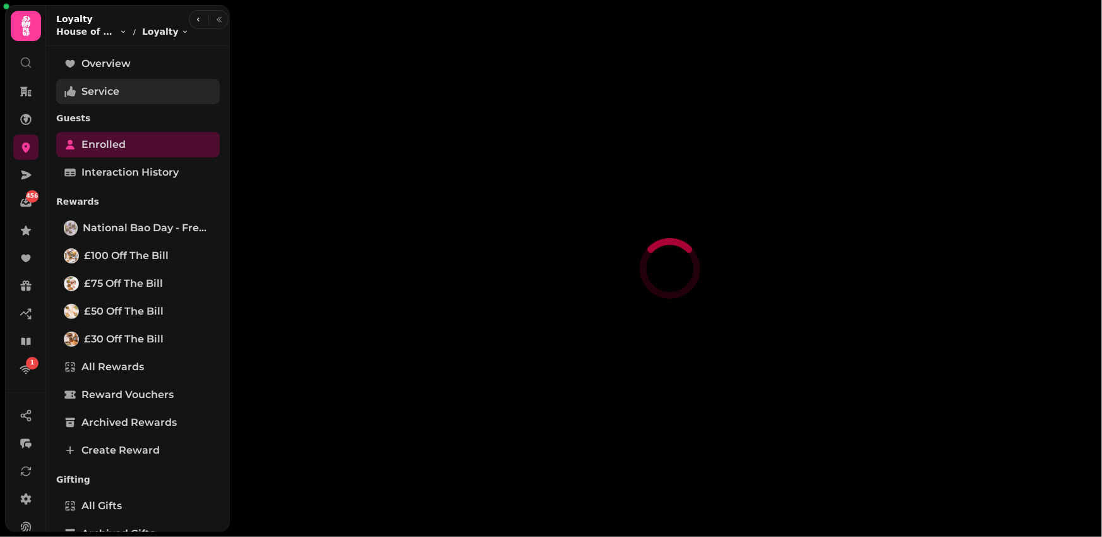
select select "**"
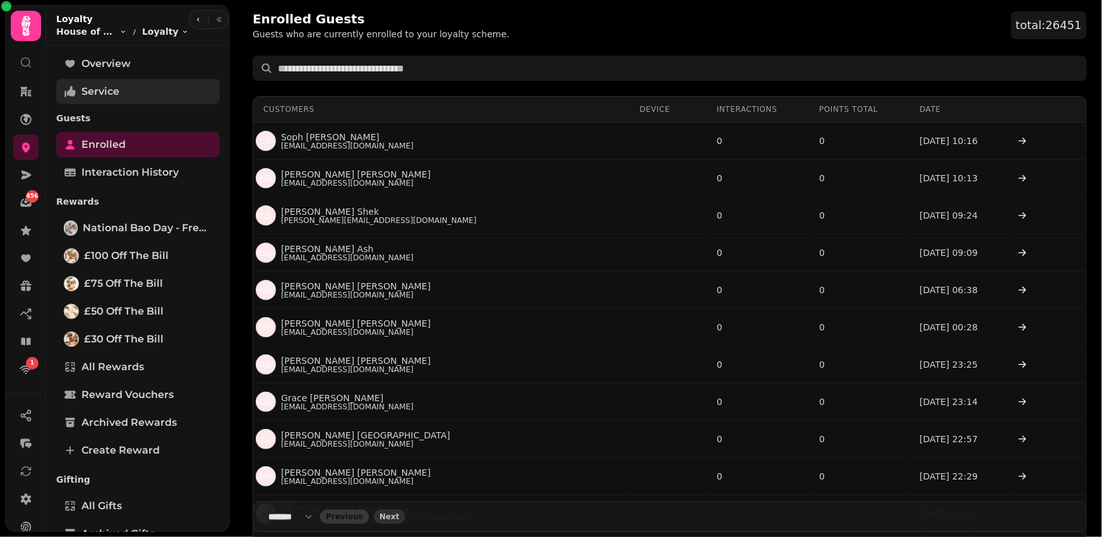
click at [119, 91] on span "Service" at bounding box center [100, 91] width 38 height 15
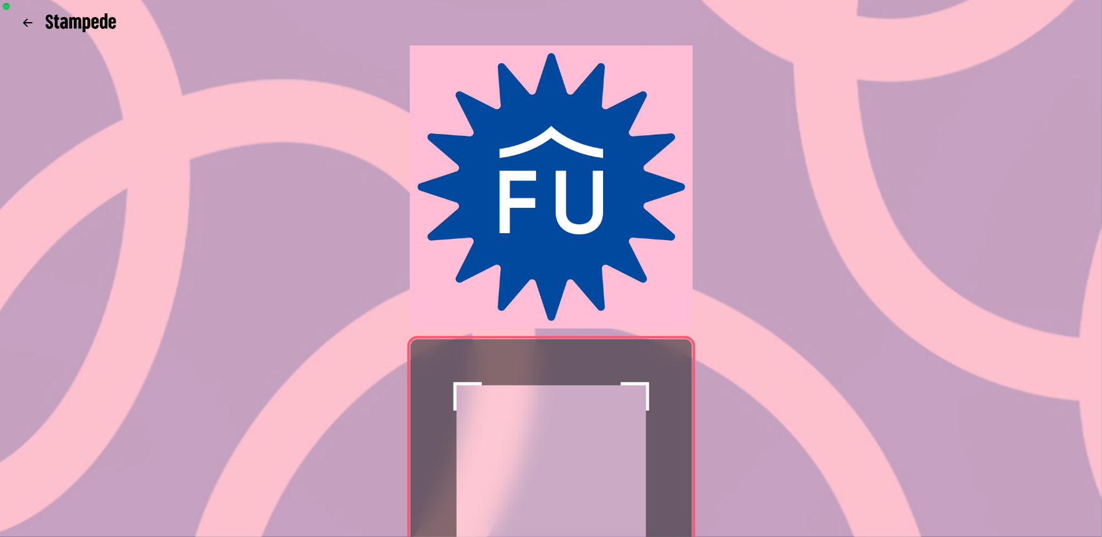
scroll to position [117, 0]
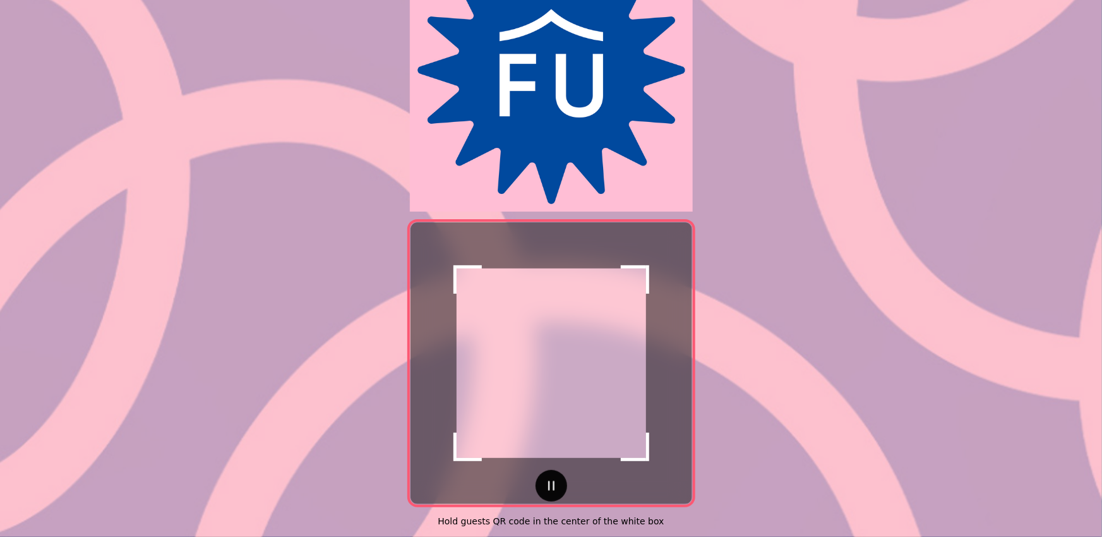
select select "**"
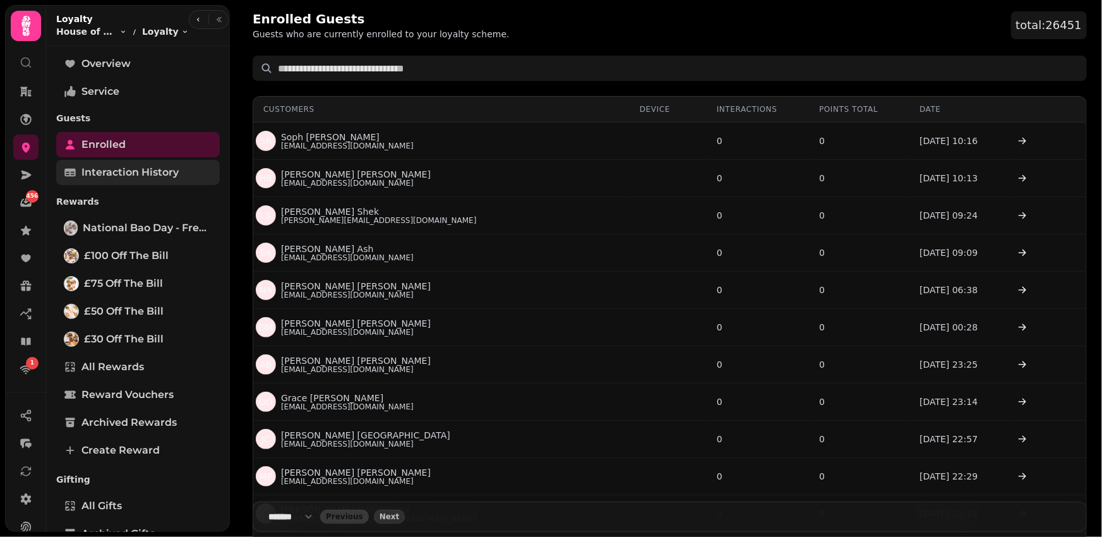
click at [109, 174] on span "Interaction History" at bounding box center [129, 172] width 97 height 15
select select "**"
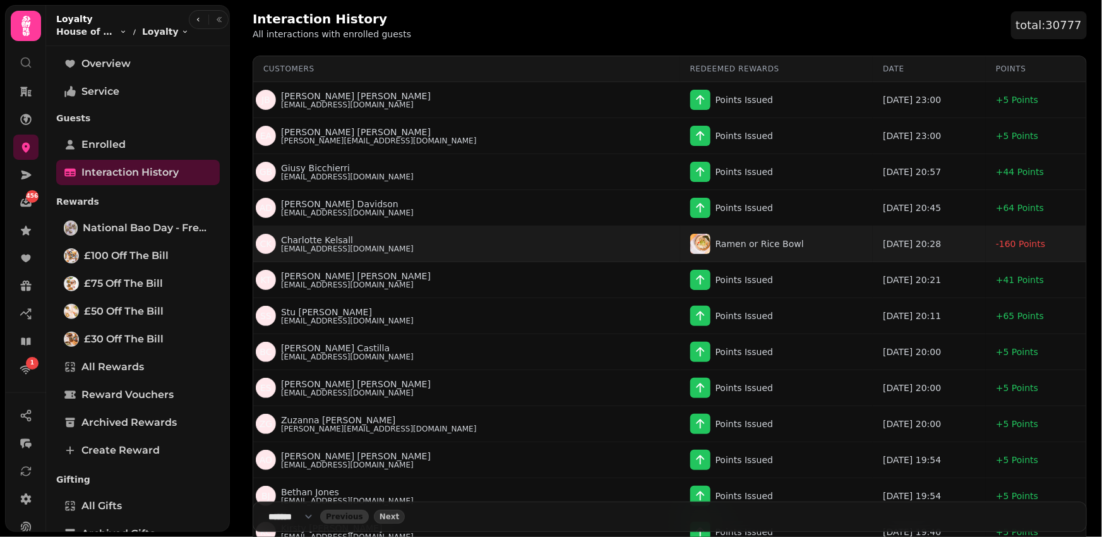
click at [335, 237] on p "Charlotte Kelsall" at bounding box center [317, 240] width 72 height 13
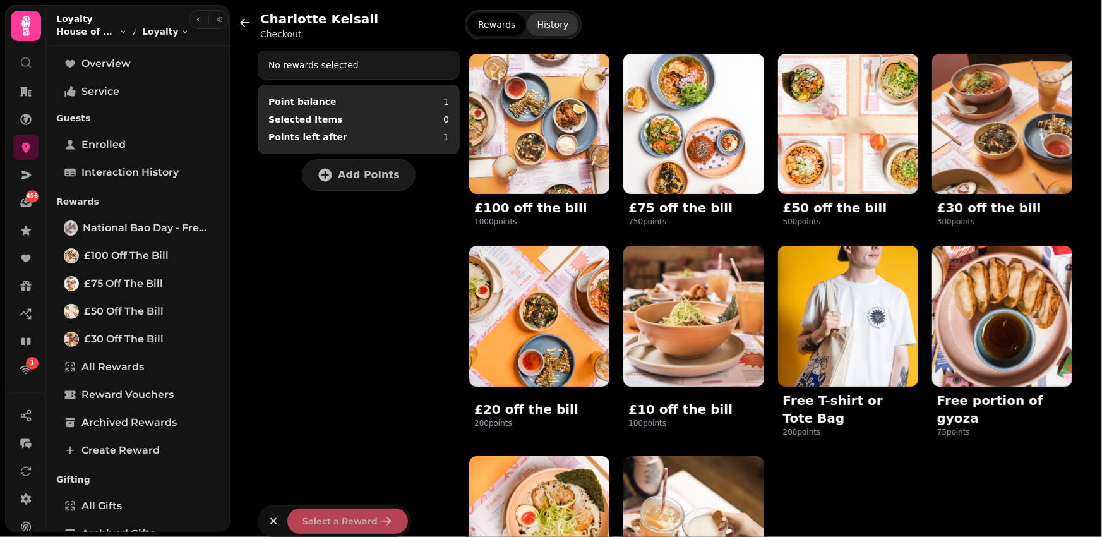
click at [556, 25] on button "History" at bounding box center [553, 24] width 52 height 23
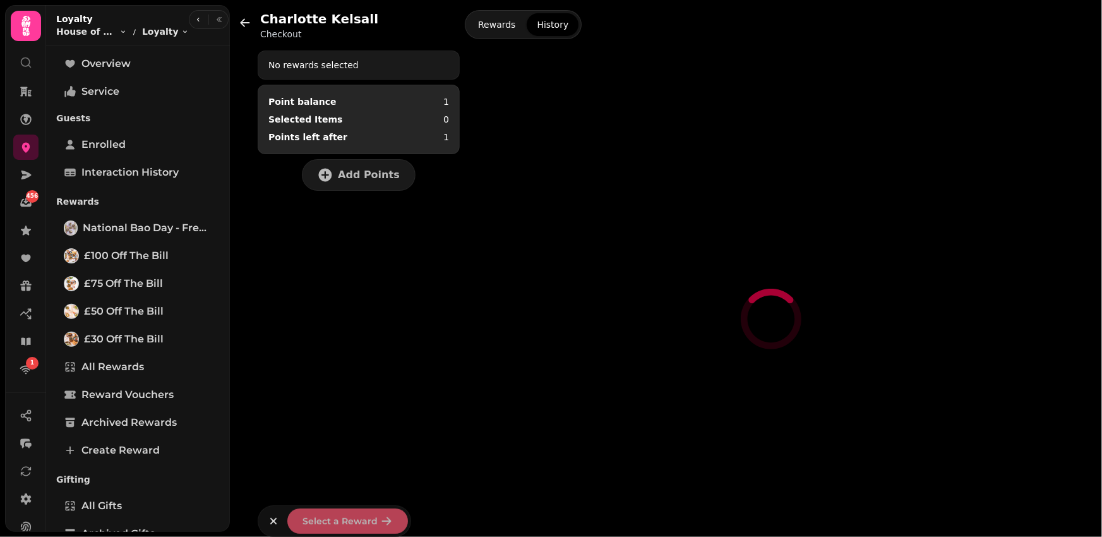
select select "**"
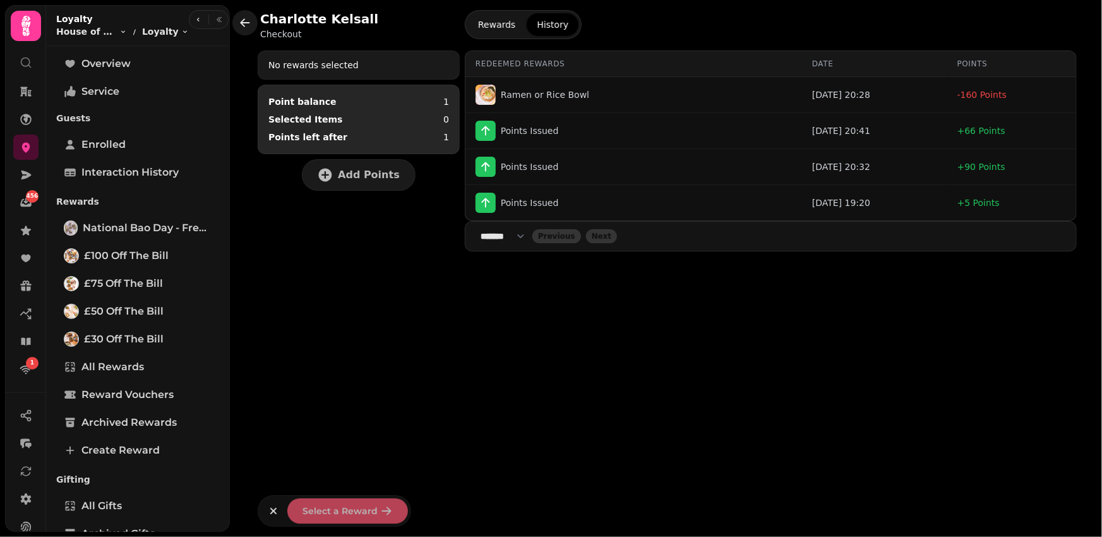
click at [248, 21] on icon "button" at bounding box center [245, 22] width 13 height 13
select select "**"
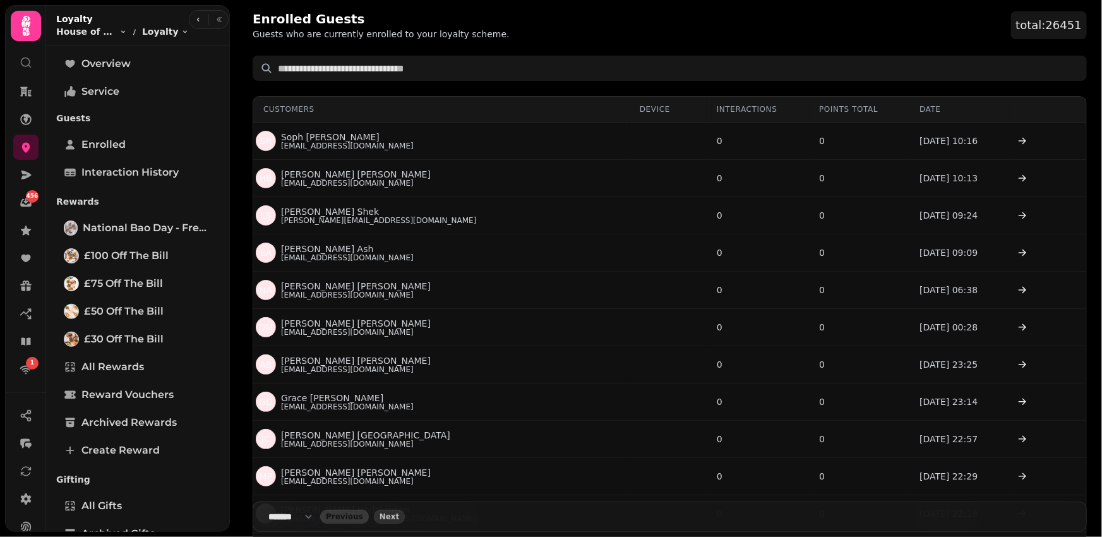
click at [27, 63] on icon at bounding box center [26, 62] width 13 height 13
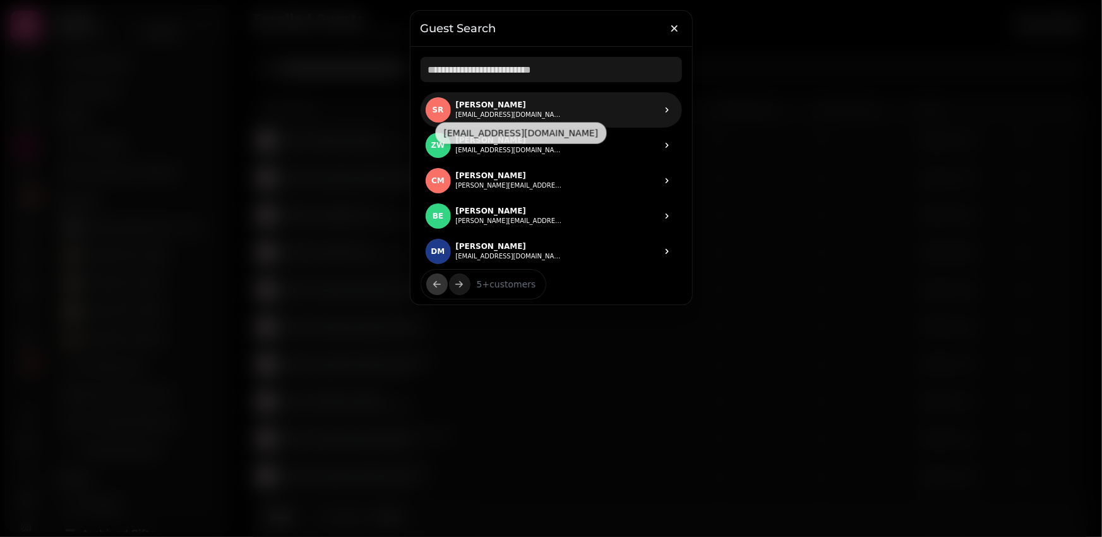
click at [499, 111] on button "sophie.r99@hotmail.com" at bounding box center [509, 115] width 107 height 10
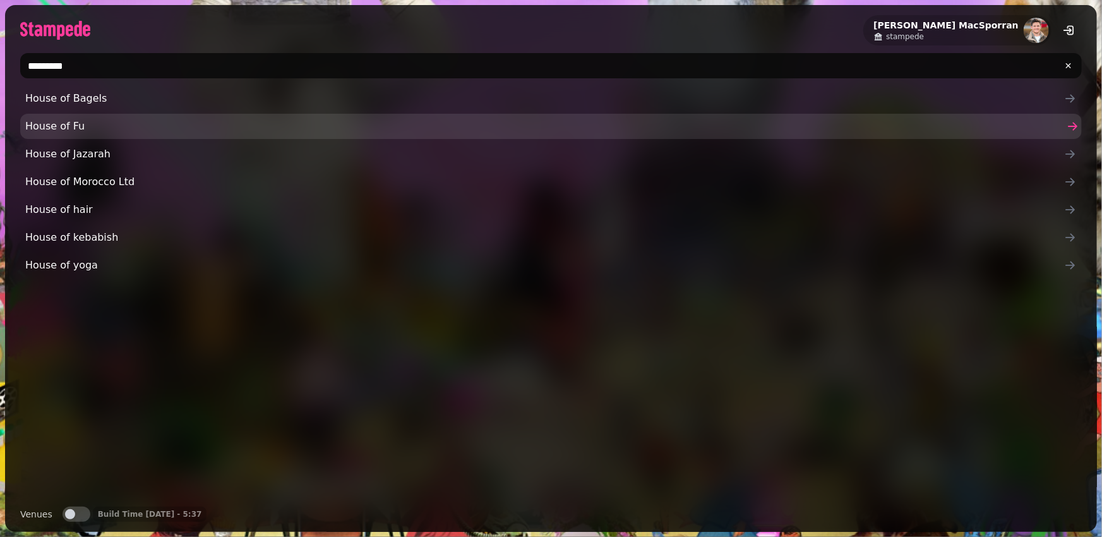
type input "********"
click at [33, 128] on span "House of Fu" at bounding box center [544, 126] width 1039 height 15
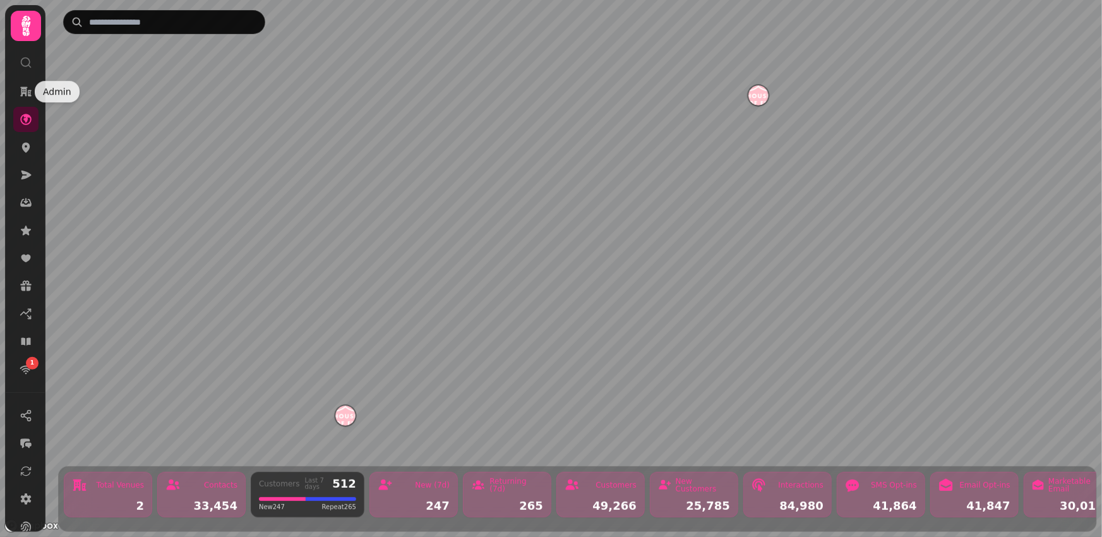
click at [24, 64] on icon at bounding box center [26, 62] width 13 height 13
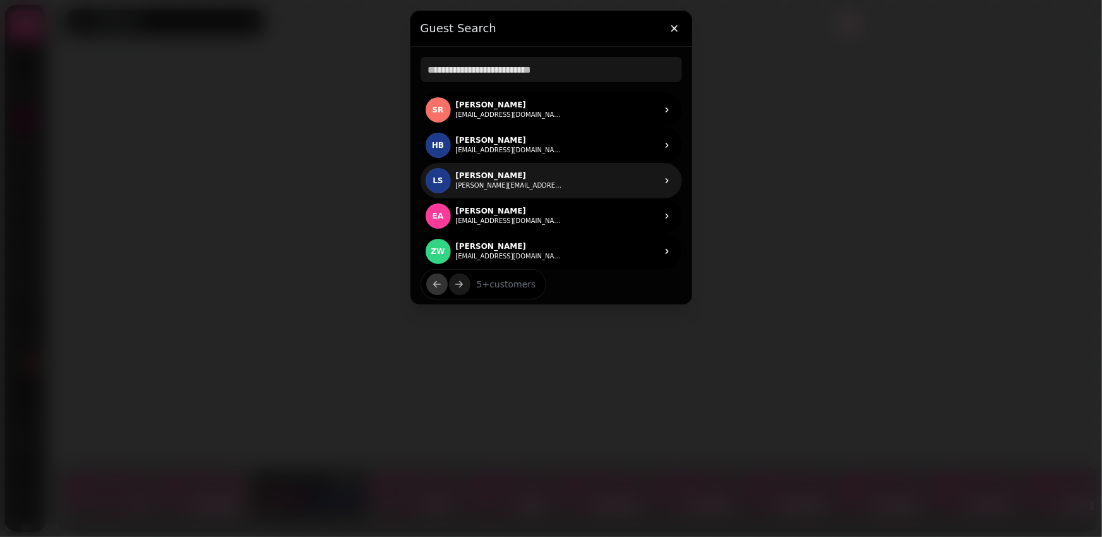
click at [477, 176] on p "[PERSON_NAME]" at bounding box center [509, 175] width 107 height 10
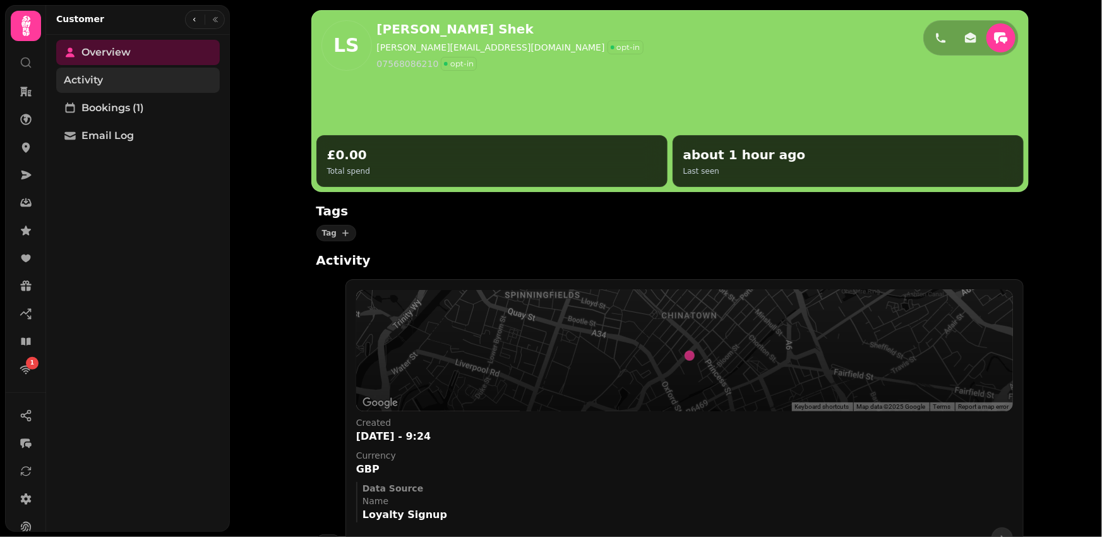
click at [111, 78] on link "Activity" at bounding box center [138, 80] width 164 height 25
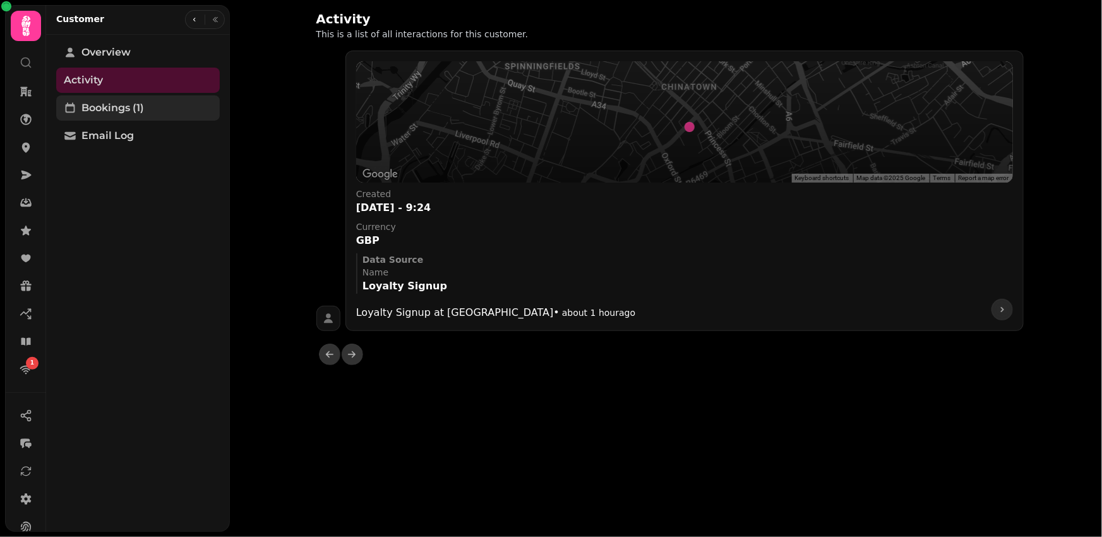
click at [116, 113] on span "Bookings (1)" at bounding box center [112, 107] width 63 height 15
select select "**"
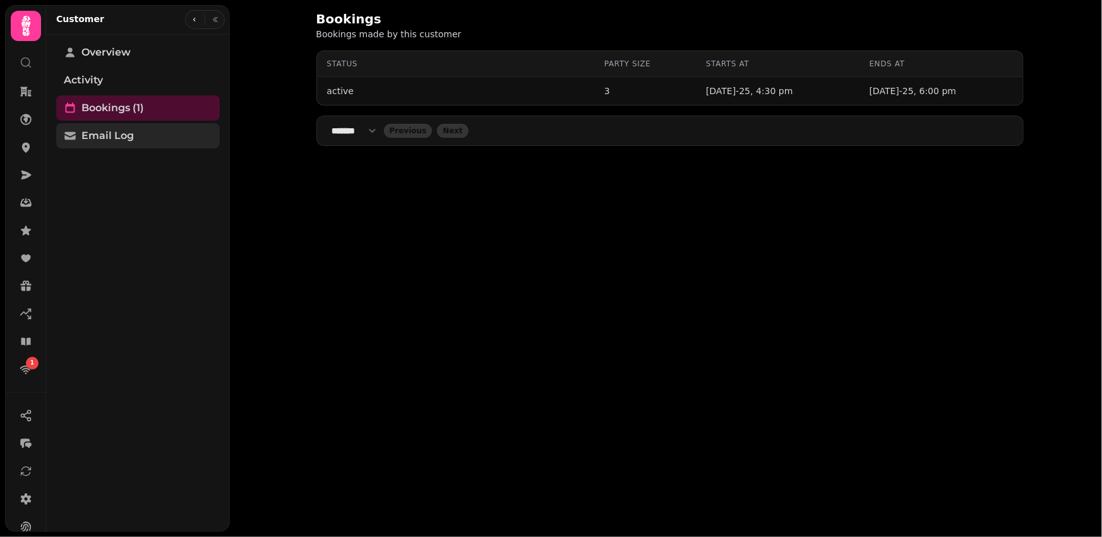
click at [124, 142] on span "Email Log" at bounding box center [107, 135] width 52 height 15
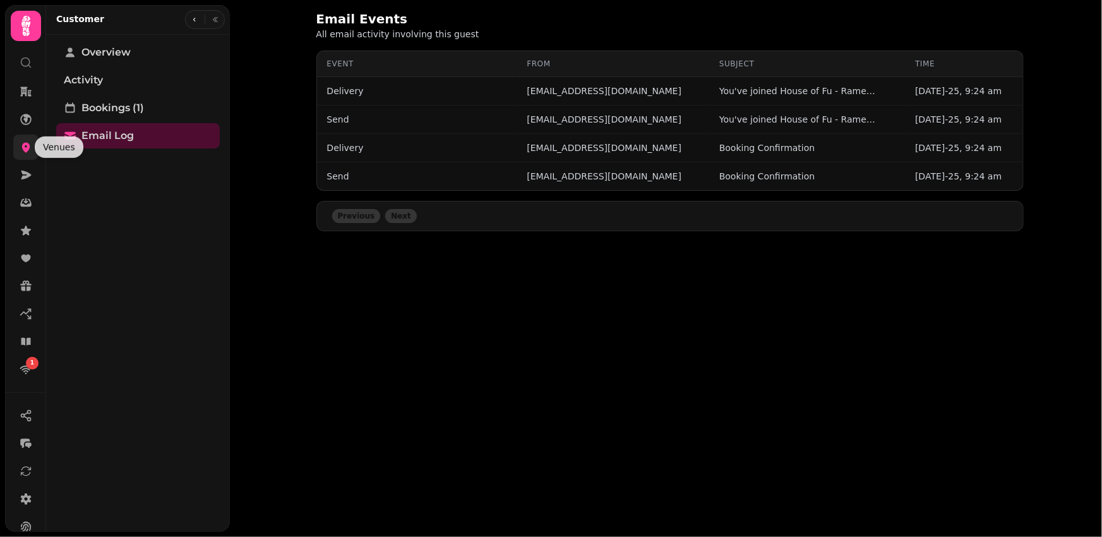
click at [22, 145] on icon at bounding box center [26, 148] width 8 height 10
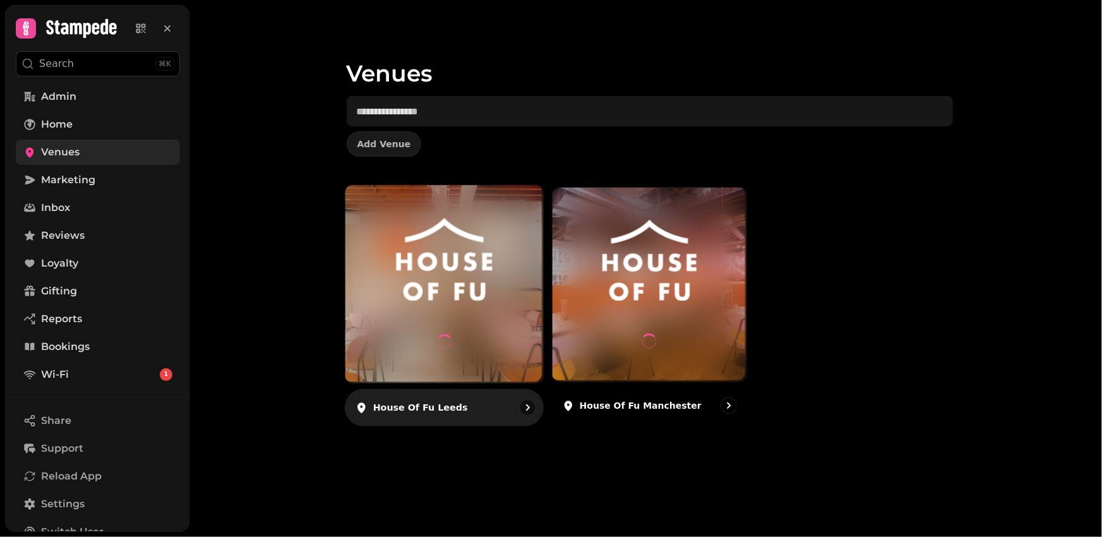
click at [491, 304] on div at bounding box center [444, 284] width 198 height 198
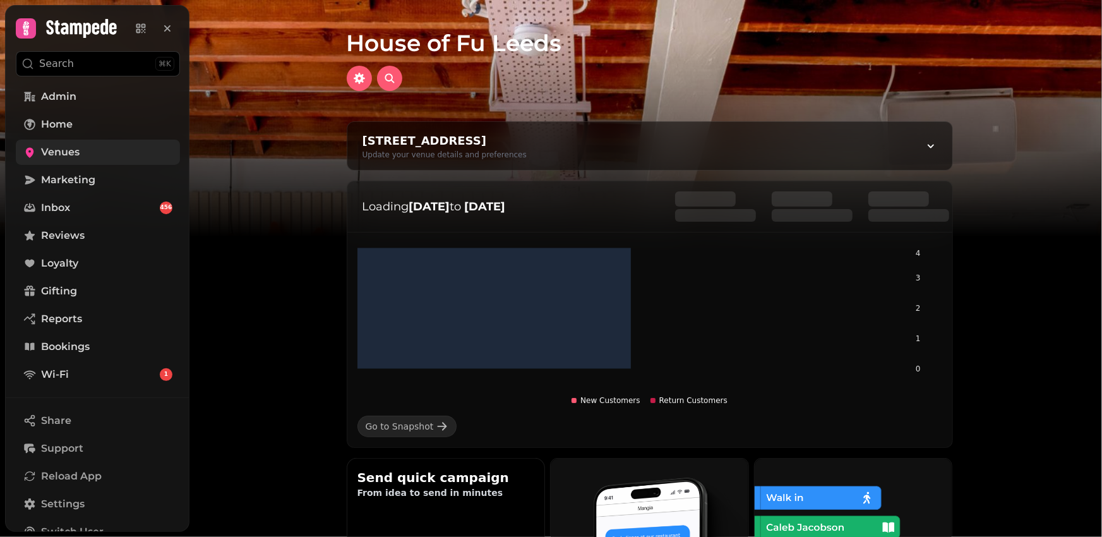
scroll to position [128, 0]
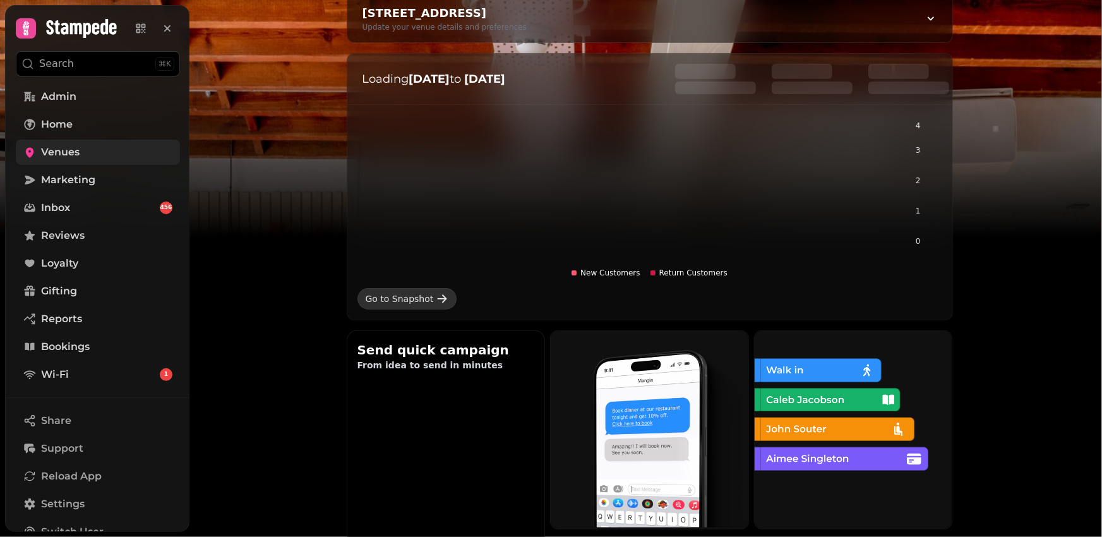
click at [419, 293] on div "Go to Snapshot" at bounding box center [400, 298] width 68 height 13
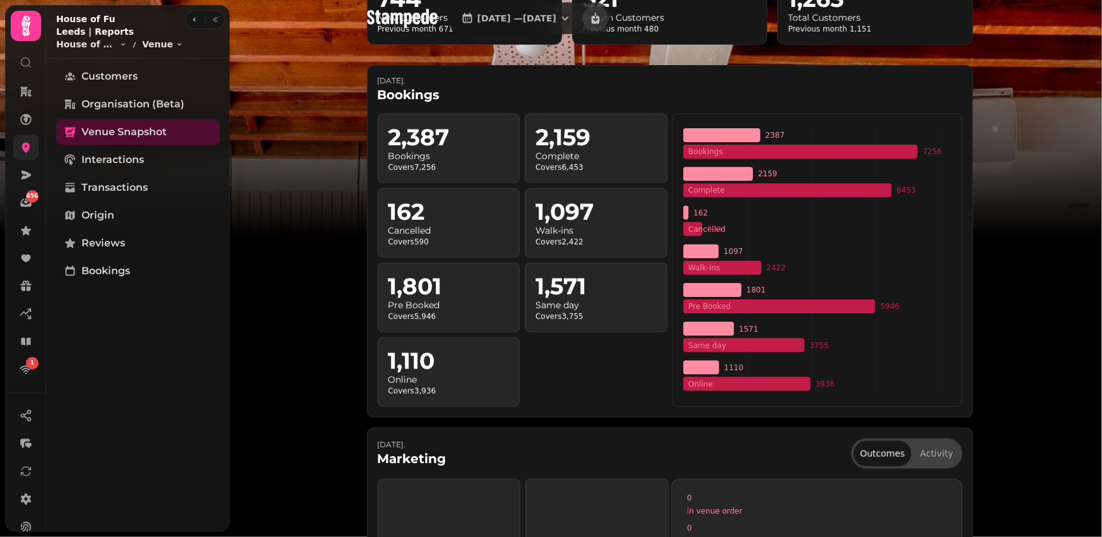
scroll to position [369, 0]
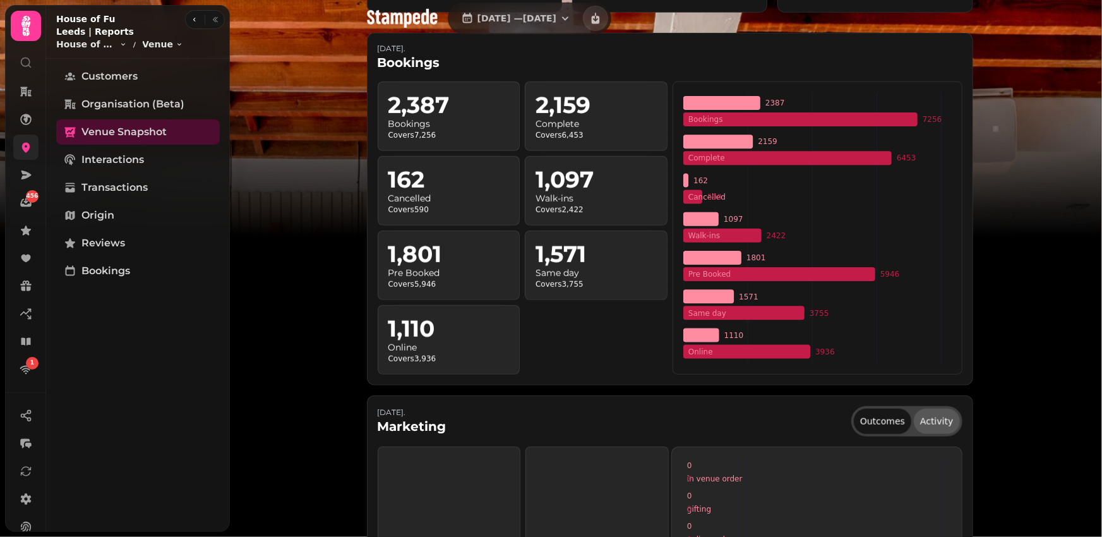
click at [925, 422] on button "Activity" at bounding box center [936, 421] width 45 height 25
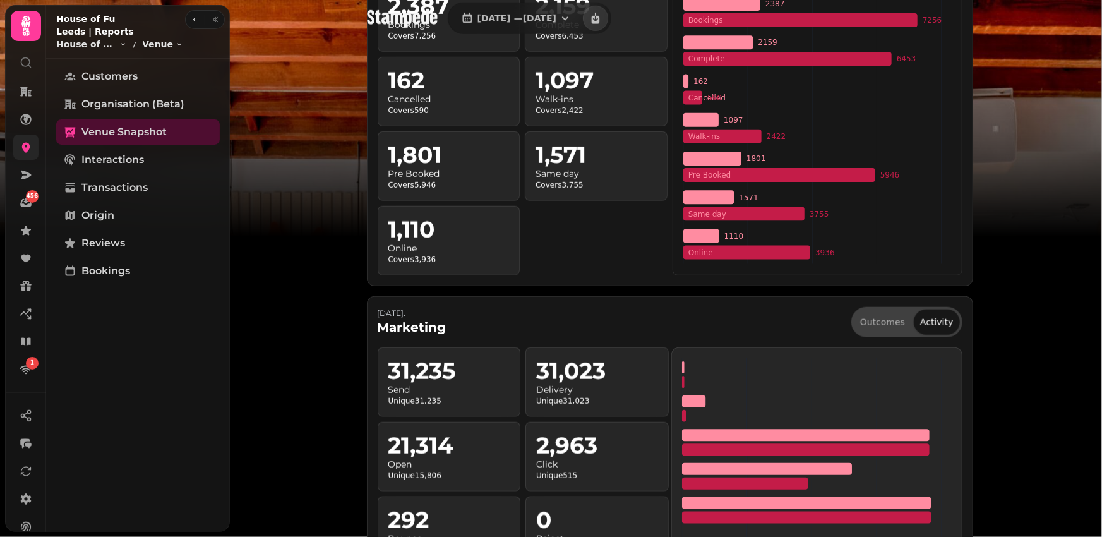
scroll to position [618, 0]
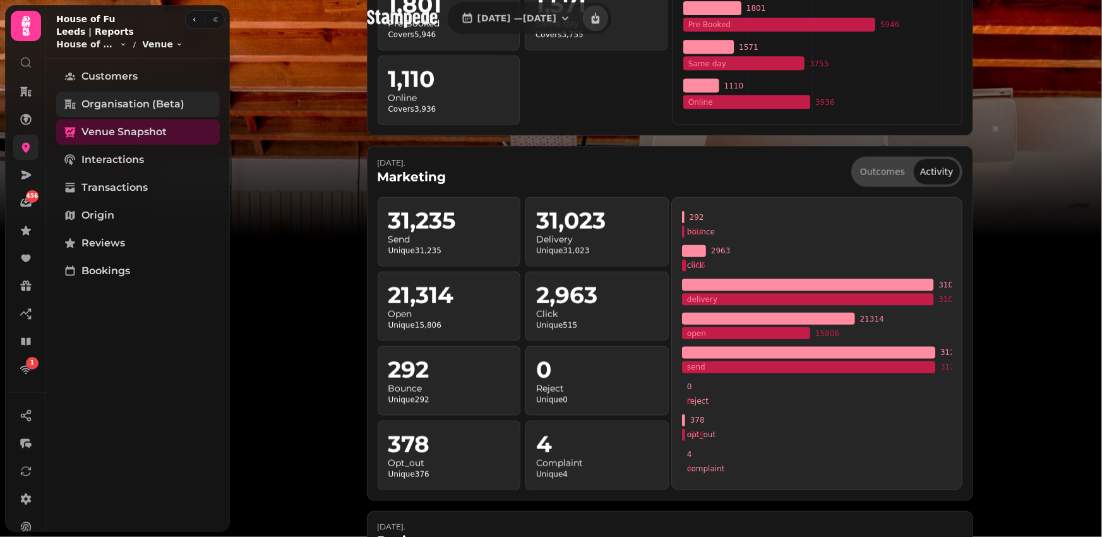
click at [154, 97] on span "Organisation (beta)" at bounding box center [132, 104] width 103 height 15
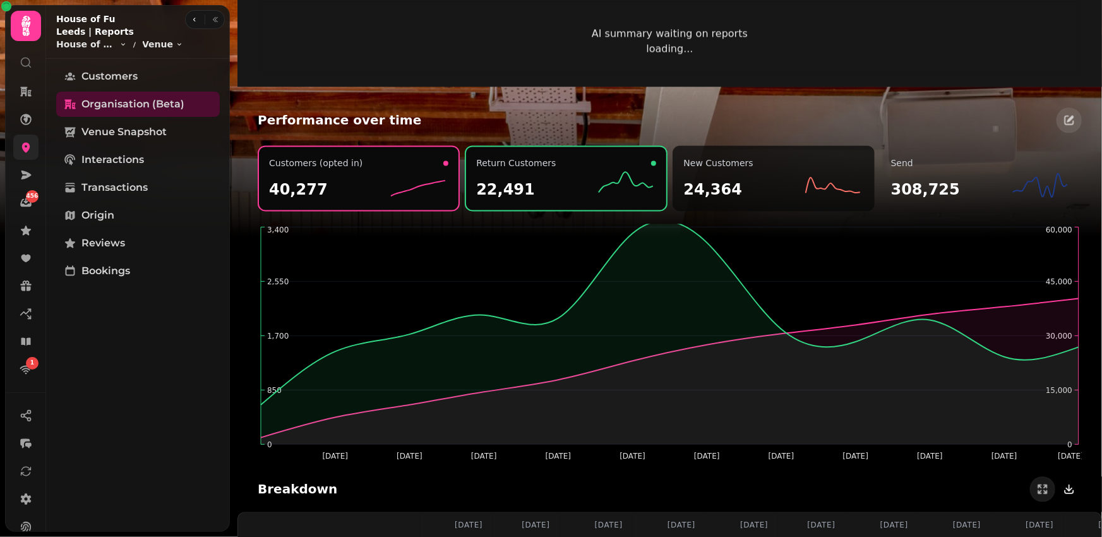
scroll to position [1285, 0]
click at [777, 189] on div "24,364" at bounding box center [773, 184] width 179 height 30
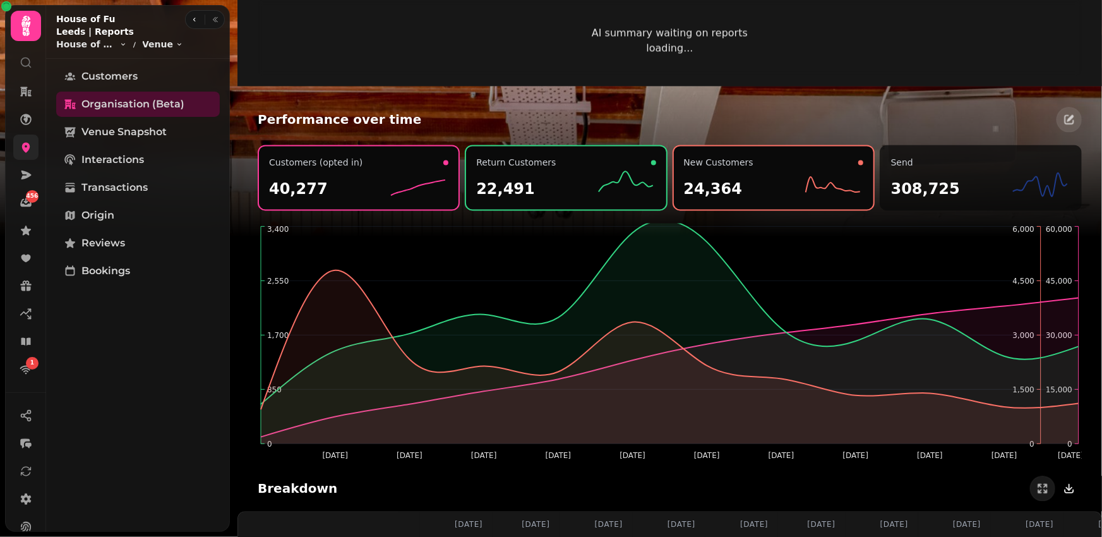
click at [970, 173] on div "308,725" at bounding box center [980, 184] width 179 height 30
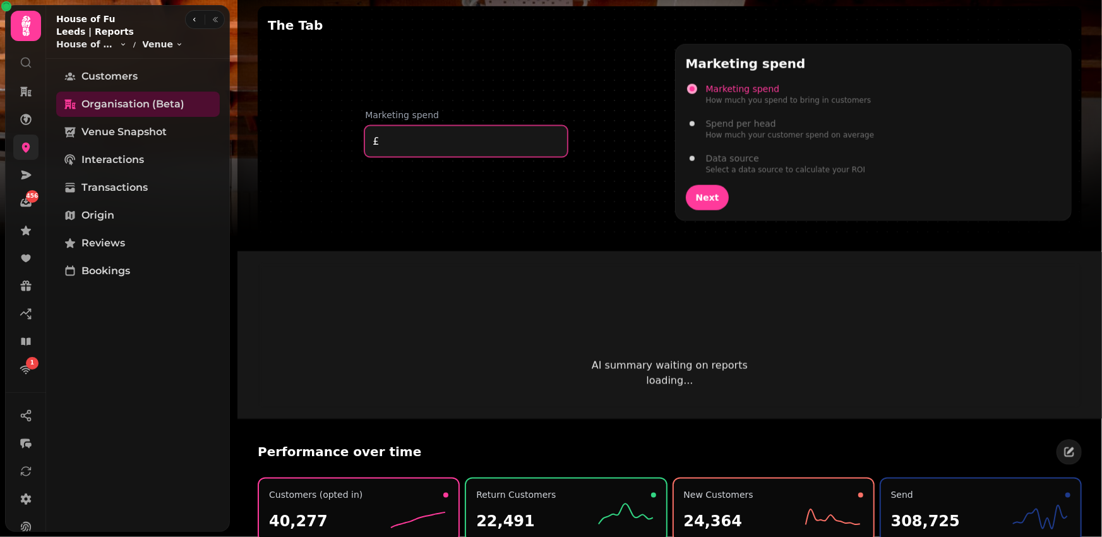
scroll to position [950, 0]
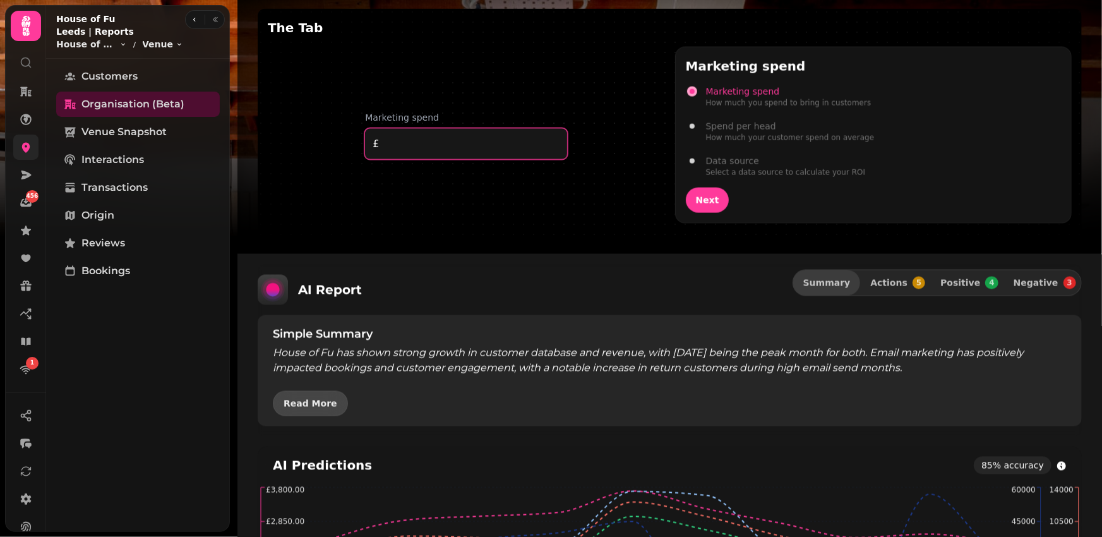
click at [322, 402] on span "Read More" at bounding box center [311, 403] width 54 height 9
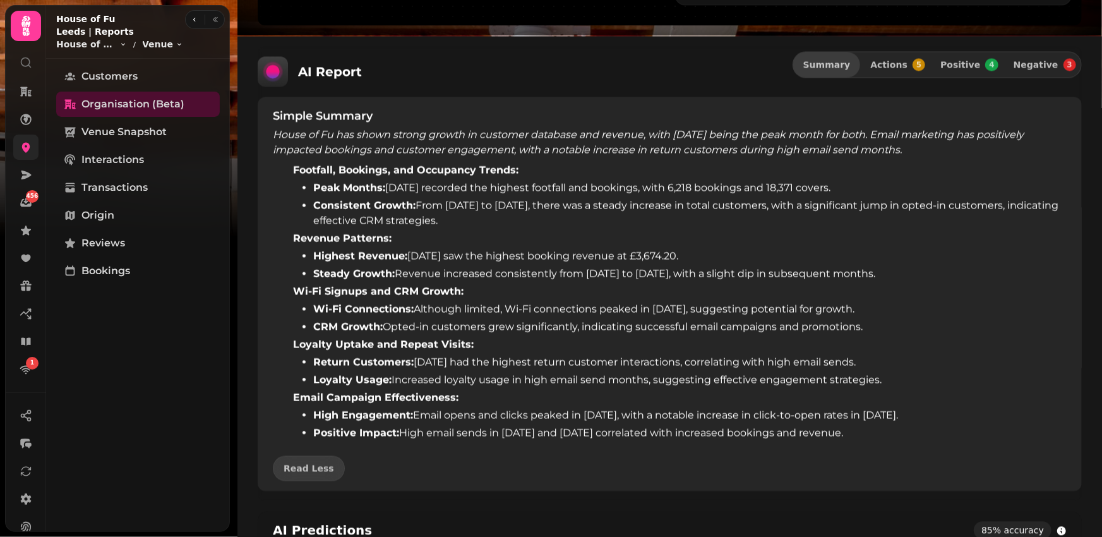
scroll to position [1162, 0]
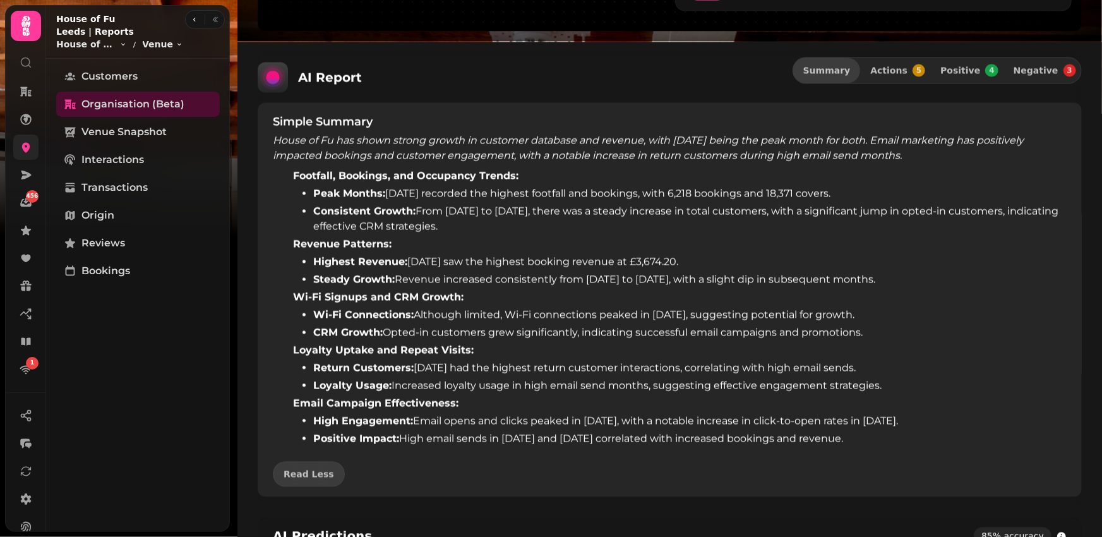
click at [25, 60] on icon at bounding box center [26, 62] width 13 height 13
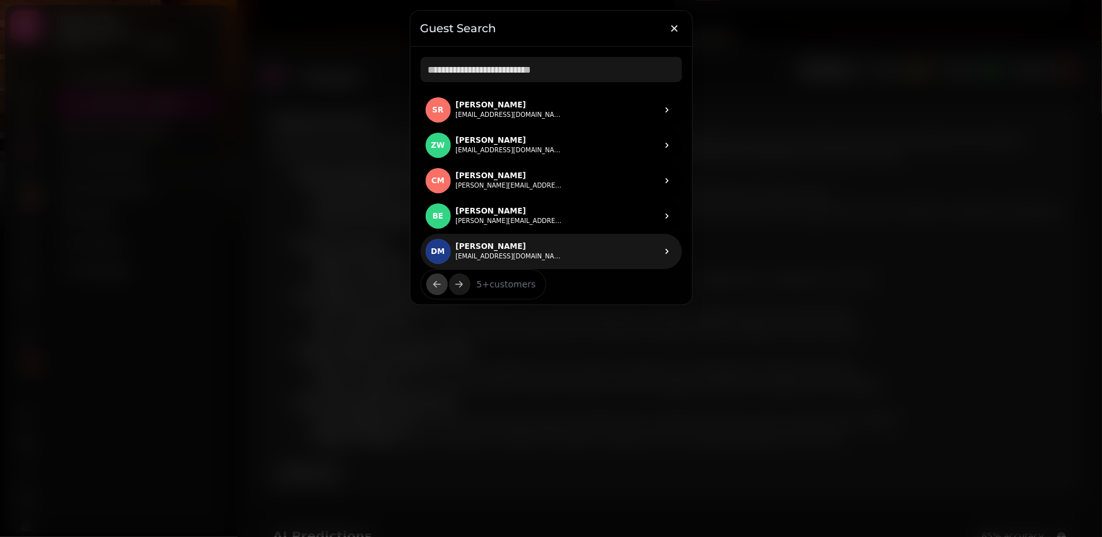
click at [482, 246] on p "Derek Miller" at bounding box center [509, 246] width 107 height 10
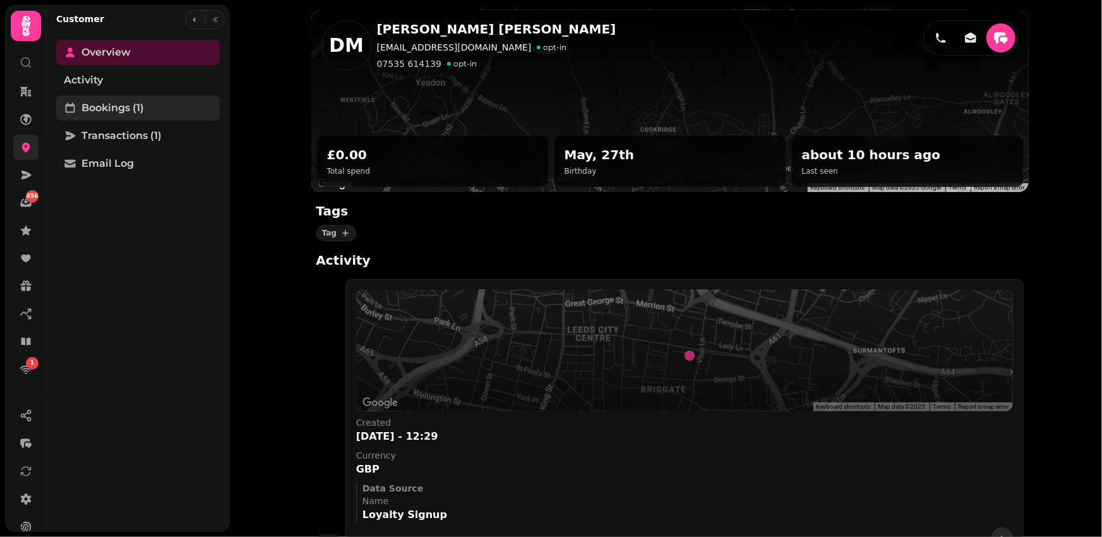
click at [135, 112] on span "Bookings (1)" at bounding box center [112, 107] width 63 height 15
select select "**"
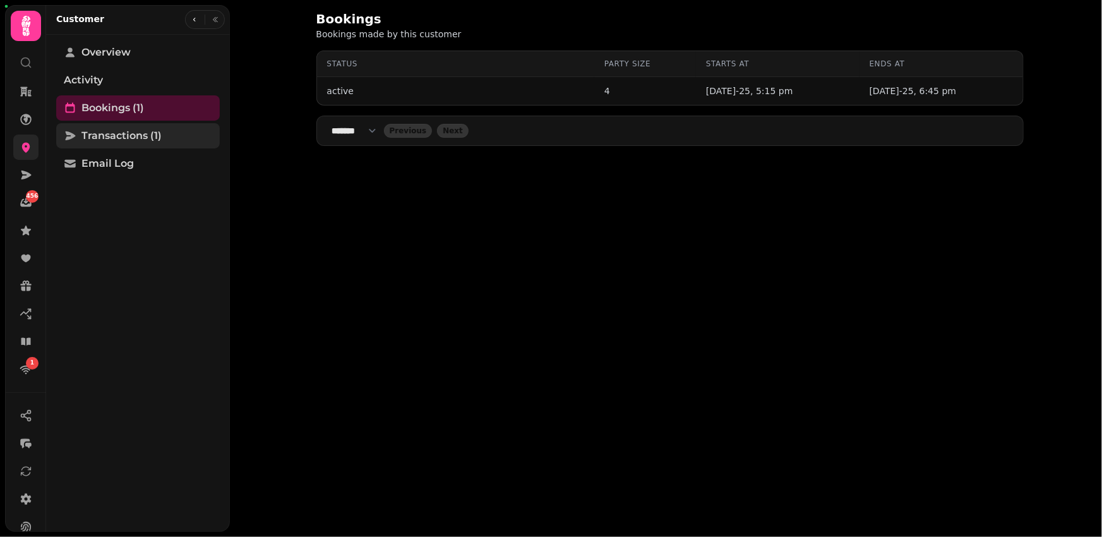
click at [121, 136] on span "Transactions (1)" at bounding box center [121, 135] width 80 height 15
select select "**"
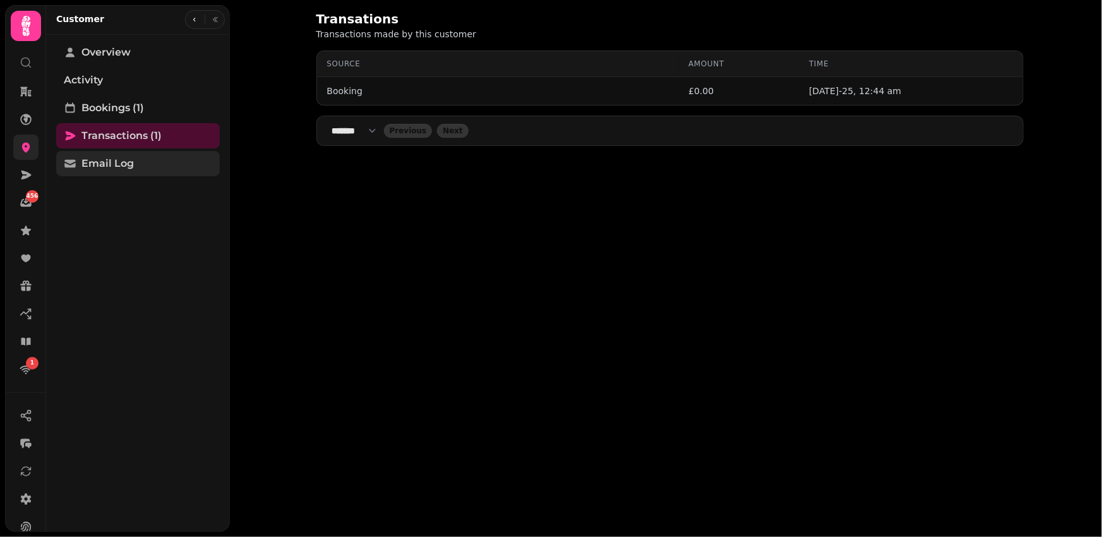
click at [118, 169] on span "Email Log" at bounding box center [107, 163] width 52 height 15
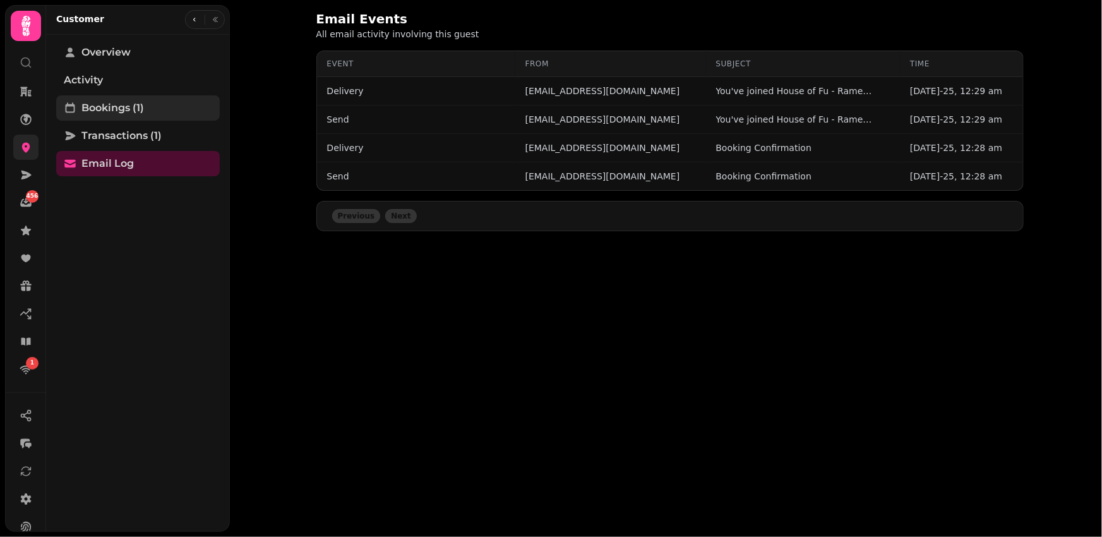
click at [115, 113] on span "Bookings (1)" at bounding box center [112, 107] width 63 height 15
select select "**"
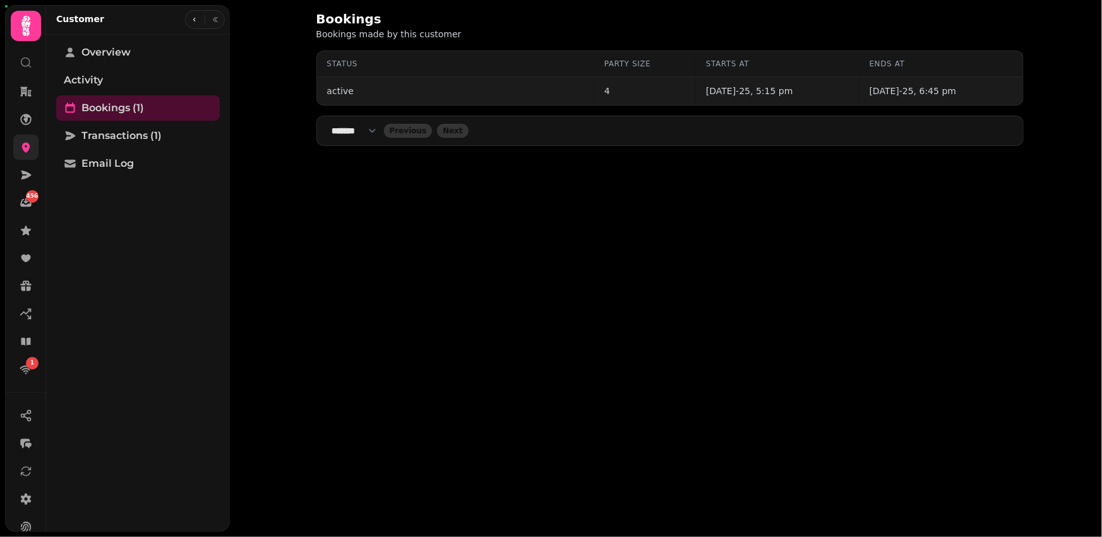
click at [343, 90] on div "active" at bounding box center [455, 91] width 257 height 13
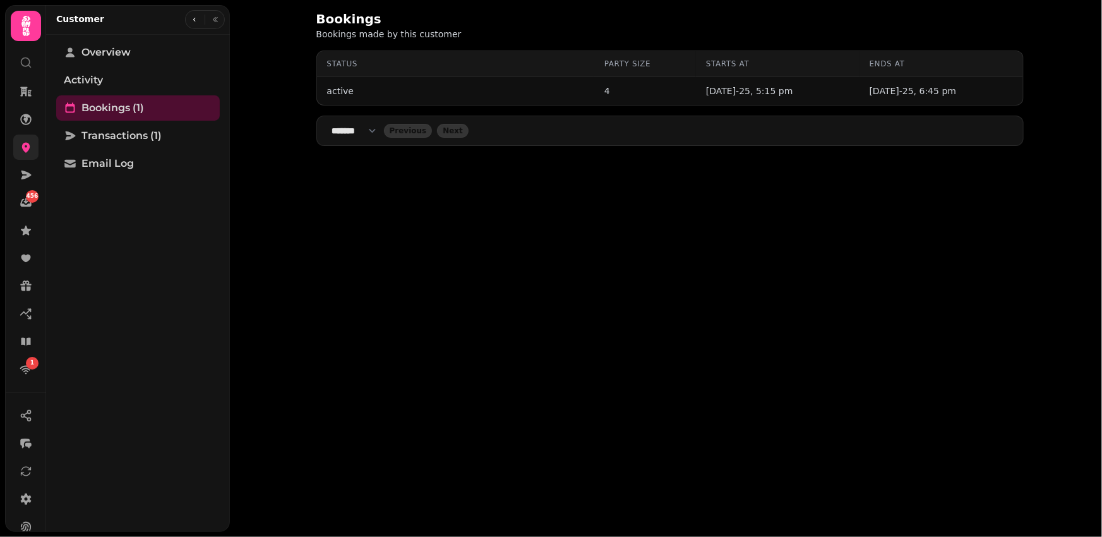
click at [24, 73] on div at bounding box center [26, 57] width 23 height 33
click at [25, 63] on icon at bounding box center [26, 62] width 13 height 13
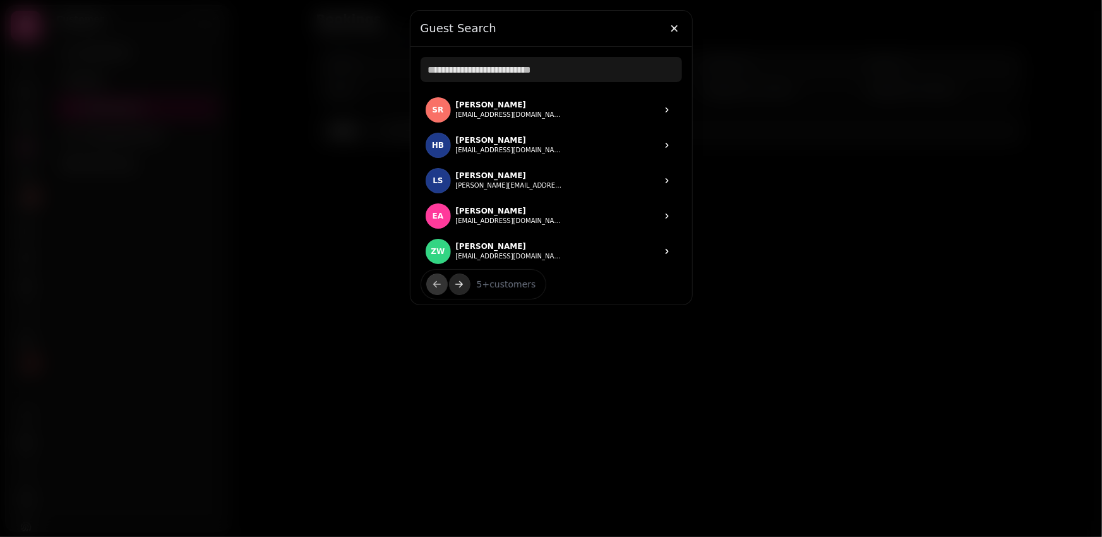
click at [466, 287] on button "next" at bounding box center [459, 283] width 21 height 21
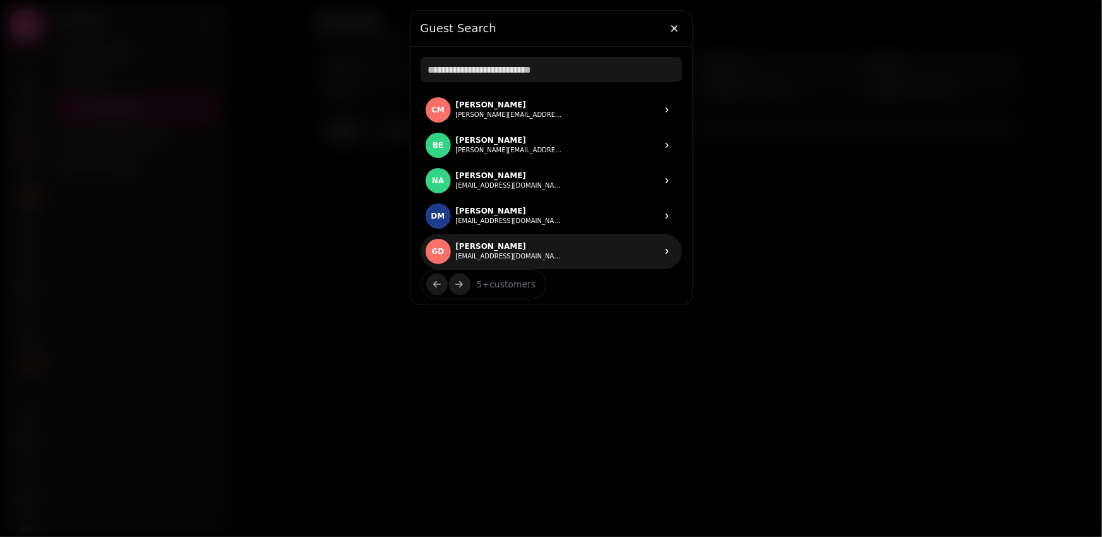
click at [490, 249] on p "Grace Donnelly" at bounding box center [509, 246] width 107 height 10
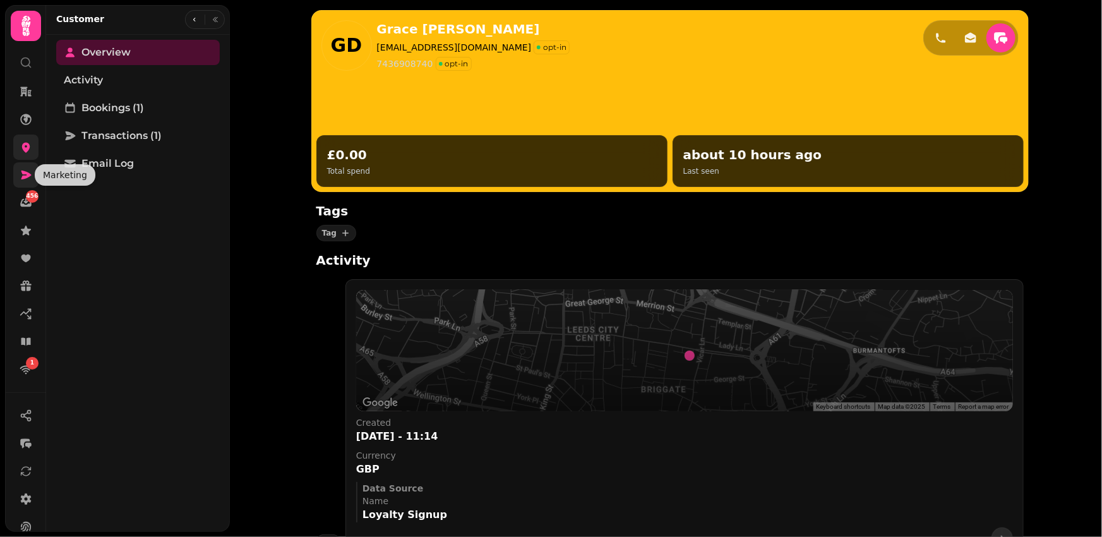
click at [23, 176] on icon at bounding box center [26, 174] width 10 height 9
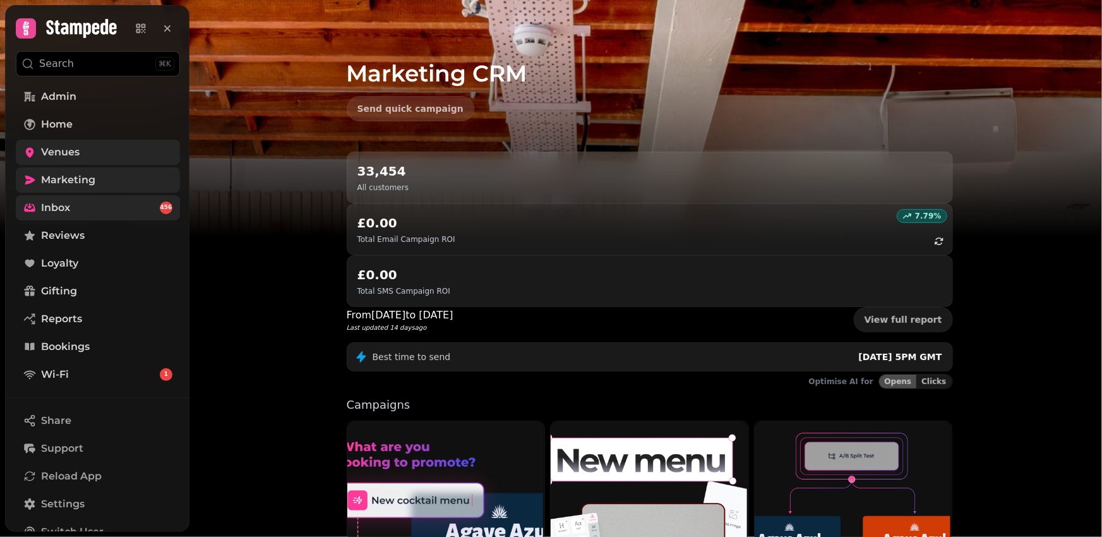
click at [83, 206] on link "Inbox 456" at bounding box center [98, 207] width 164 height 25
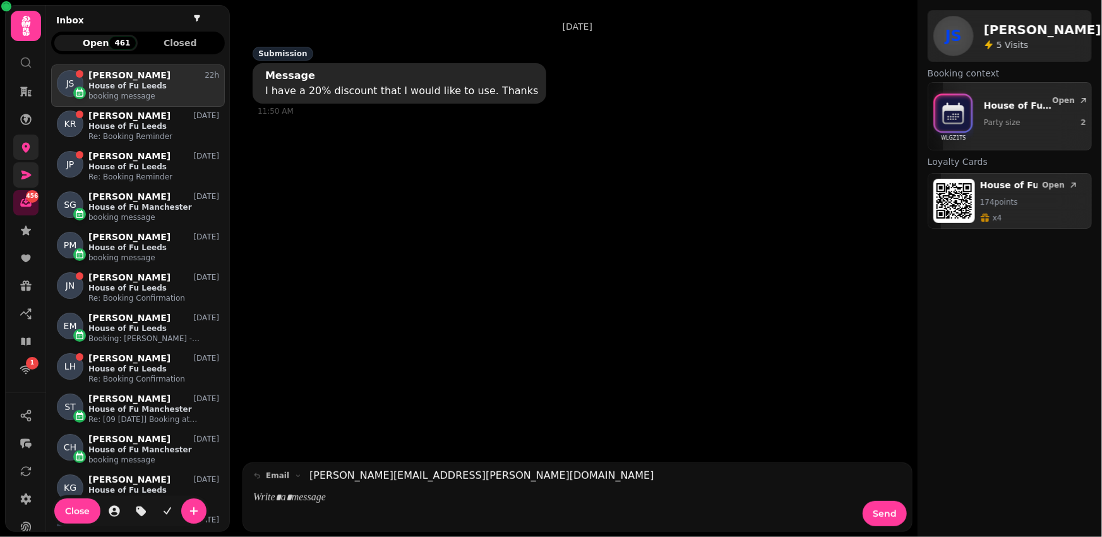
click at [139, 82] on p "House of Fu Leeds" at bounding box center [153, 86] width 131 height 10
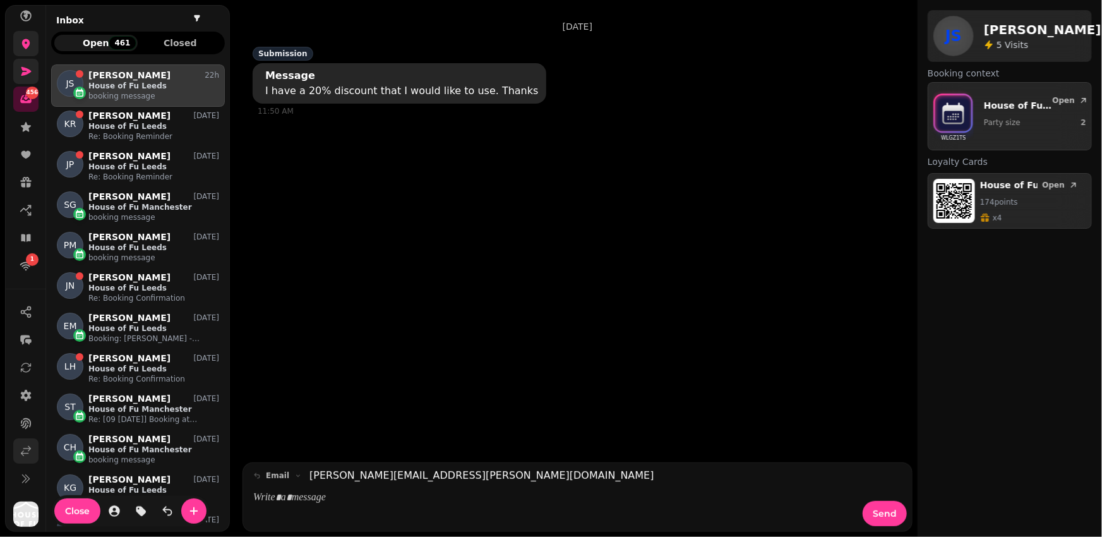
click at [27, 447] on icon at bounding box center [25, 450] width 9 height 9
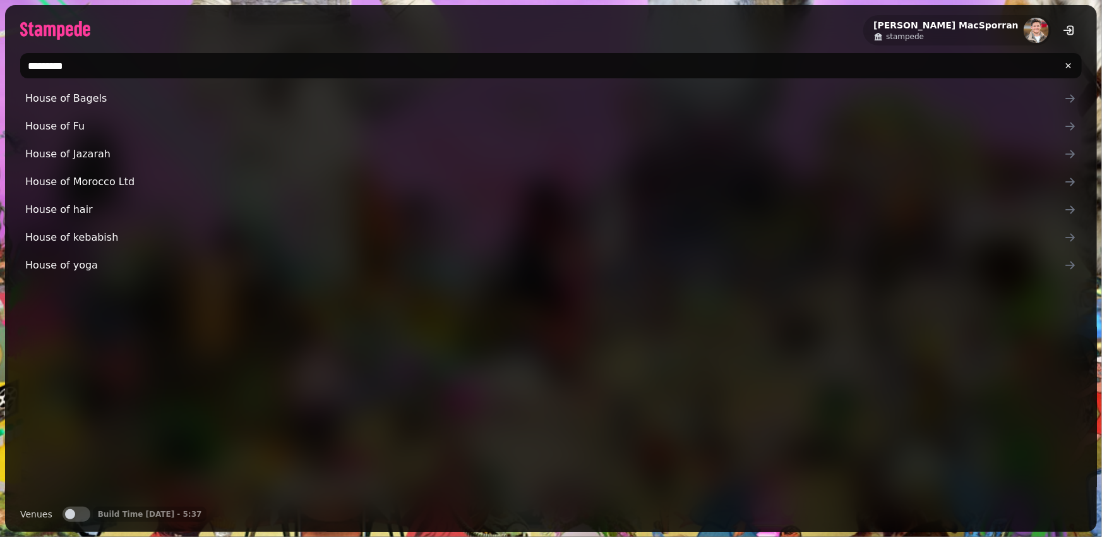
click at [65, 65] on input "********" at bounding box center [550, 65] width 1061 height 25
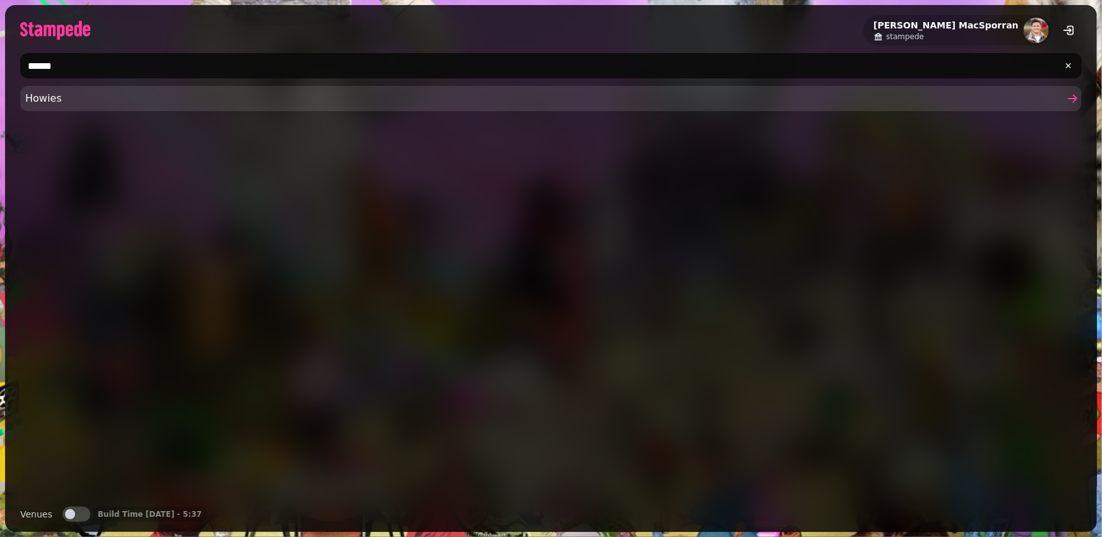
type input "******"
click at [61, 106] on link "Howies" at bounding box center [550, 98] width 1061 height 25
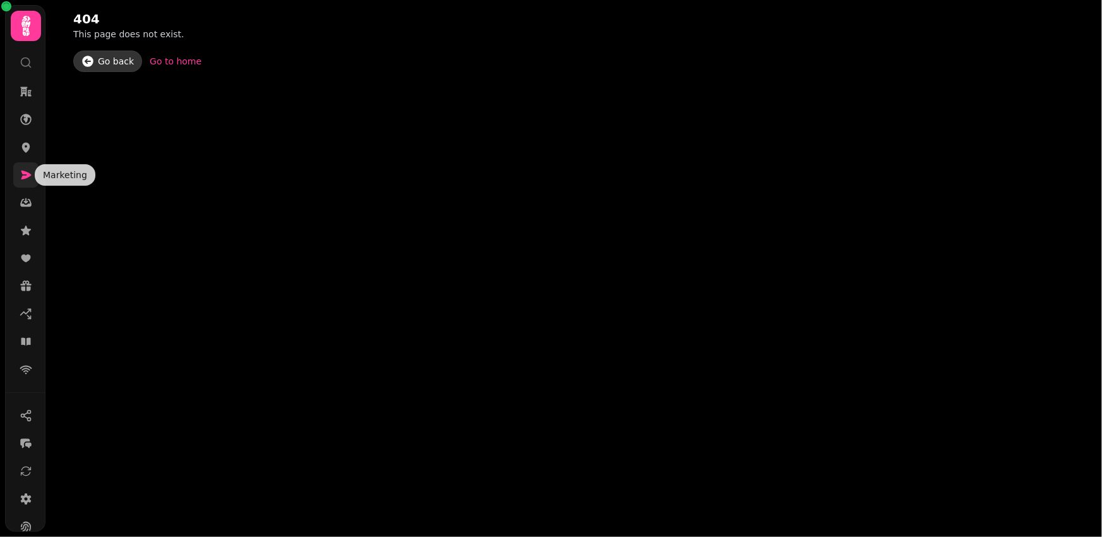
click at [23, 178] on icon at bounding box center [26, 174] width 10 height 9
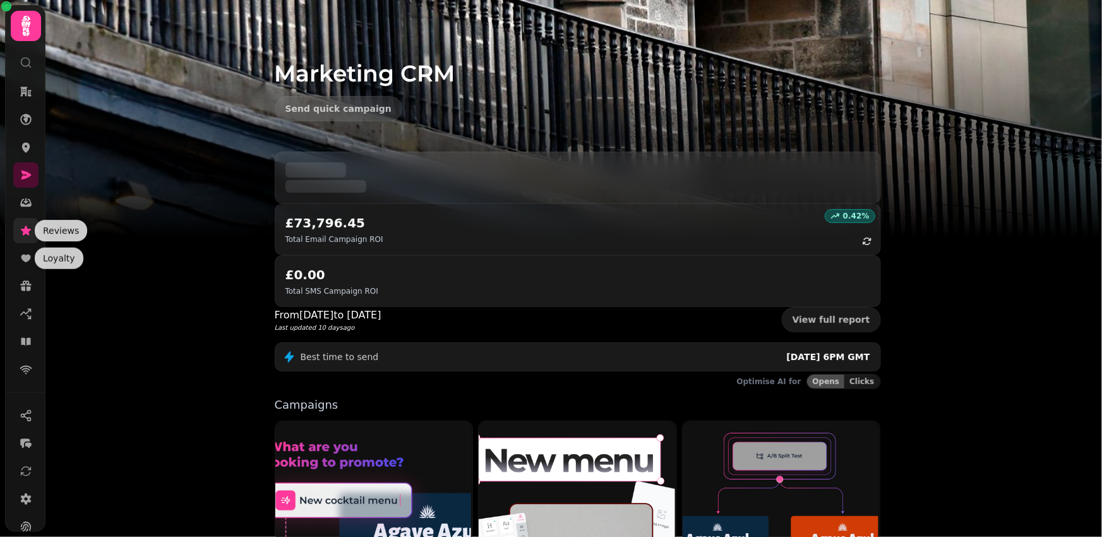
click at [20, 221] on link at bounding box center [25, 230] width 25 height 25
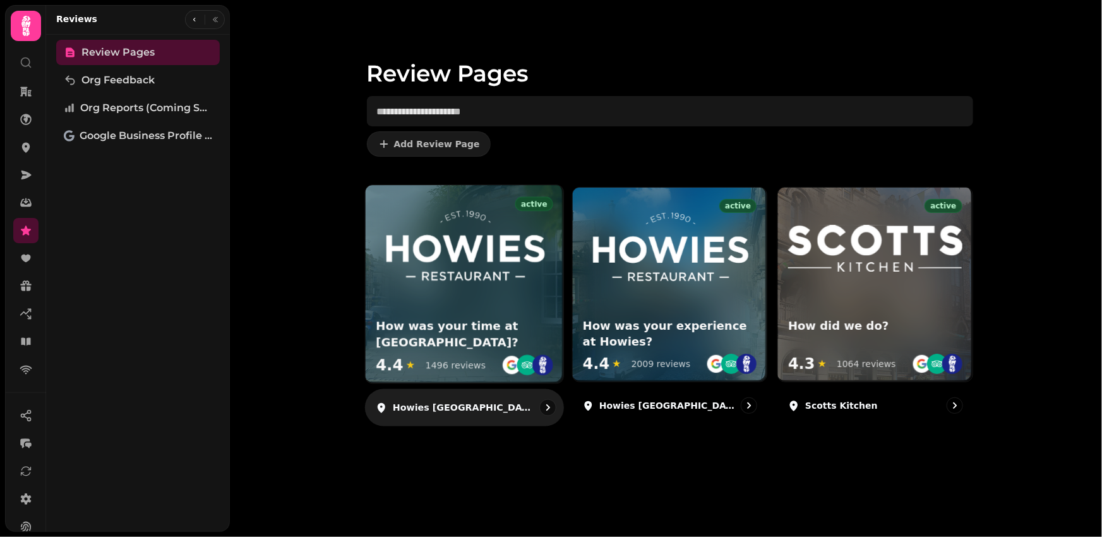
click at [495, 270] on img at bounding box center [464, 247] width 164 height 83
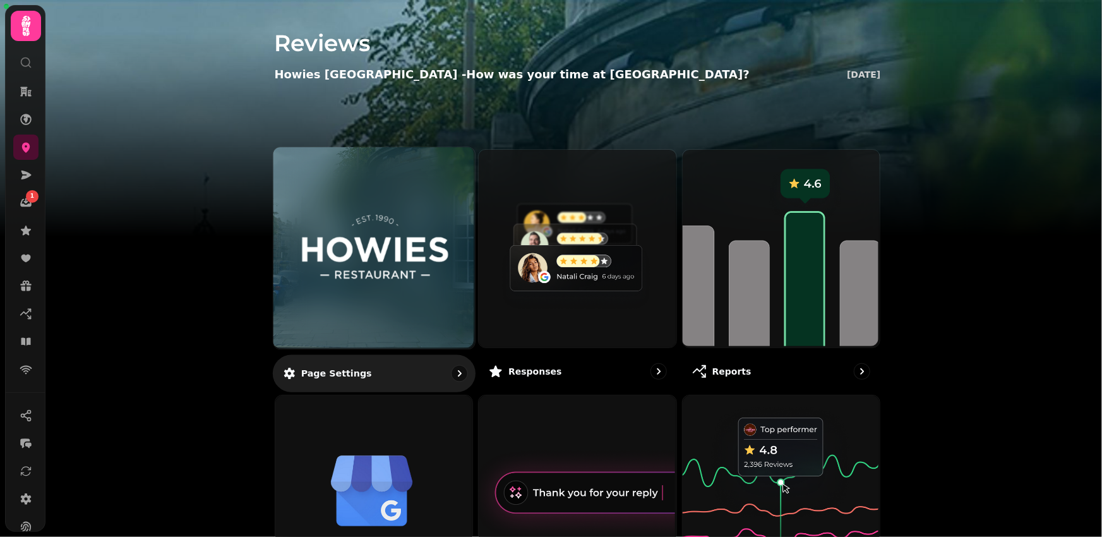
scroll to position [18, 0]
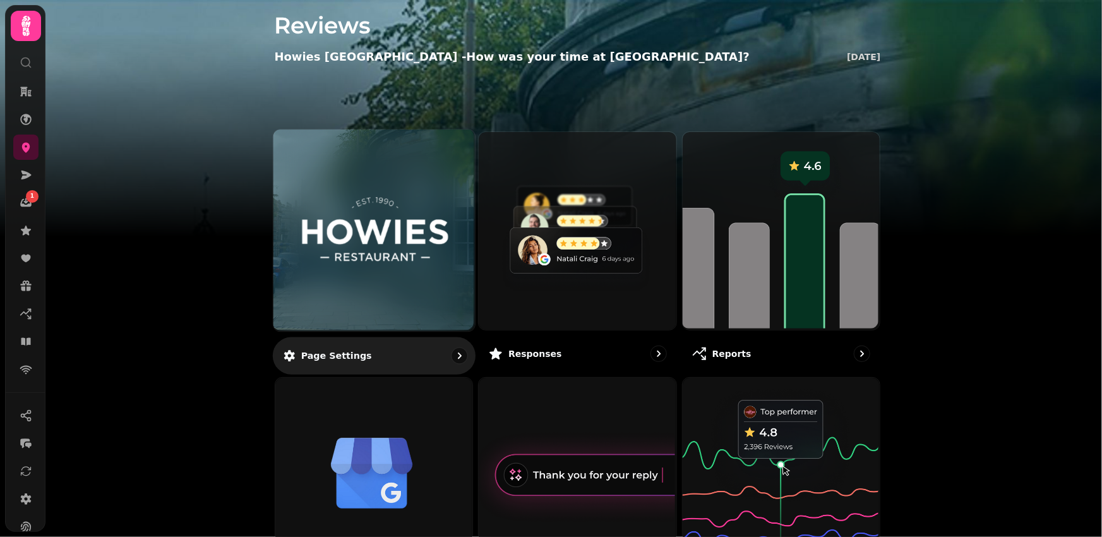
click at [414, 248] on img at bounding box center [373, 230] width 151 height 83
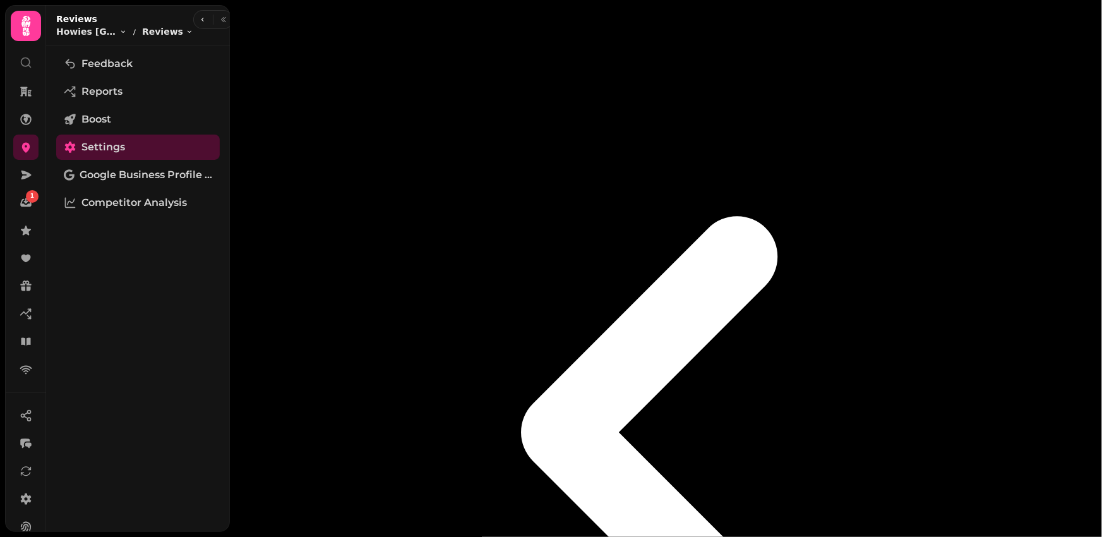
scroll to position [76, 0]
click at [169, 176] on span "Google Business Profile (Beta)" at bounding box center [146, 174] width 133 height 15
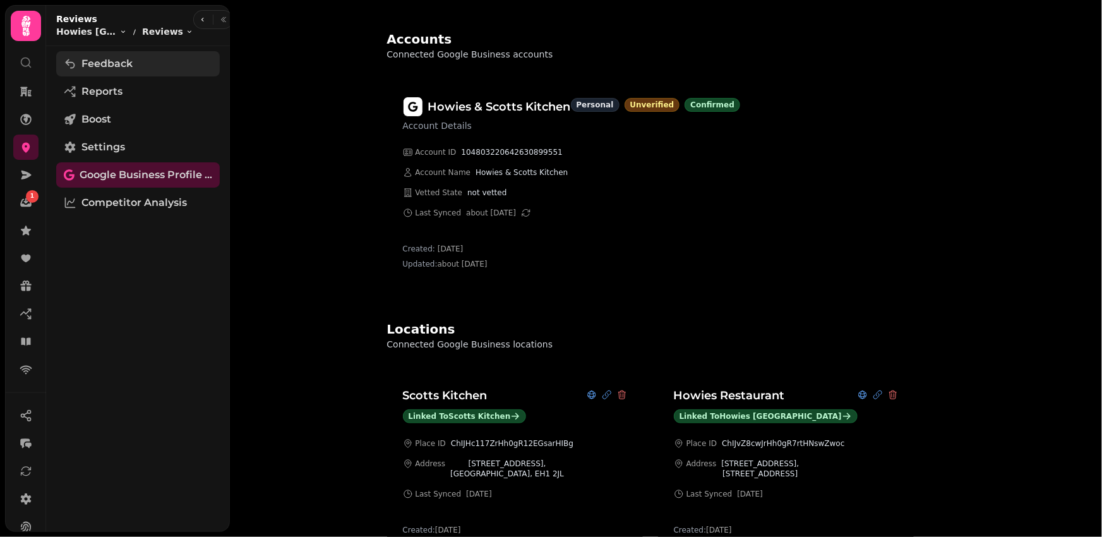
click at [135, 75] on link "Feedback" at bounding box center [138, 63] width 164 height 25
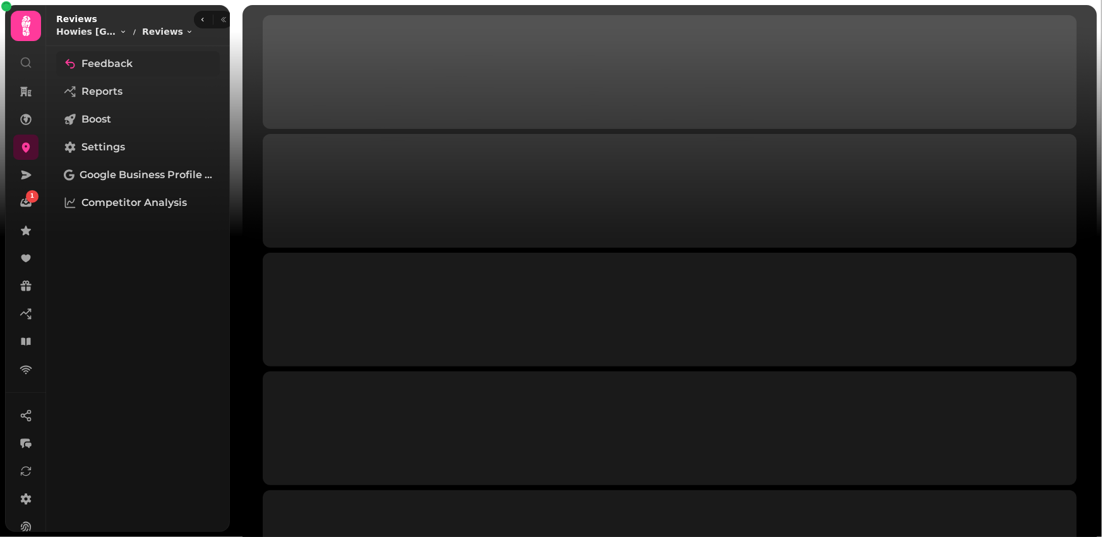
click at [134, 64] on link "Feedback" at bounding box center [138, 63] width 164 height 25
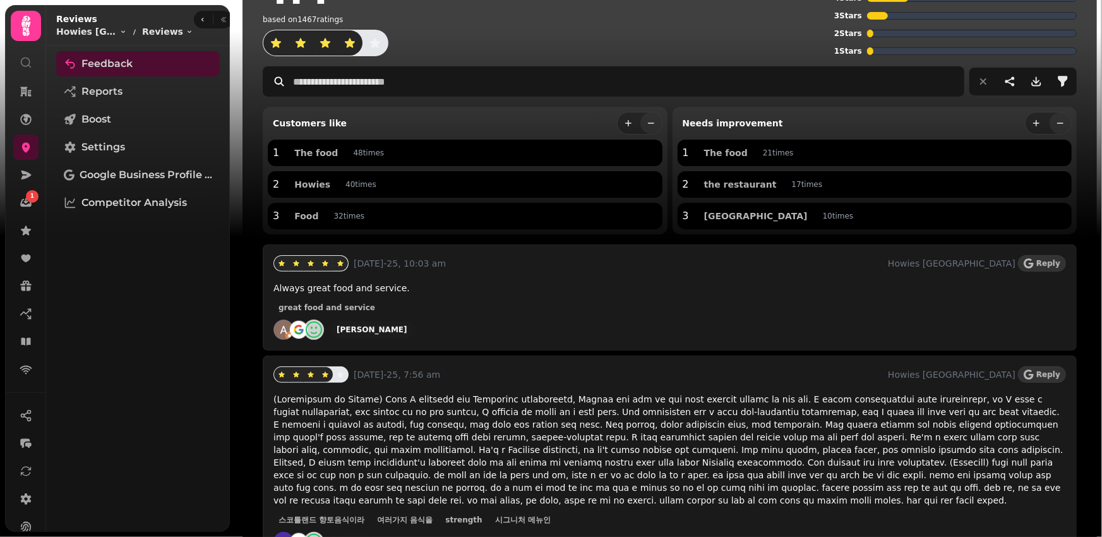
scroll to position [52, 0]
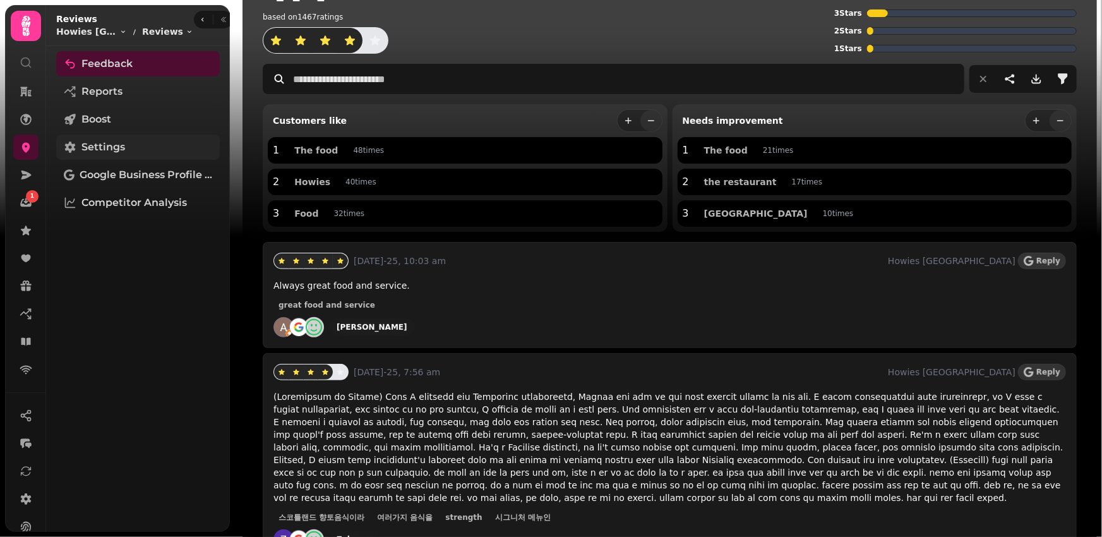
click at [119, 149] on span "Settings" at bounding box center [103, 147] width 44 height 15
select select "**********"
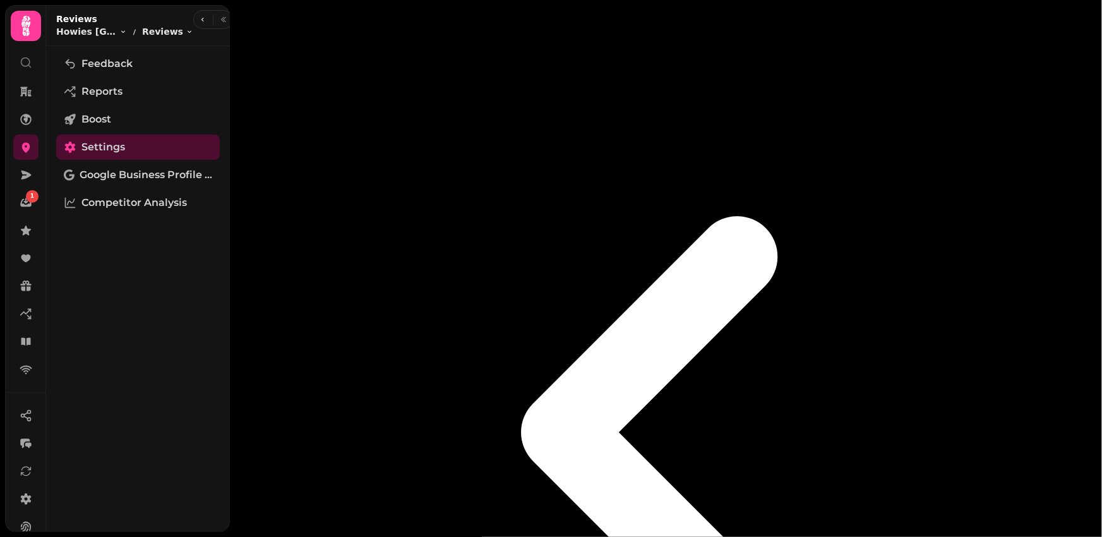
scroll to position [358, 0]
select select "**********"
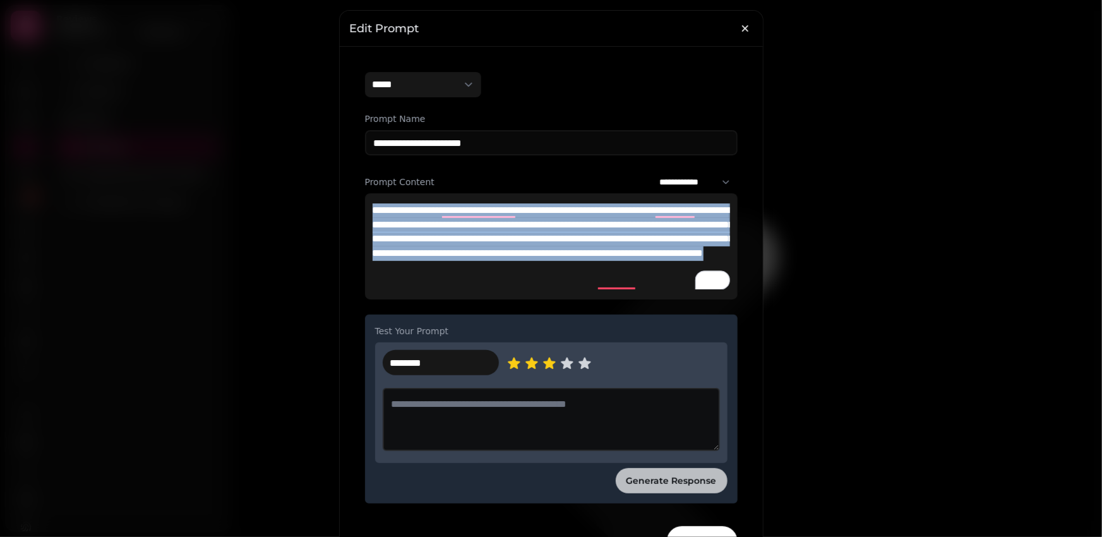
drag, startPoint x: 374, startPoint y: 209, endPoint x: 645, endPoint y: 287, distance: 281.8
click at [645, 287] on p "**********" at bounding box center [551, 246] width 357 height 86
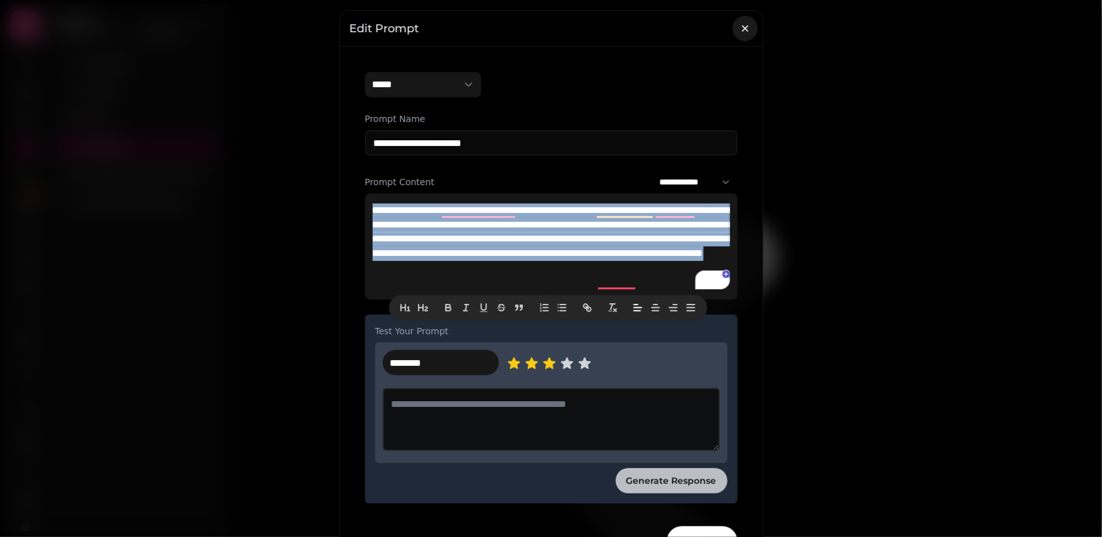
click at [743, 30] on icon "button" at bounding box center [744, 28] width 6 height 6
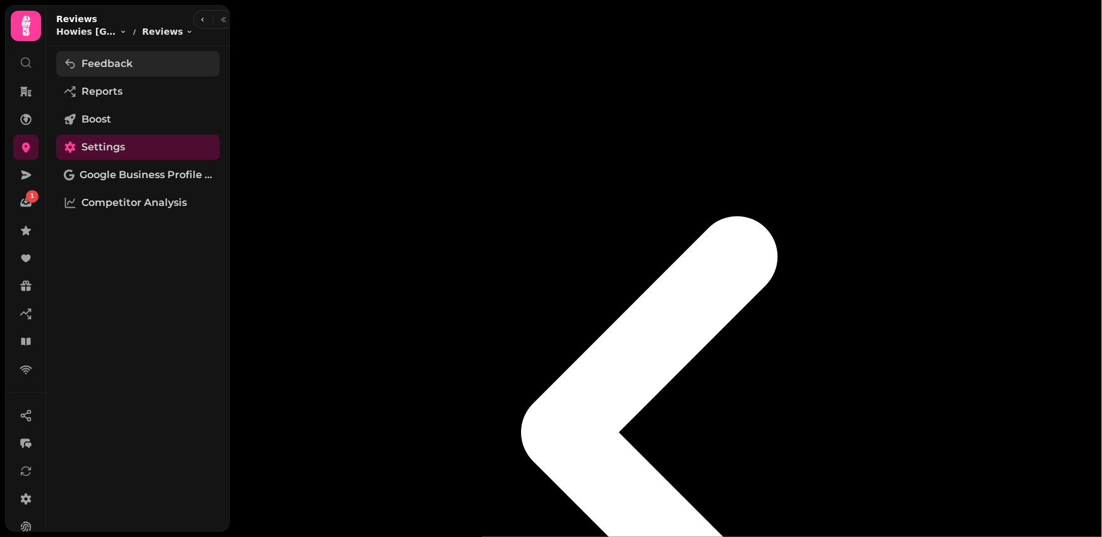
click at [160, 63] on link "Feedback" at bounding box center [138, 63] width 164 height 25
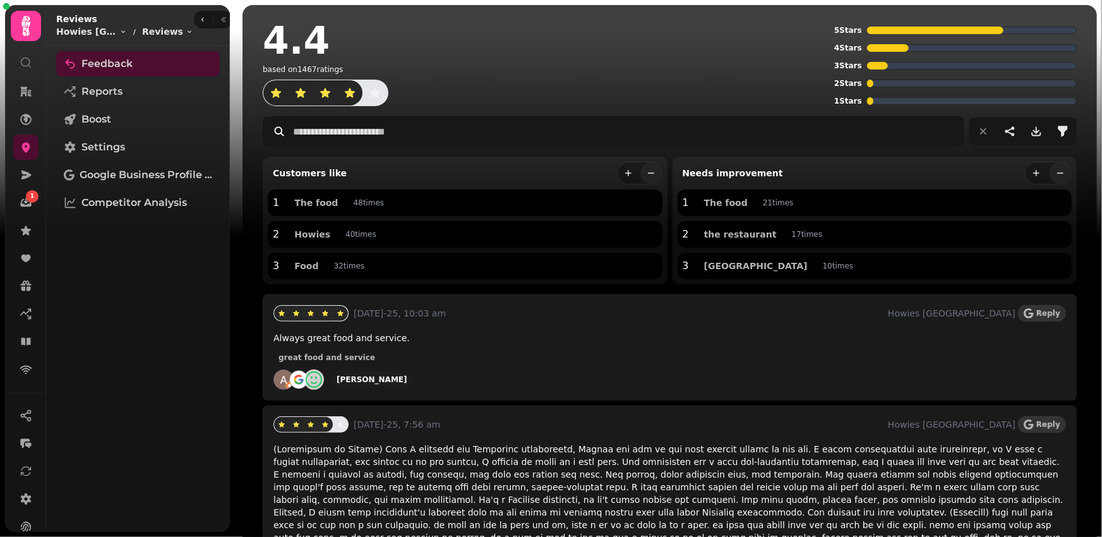
scroll to position [52, 0]
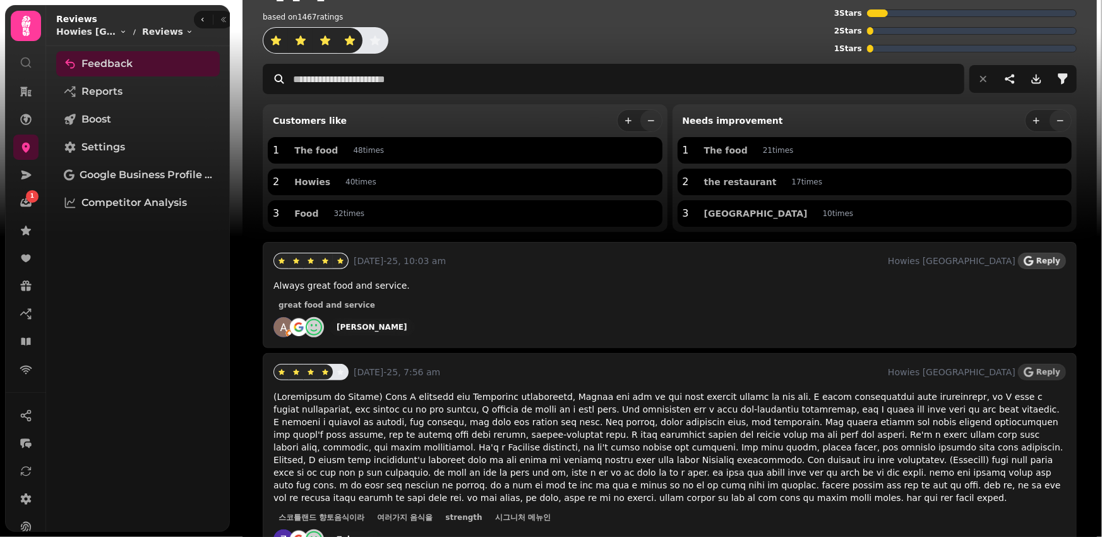
click at [1049, 261] on span "Reply" at bounding box center [1048, 261] width 24 height 8
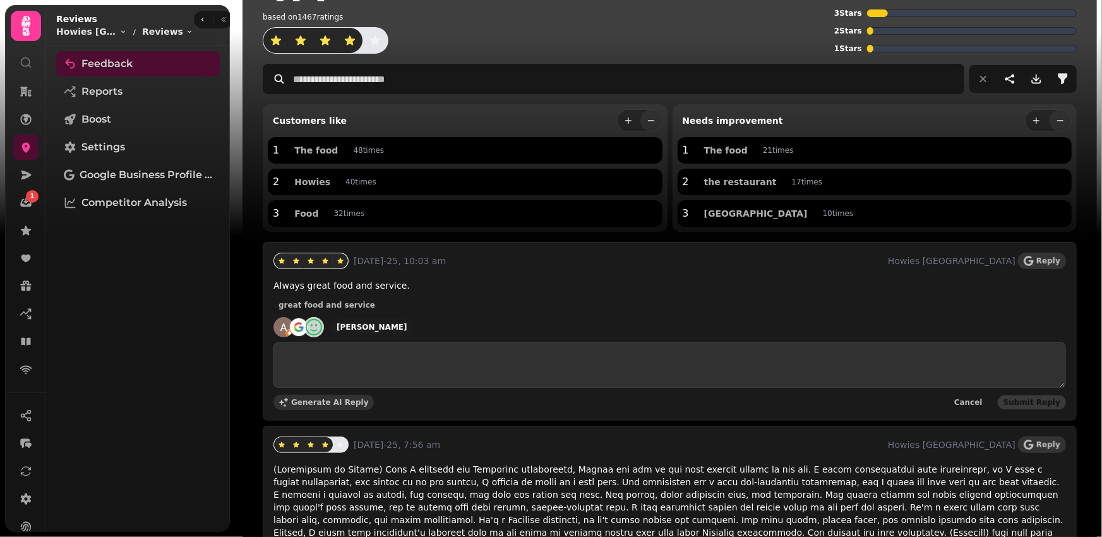
click at [331, 400] on span "Generate AI Reply" at bounding box center [330, 402] width 78 height 8
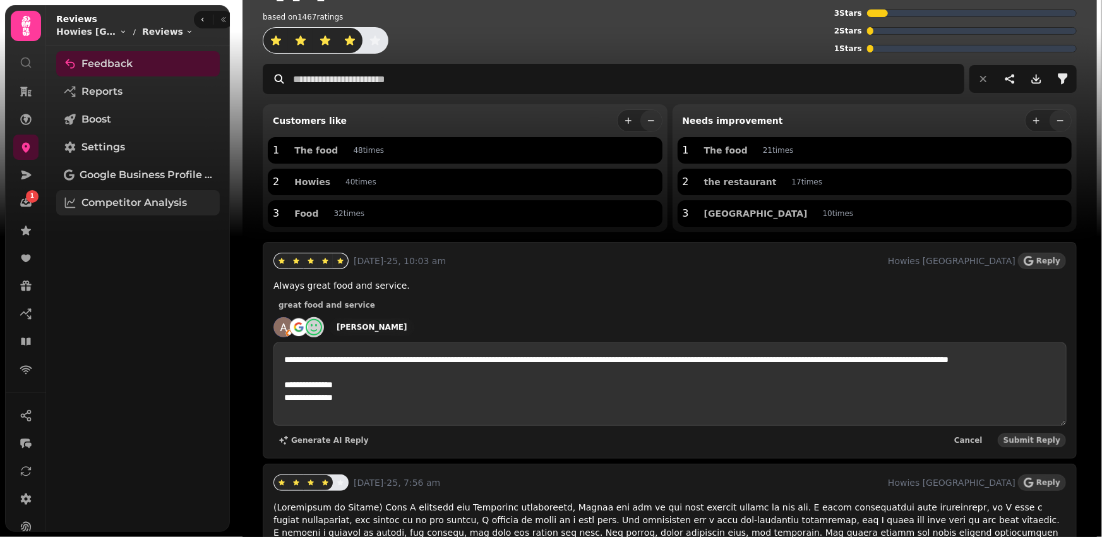
click at [131, 198] on span "Competitor Analysis" at bounding box center [133, 202] width 105 height 15
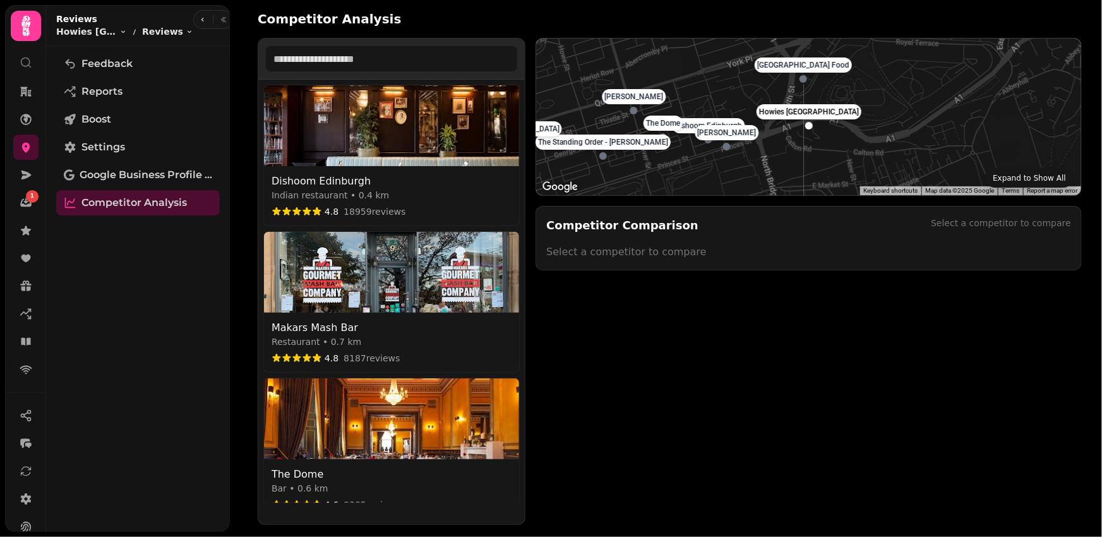
click at [633, 96] on p "Chez Jules" at bounding box center [633, 97] width 59 height 10
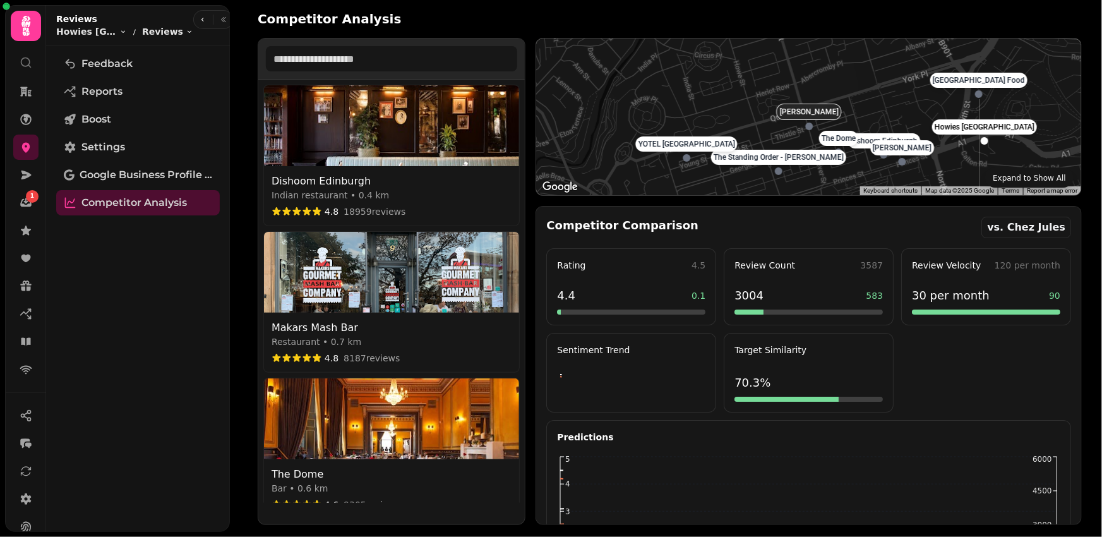
select select "********"
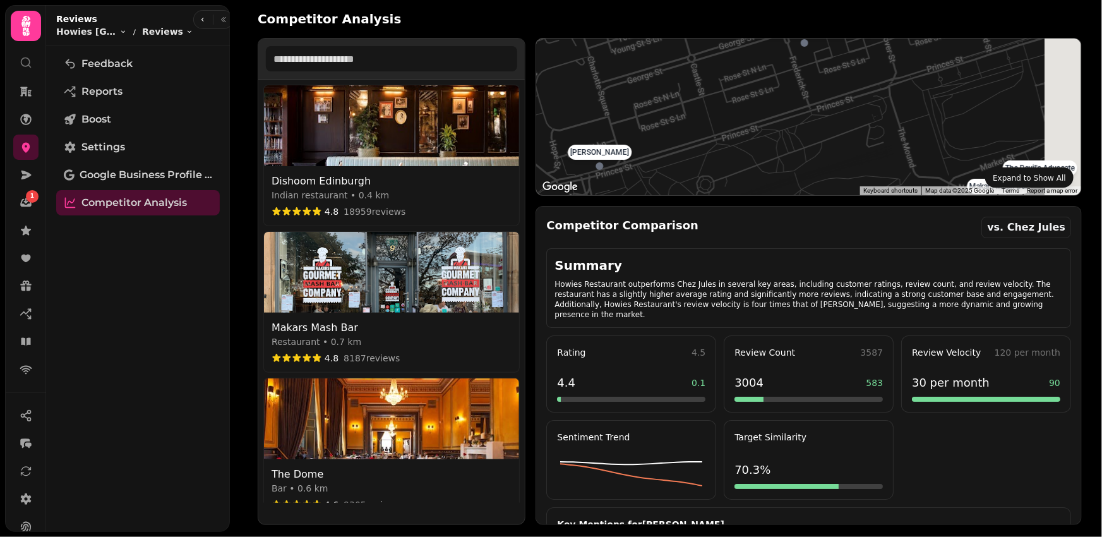
drag, startPoint x: 775, startPoint y: 175, endPoint x: 605, endPoint y: 69, distance: 200.8
click at [605, 69] on div "Dishoom Edinburgh Makars Mash Bar The Dome The Edinburgh Larder - Blackfriars S…" at bounding box center [808, 117] width 545 height 157
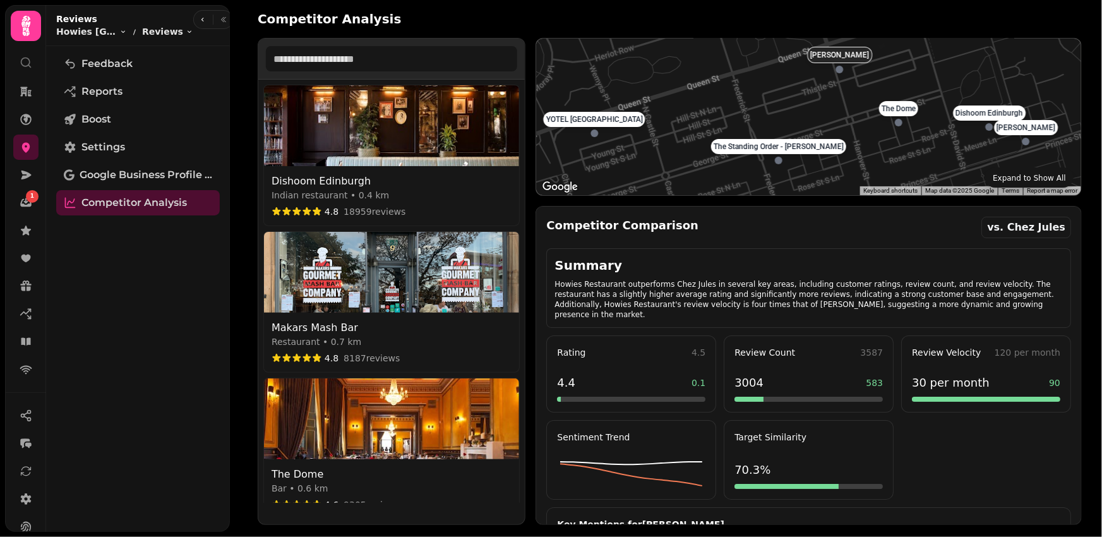
drag, startPoint x: 822, startPoint y: 48, endPoint x: 796, endPoint y: 176, distance: 130.3
click at [796, 176] on div "The Standing Order - JD Wetherspoon" at bounding box center [845, 164] width 135 height 25
click at [897, 109] on p "The Dome" at bounding box center [898, 109] width 34 height 10
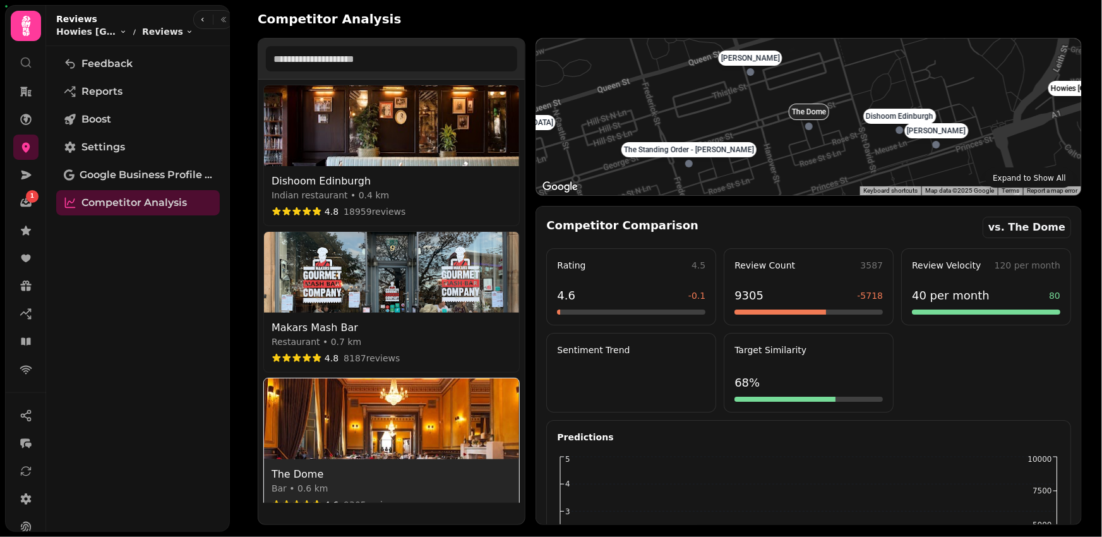
select select "********"
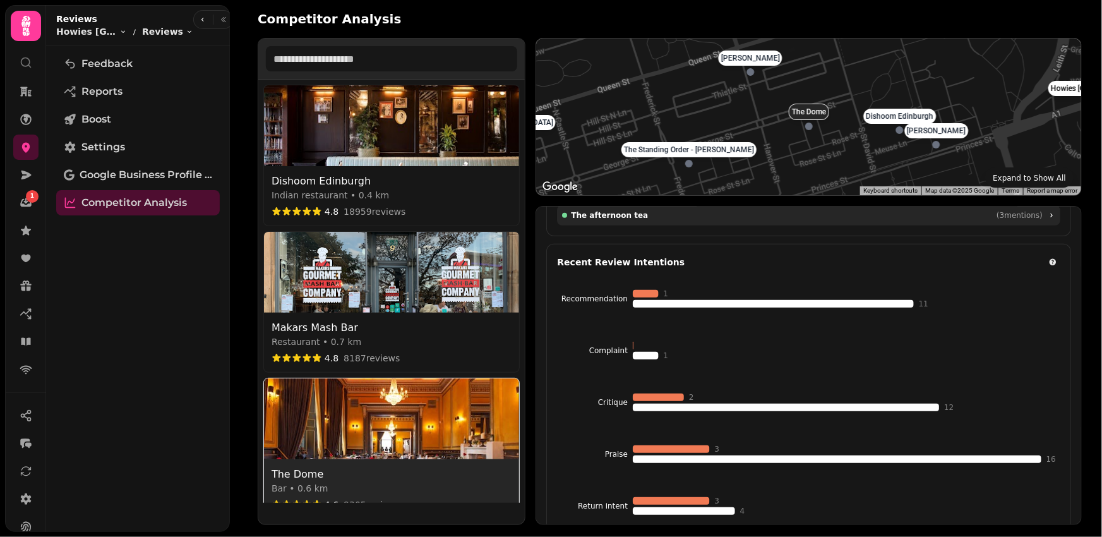
scroll to position [186, 0]
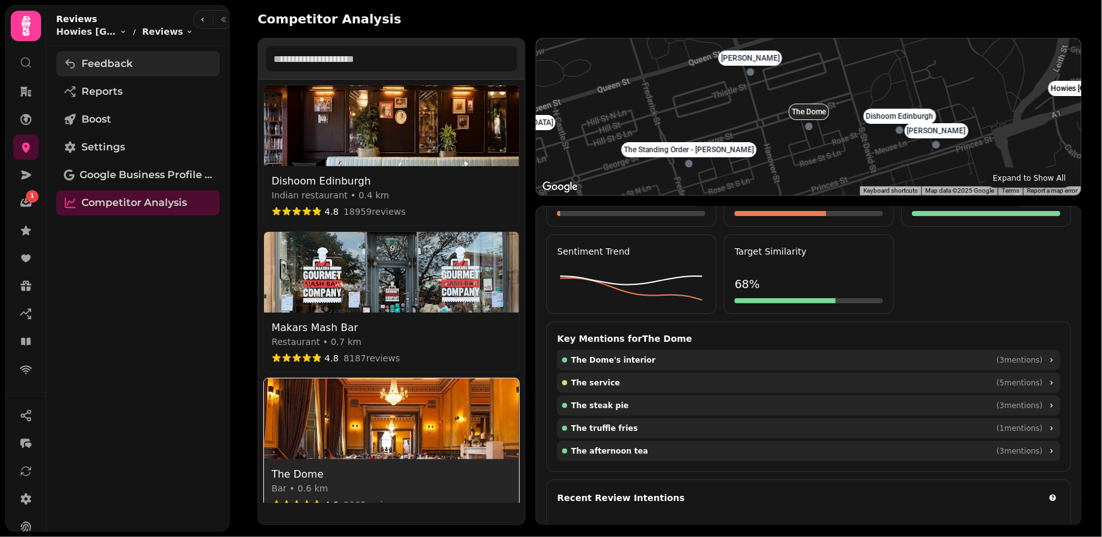
click at [116, 65] on span "Feedback" at bounding box center [106, 63] width 51 height 15
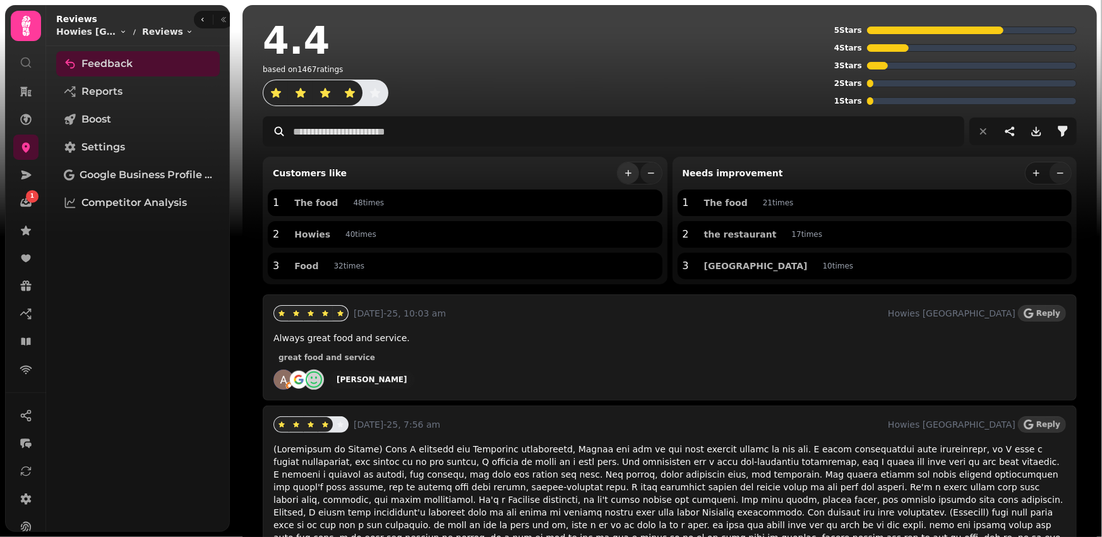
click at [626, 170] on icon "more" at bounding box center [628, 173] width 10 height 10
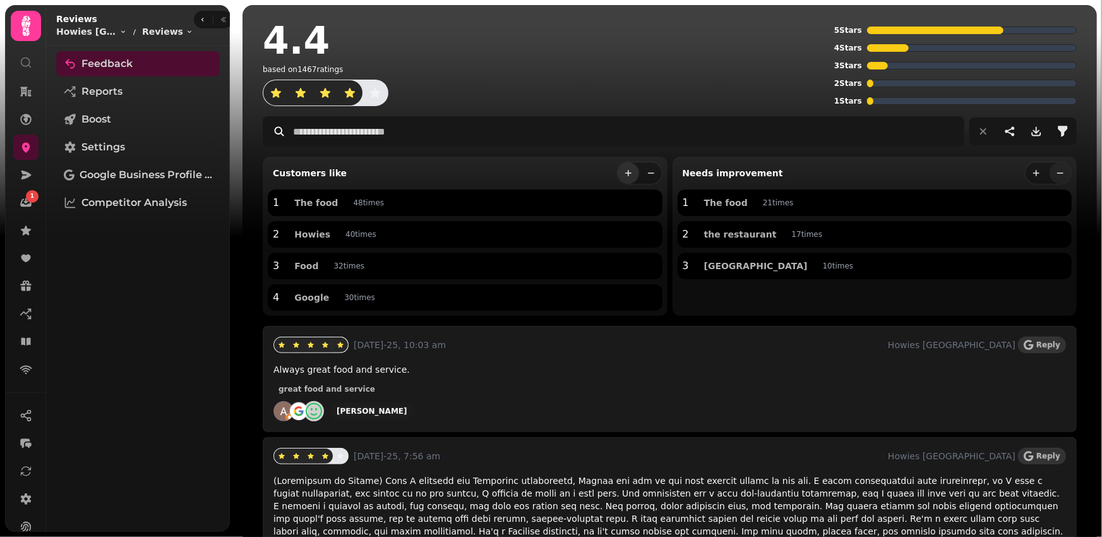
click at [628, 176] on icon "more" at bounding box center [628, 173] width 6 height 6
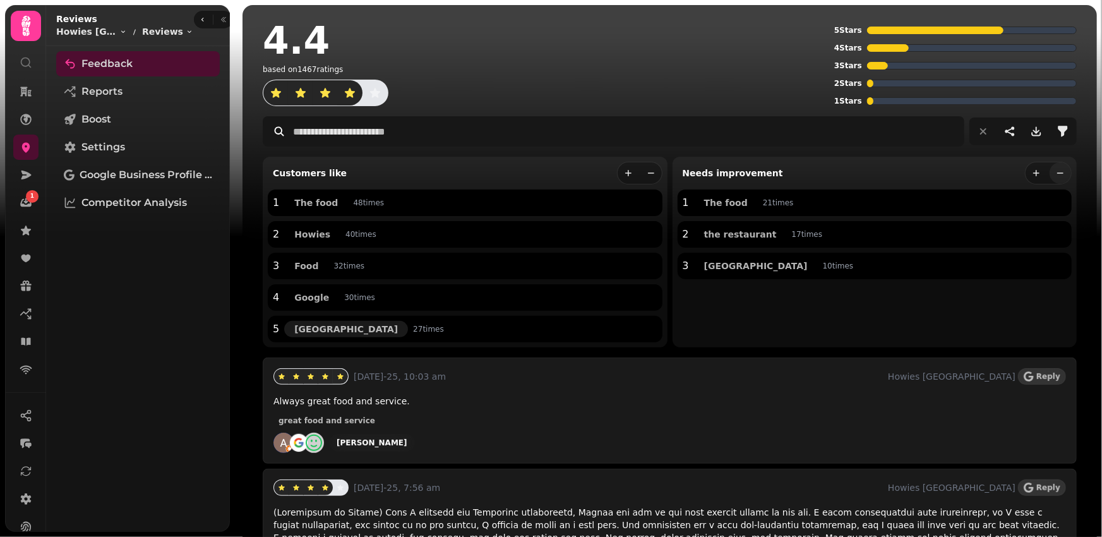
click at [320, 330] on span "Edinburgh" at bounding box center [346, 329] width 104 height 9
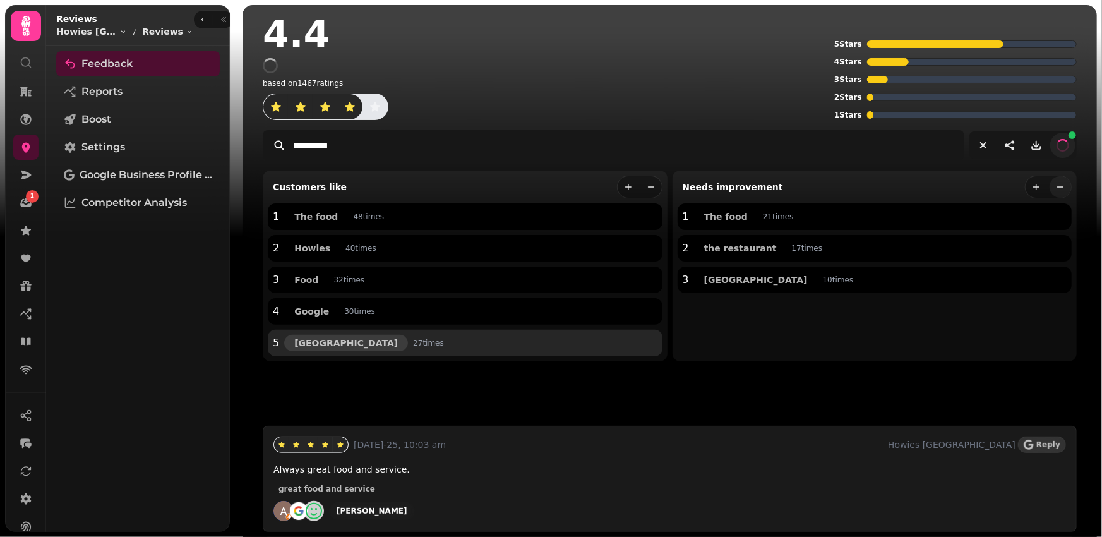
type input "*********"
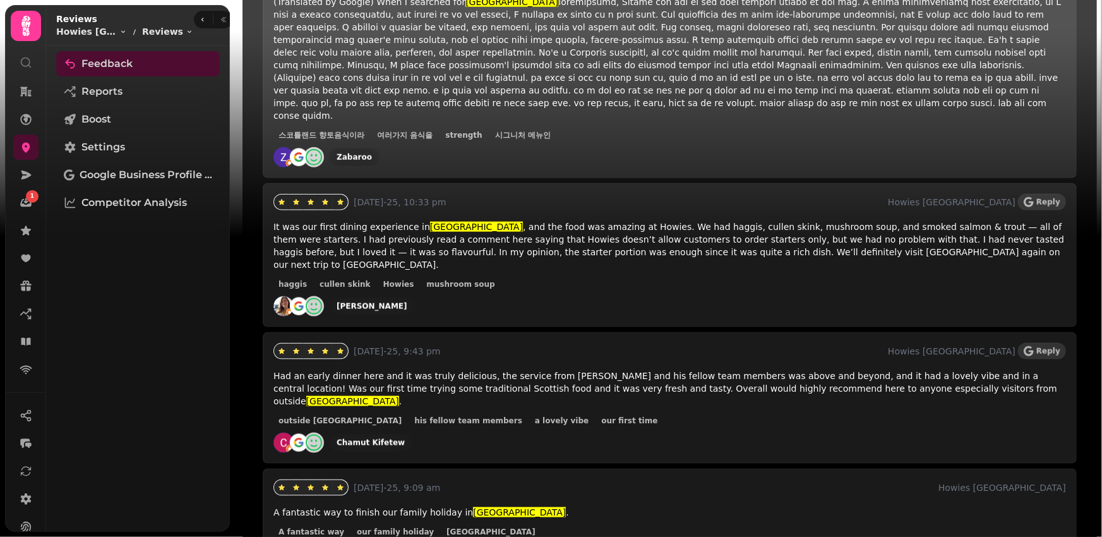
scroll to position [663, 0]
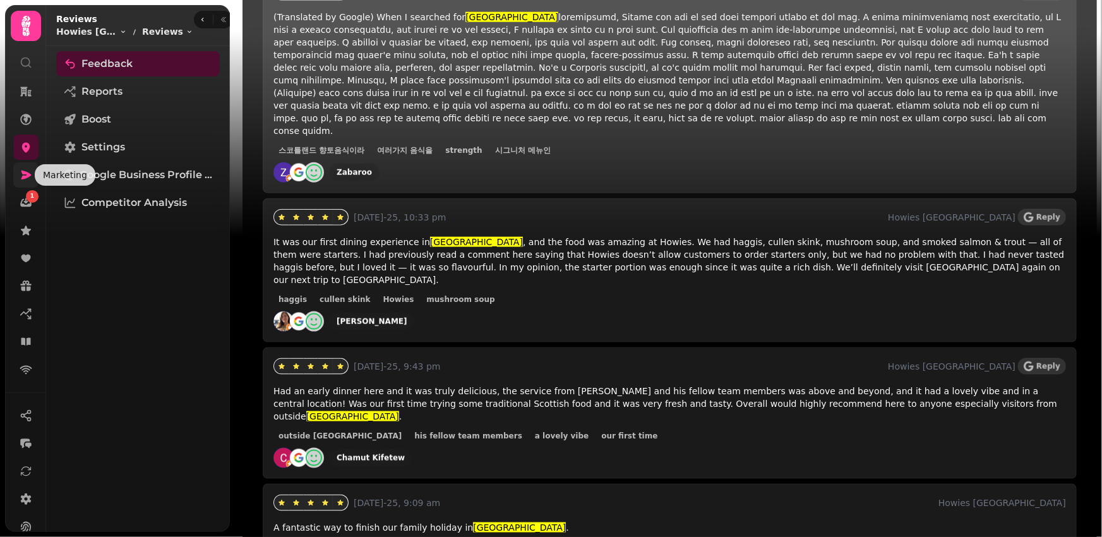
click at [25, 172] on icon at bounding box center [26, 174] width 10 height 9
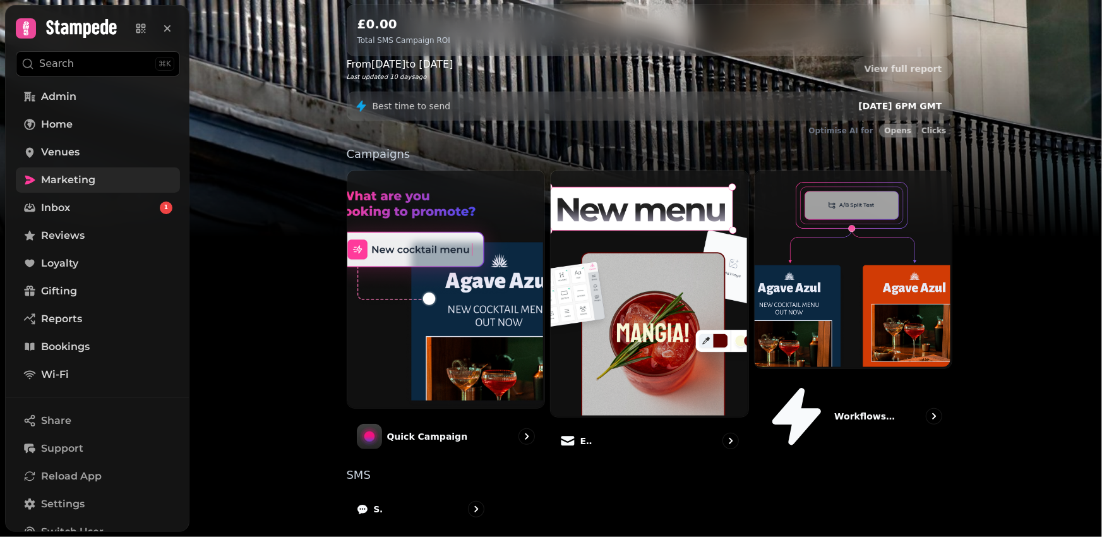
scroll to position [136, 0]
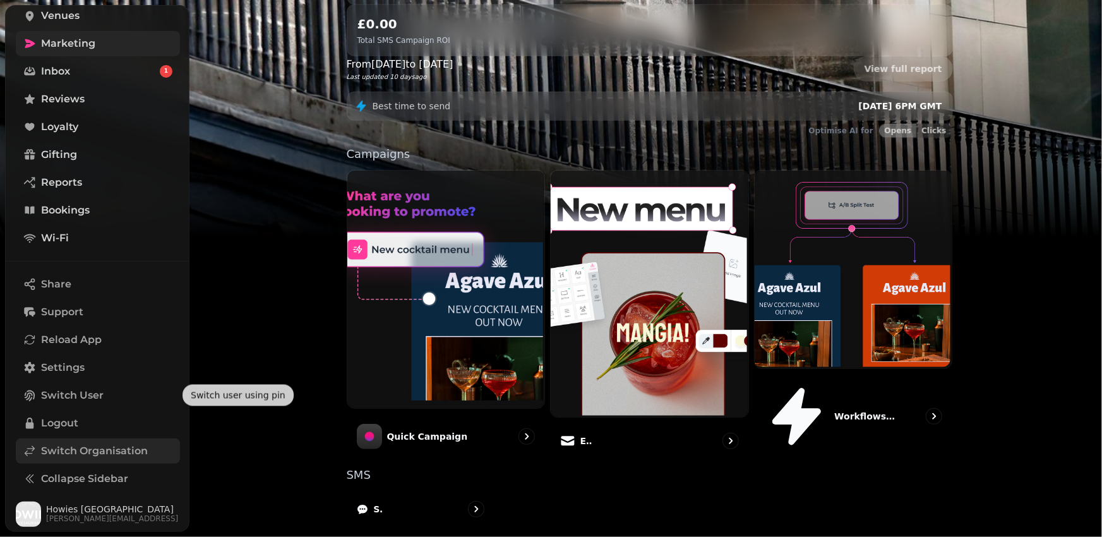
click at [68, 445] on span "Switch Organisation" at bounding box center [94, 450] width 107 height 15
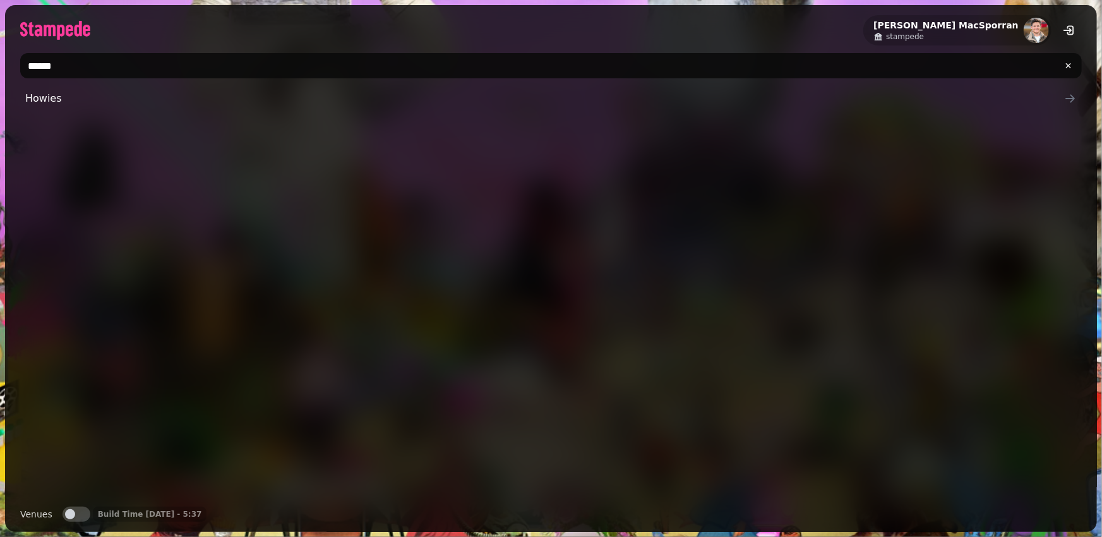
click at [81, 63] on input "******" at bounding box center [550, 65] width 1061 height 25
type input "*****"
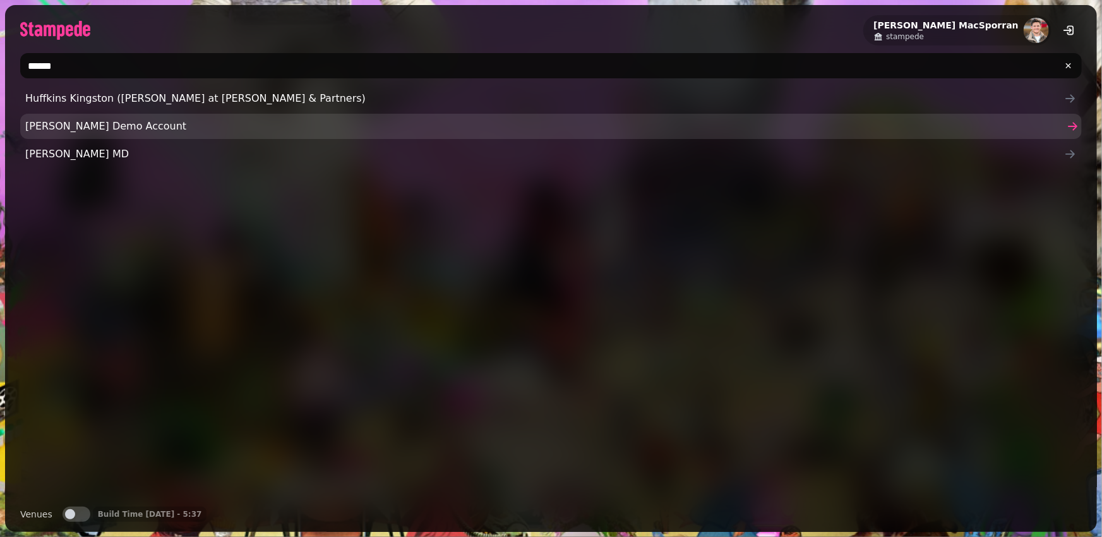
click at [78, 127] on span "Lewis Demo Account" at bounding box center [544, 126] width 1039 height 15
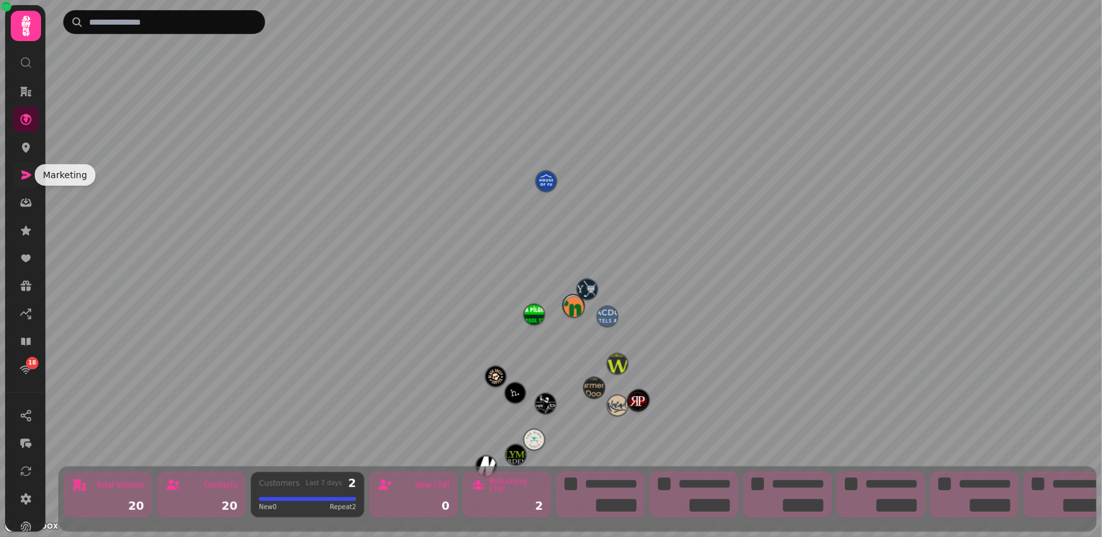
click at [24, 172] on icon at bounding box center [26, 174] width 10 height 9
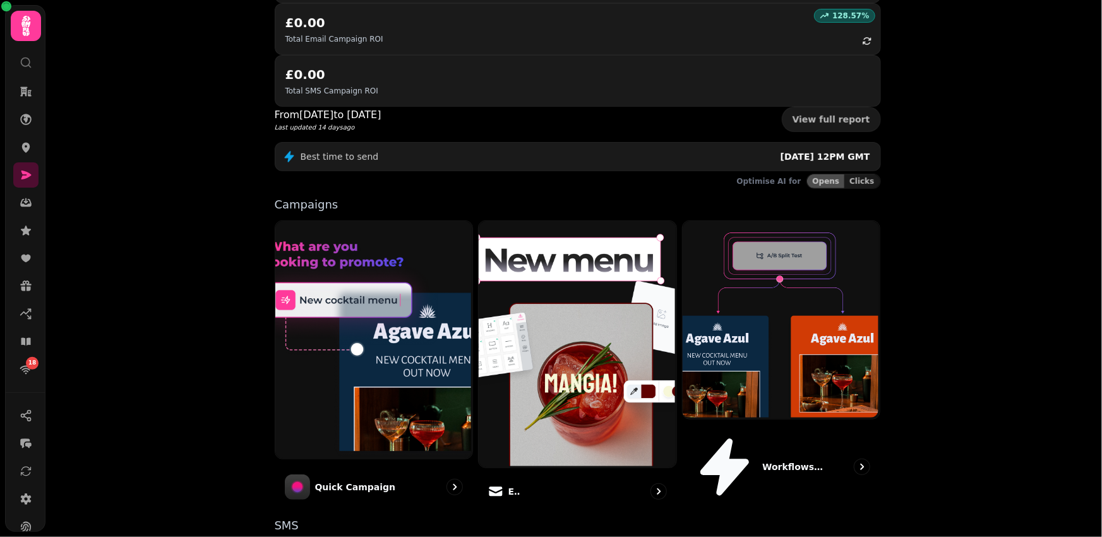
scroll to position [251, 0]
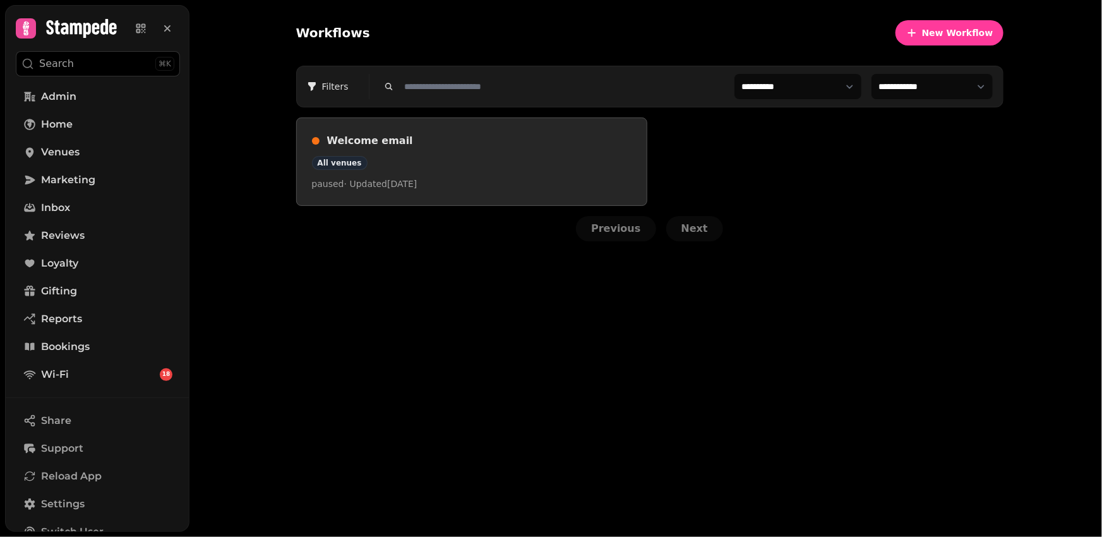
click at [488, 166] on div "All venues" at bounding box center [472, 163] width 320 height 14
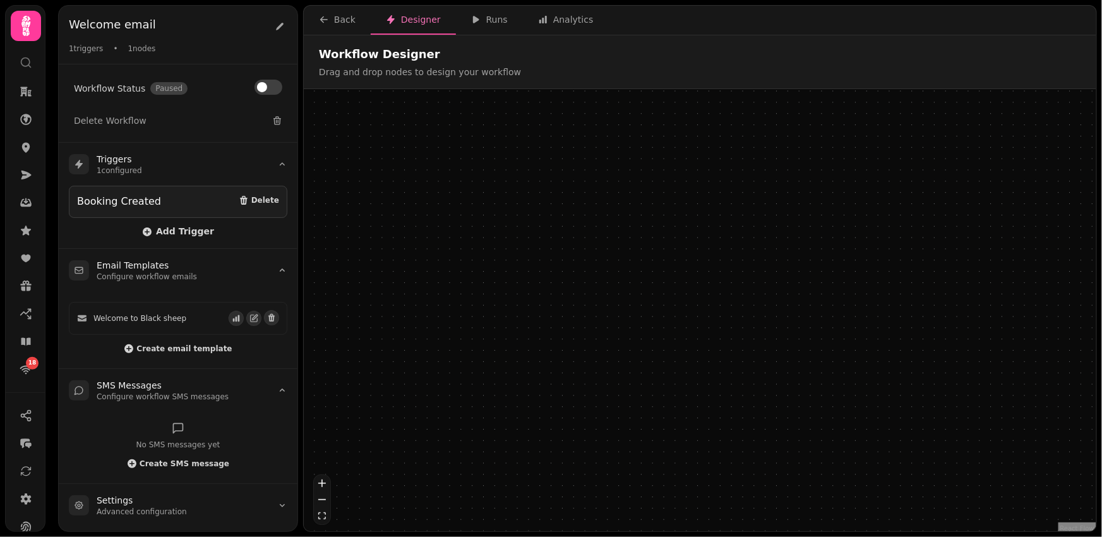
drag, startPoint x: 747, startPoint y: 238, endPoint x: 746, endPoint y: 210, distance: 27.8
click at [746, 210] on div "Workflow Start 1 trigger Booking Created" at bounding box center [709, 208] width 170 height 65
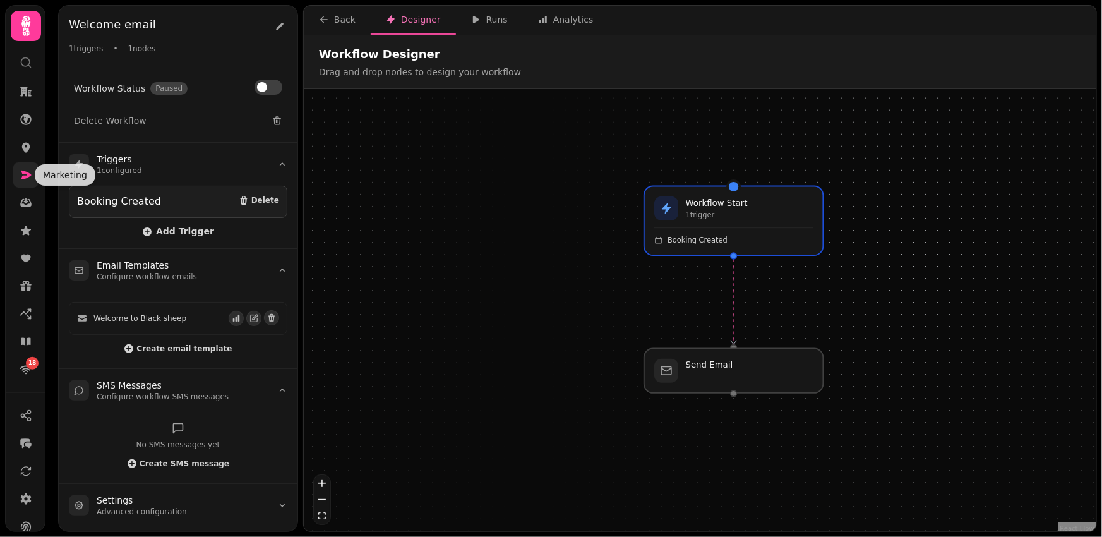
click at [27, 176] on icon at bounding box center [26, 174] width 10 height 9
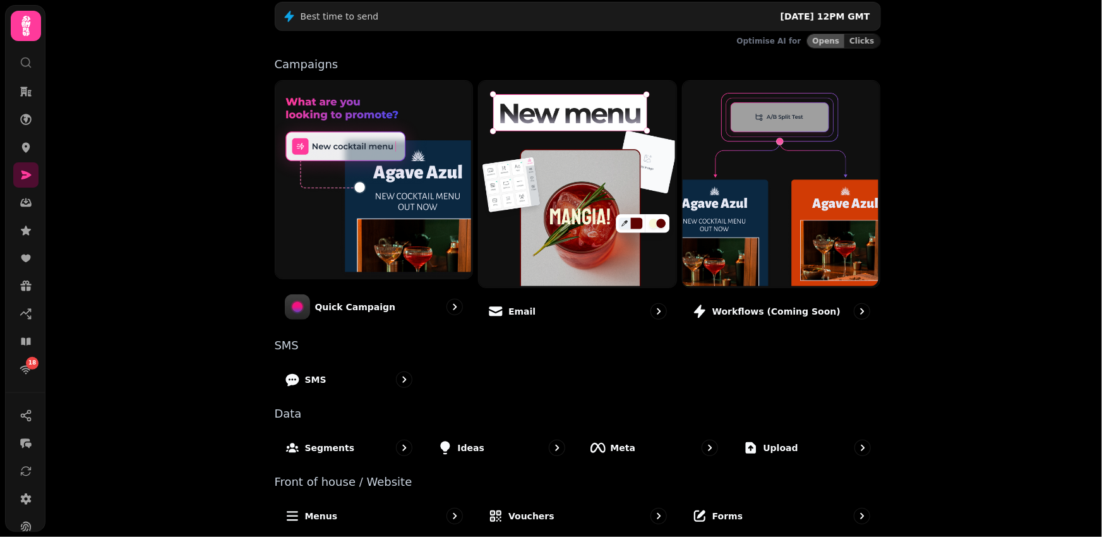
scroll to position [251, 0]
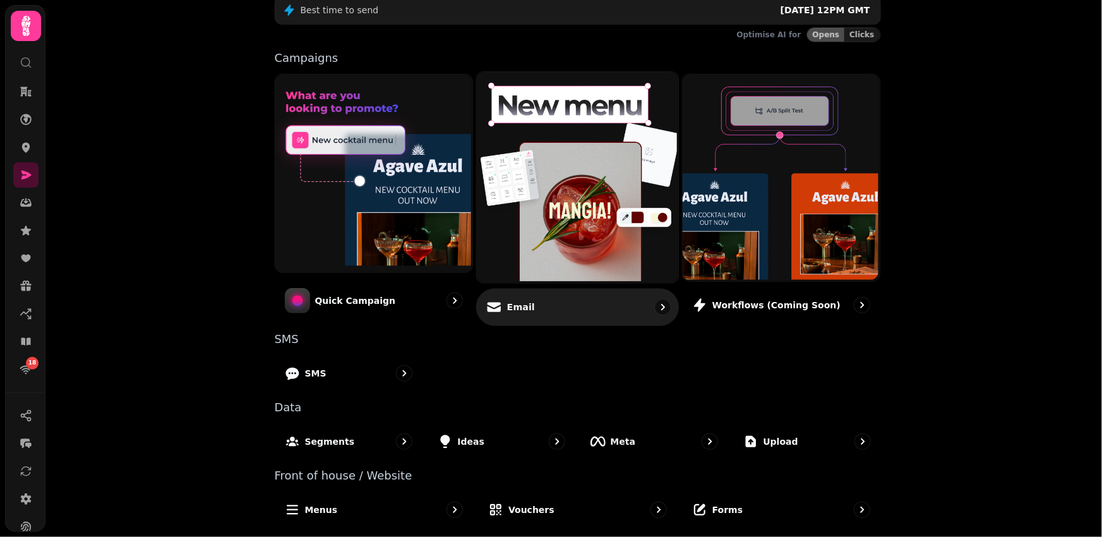
click at [585, 173] on img at bounding box center [575, 176] width 201 height 210
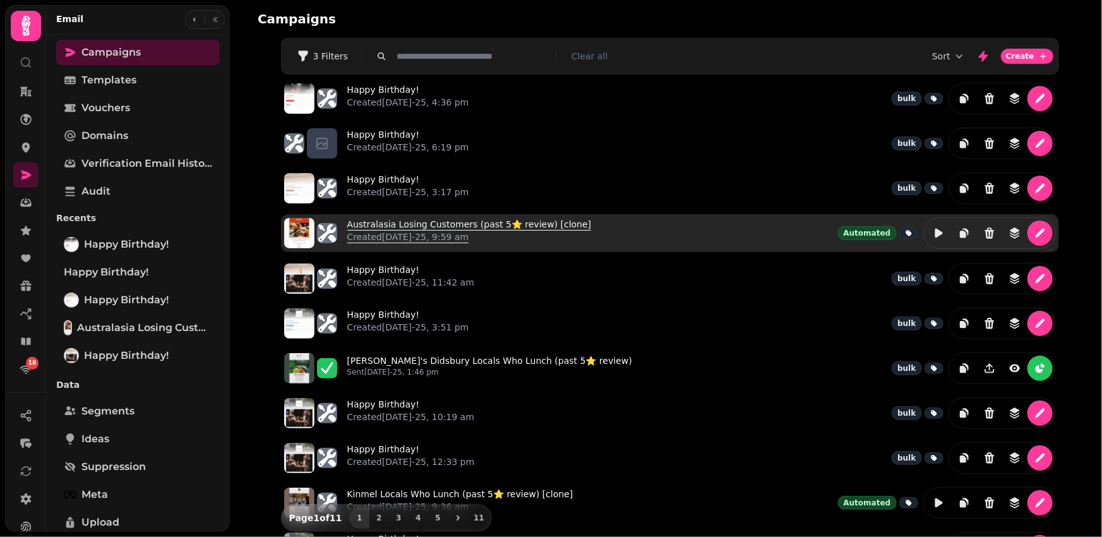
click at [371, 229] on link "Australasia Losing Customers (past 5⭐️ review) [clone] Created [DATE]-25, 9:59 …" at bounding box center [469, 233] width 244 height 30
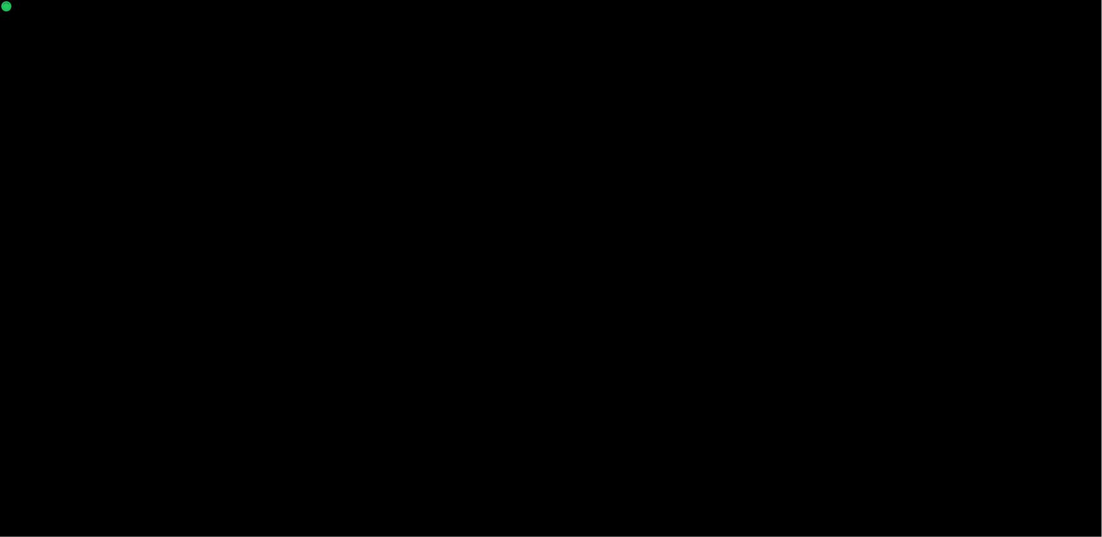
select select "**********"
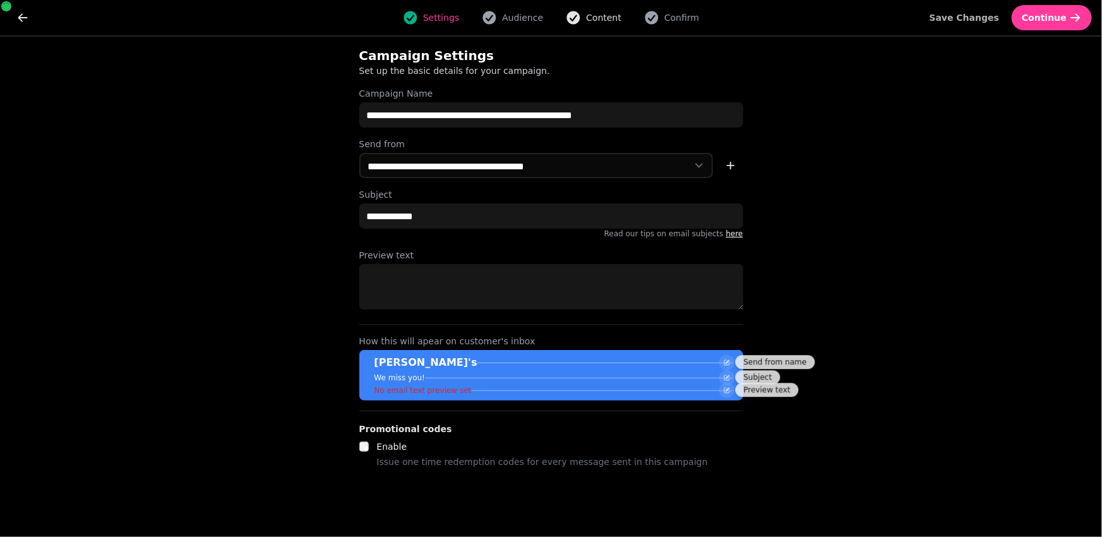
click at [592, 23] on span "Content" at bounding box center [603, 17] width 35 height 13
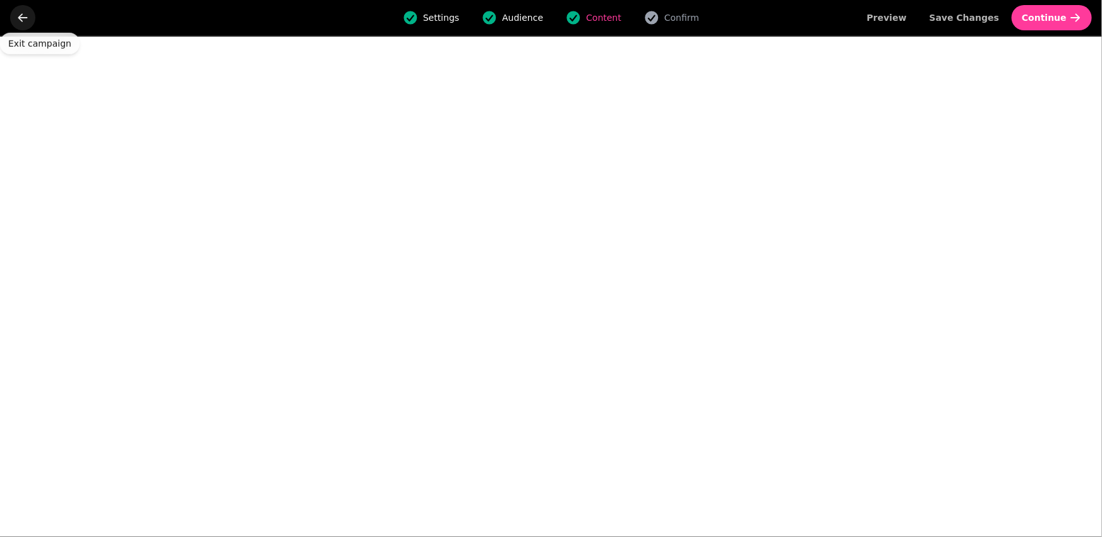
click at [23, 21] on icon "go back" at bounding box center [22, 17] width 13 height 13
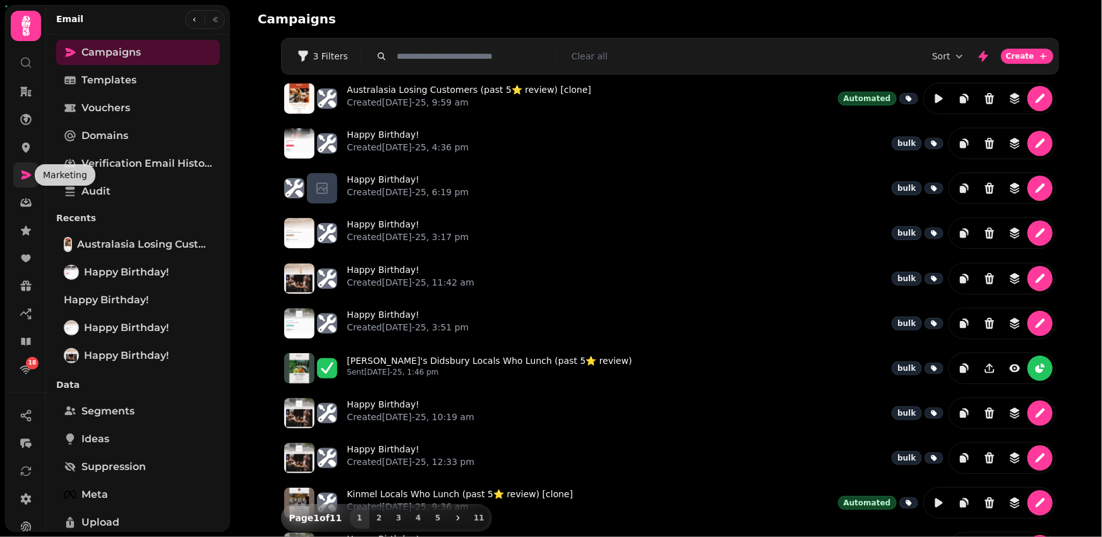
click at [25, 176] on icon at bounding box center [26, 174] width 10 height 9
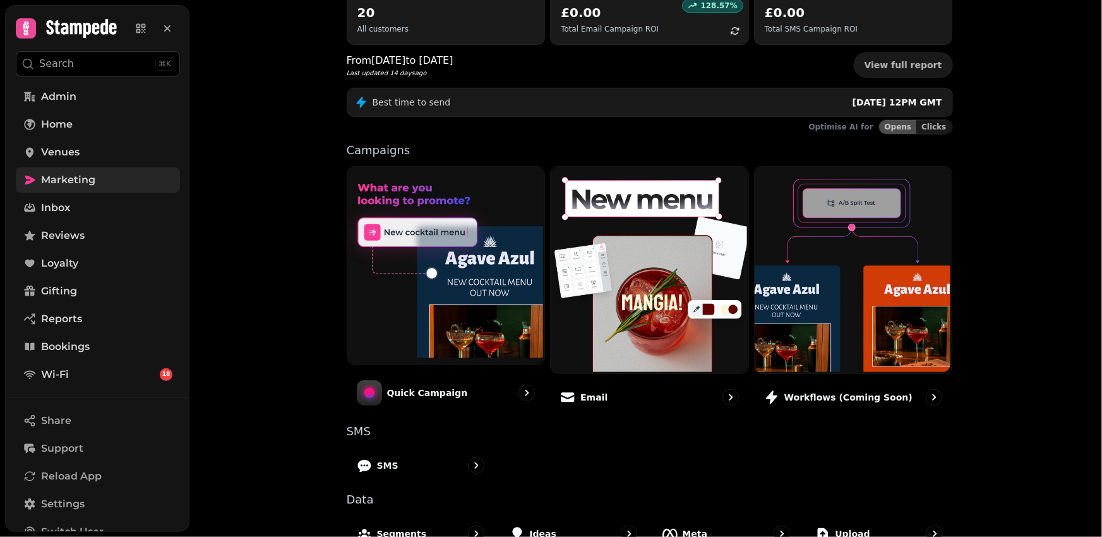
scroll to position [224, 0]
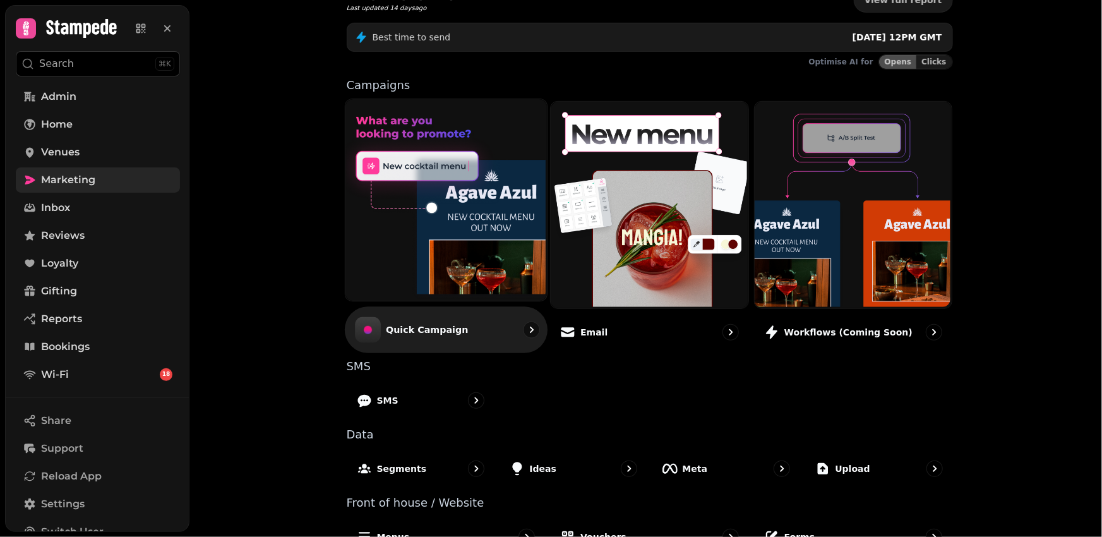
click at [453, 258] on img at bounding box center [444, 198] width 201 height 201
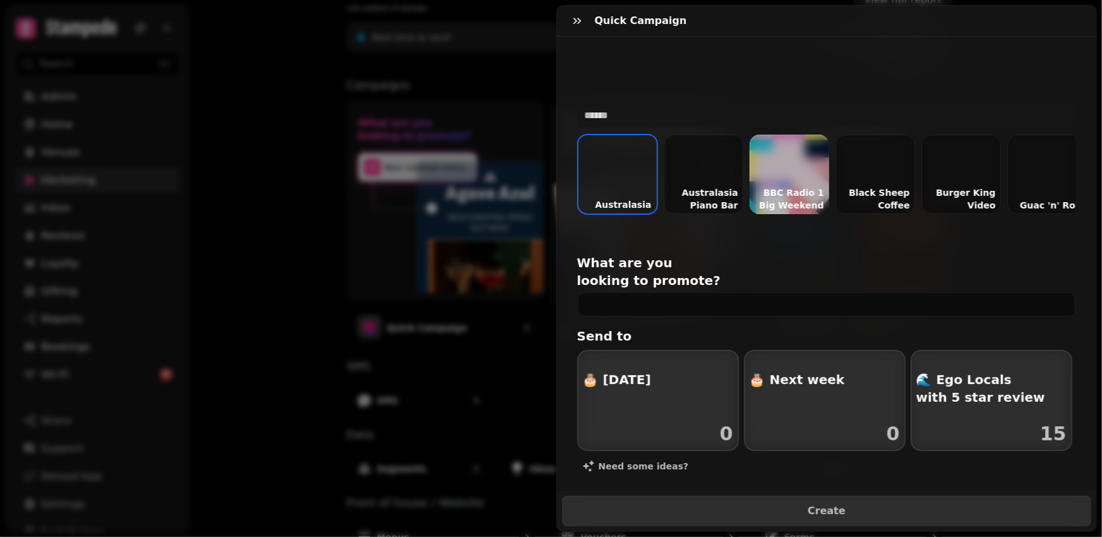
scroll to position [0, 25]
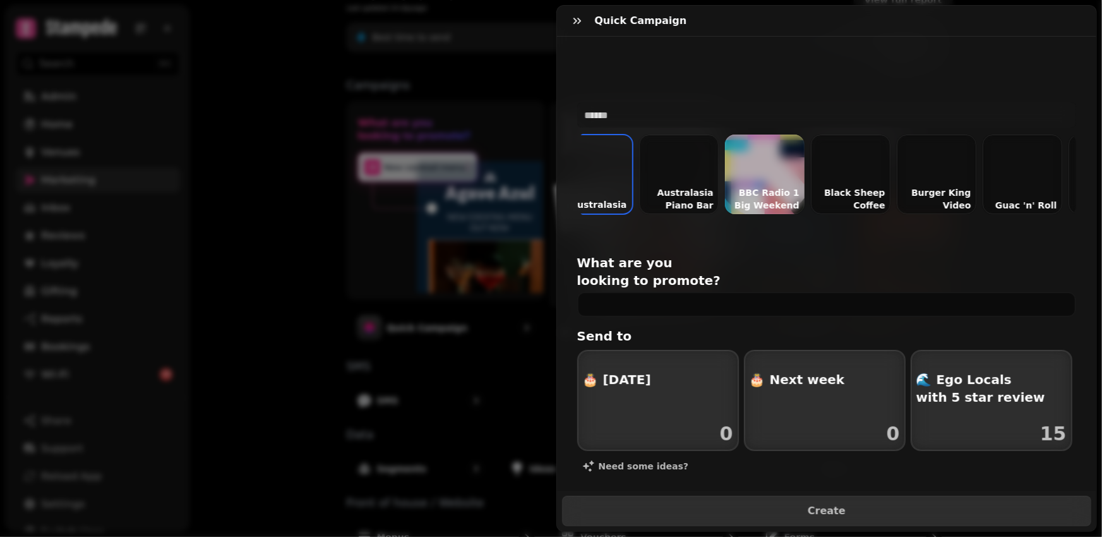
click at [695, 176] on div at bounding box center [679, 175] width 80 height 80
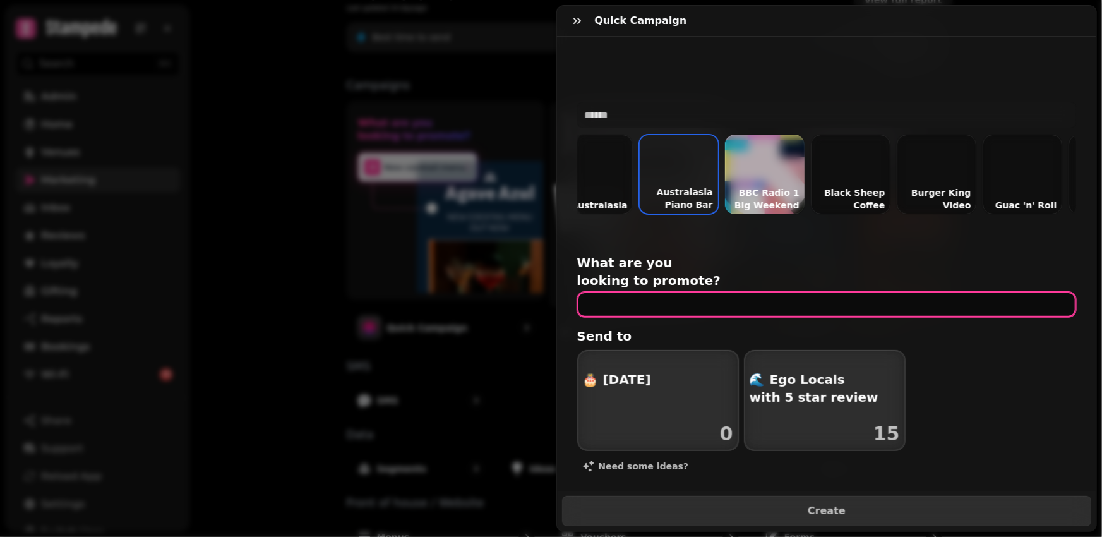
click at [676, 292] on input "text" at bounding box center [826, 304] width 499 height 25
type input "**********"
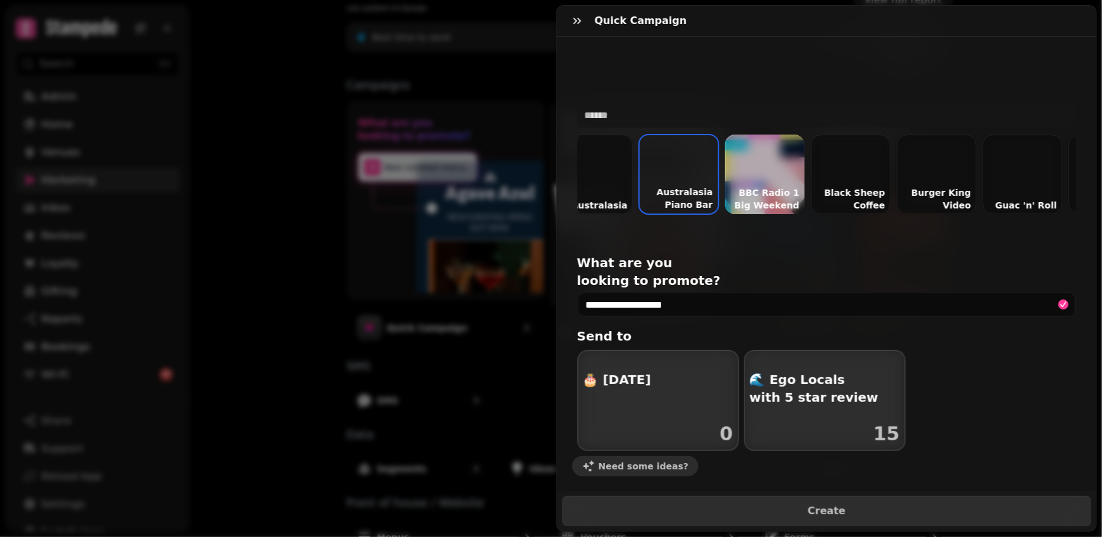
click at [627, 462] on span "Need some ideas?" at bounding box center [644, 466] width 90 height 9
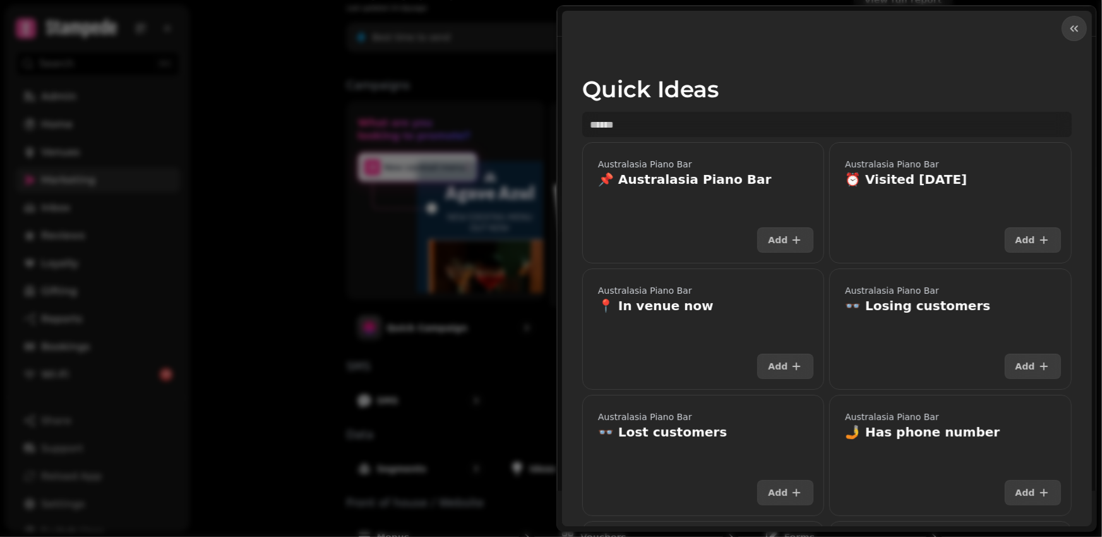
scroll to position [25, 0]
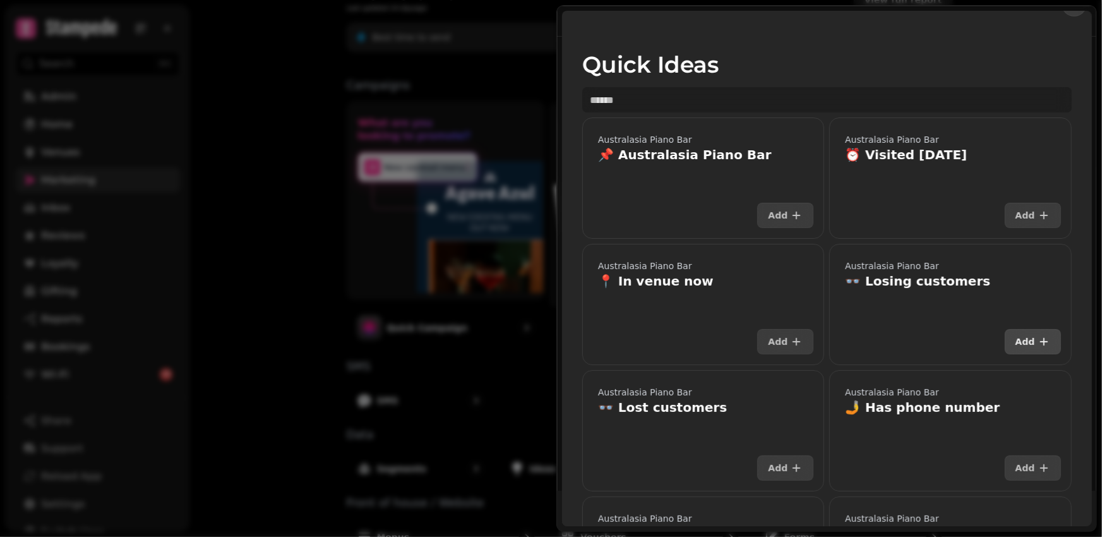
click at [1039, 344] on icon "button" at bounding box center [1043, 341] width 13 height 13
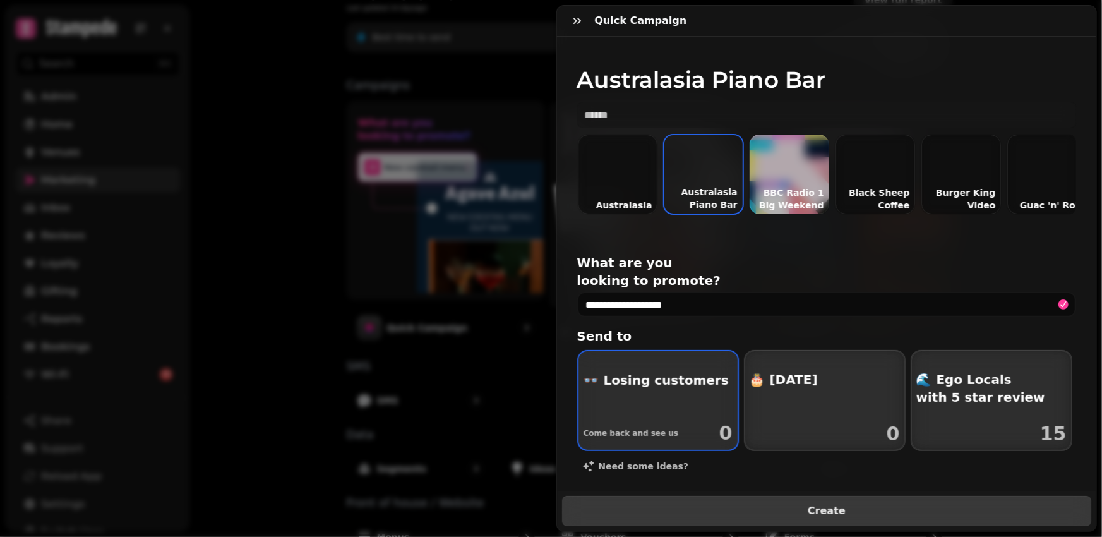
click at [849, 520] on button "Create" at bounding box center [827, 511] width 530 height 30
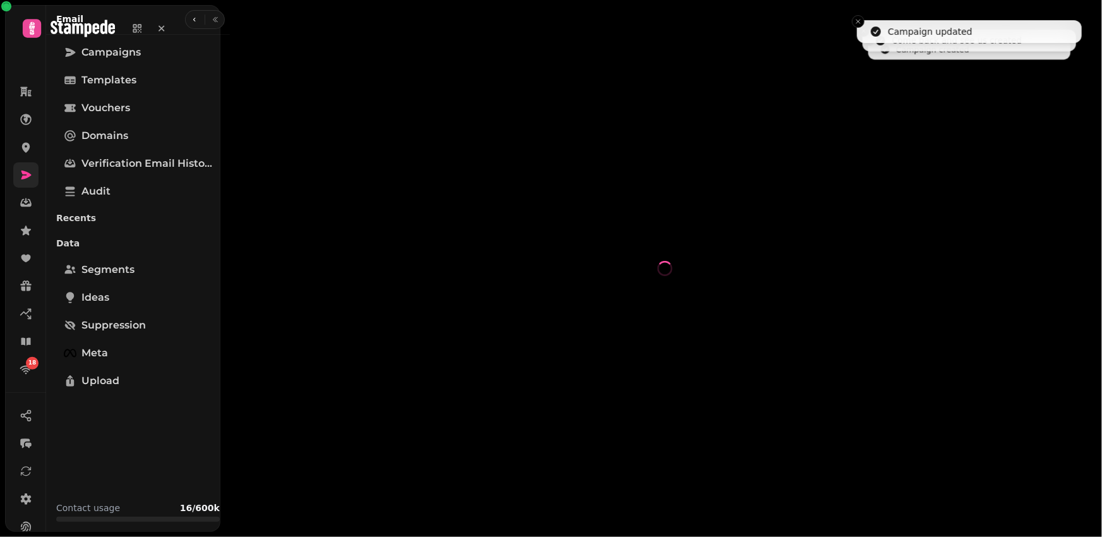
select select "**********"
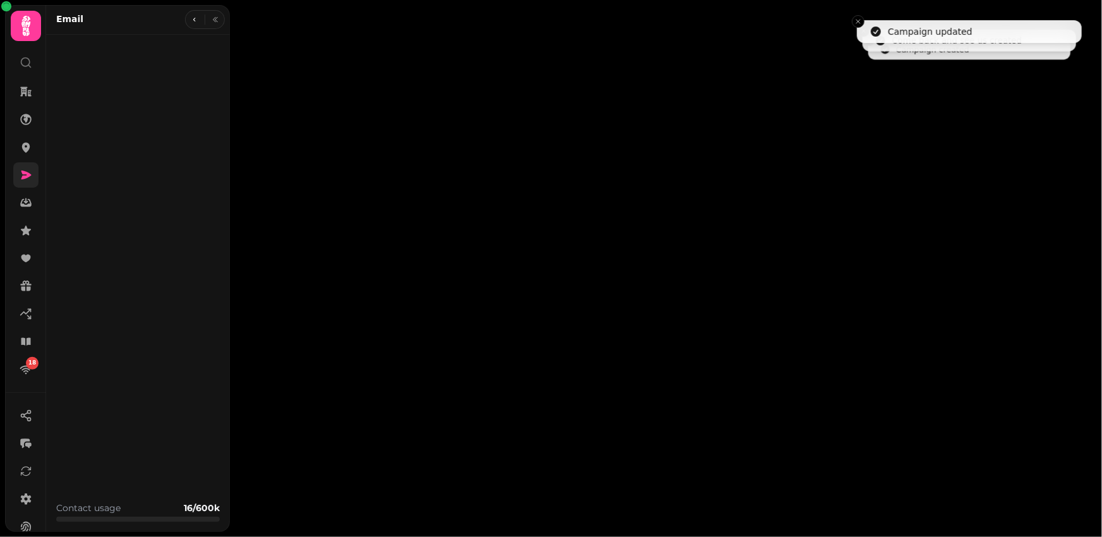
type input "**********"
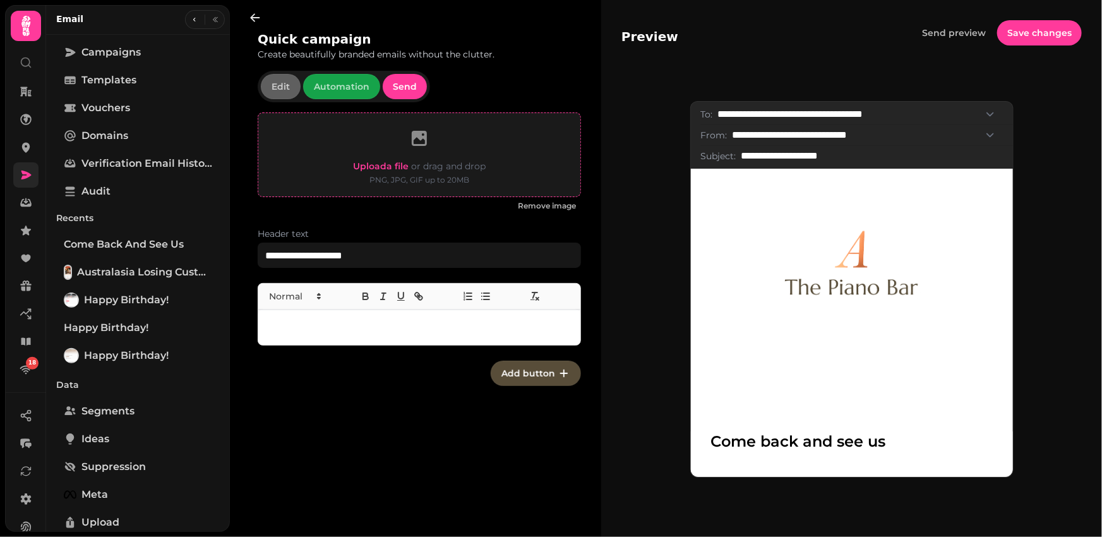
click at [380, 164] on span "Upload a file" at bounding box center [381, 165] width 56 height 11
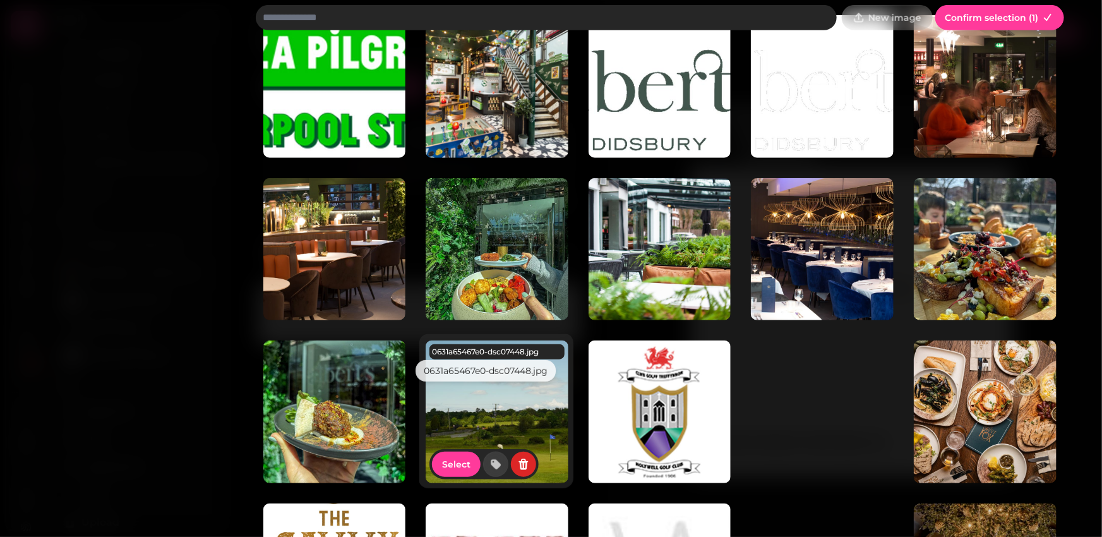
scroll to position [403, 0]
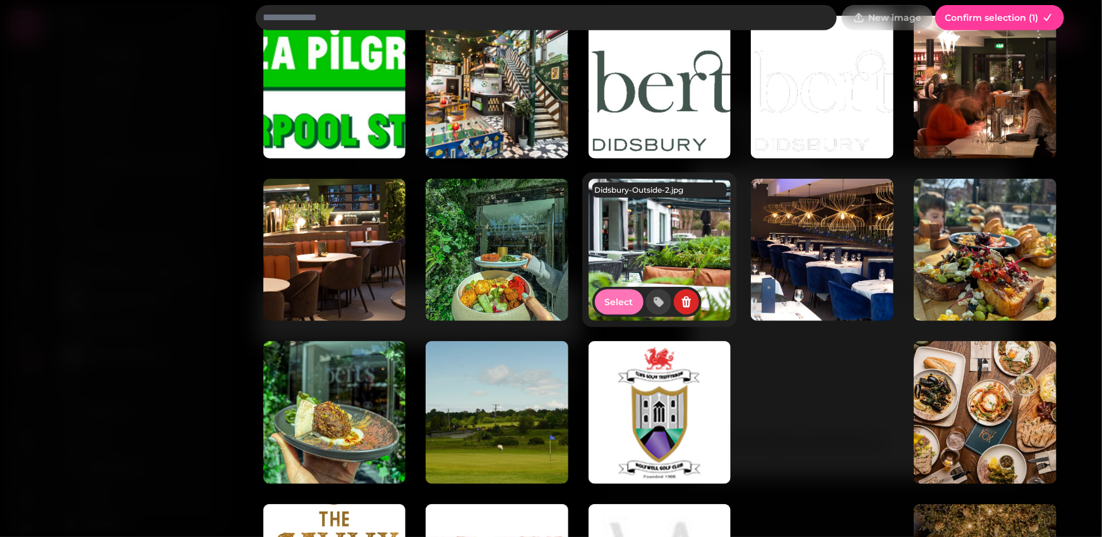
click at [623, 301] on span "Select" at bounding box center [619, 301] width 28 height 9
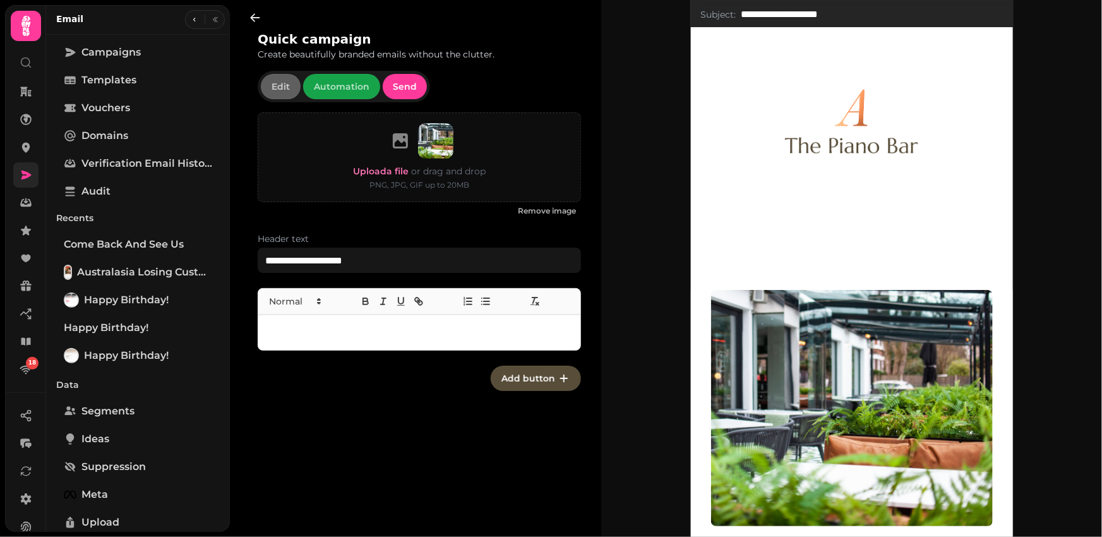
scroll to position [237, 0]
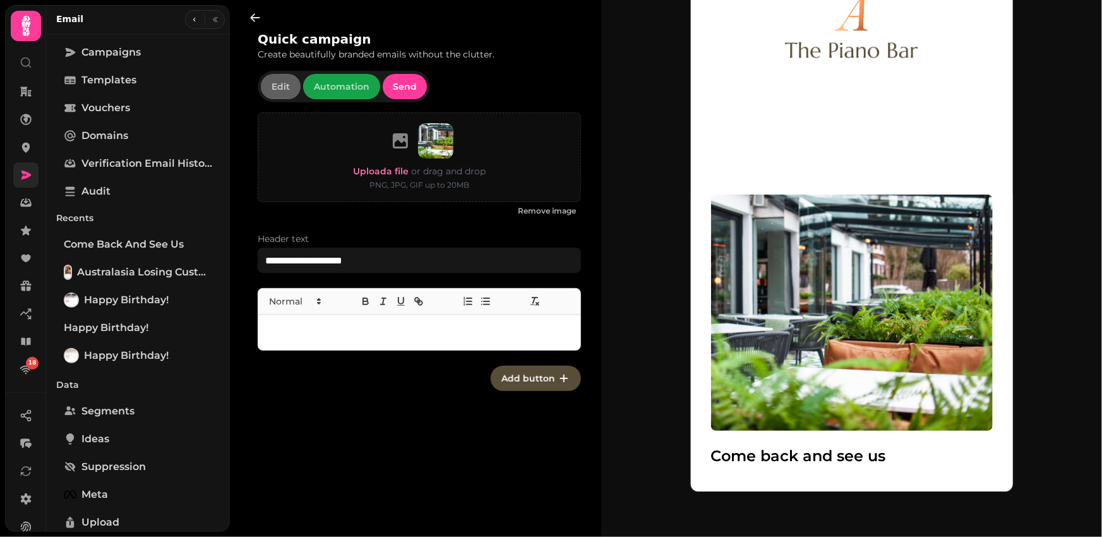
click at [359, 337] on p at bounding box center [419, 332] width 302 height 15
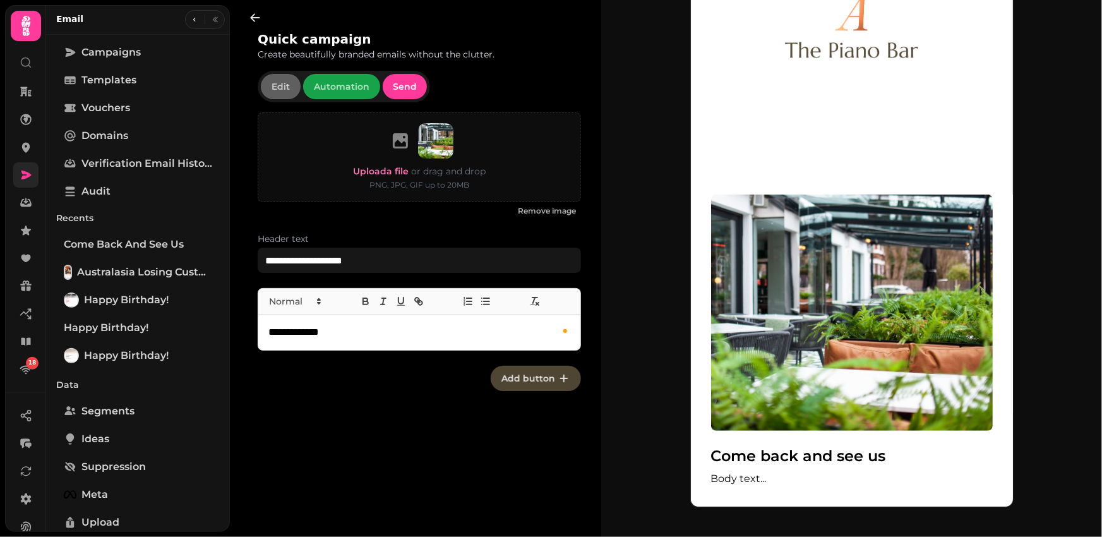
click at [557, 379] on button "Add button" at bounding box center [536, 378] width 90 height 25
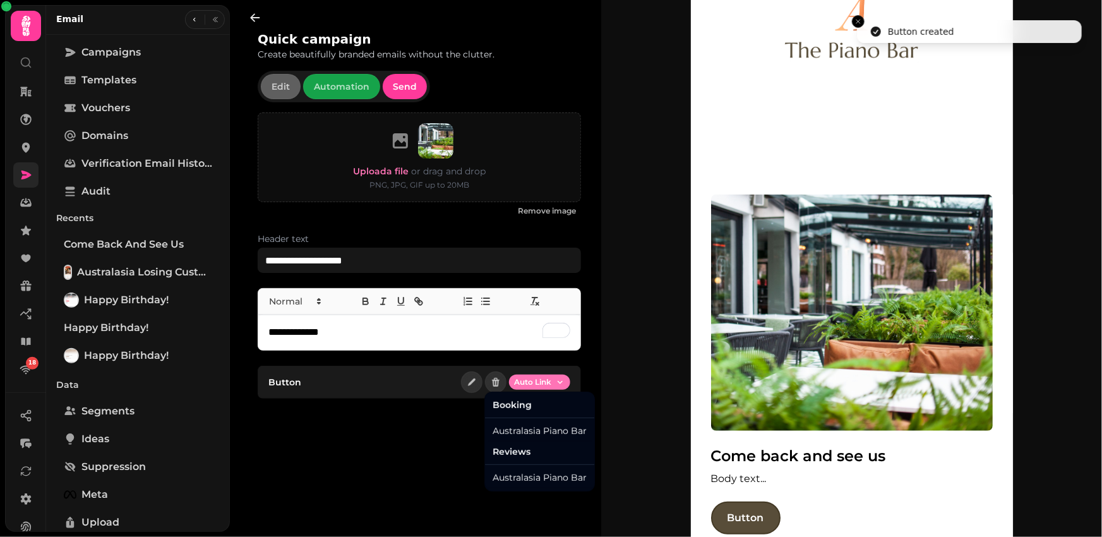
click at [556, 379] on html "**********" at bounding box center [551, 268] width 1102 height 537
click at [546, 426] on div "Australasia Piano Bar" at bounding box center [539, 431] width 104 height 20
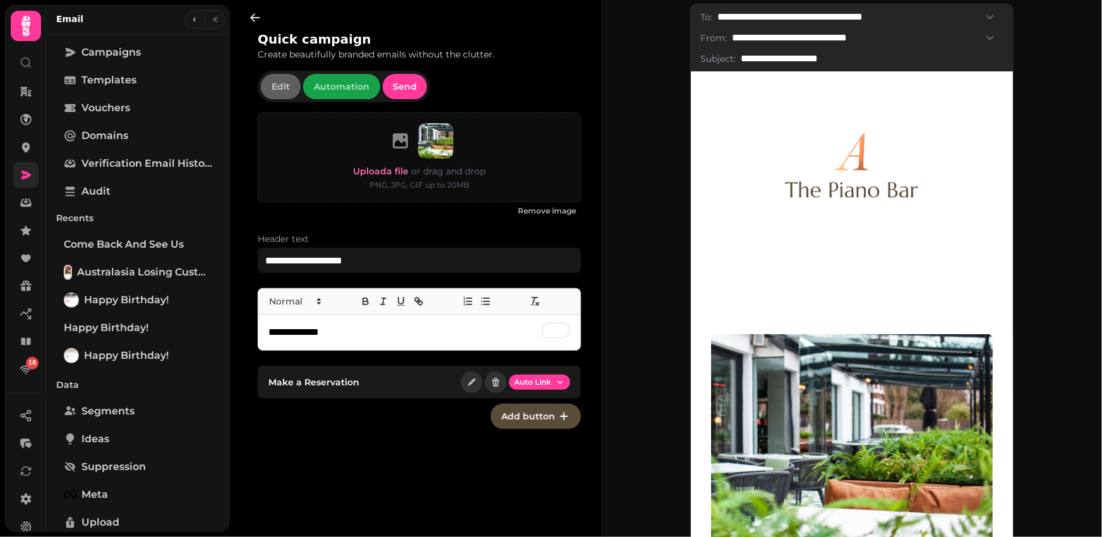
scroll to position [0, 0]
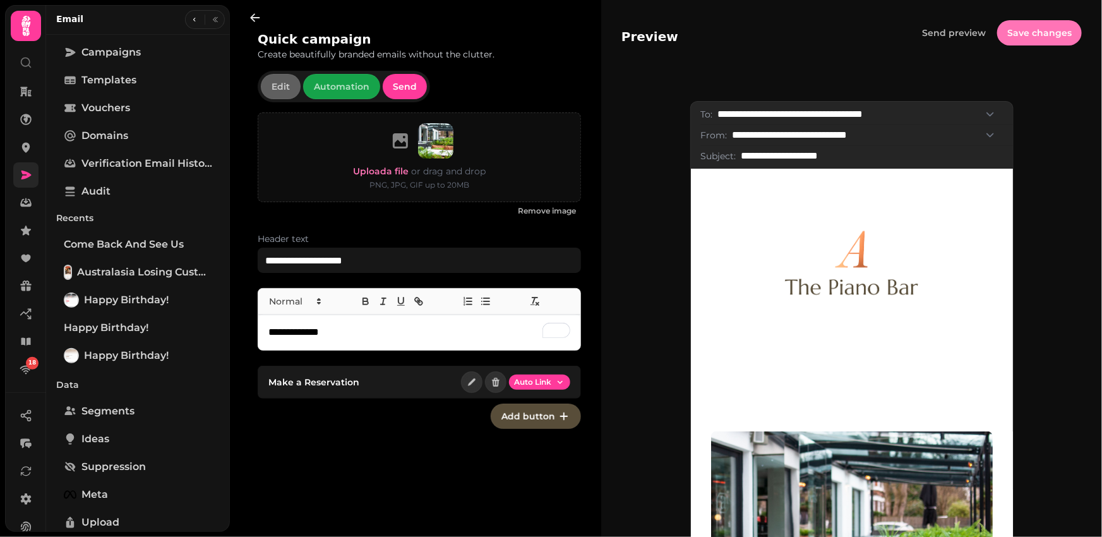
click at [1021, 32] on span "Save changes" at bounding box center [1039, 32] width 64 height 9
click at [249, 20] on icon "button" at bounding box center [255, 17] width 13 height 13
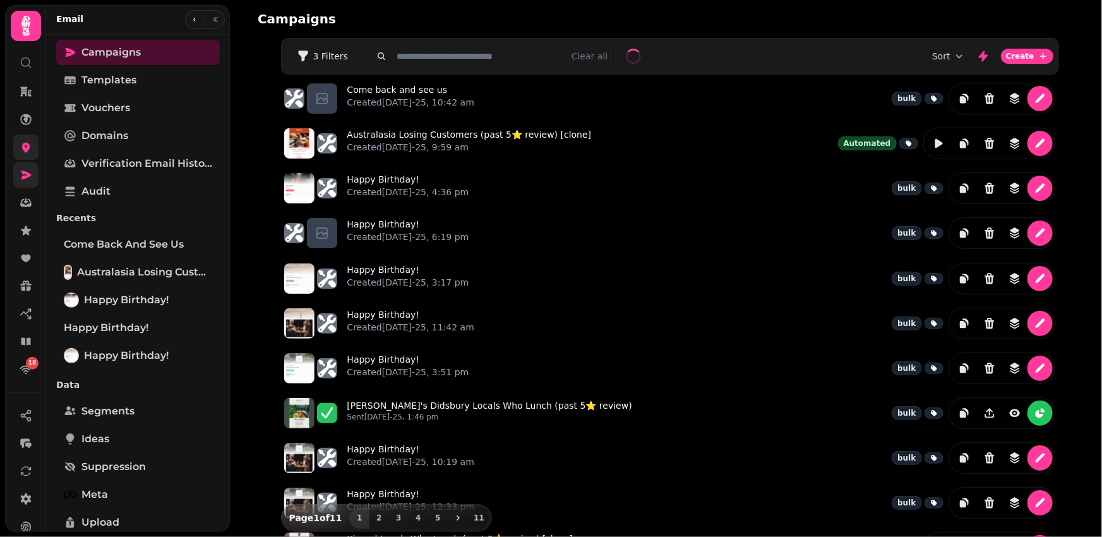
click at [28, 141] on icon at bounding box center [26, 147] width 13 height 13
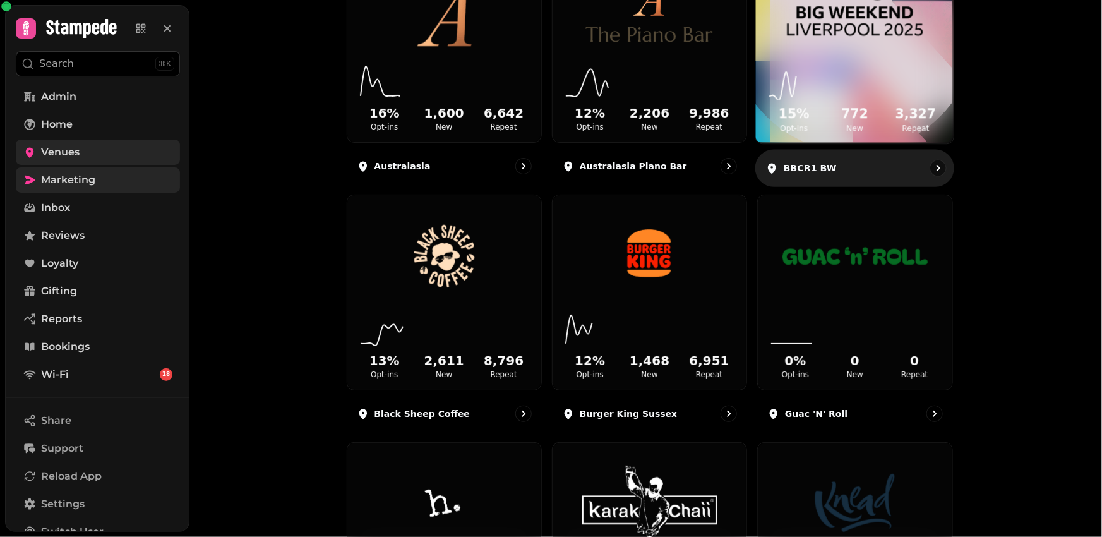
scroll to position [366, 0]
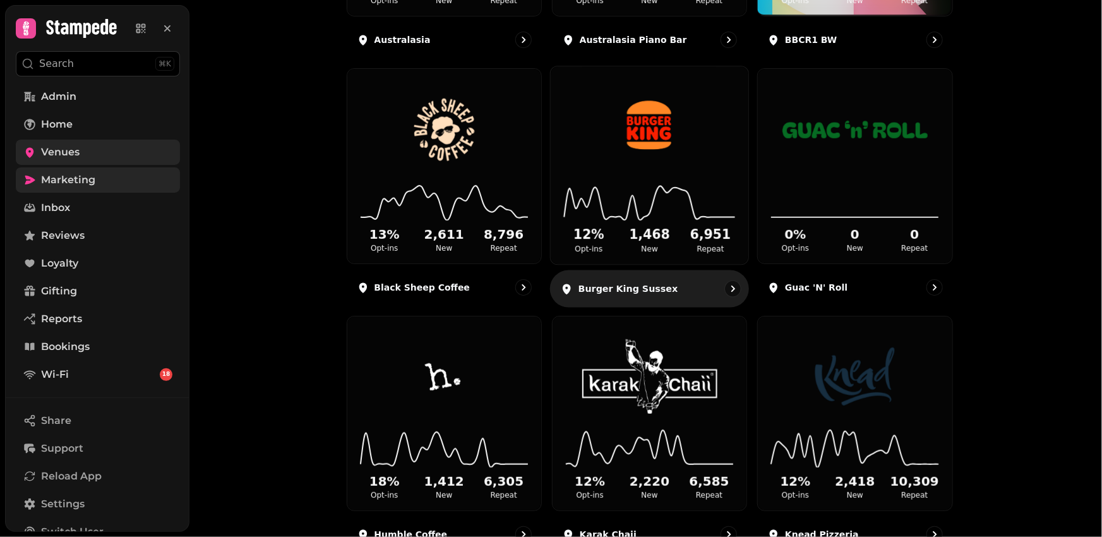
click at [669, 143] on img at bounding box center [649, 128] width 148 height 83
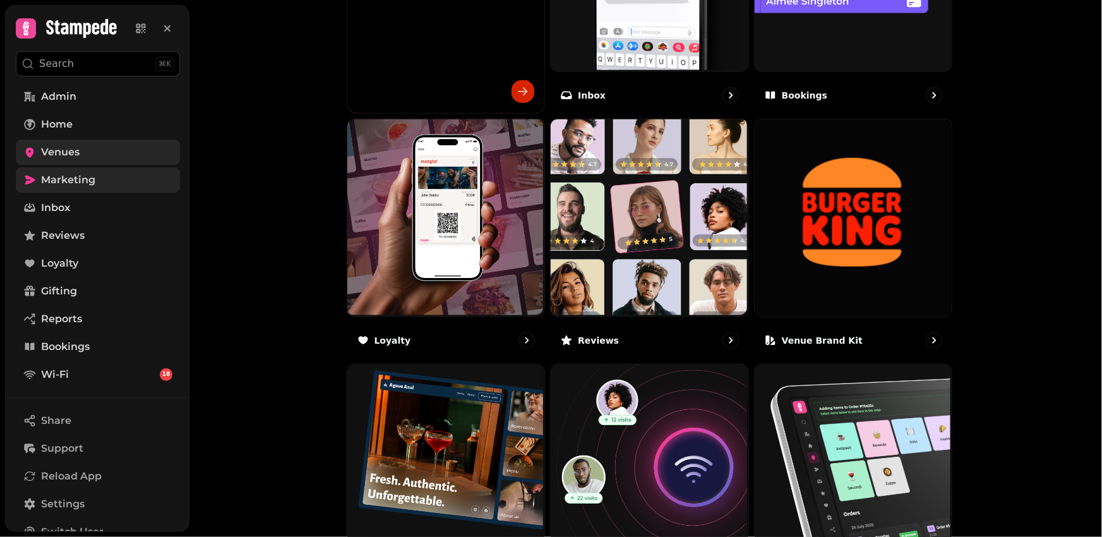
scroll to position [600, 0]
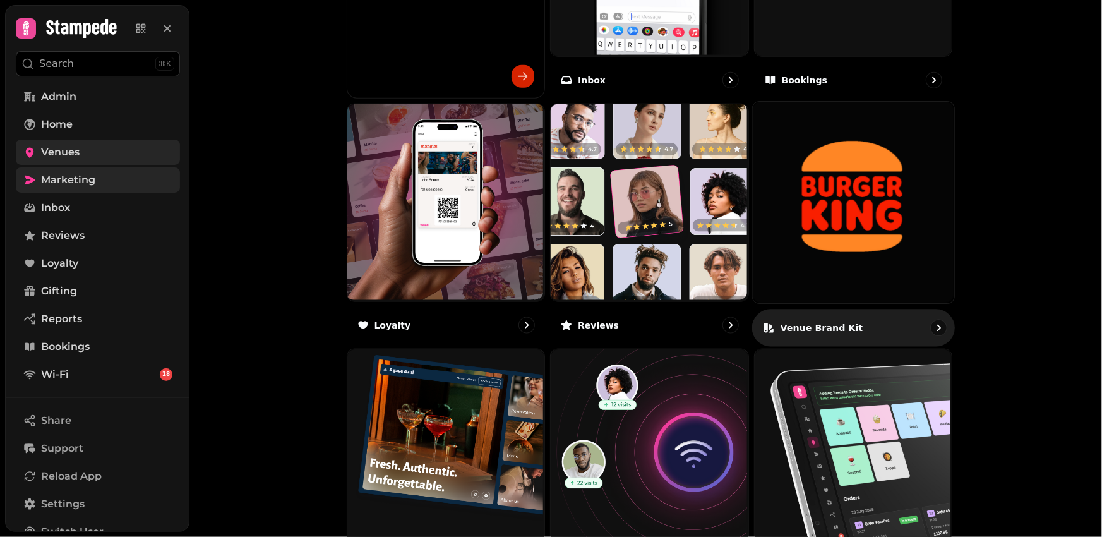
click at [844, 234] on img at bounding box center [853, 202] width 201 height 201
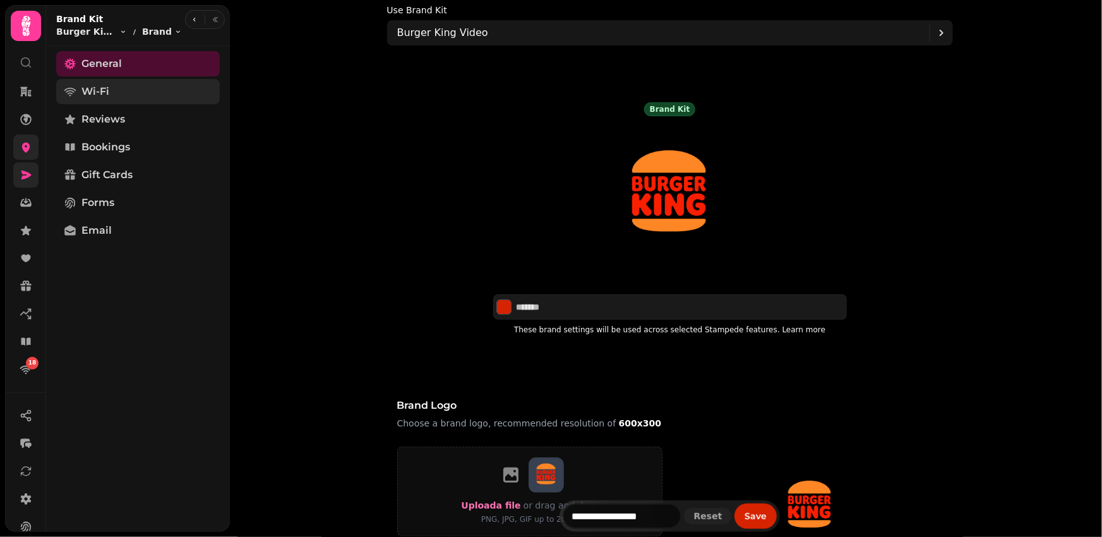
click at [135, 93] on link "Wi-Fi" at bounding box center [138, 91] width 164 height 25
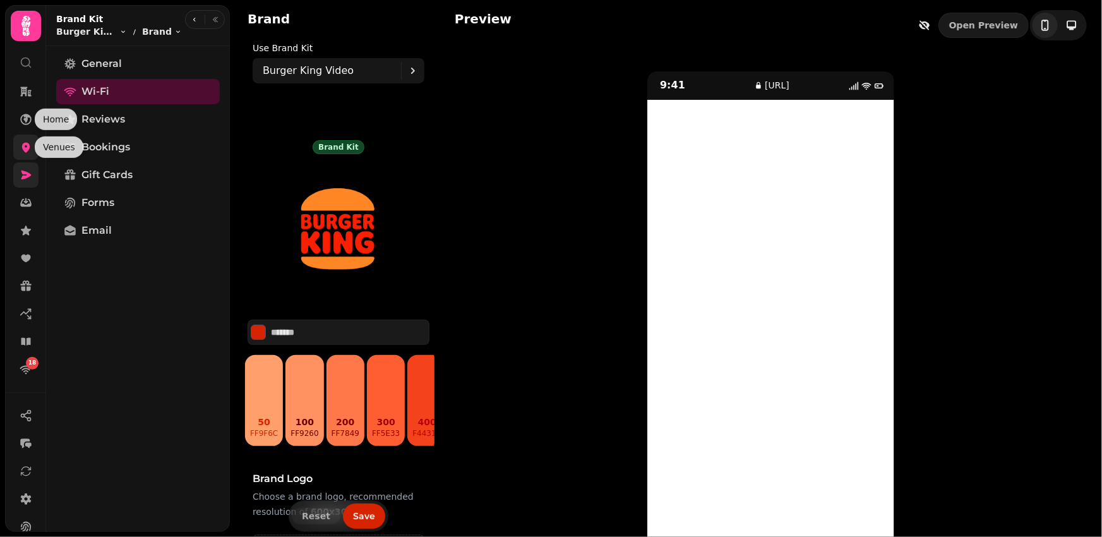
click at [21, 152] on icon at bounding box center [26, 147] width 13 height 13
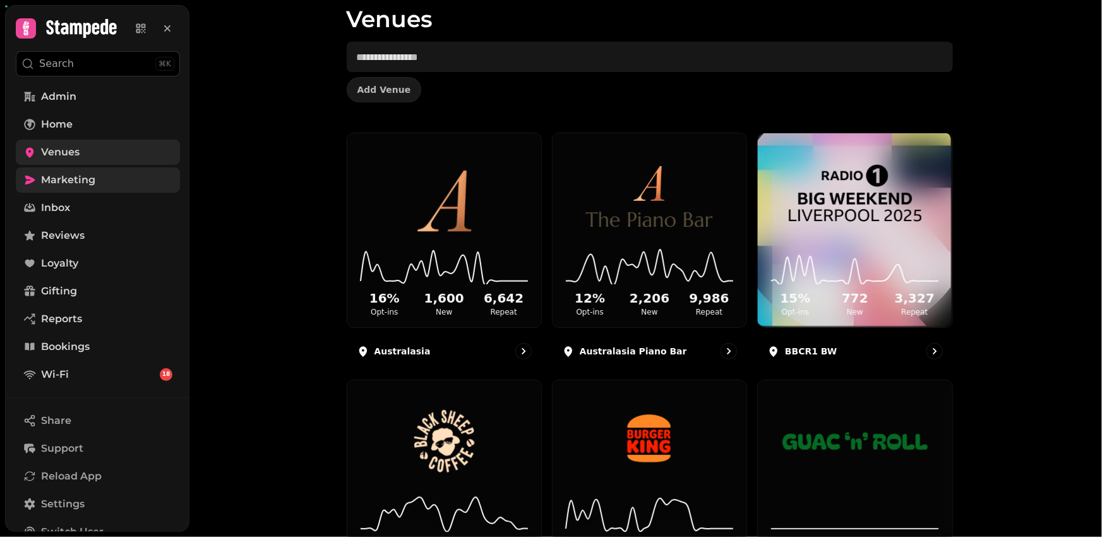
scroll to position [57, 0]
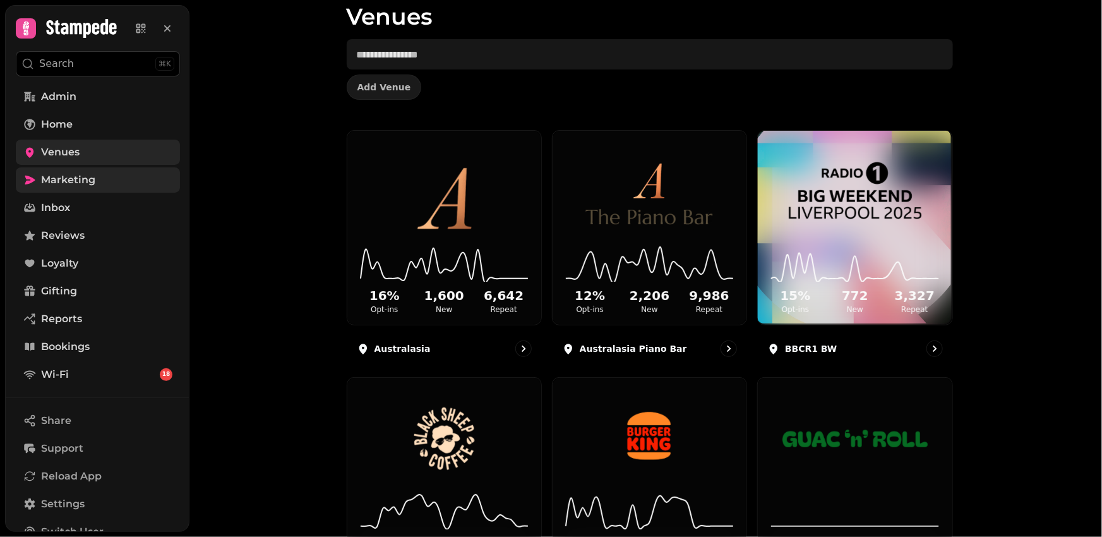
click at [67, 189] on link "Marketing" at bounding box center [98, 179] width 164 height 25
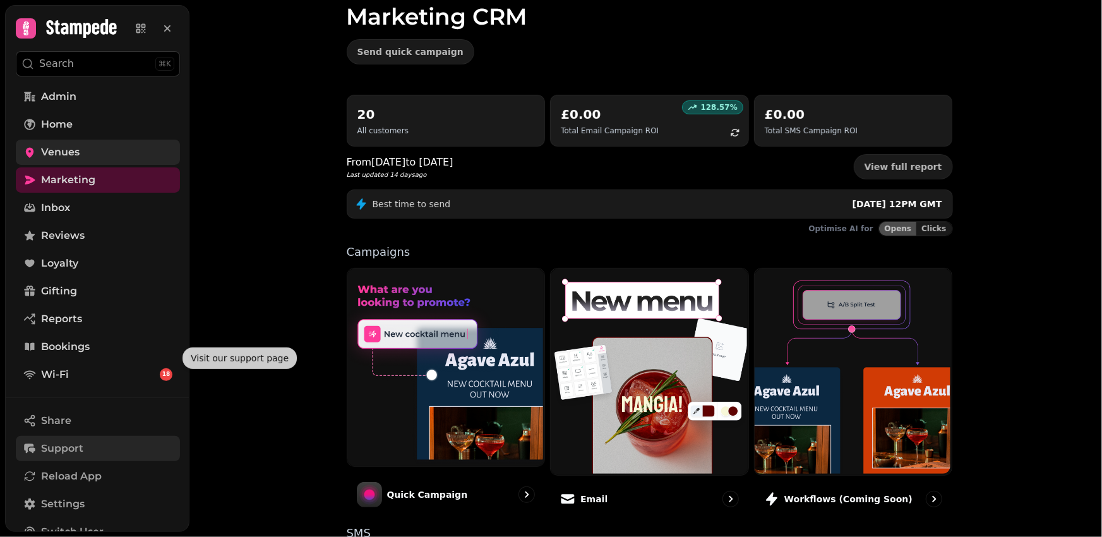
scroll to position [136, 0]
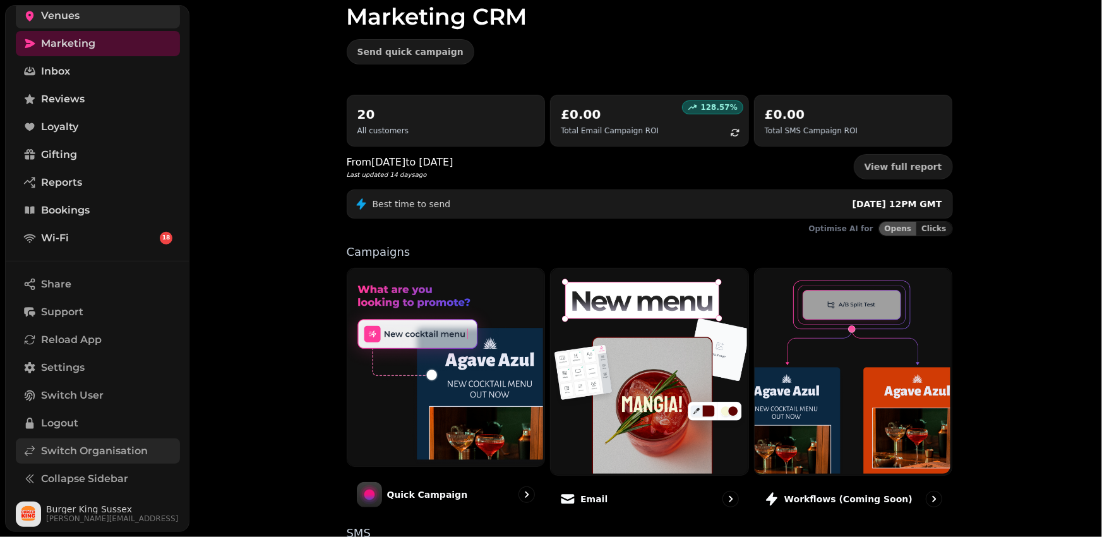
click at [94, 455] on span "Switch Organisation" at bounding box center [94, 450] width 107 height 15
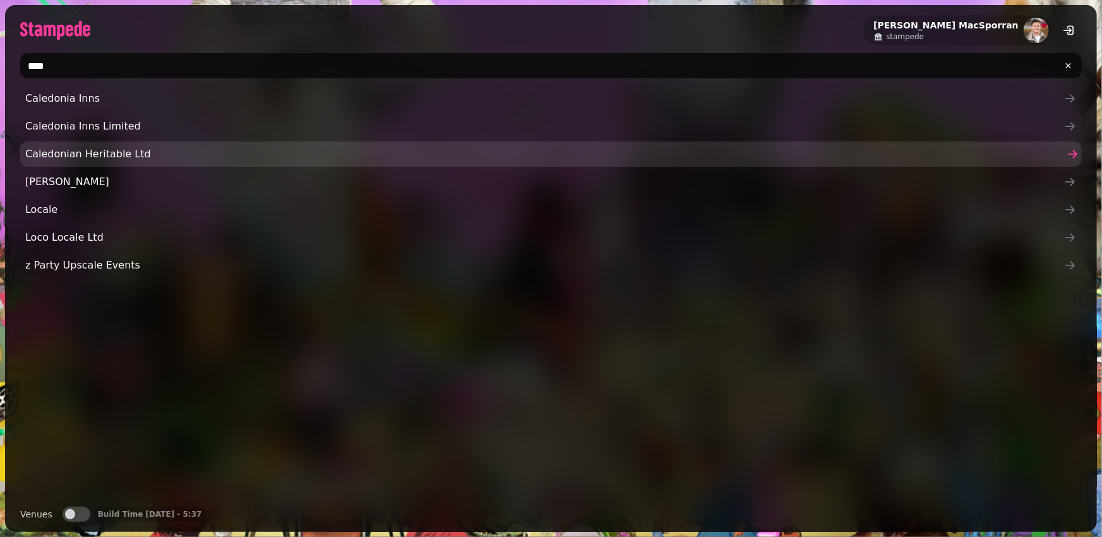
type input "****"
click at [79, 152] on span "Caledonian Heritable Ltd" at bounding box center [544, 153] width 1039 height 15
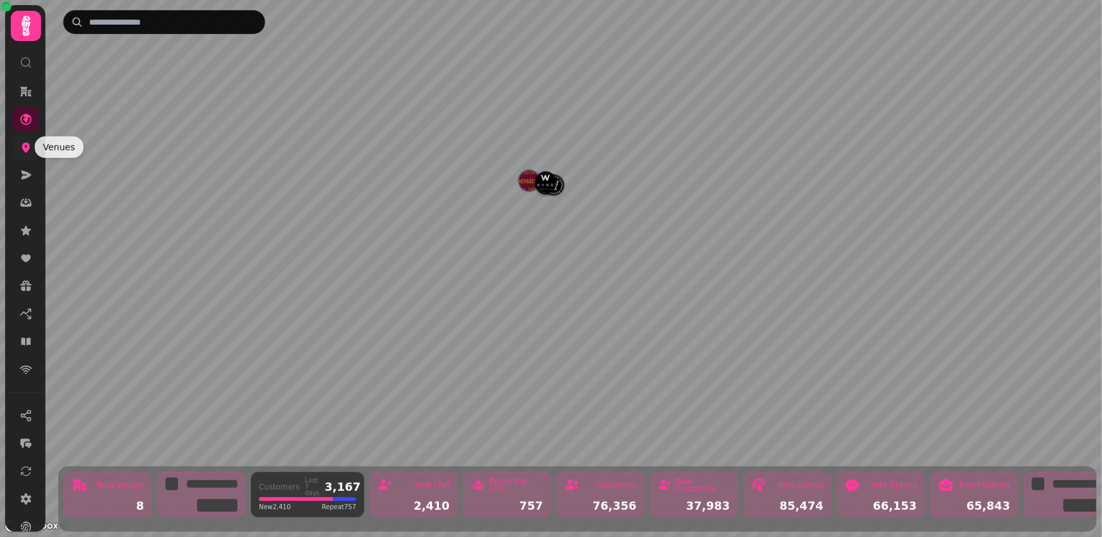
click at [31, 148] on icon at bounding box center [26, 147] width 13 height 13
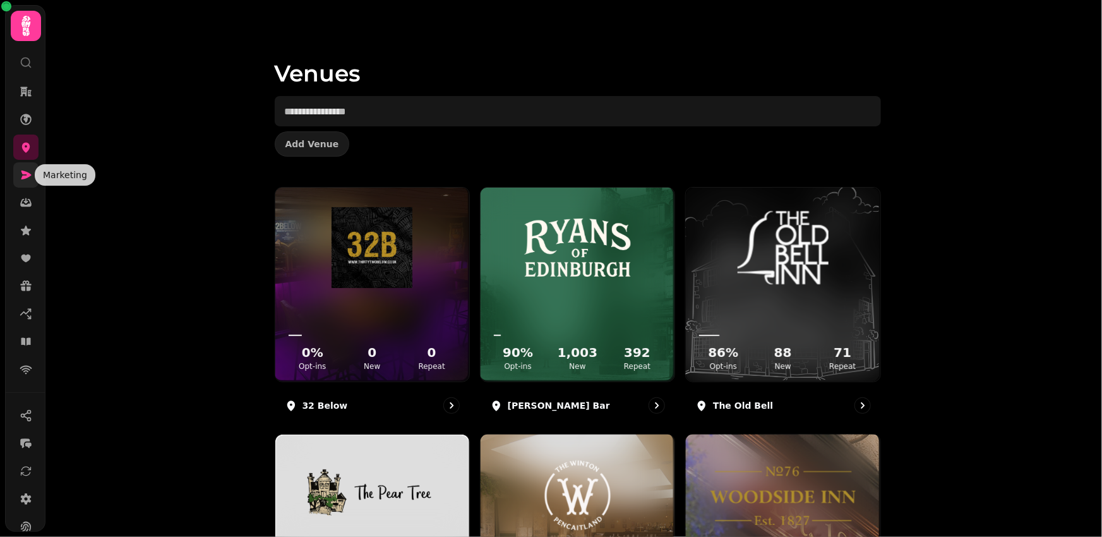
click at [30, 186] on link at bounding box center [25, 174] width 25 height 25
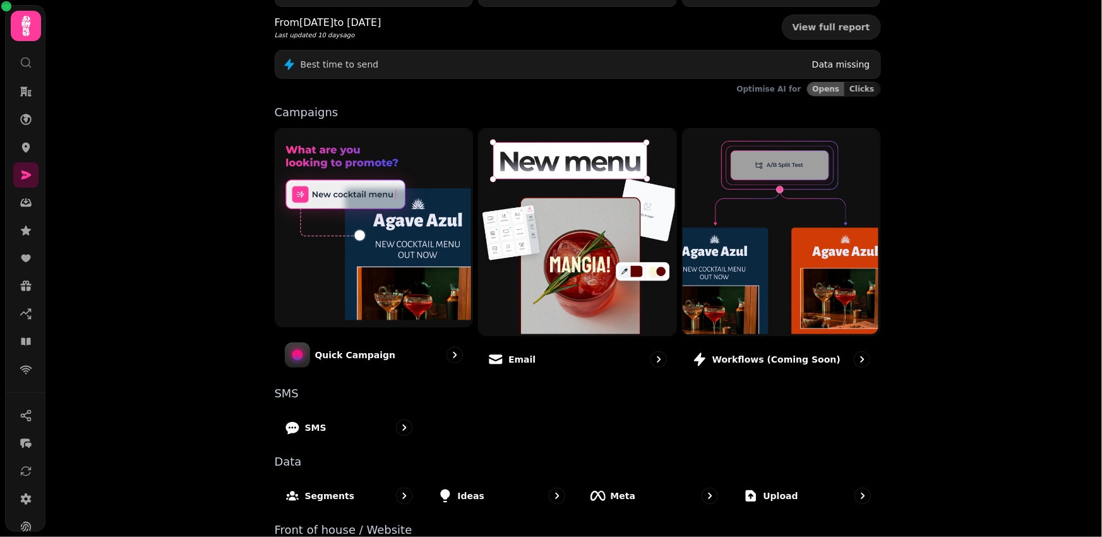
scroll to position [205, 0]
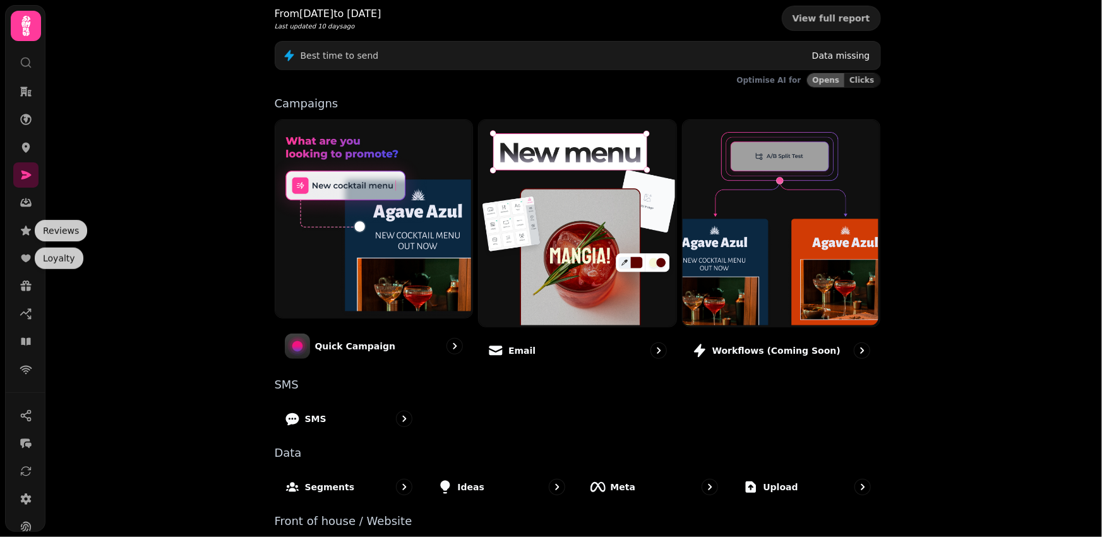
click at [26, 272] on nav at bounding box center [25, 230] width 33 height 303
click at [26, 265] on link at bounding box center [25, 258] width 25 height 25
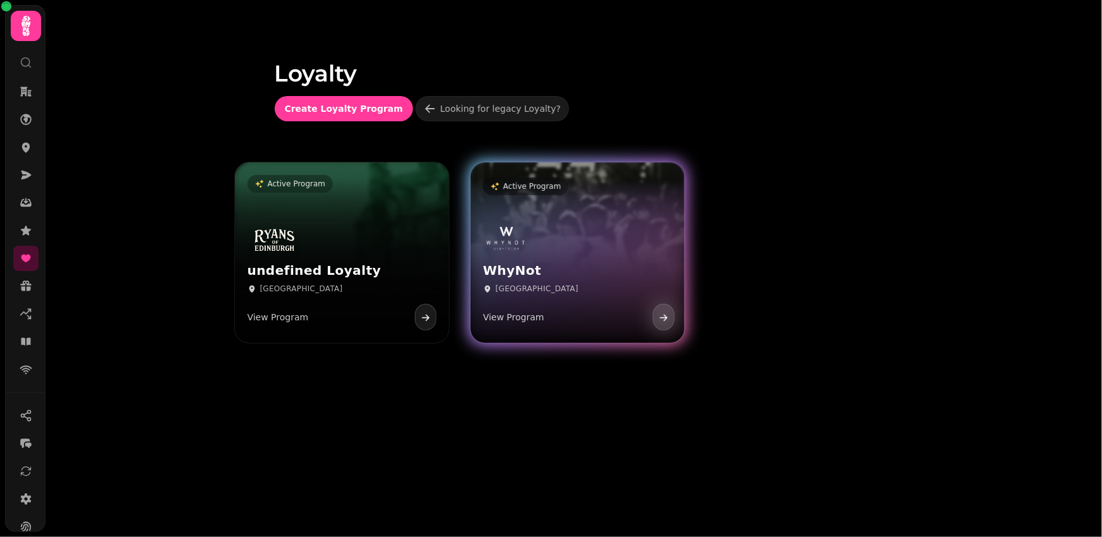
click at [575, 248] on div "WhyNot Edinburgh View Program" at bounding box center [577, 277] width 214 height 131
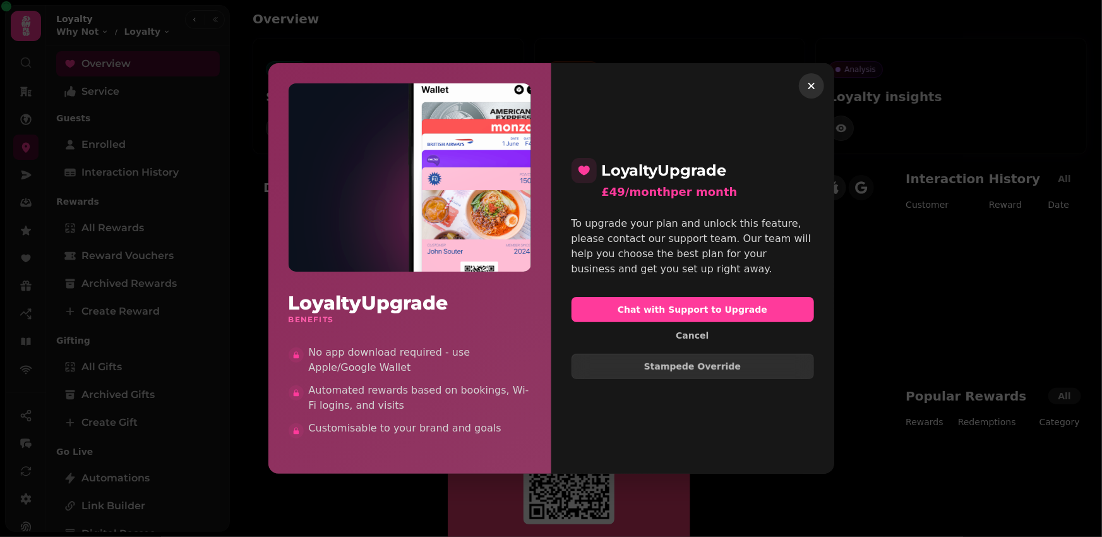
click at [811, 84] on icon "button" at bounding box center [811, 86] width 13 height 13
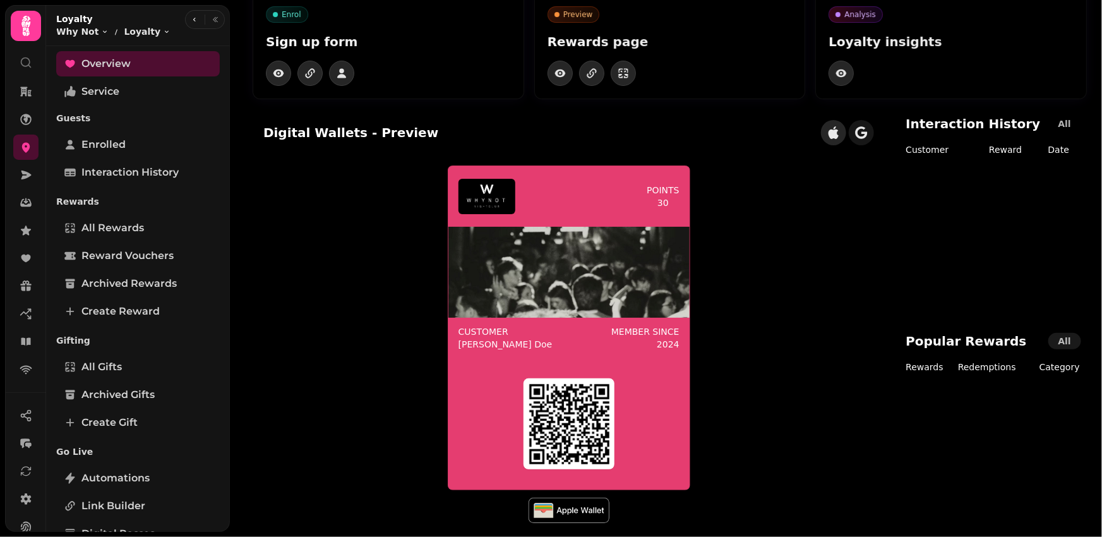
scroll to position [61, 0]
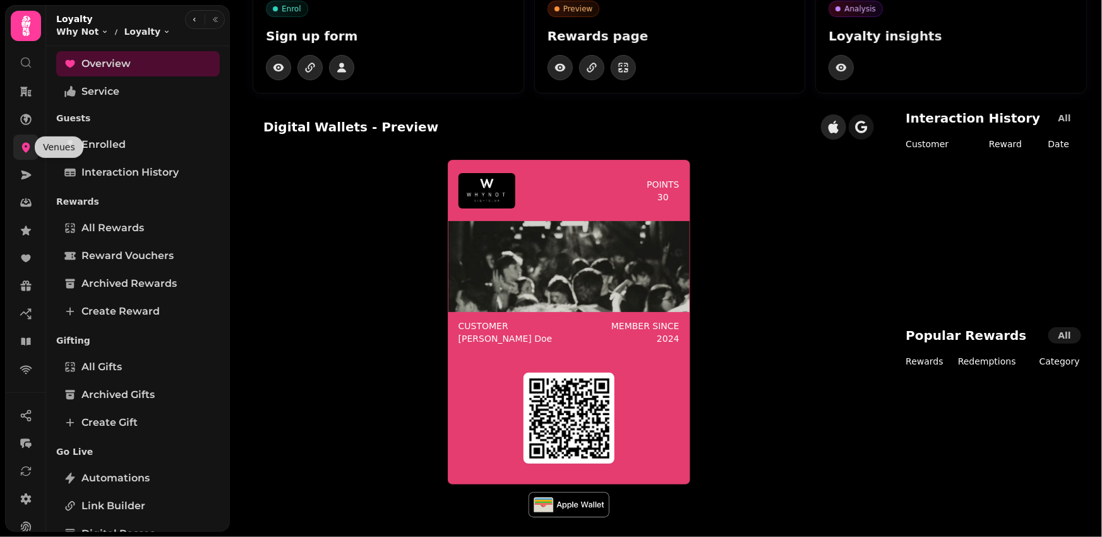
click at [23, 149] on icon at bounding box center [26, 148] width 8 height 10
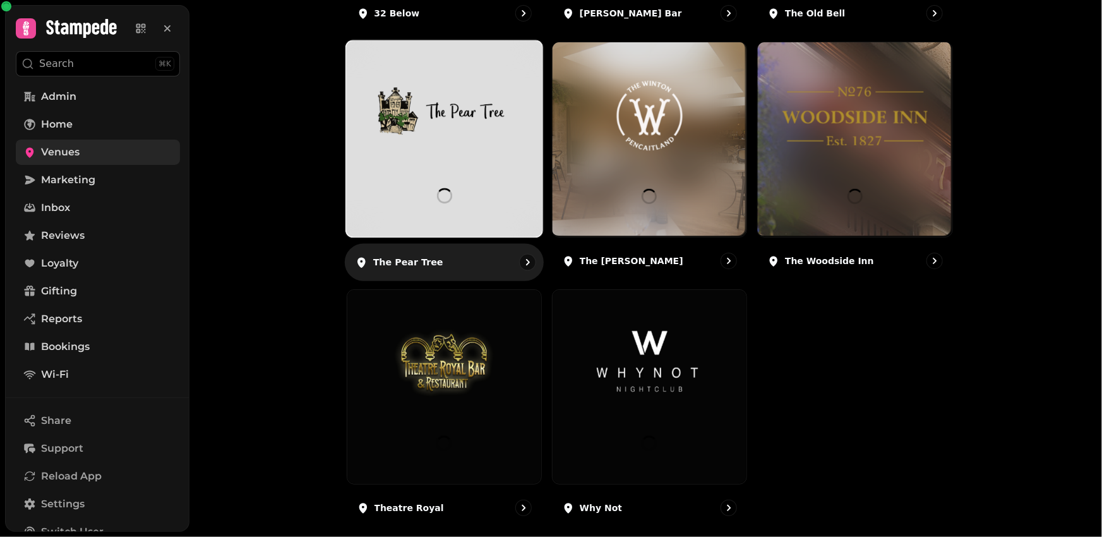
scroll to position [411, 0]
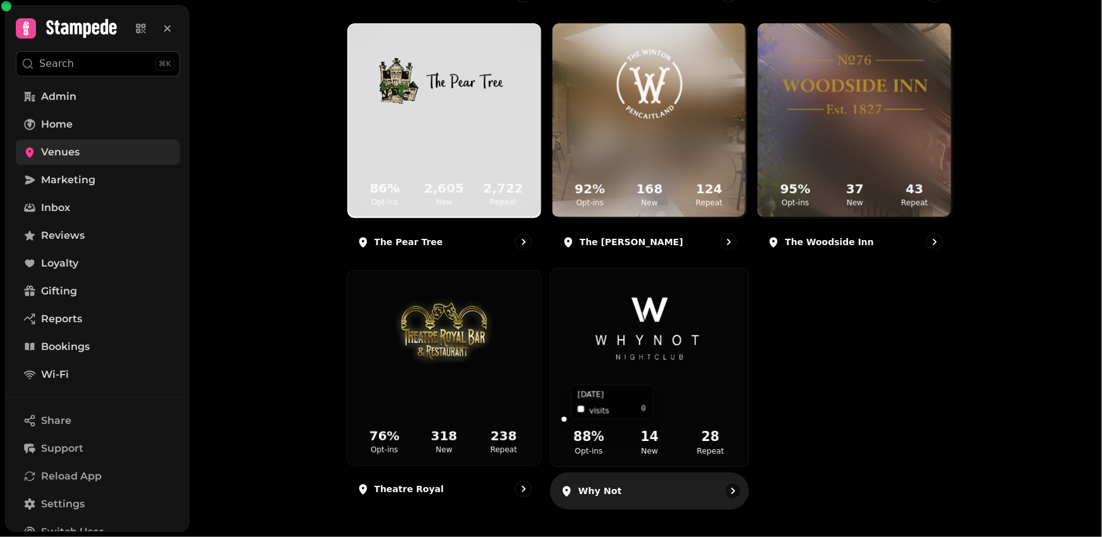
click at [640, 398] on icon at bounding box center [649, 401] width 177 height 41
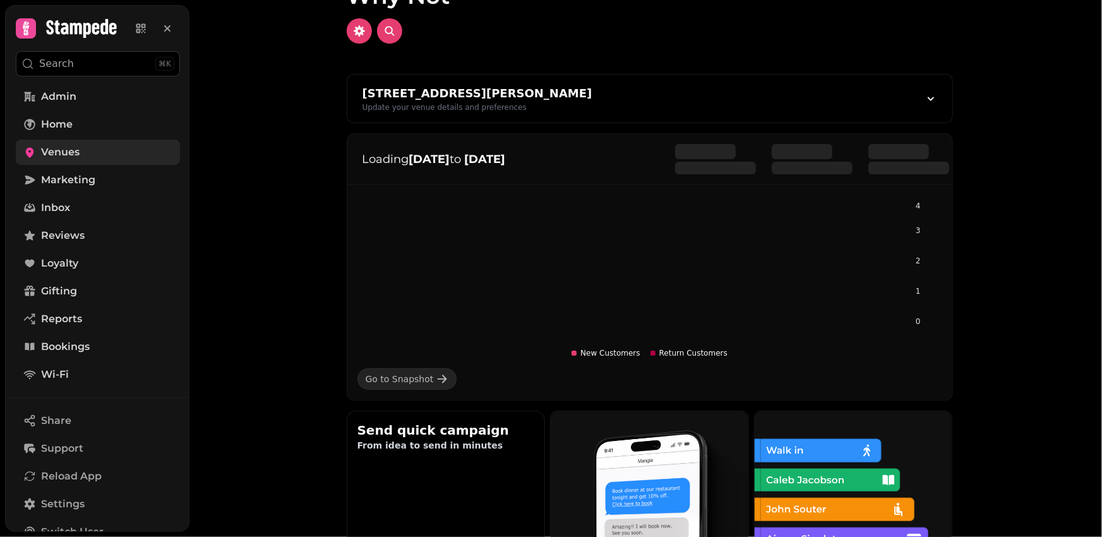
scroll to position [15, 0]
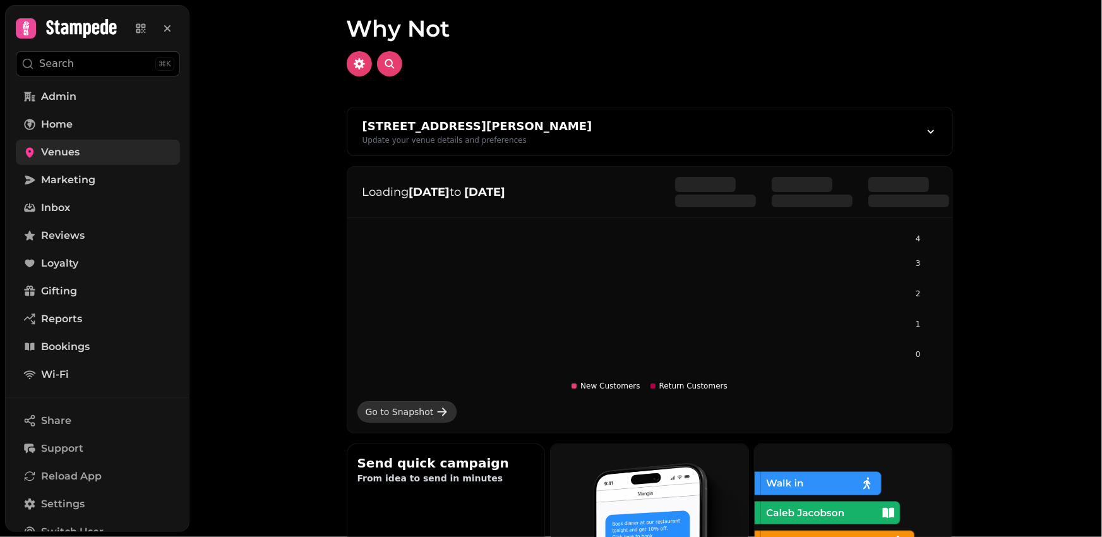
click at [427, 410] on div "Go to Snapshot" at bounding box center [400, 411] width 68 height 13
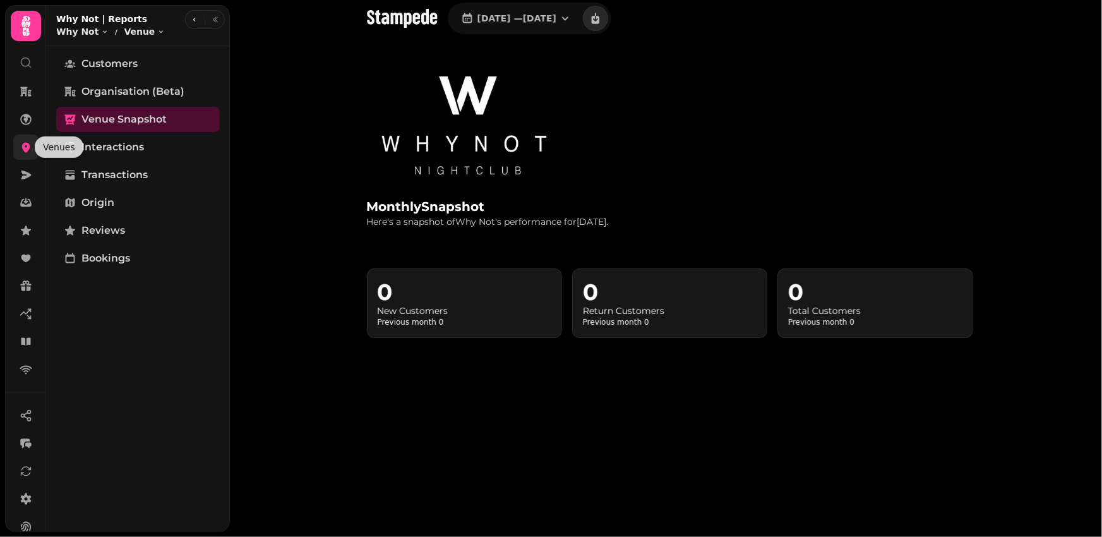
click at [25, 145] on icon at bounding box center [26, 148] width 8 height 10
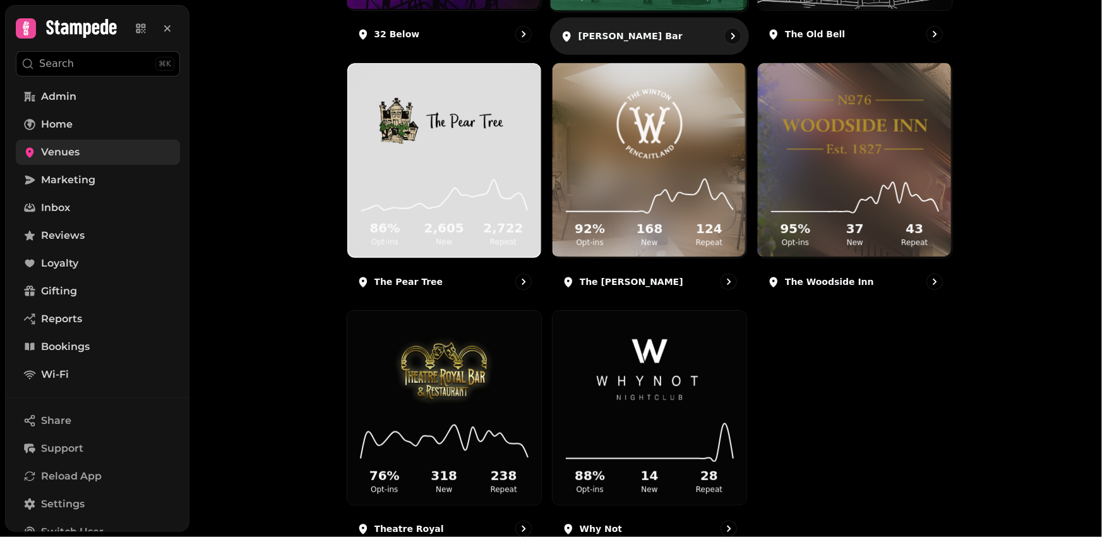
scroll to position [411, 0]
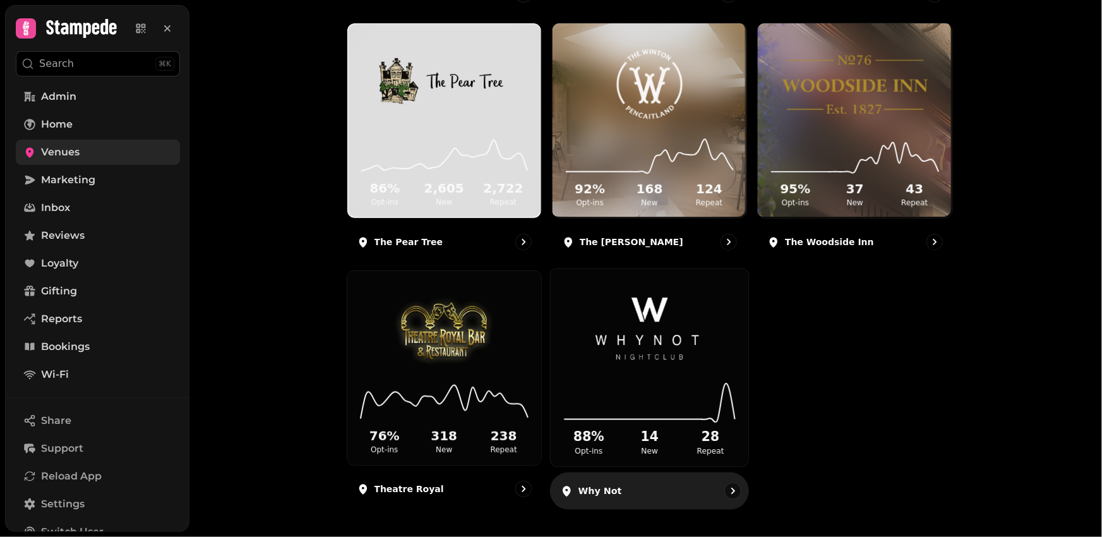
click at [630, 364] on img at bounding box center [649, 330] width 148 height 83
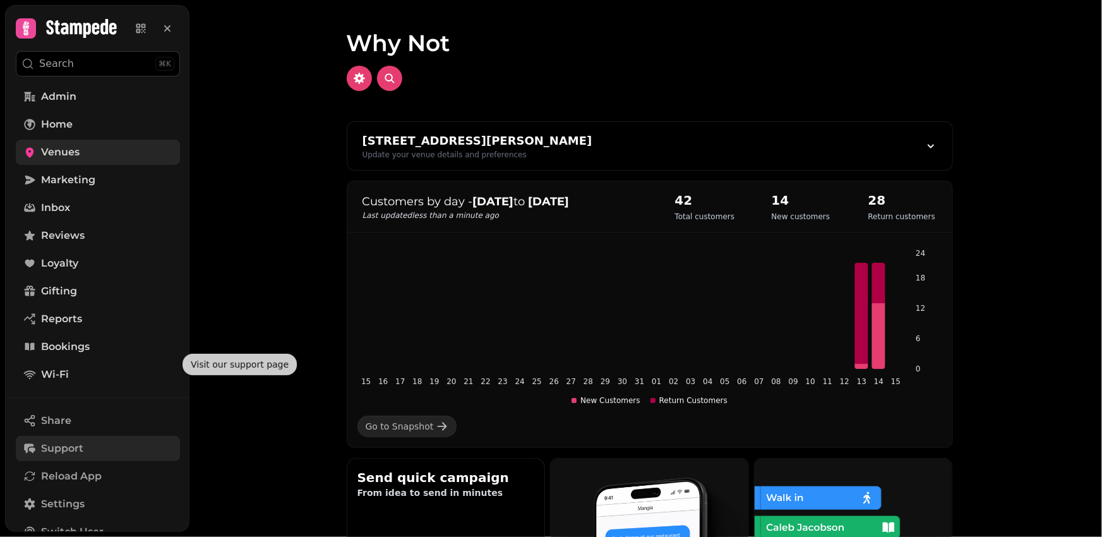
scroll to position [136, 0]
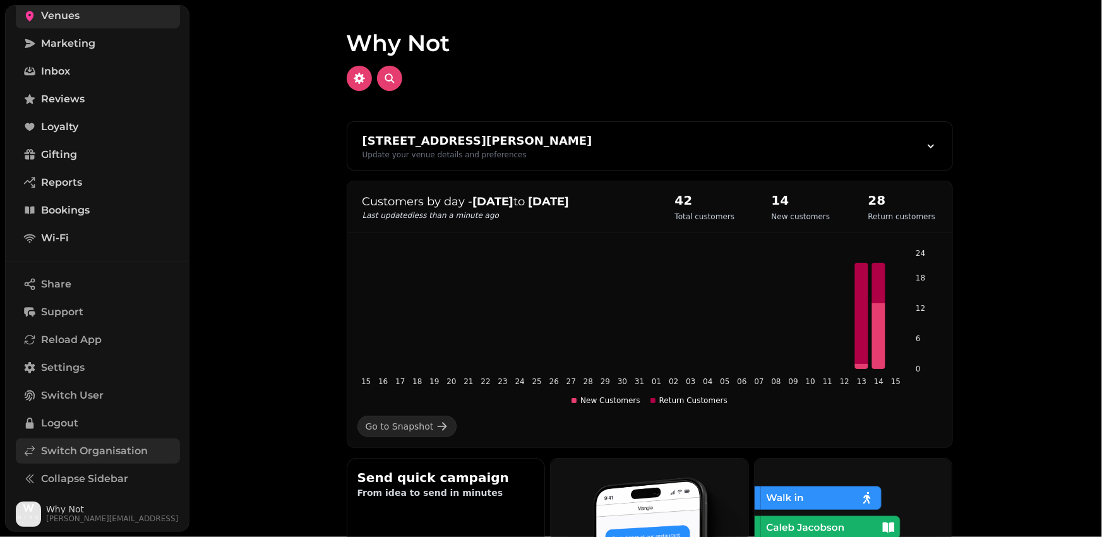
click at [87, 445] on span "Switch Organisation" at bounding box center [94, 450] width 107 height 15
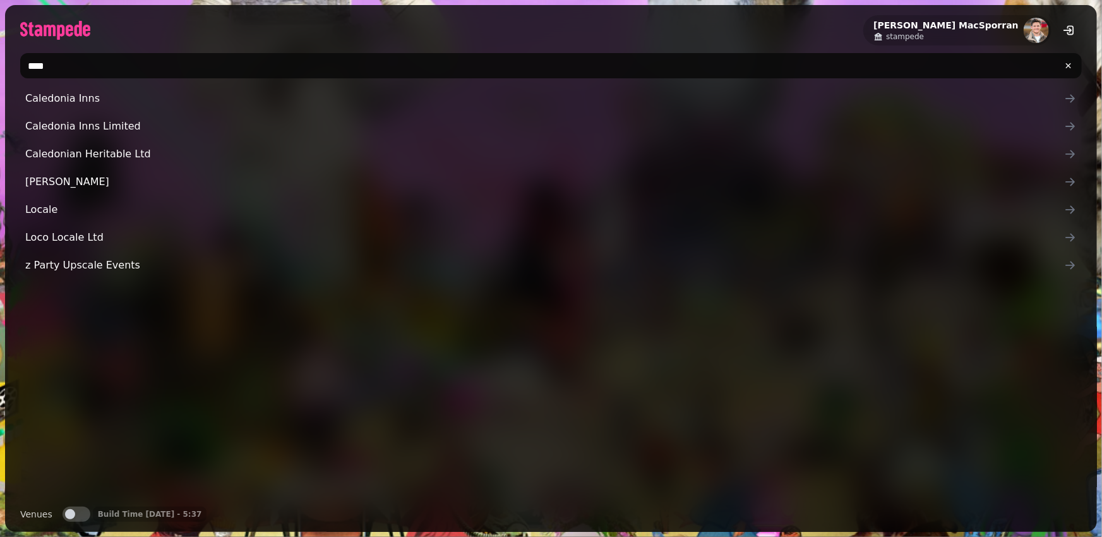
click at [66, 64] on input "****" at bounding box center [550, 65] width 1061 height 25
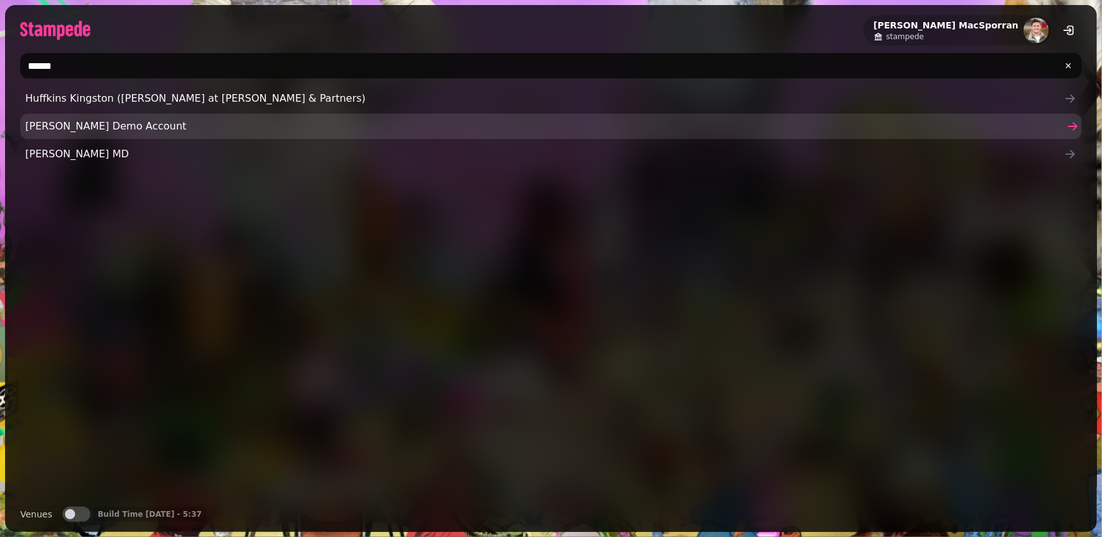
type input "*****"
click at [66, 119] on span "Lewis Demo Account" at bounding box center [544, 126] width 1039 height 15
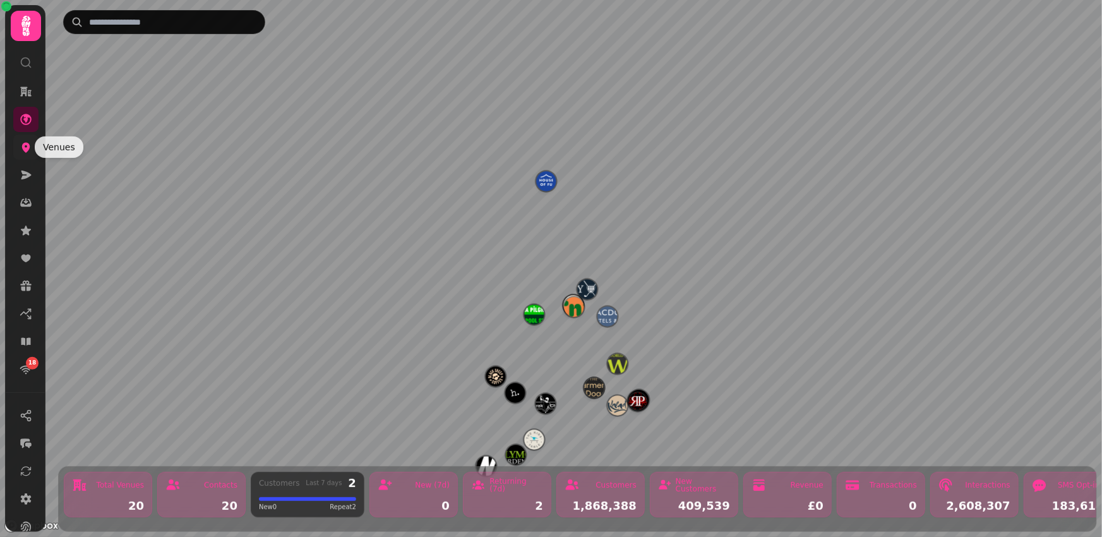
click at [30, 146] on icon at bounding box center [26, 147] width 13 height 13
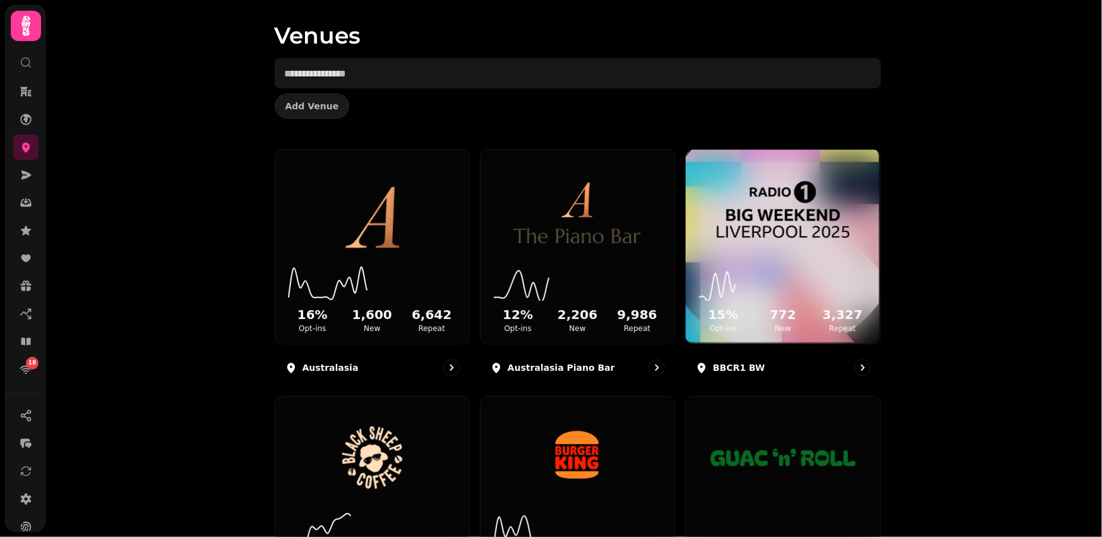
scroll to position [57, 0]
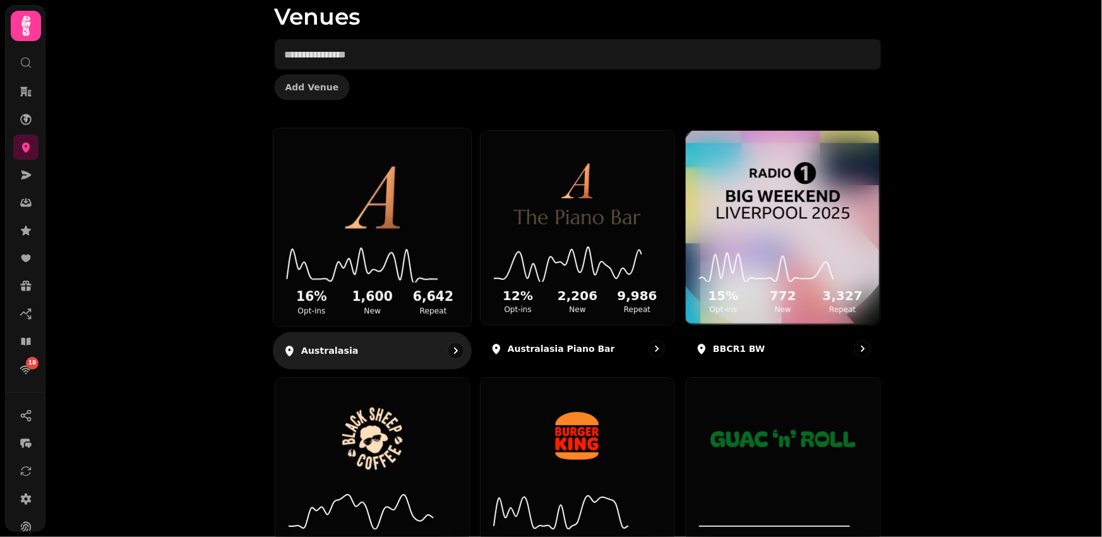
click at [362, 227] on img at bounding box center [372, 189] width 148 height 83
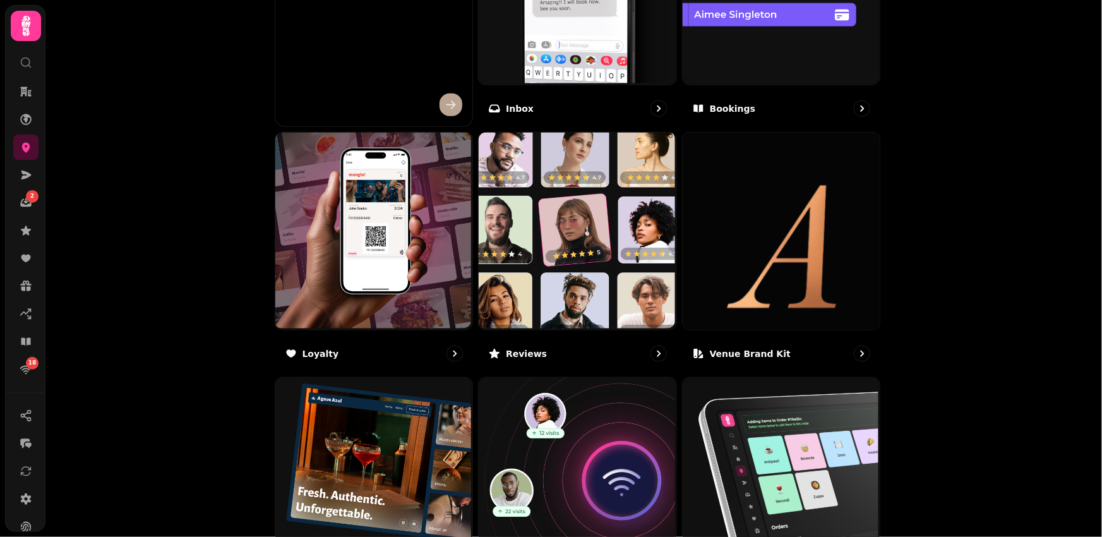
scroll to position [591, 0]
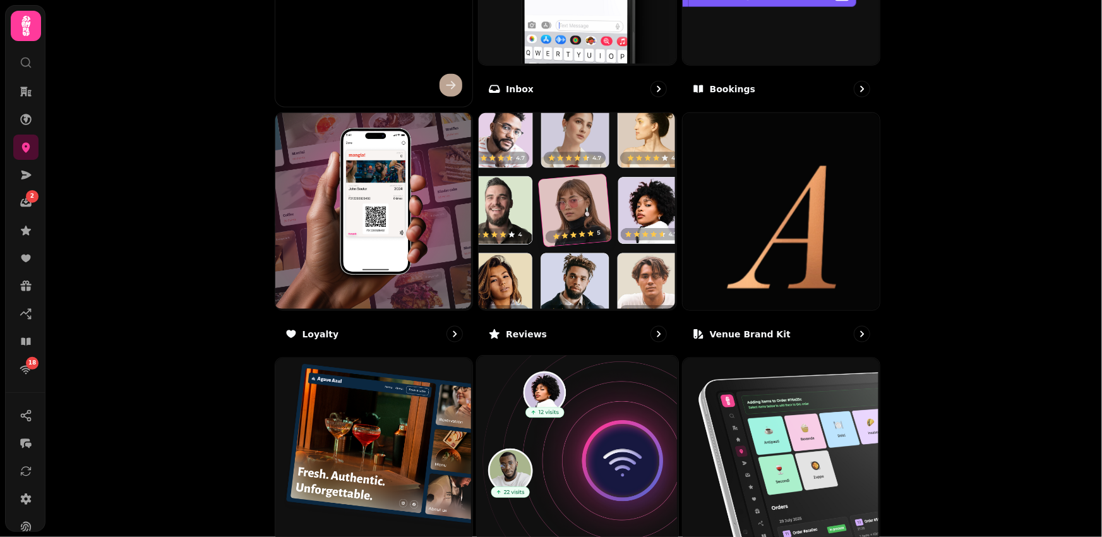
click at [592, 436] on img at bounding box center [575, 455] width 201 height 201
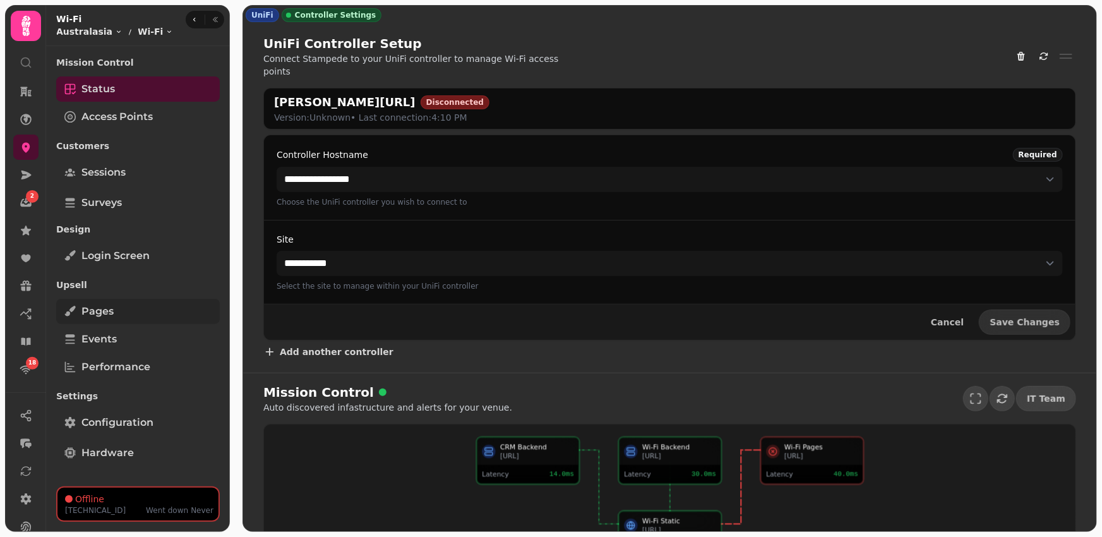
click at [128, 317] on link "Pages" at bounding box center [138, 311] width 164 height 25
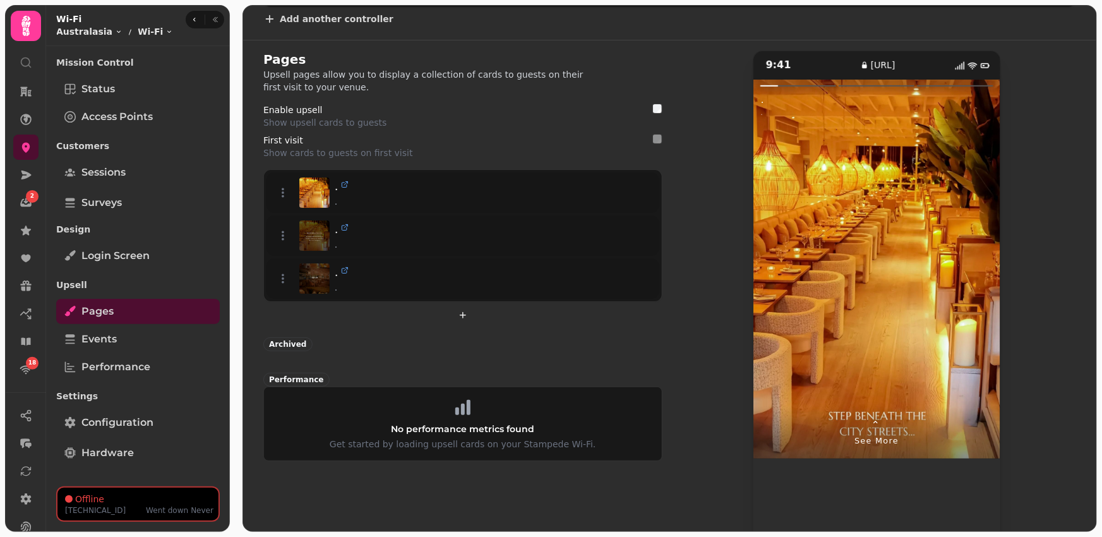
scroll to position [328, 0]
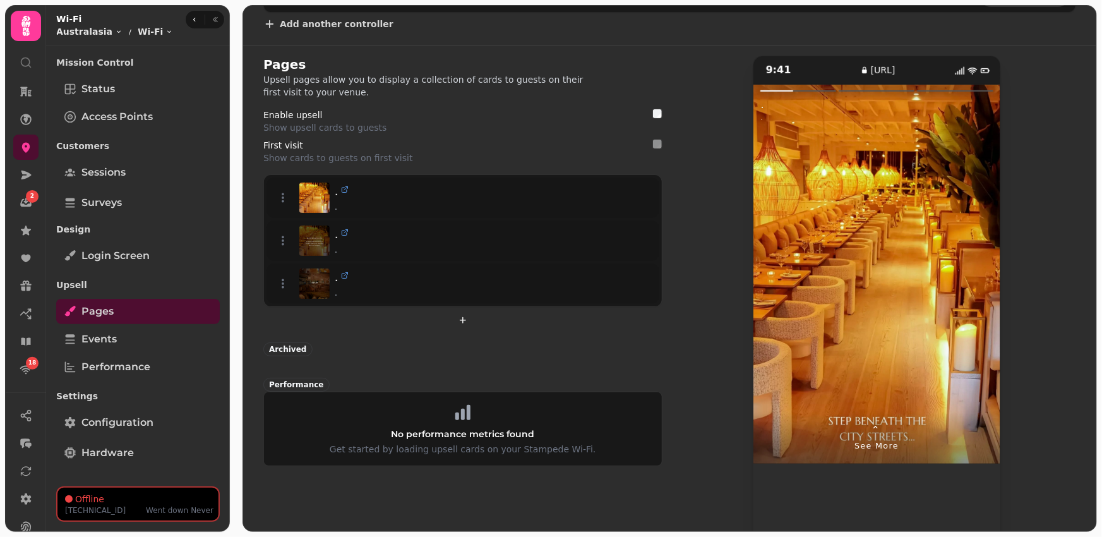
click at [964, 248] on div at bounding box center [938, 274] width 124 height 379
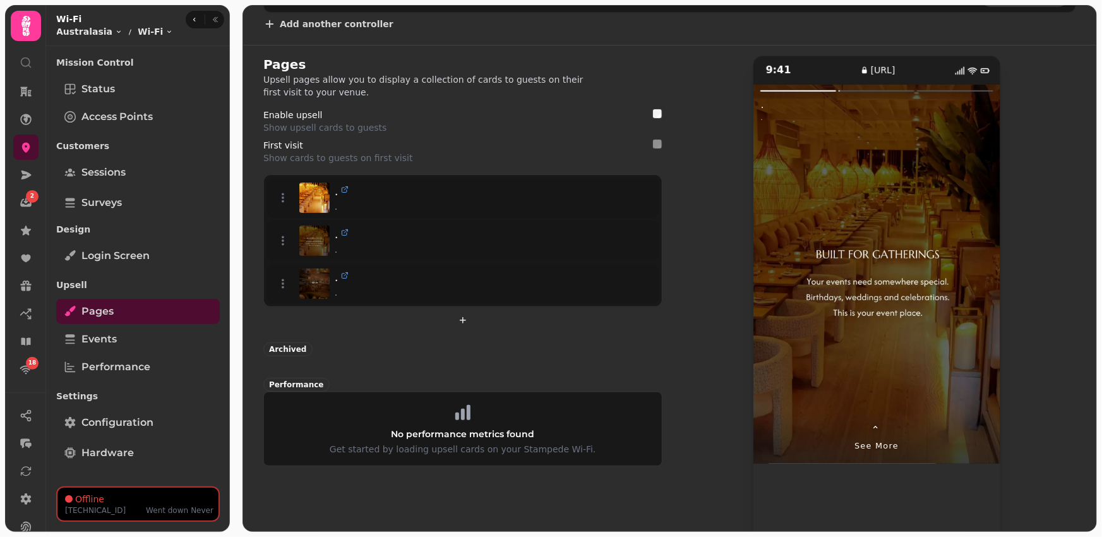
click at [964, 248] on div at bounding box center [938, 274] width 124 height 379
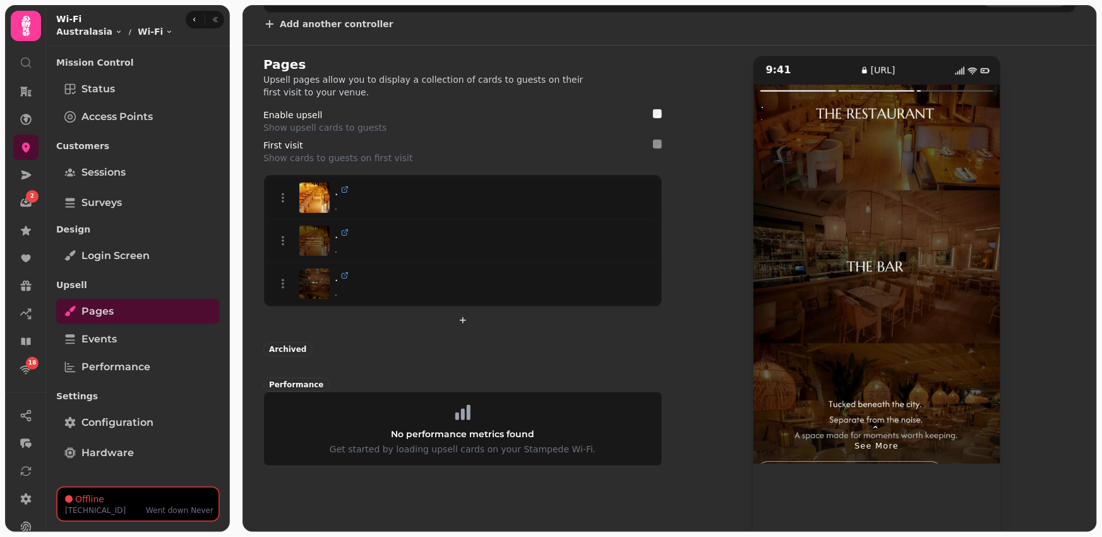
click at [964, 248] on div at bounding box center [938, 274] width 124 height 379
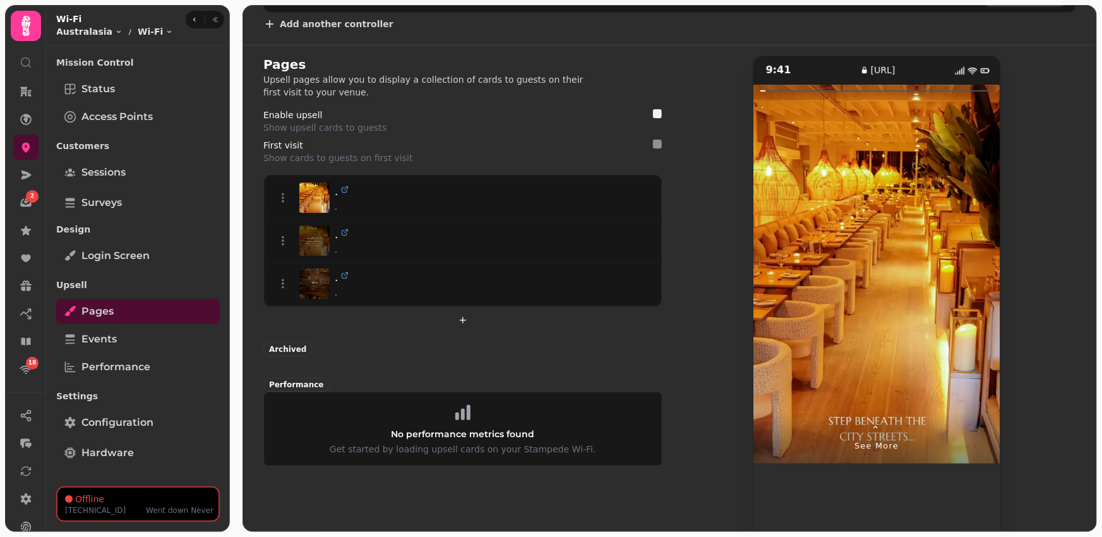
click at [964, 248] on div at bounding box center [938, 274] width 124 height 379
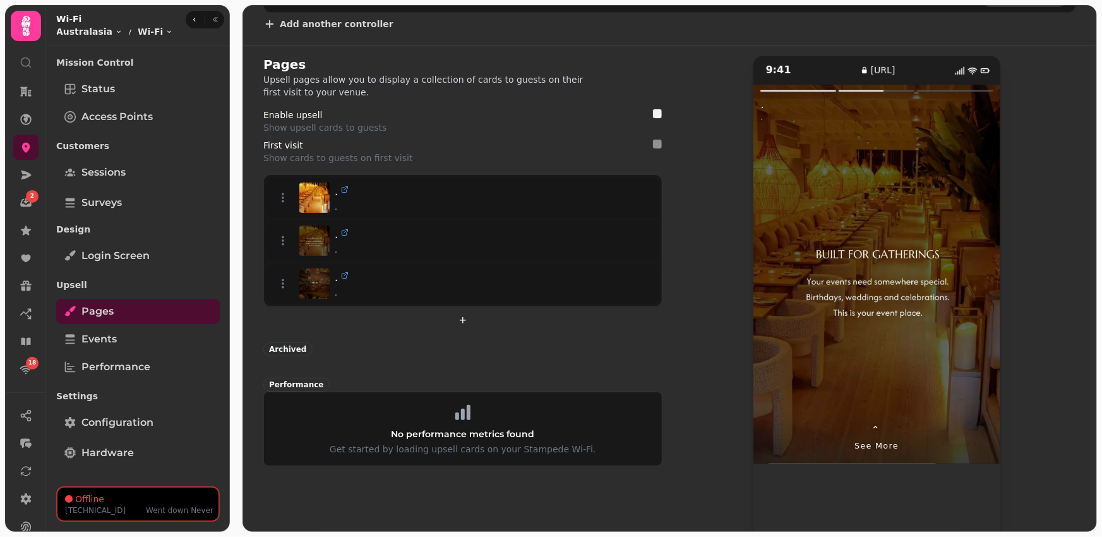
click at [876, 422] on span "⌃" at bounding box center [876, 429] width 11 height 15
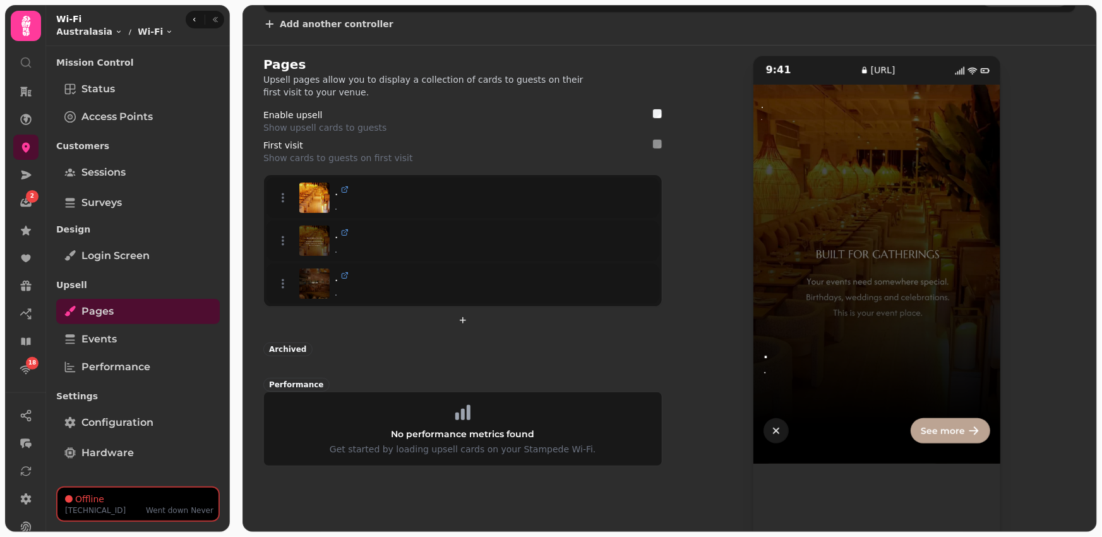
click at [775, 427] on icon "button" at bounding box center [776, 430] width 6 height 6
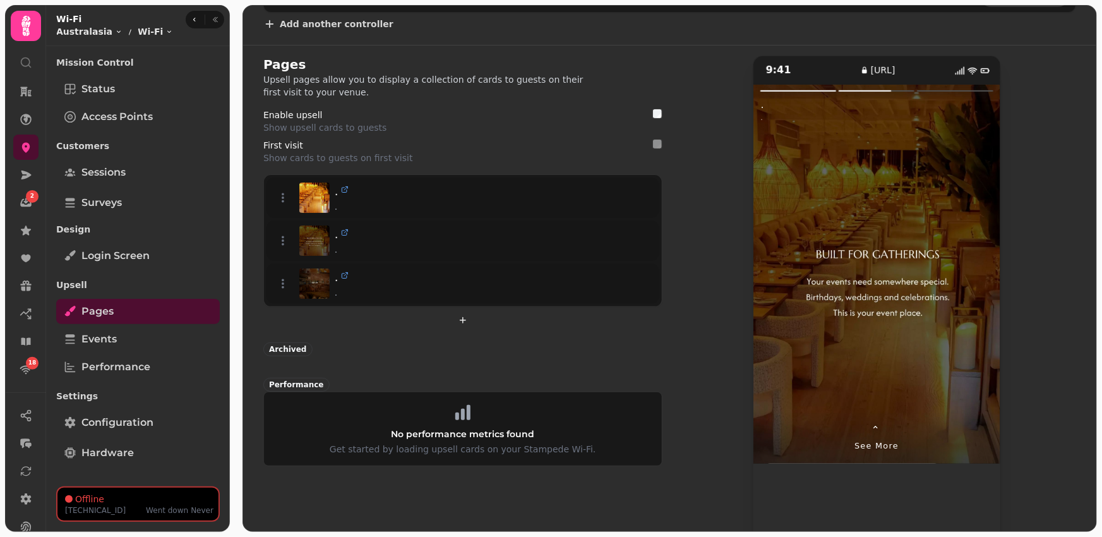
click at [982, 260] on div at bounding box center [938, 274] width 124 height 379
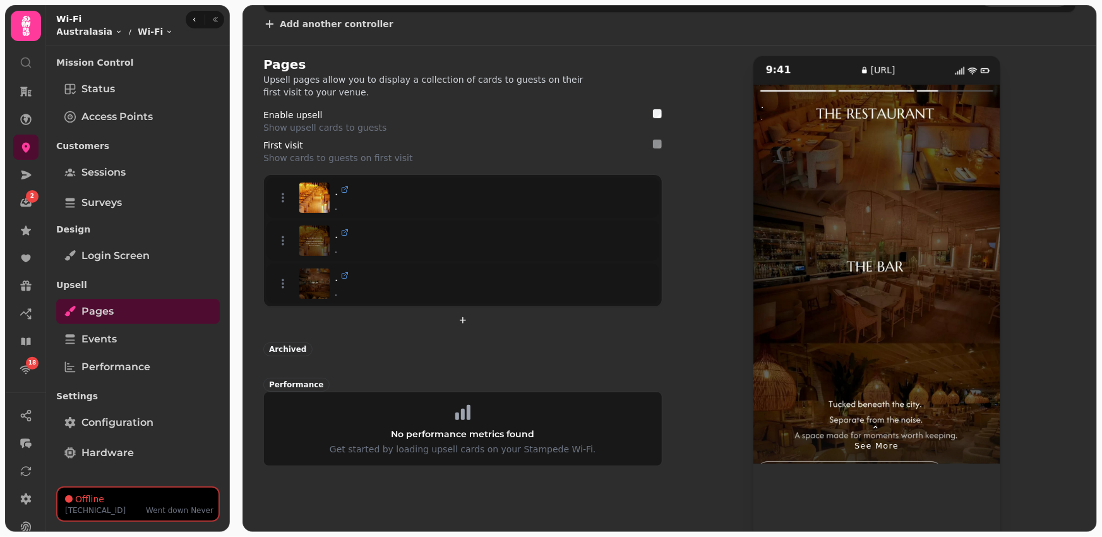
click at [982, 260] on div at bounding box center [938, 274] width 124 height 379
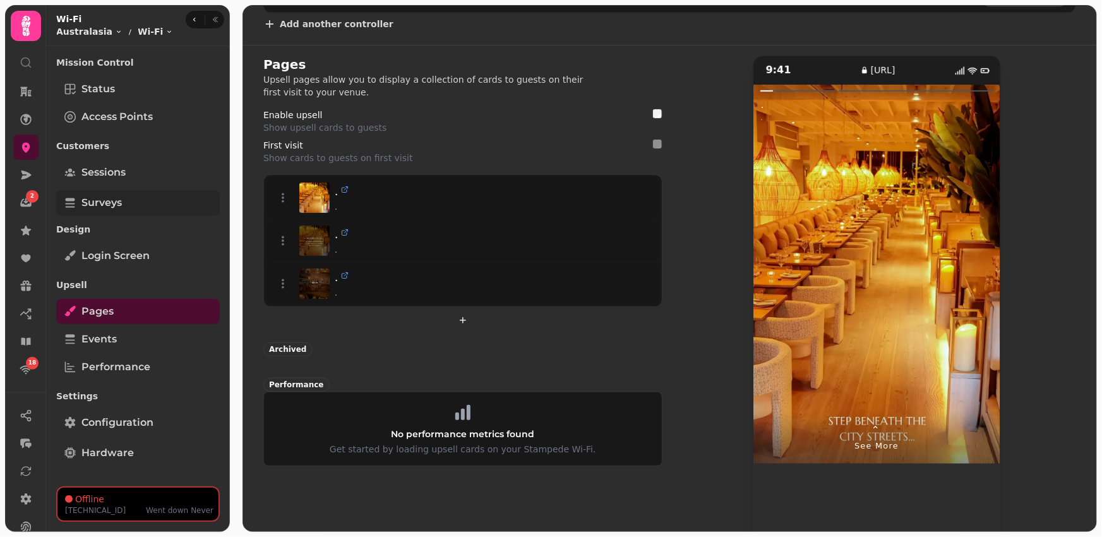
click at [100, 201] on span "Surveys" at bounding box center [101, 202] width 40 height 15
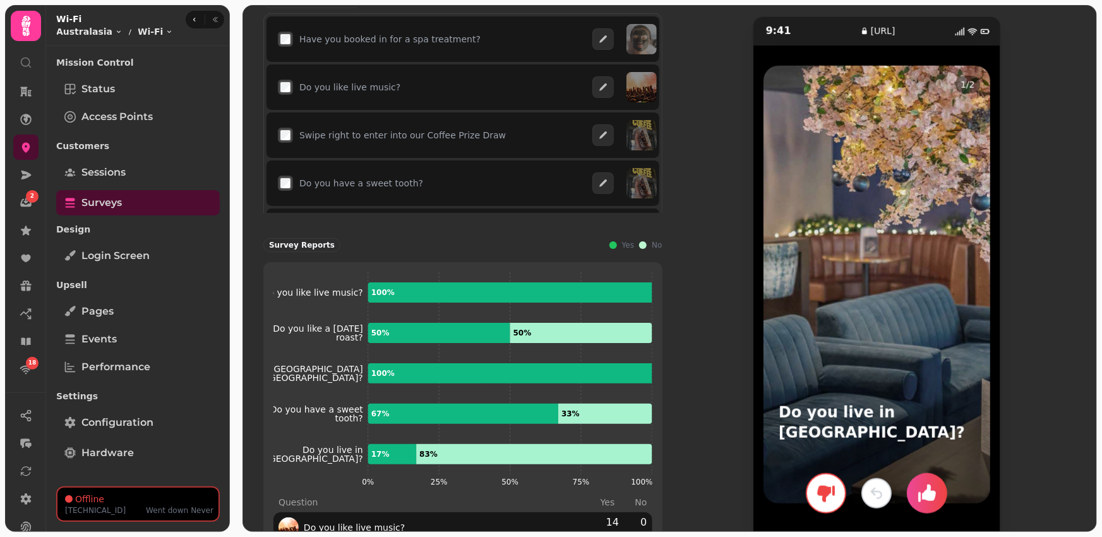
scroll to position [558, 0]
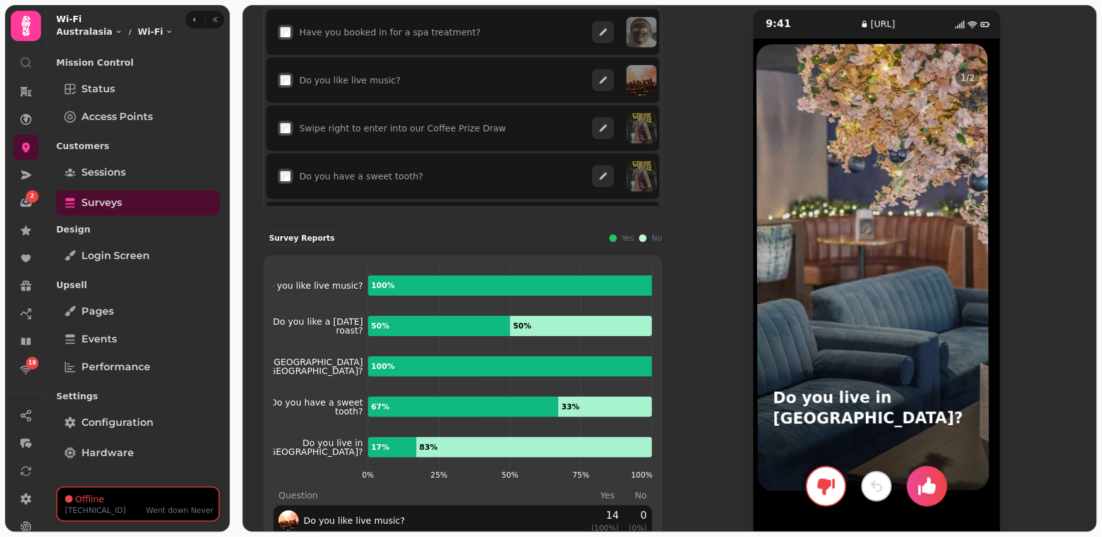
drag, startPoint x: 900, startPoint y: 275, endPoint x: 895, endPoint y: 264, distance: 12.2
click at [895, 264] on div at bounding box center [872, 267] width 233 height 447
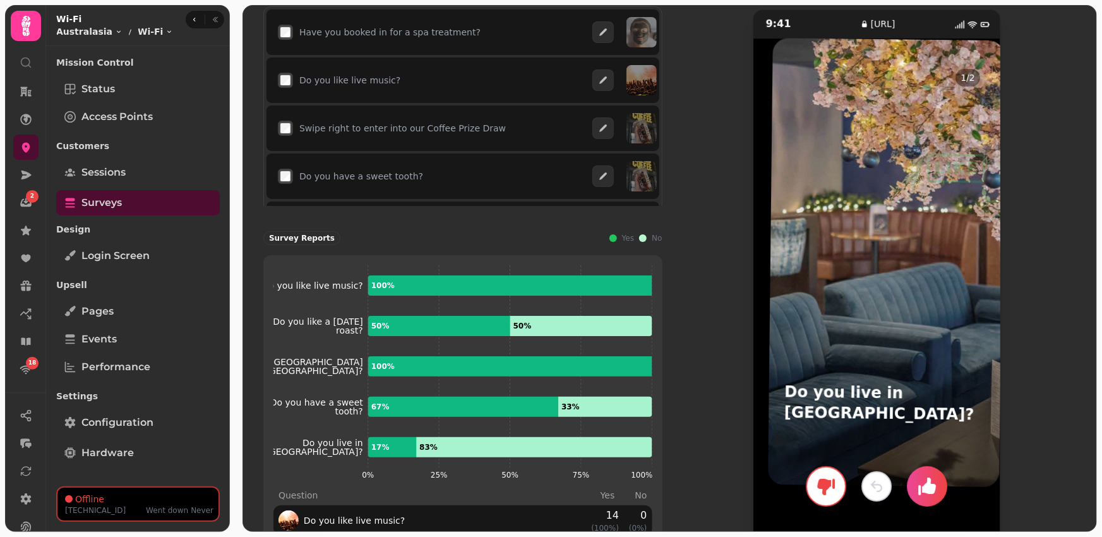
drag, startPoint x: 866, startPoint y: 293, endPoint x: 880, endPoint y: 272, distance: 25.2
click at [880, 272] on div at bounding box center [886, 262] width 236 height 449
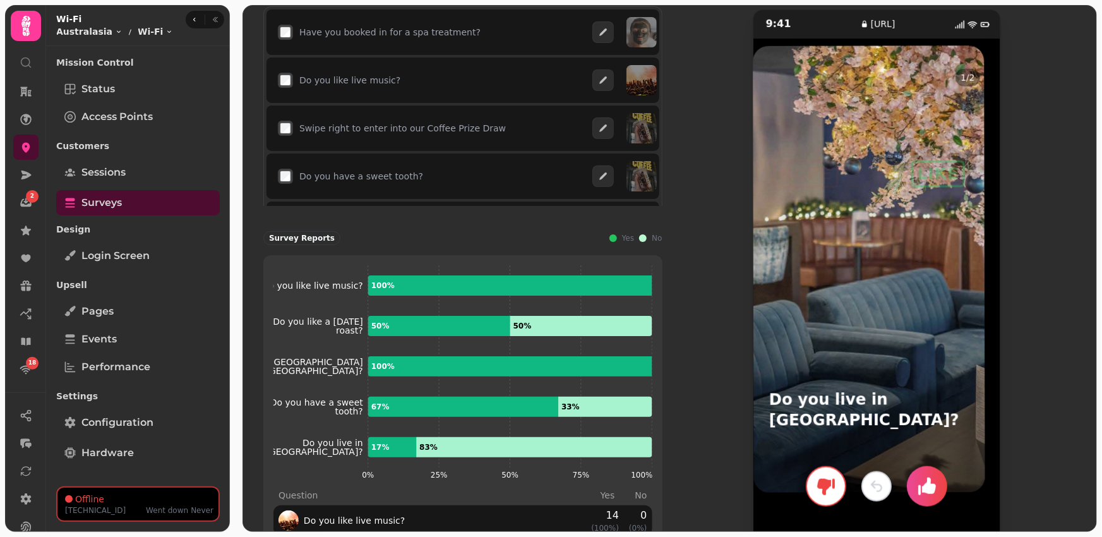
drag, startPoint x: 836, startPoint y: 284, endPoint x: 822, endPoint y: 274, distance: 17.3
click at [822, 274] on div at bounding box center [869, 268] width 232 height 447
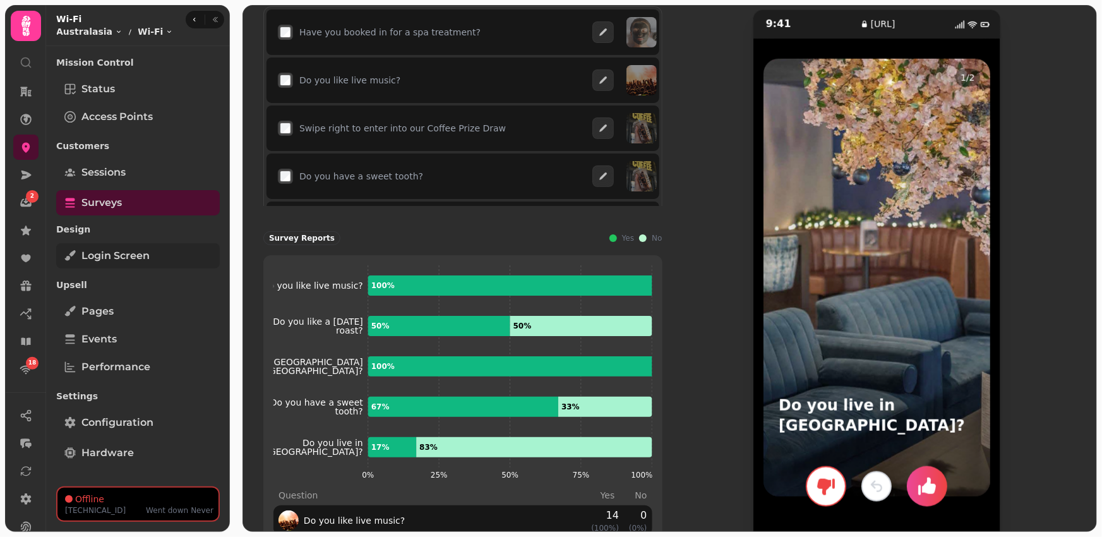
click at [120, 256] on span "Login screen" at bounding box center [115, 255] width 68 height 15
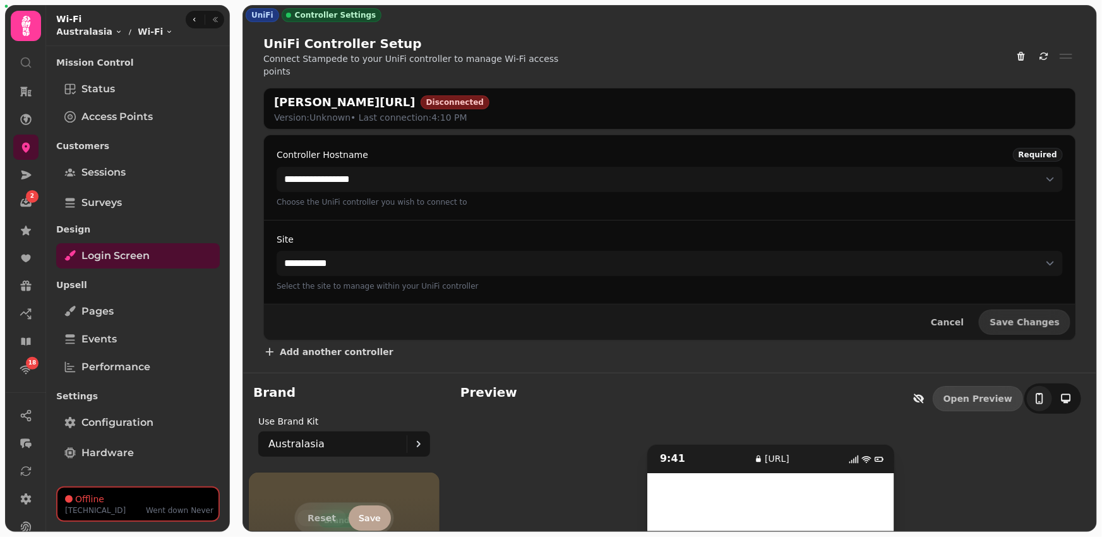
scroll to position [61, 0]
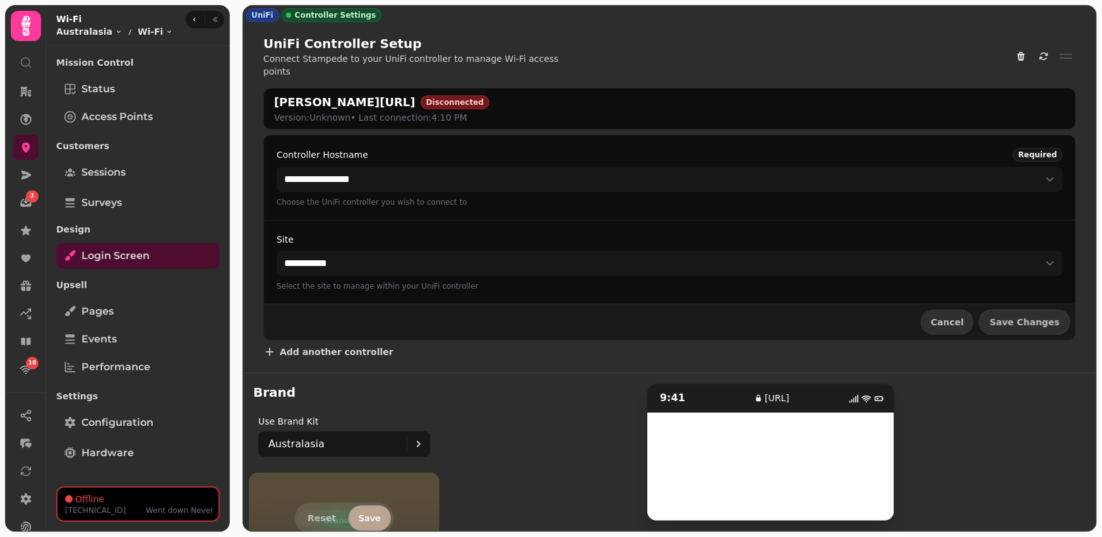
click at [953, 317] on button "Cancel" at bounding box center [947, 321] width 53 height 25
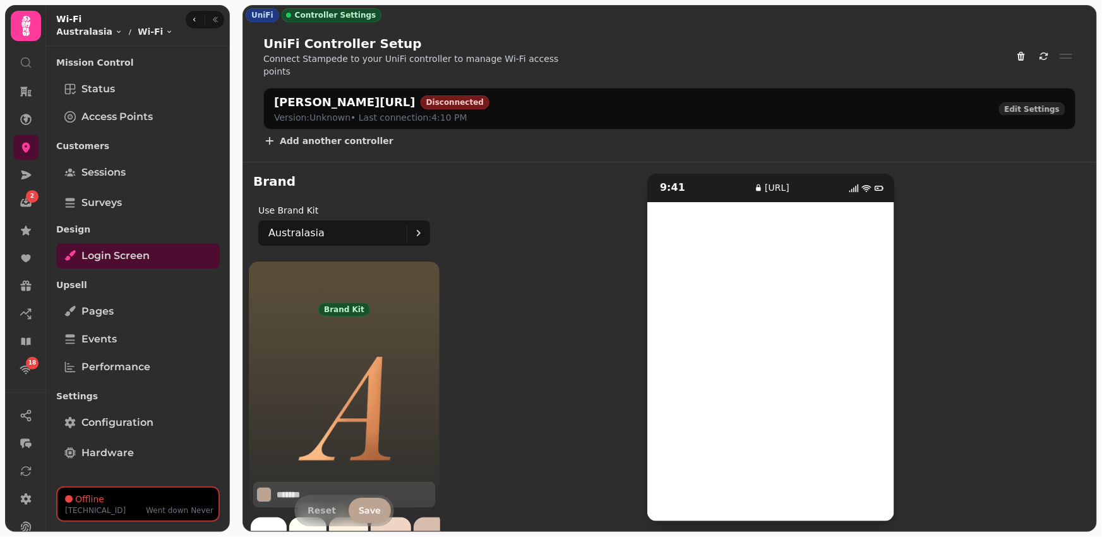
scroll to position [60, 0]
click at [119, 204] on span "Surveys" at bounding box center [101, 202] width 40 height 15
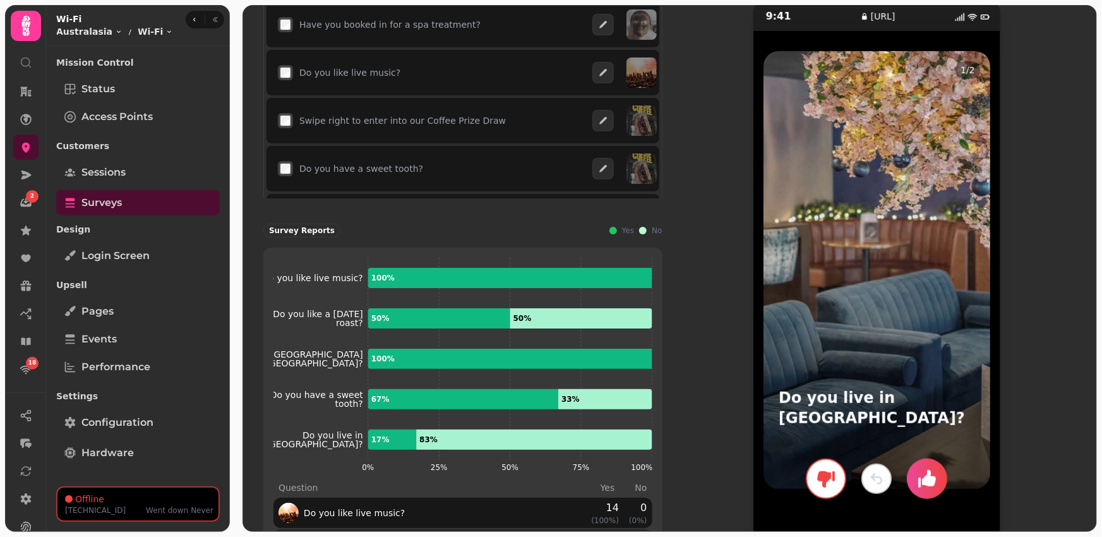
scroll to position [353, 0]
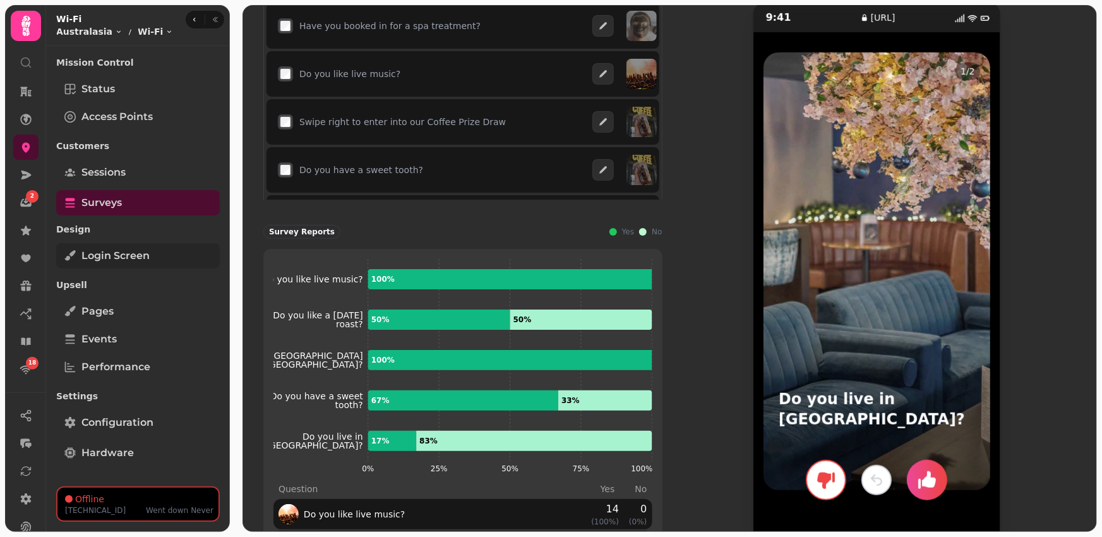
click at [119, 259] on span "Login screen" at bounding box center [115, 255] width 68 height 15
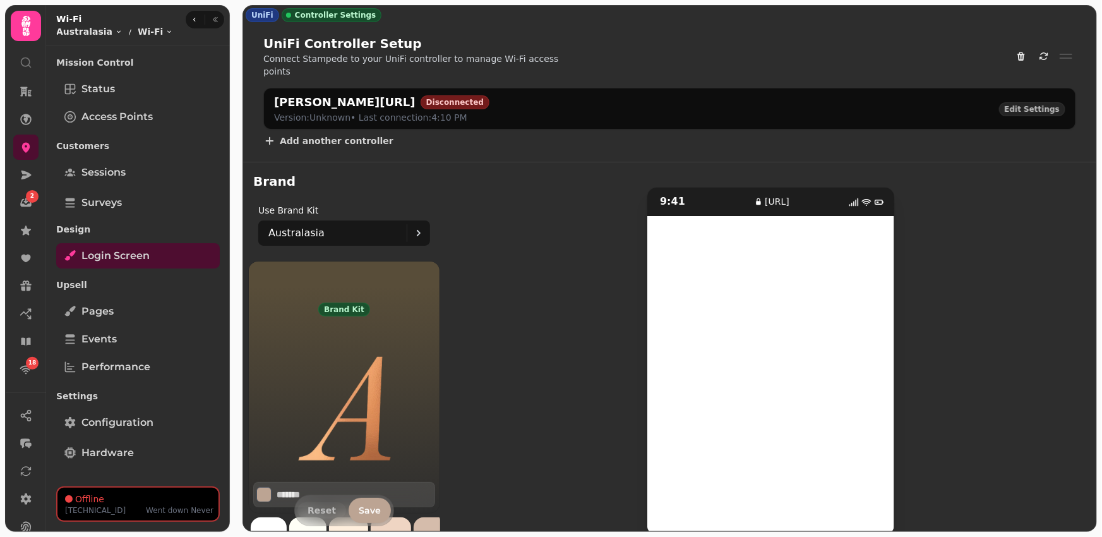
scroll to position [16, 0]
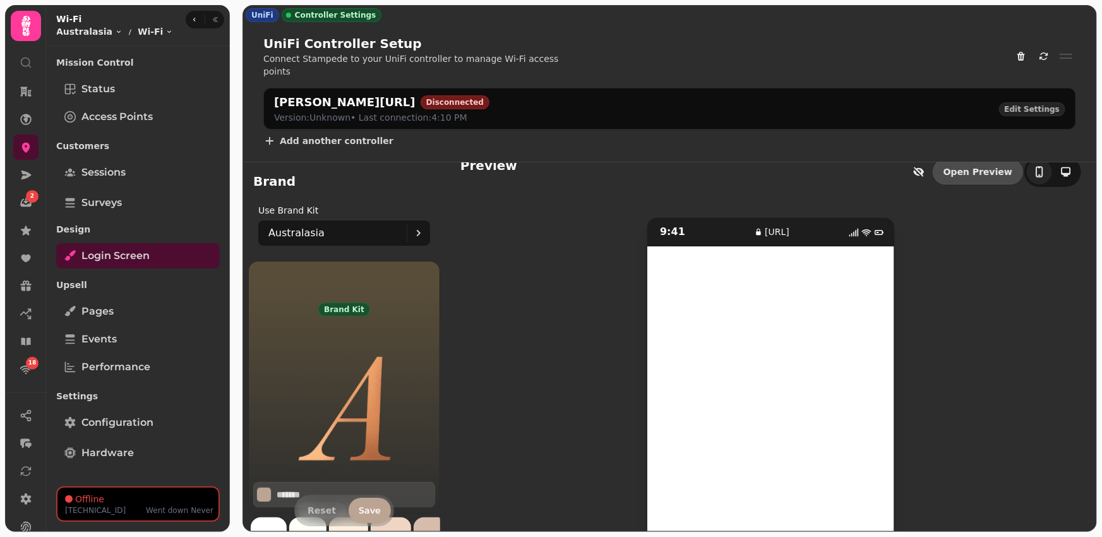
click at [968, 160] on link "Open Preview" at bounding box center [978, 171] width 90 height 25
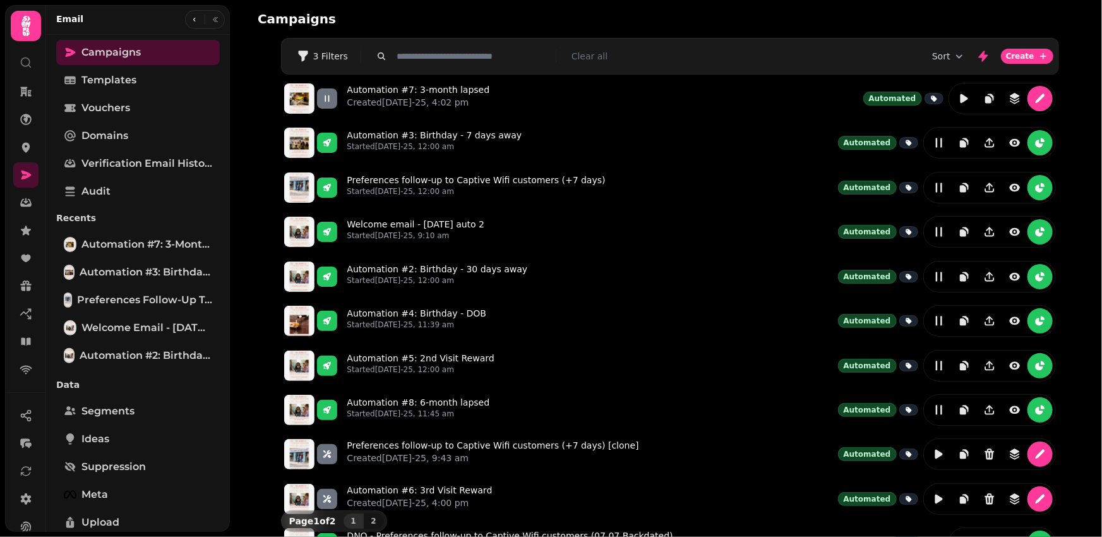
scroll to position [13, 0]
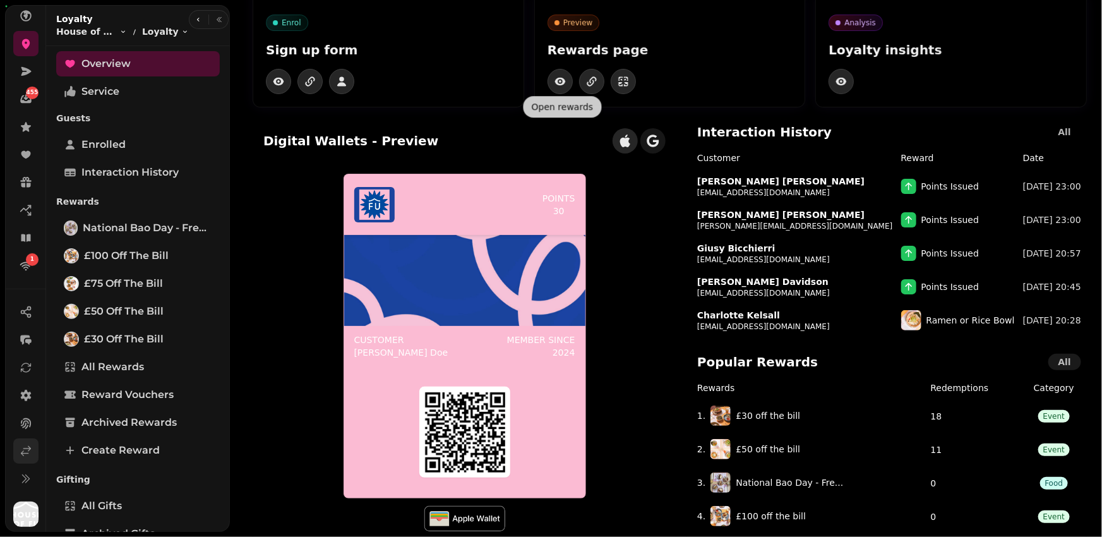
click at [20, 453] on icon at bounding box center [26, 451] width 13 height 13
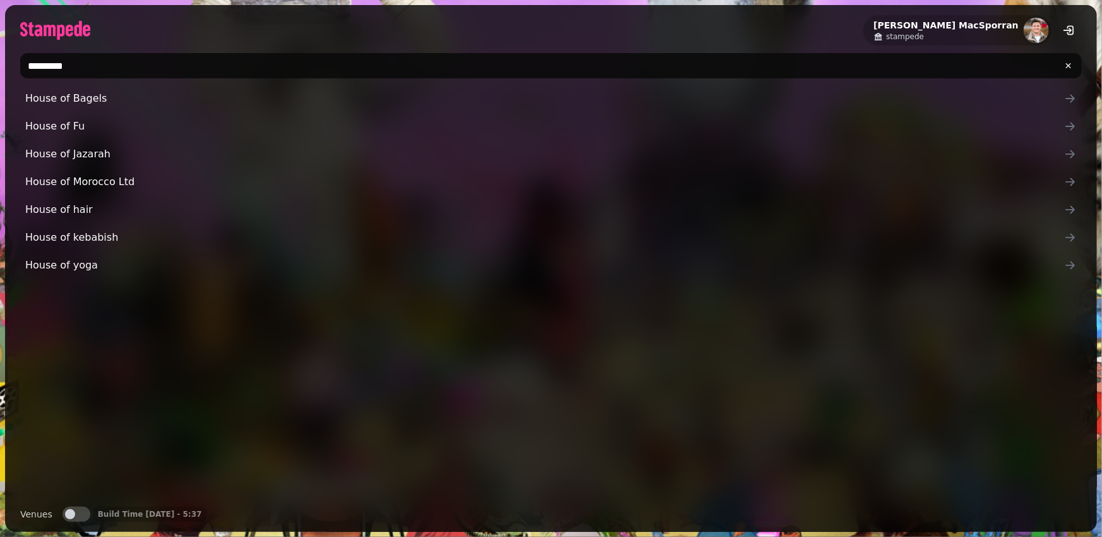
click at [59, 64] on input "********" at bounding box center [550, 65] width 1061 height 25
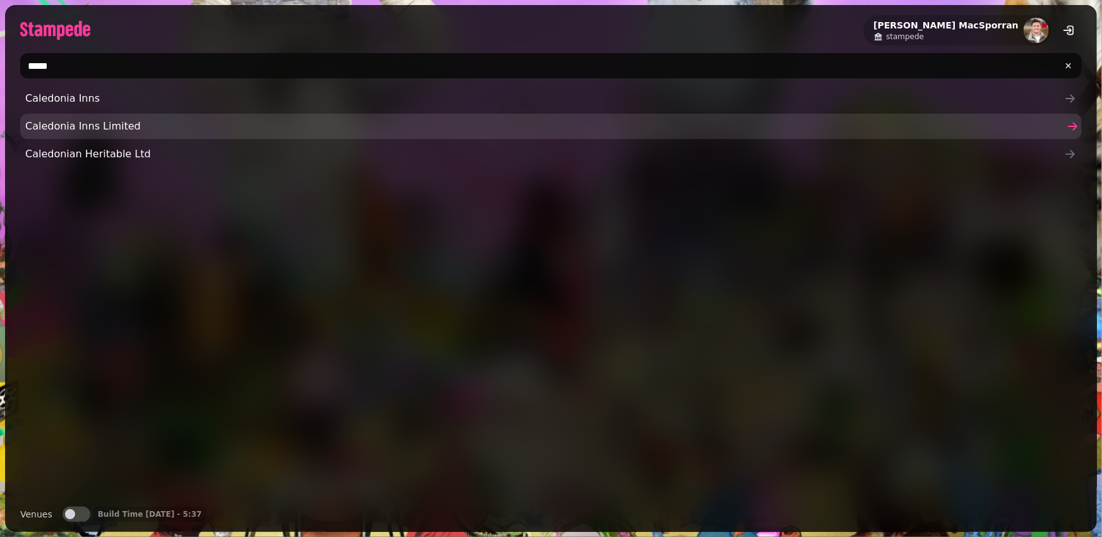
type input "*****"
click at [99, 119] on span "Caledonia Inns Limited" at bounding box center [544, 126] width 1039 height 15
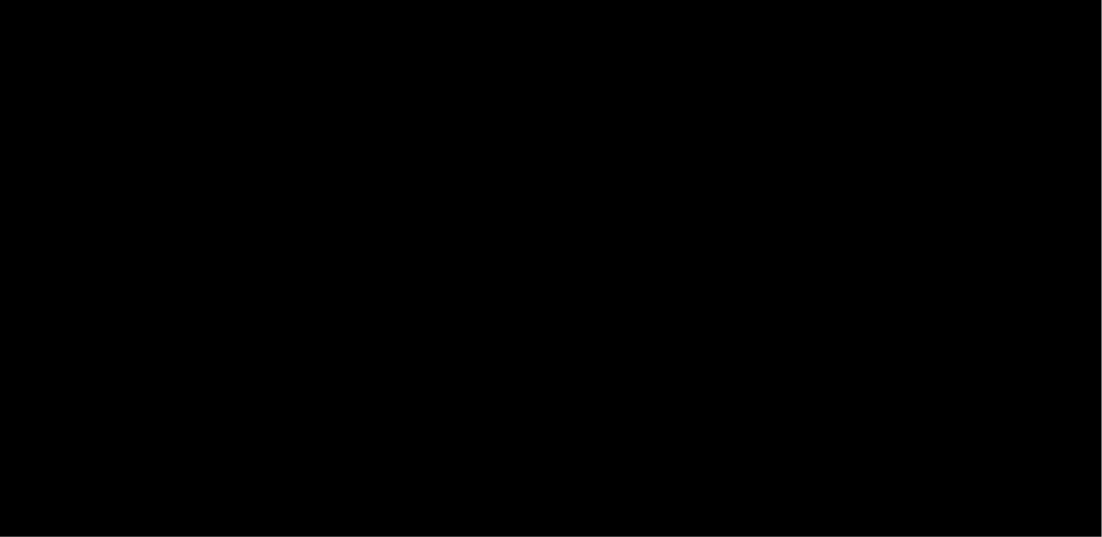
click at [140, 128] on div at bounding box center [551, 268] width 1102 height 537
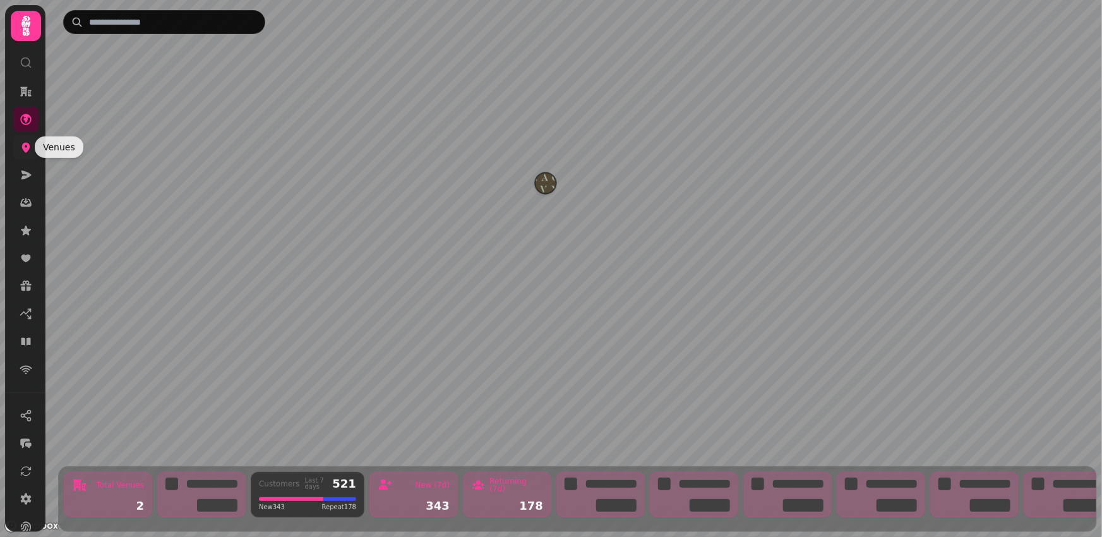
click at [27, 148] on icon at bounding box center [26, 148] width 8 height 10
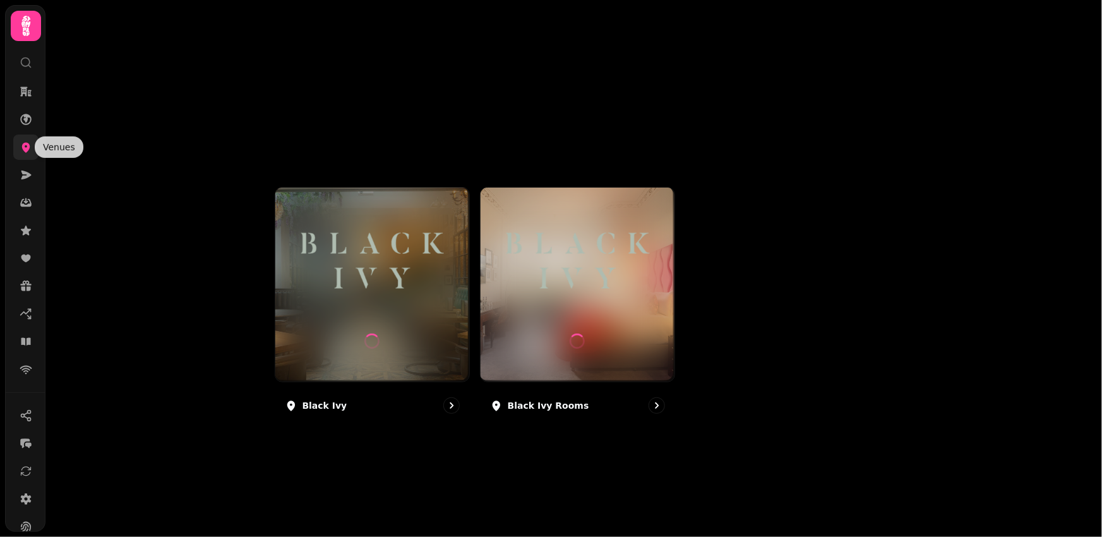
click at [25, 147] on icon at bounding box center [26, 148] width 8 height 10
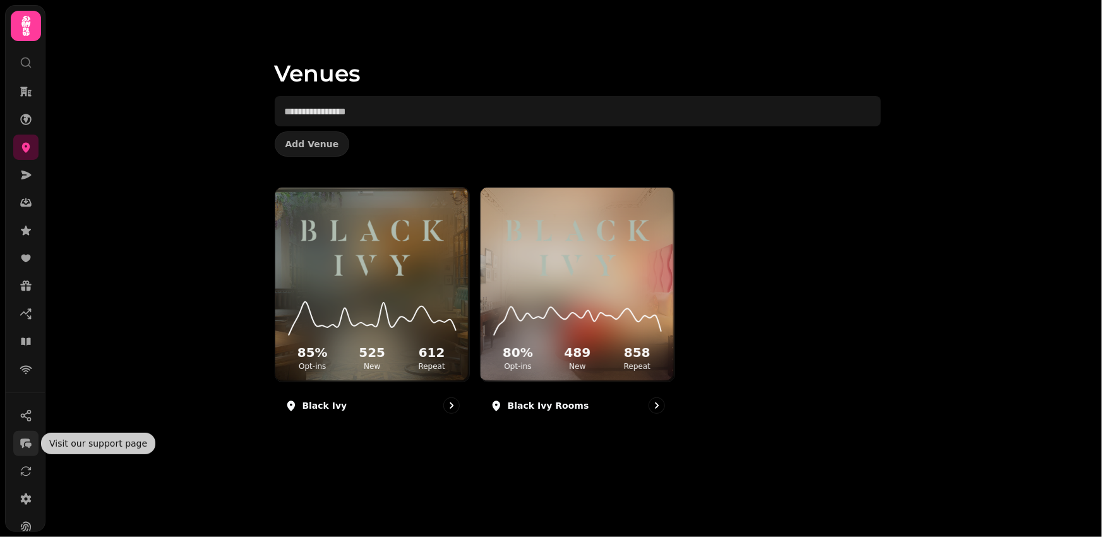
scroll to position [68, 0]
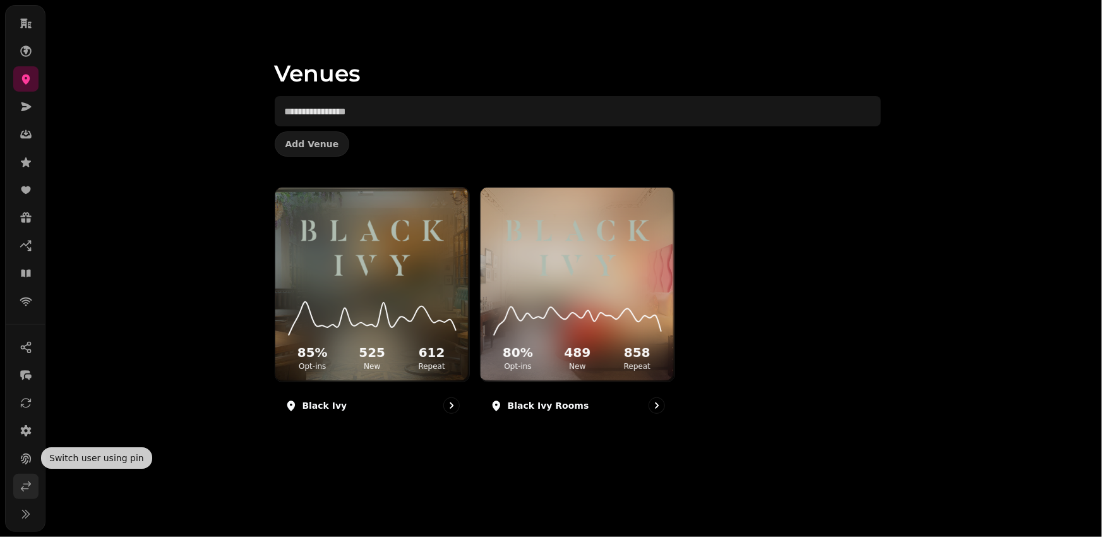
click at [21, 486] on icon at bounding box center [26, 486] width 13 height 13
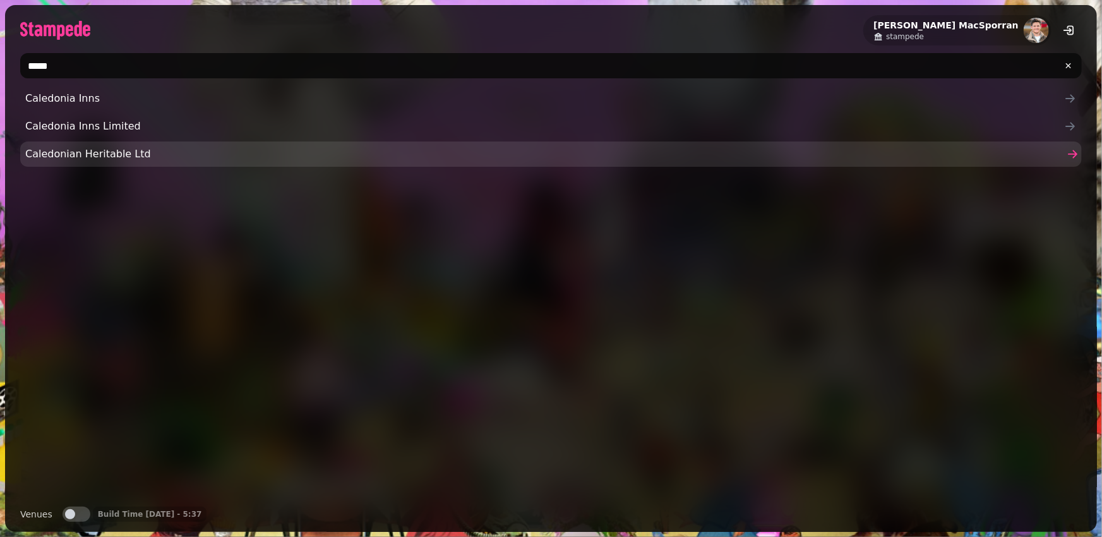
click at [90, 152] on span "Caledonian Heritable Ltd" at bounding box center [544, 153] width 1039 height 15
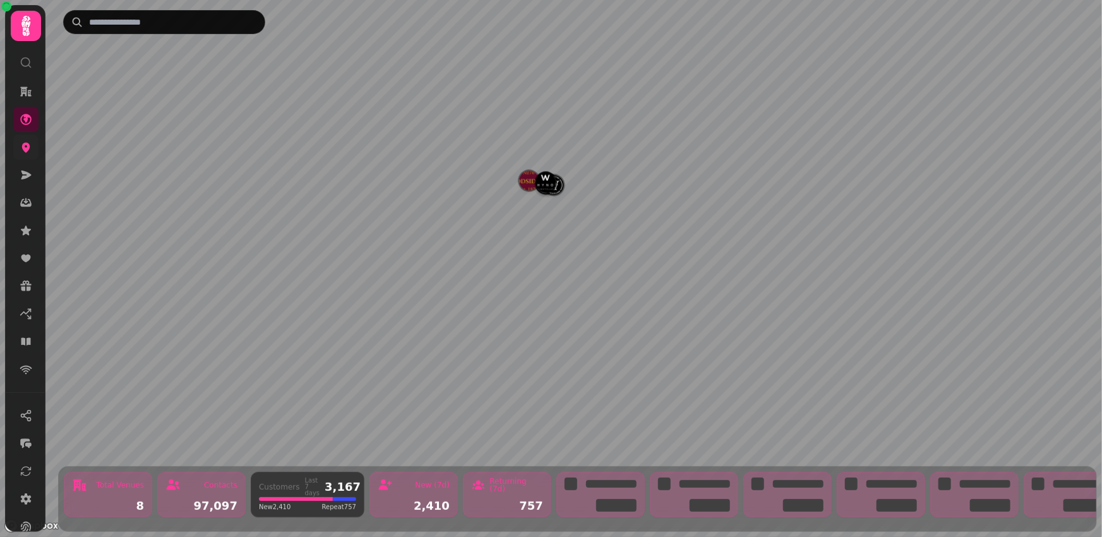
click at [25, 146] on icon at bounding box center [26, 147] width 13 height 13
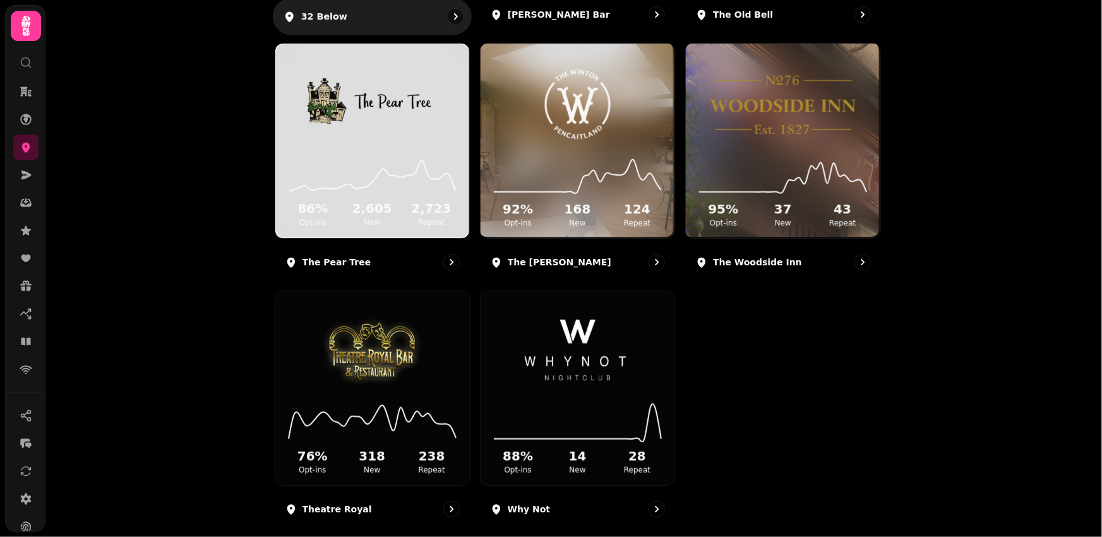
scroll to position [411, 0]
